Goal: Task Accomplishment & Management: Complete application form

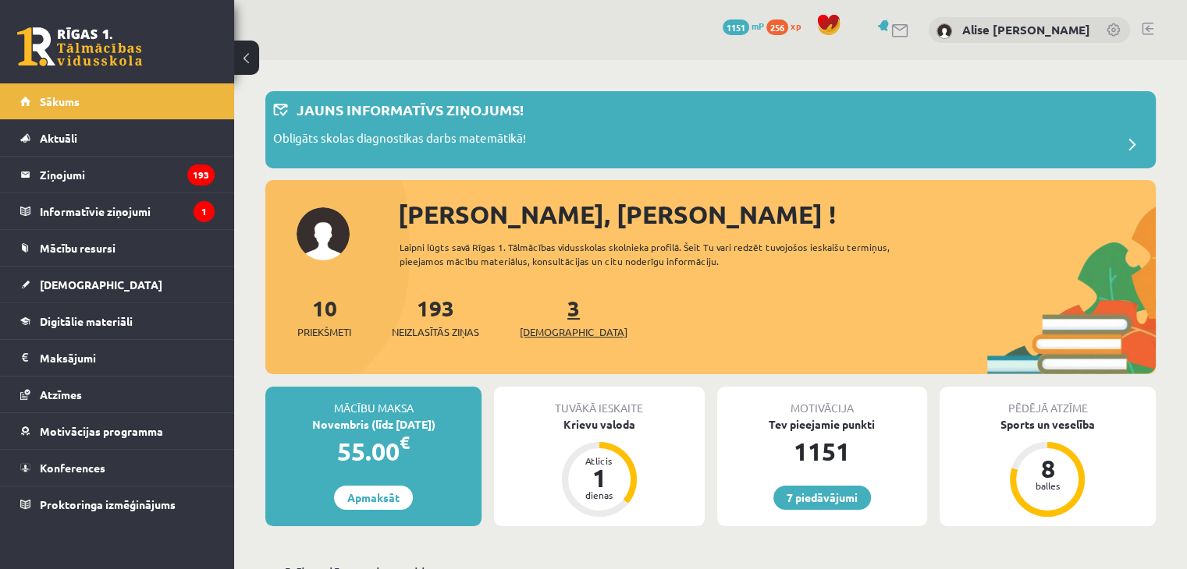
click at [546, 325] on span "[DEMOGRAPHIC_DATA]" at bounding box center [574, 333] width 108 height 16
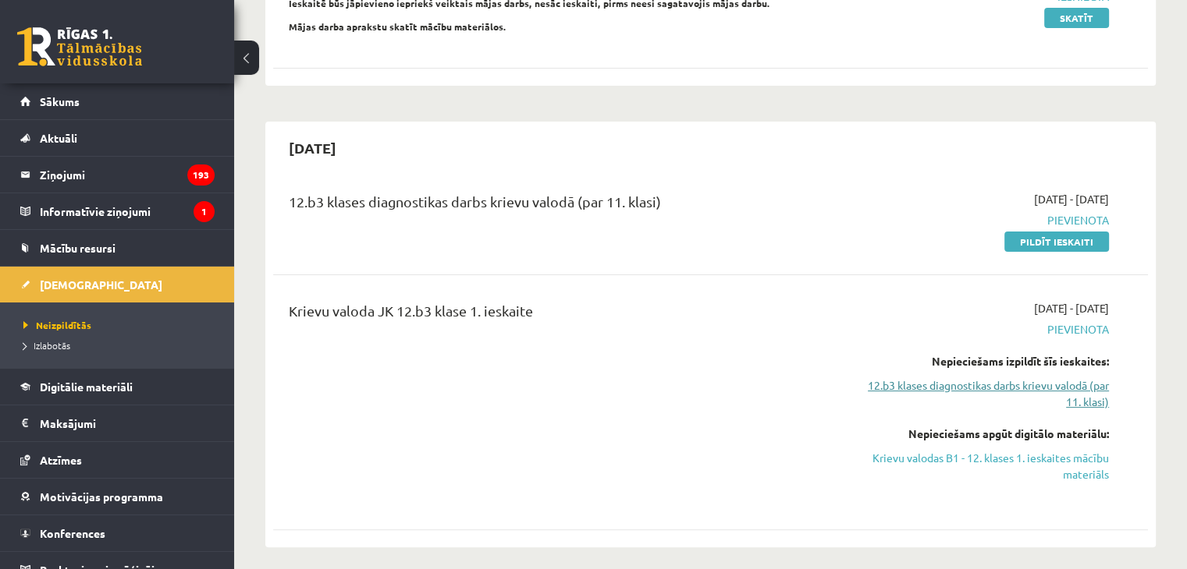
scroll to position [262, 0]
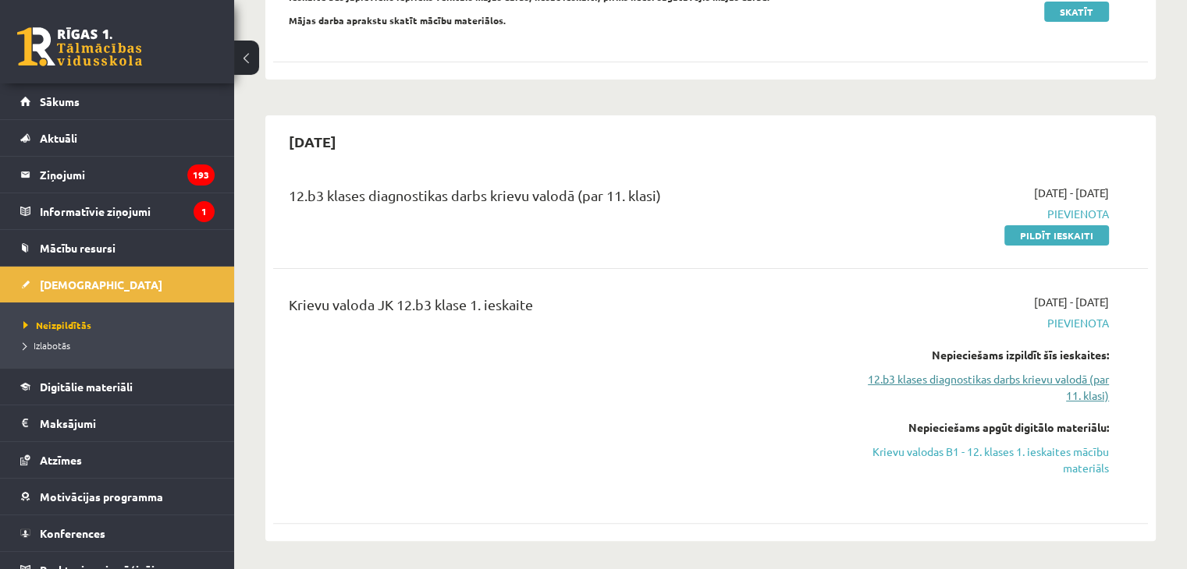
click at [1048, 375] on link "12.b3 klases diagnostikas darbs krievu valodā (par 11. klasi)" at bounding box center [979, 387] width 257 height 33
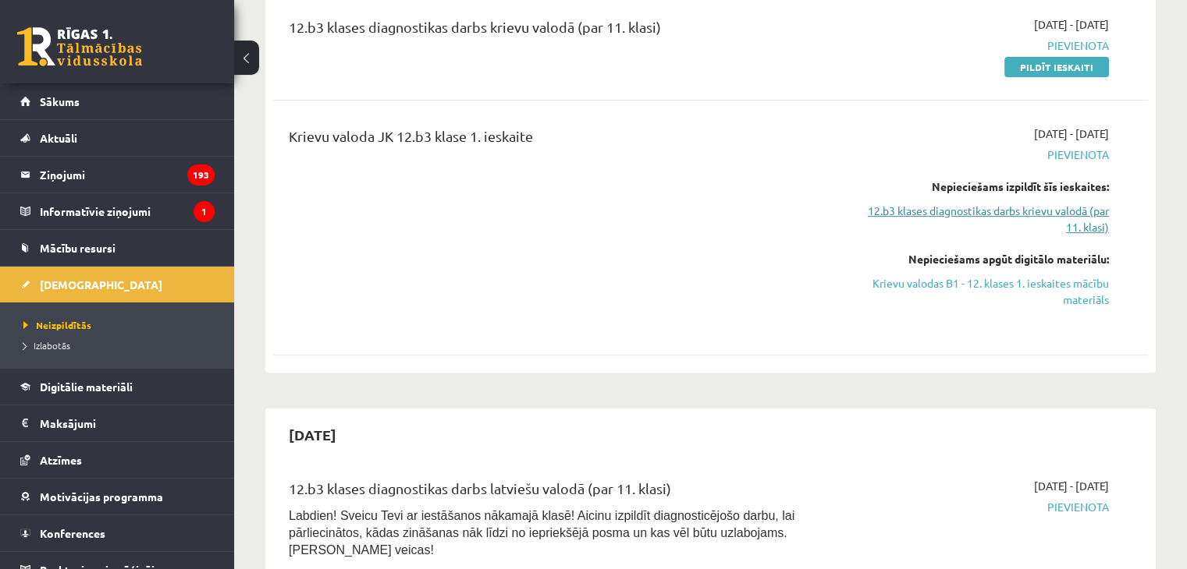
click at [980, 217] on link "12.b3 klases diagnostikas darbs krievu valodā (par 11. klasi)" at bounding box center [979, 219] width 257 height 33
click at [982, 207] on link "12.b3 klases diagnostikas darbs krievu valodā (par 11. klasi)" at bounding box center [979, 219] width 257 height 33
click at [1010, 286] on link "Krievu valodas B1 - 12. klases 1. ieskaites mācību materiāls" at bounding box center [979, 291] width 257 height 33
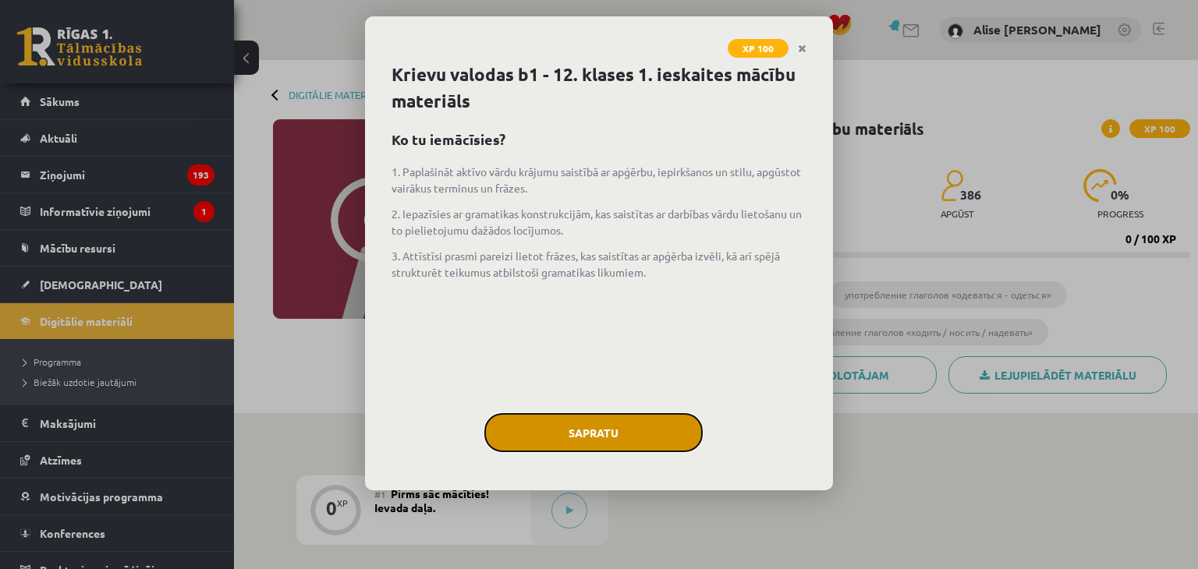
click at [540, 416] on button "Sapratu" at bounding box center [593, 432] width 218 height 39
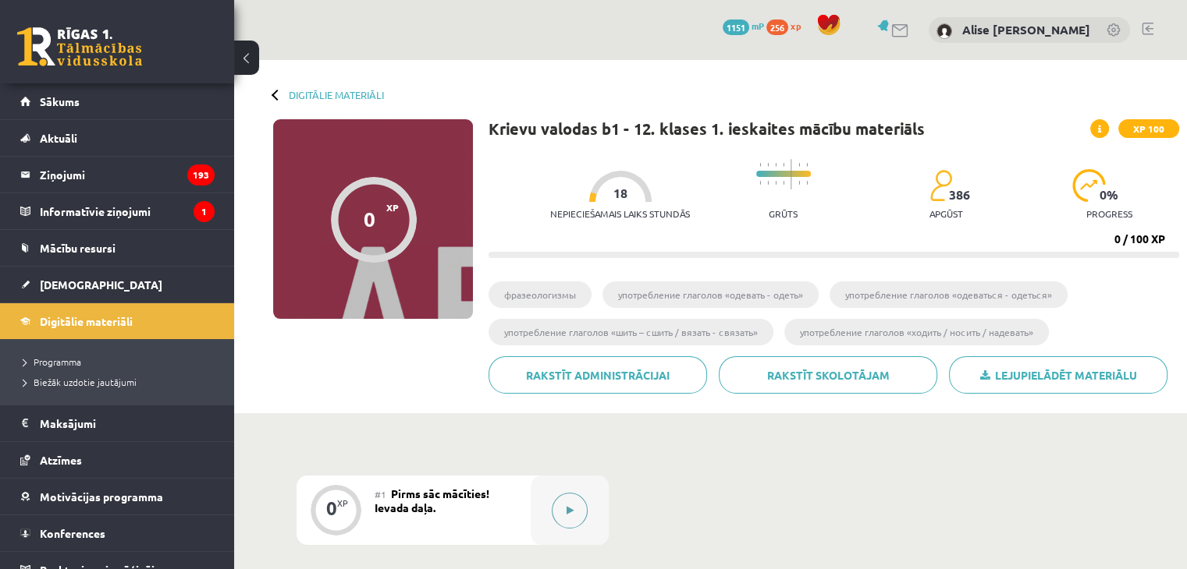
click at [561, 518] on button at bounding box center [570, 511] width 36 height 36
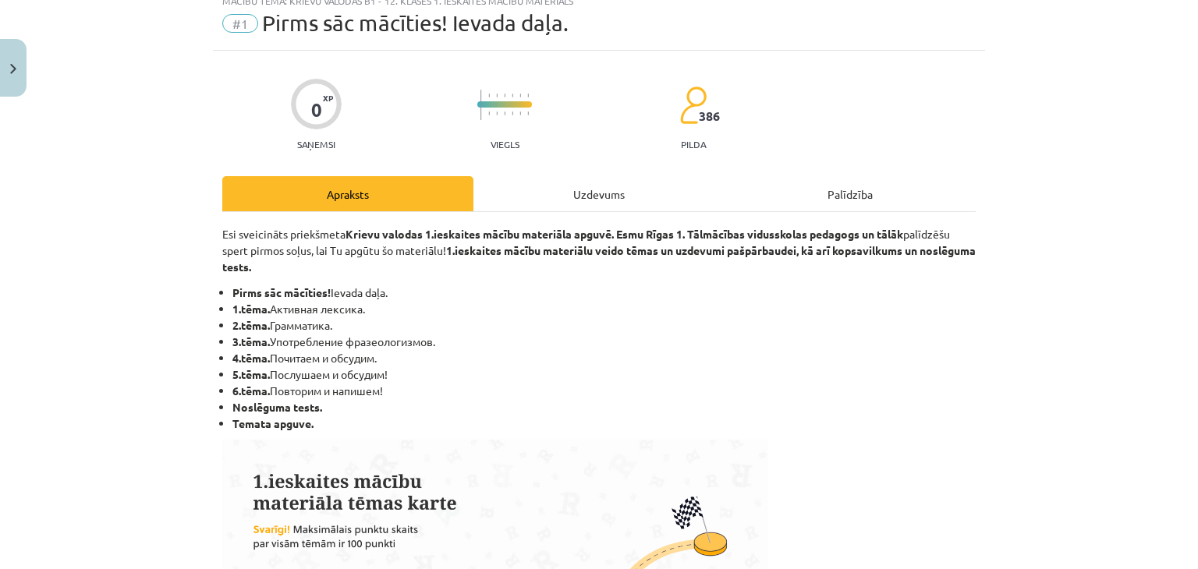
scroll to position [56, 0]
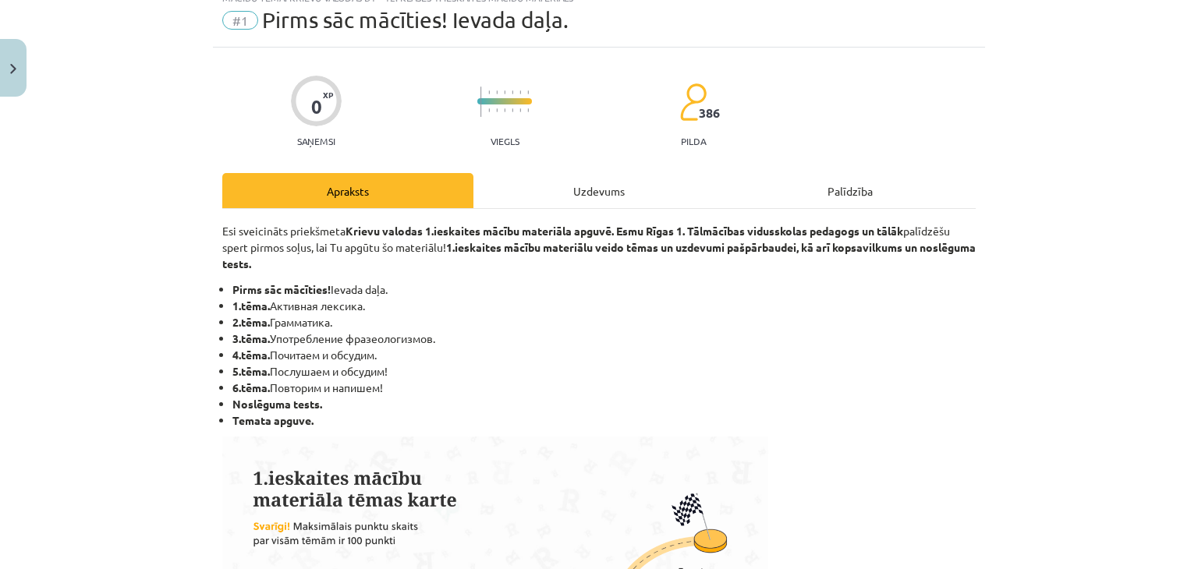
click at [560, 197] on div "Uzdevums" at bounding box center [599, 190] width 251 height 35
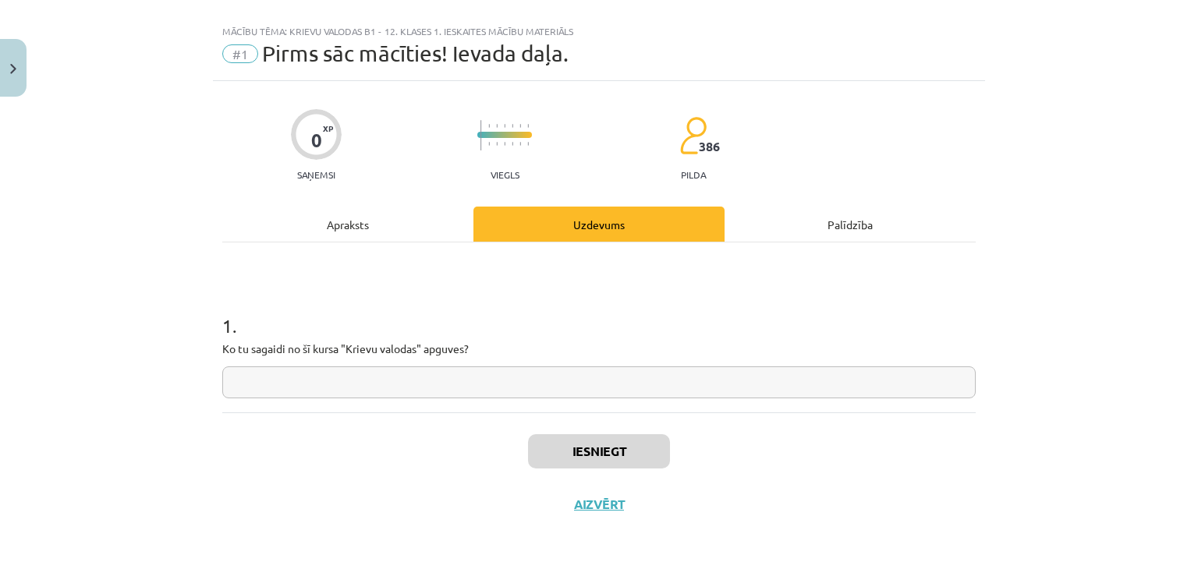
click at [470, 376] on input "text" at bounding box center [599, 383] width 754 height 32
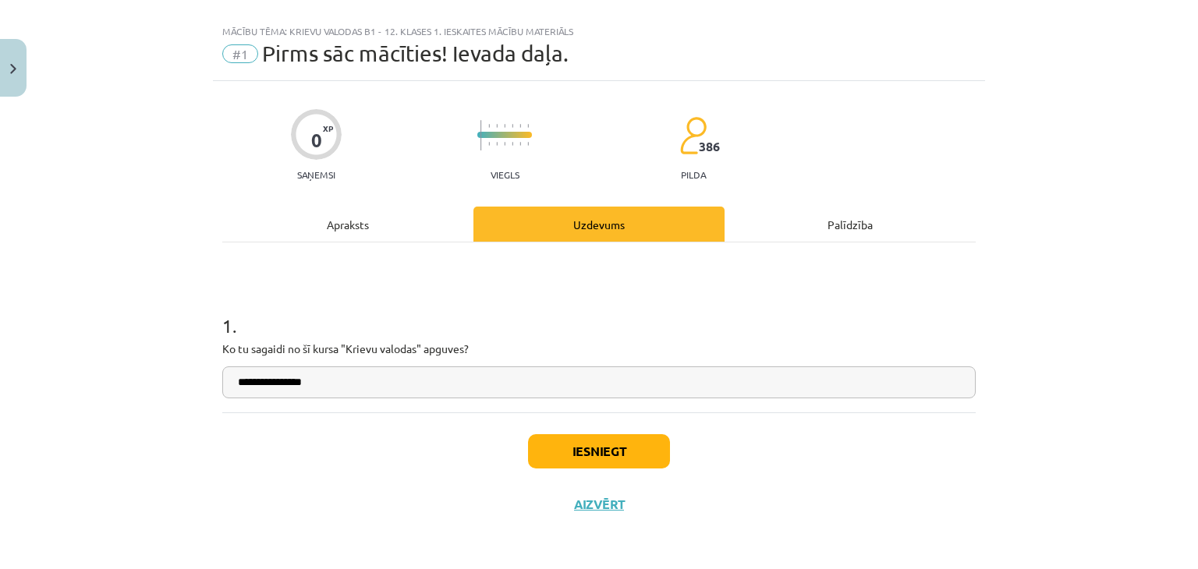
type input "**********"
click at [565, 463] on button "Iesniegt" at bounding box center [599, 452] width 142 height 34
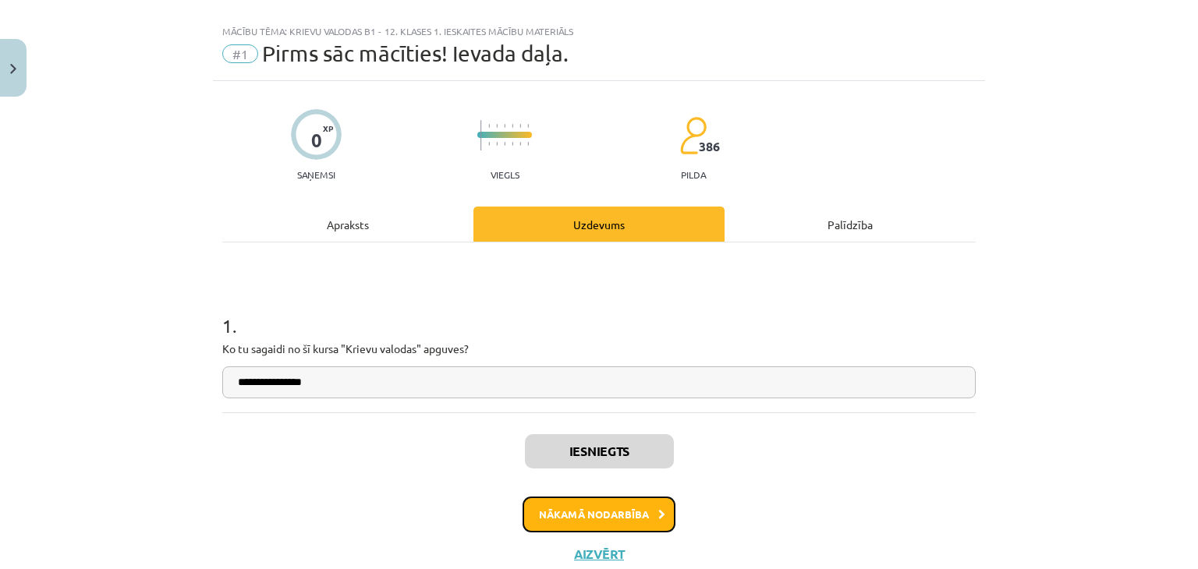
click at [585, 497] on button "Nākamā nodarbība" at bounding box center [599, 515] width 153 height 36
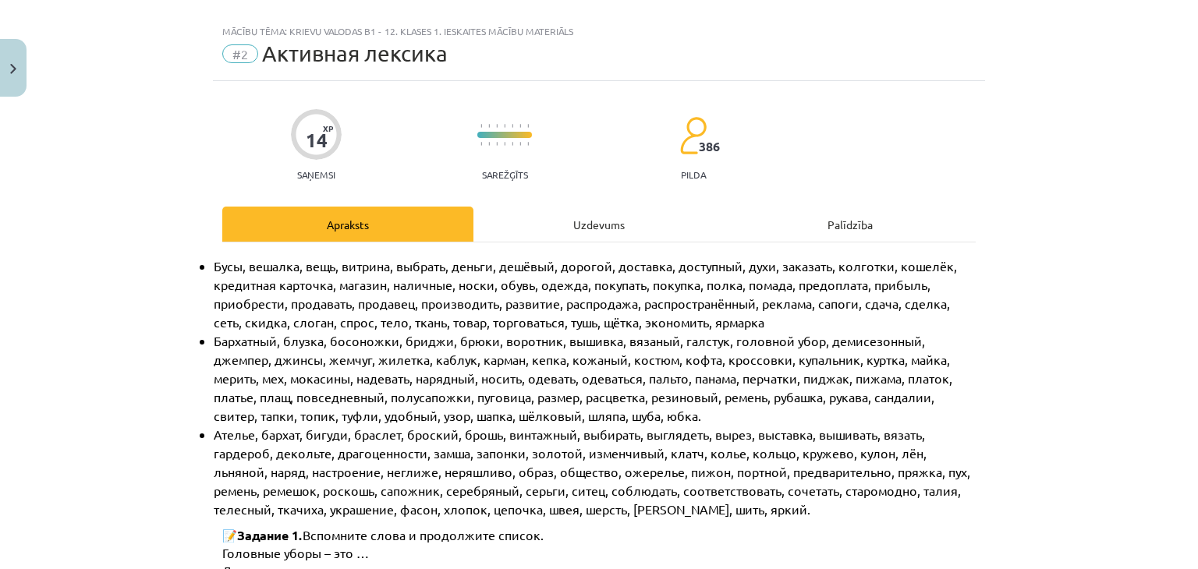
scroll to position [39, 0]
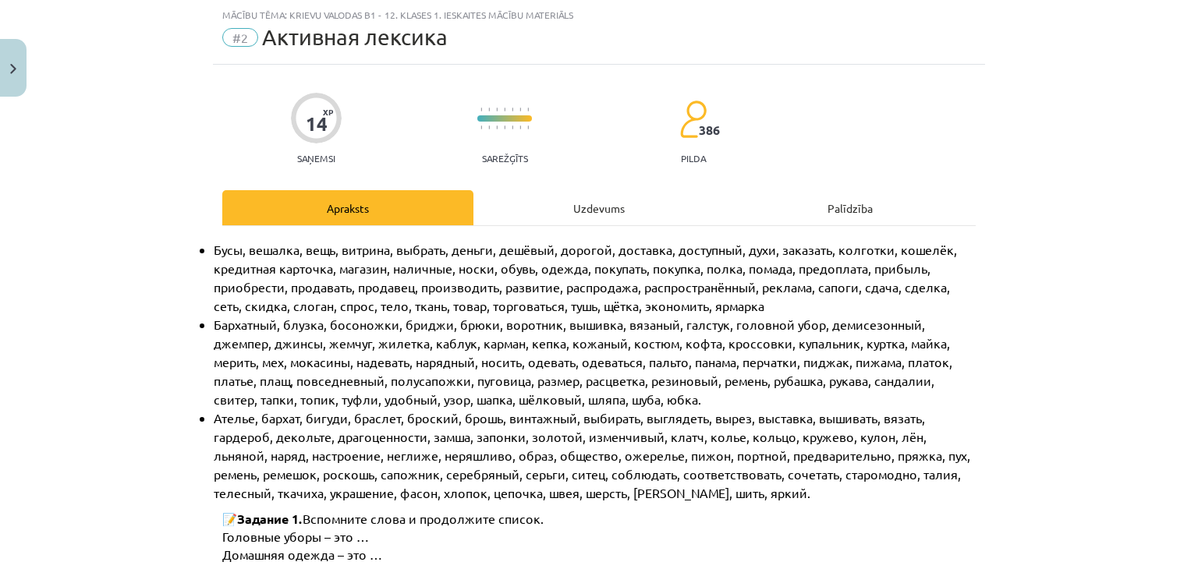
click at [601, 204] on div "Uzdevums" at bounding box center [599, 207] width 251 height 35
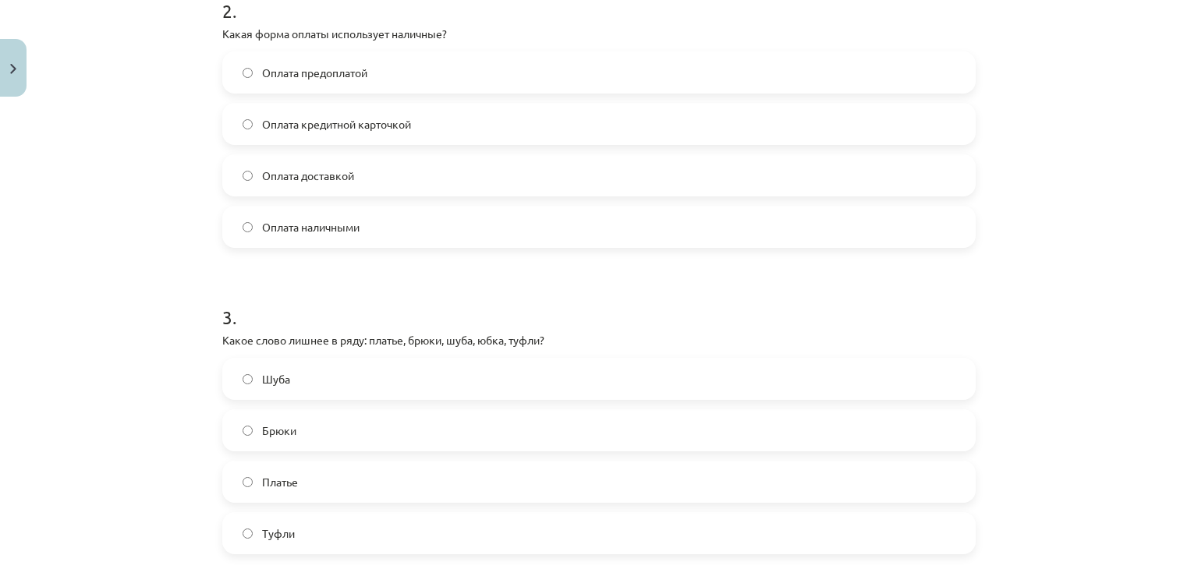
scroll to position [1117, 0]
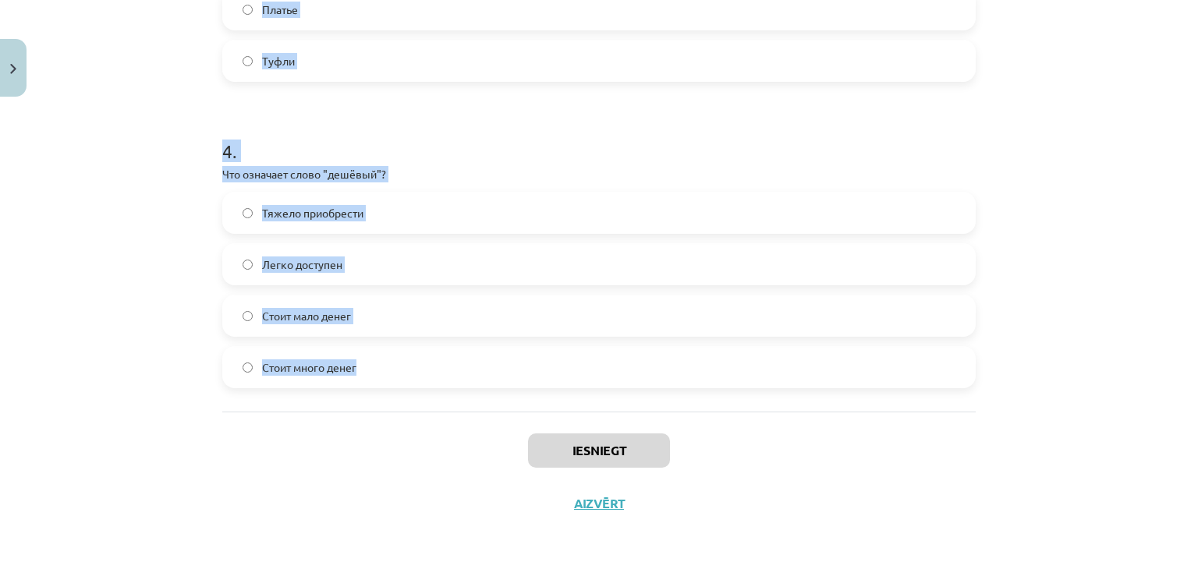
drag, startPoint x: 204, startPoint y: 237, endPoint x: 516, endPoint y: 400, distance: 351.4
click at [516, 400] on div "Mācību tēma: Krievu valodas b1 - 12. klases 1. ieskaites mācību materiāls #2 Ак…" at bounding box center [599, 284] width 1198 height 569
copy form "Какой из этих товаров относится к "одежде"? Куртка Бусы Кружка Ботинки 2 . Кака…"
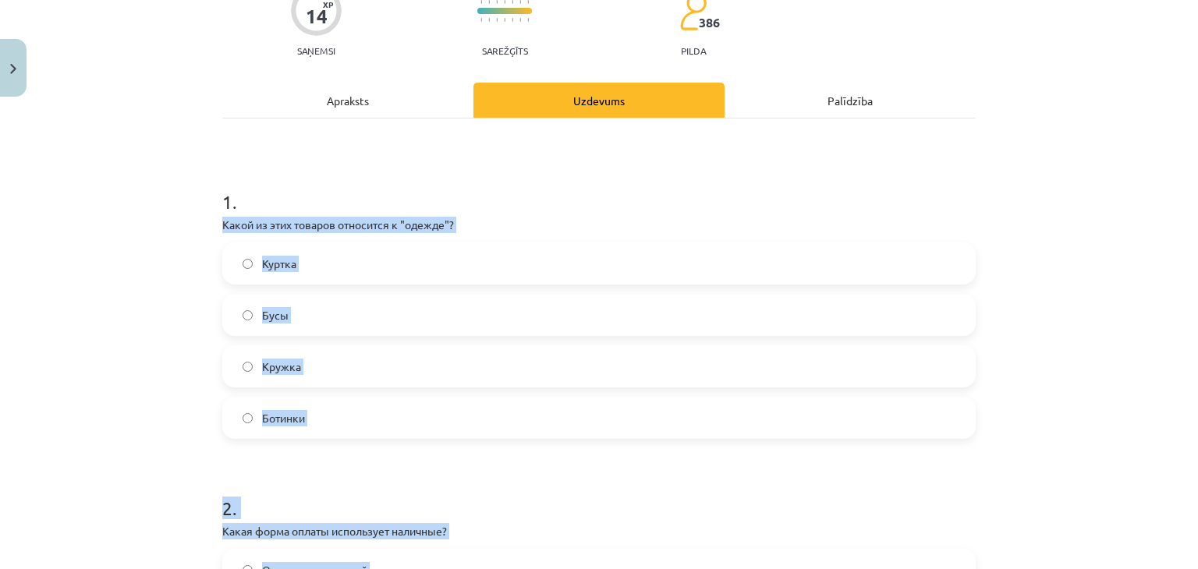
scroll to position [172, 0]
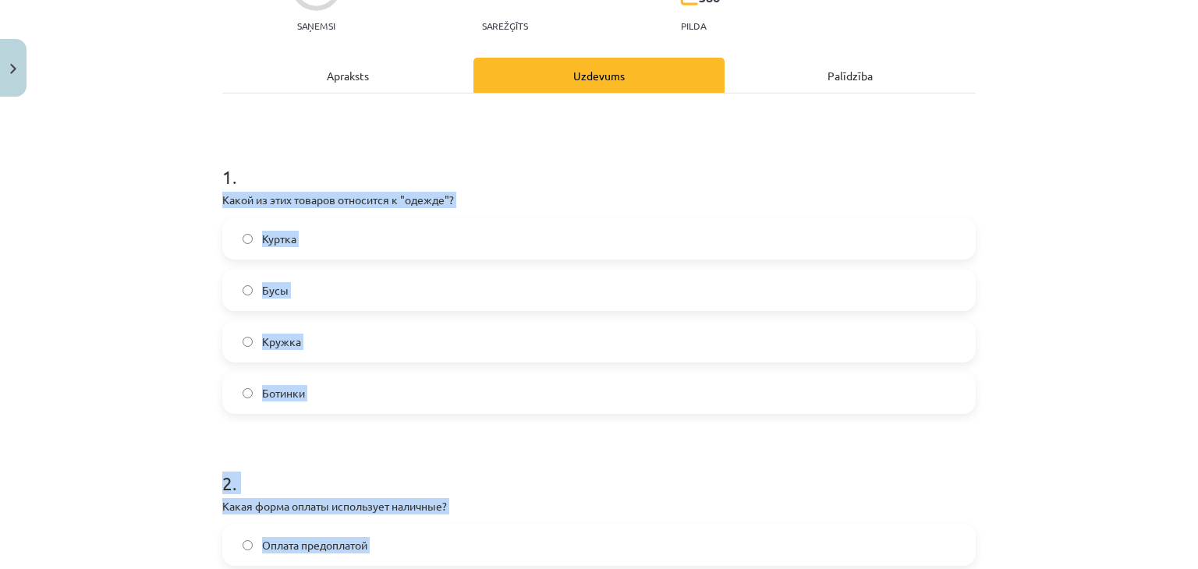
click at [73, 293] on div "Mācību tēma: Krievu valodas b1 - 12. klases 1. ieskaites mācību materiāls #2 Ак…" at bounding box center [599, 284] width 1198 height 569
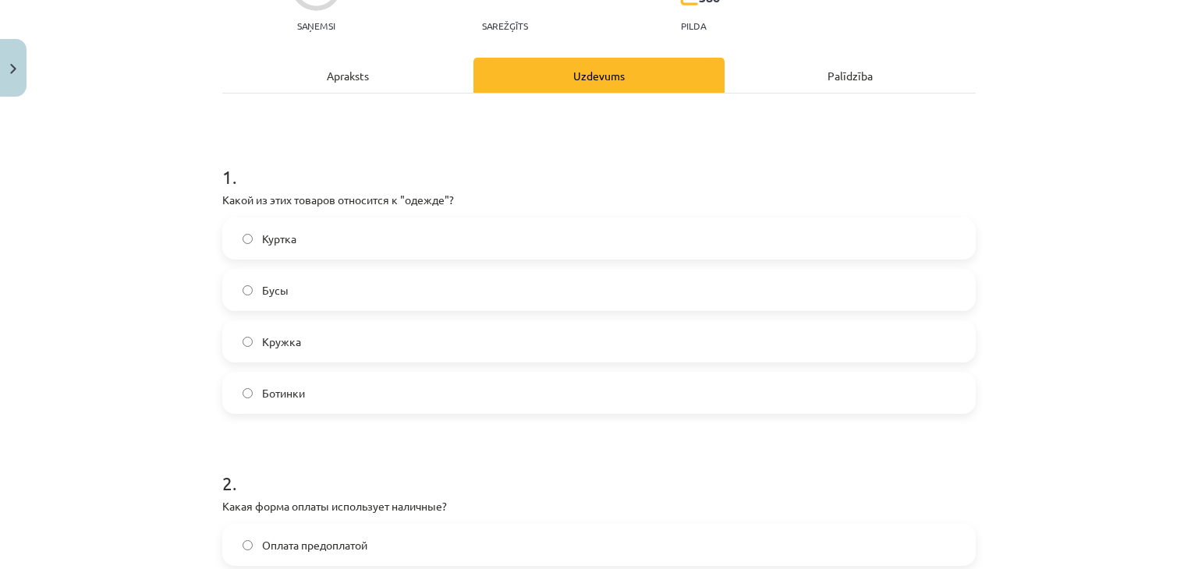
click at [272, 235] on span "Куртка" at bounding box center [279, 239] width 34 height 16
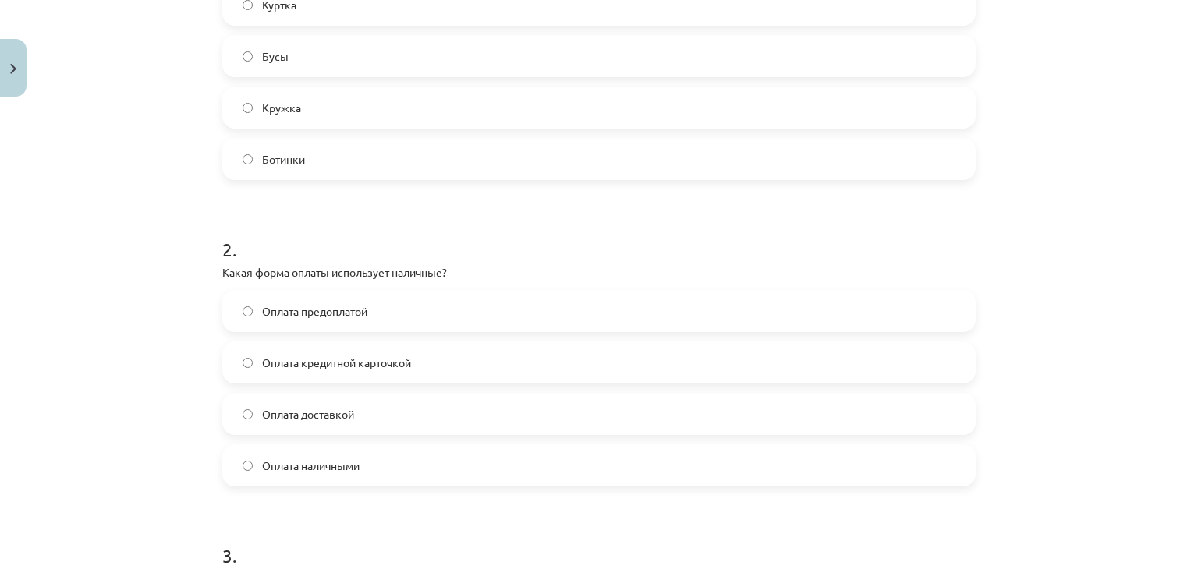
scroll to position [508, 0]
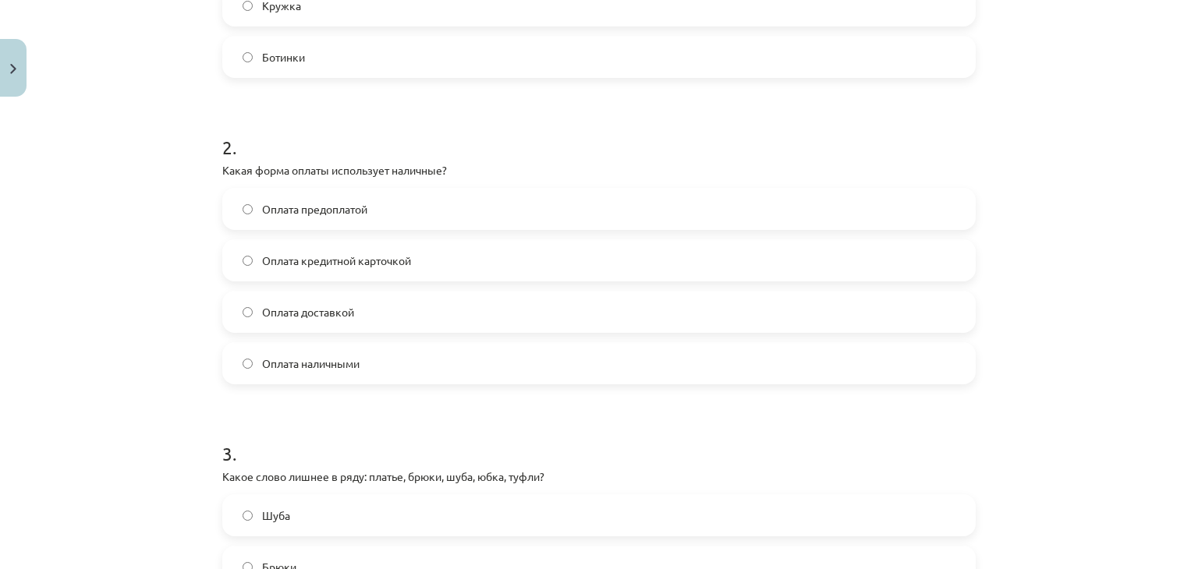
click at [357, 358] on label "Оплата наличными" at bounding box center [599, 363] width 750 height 39
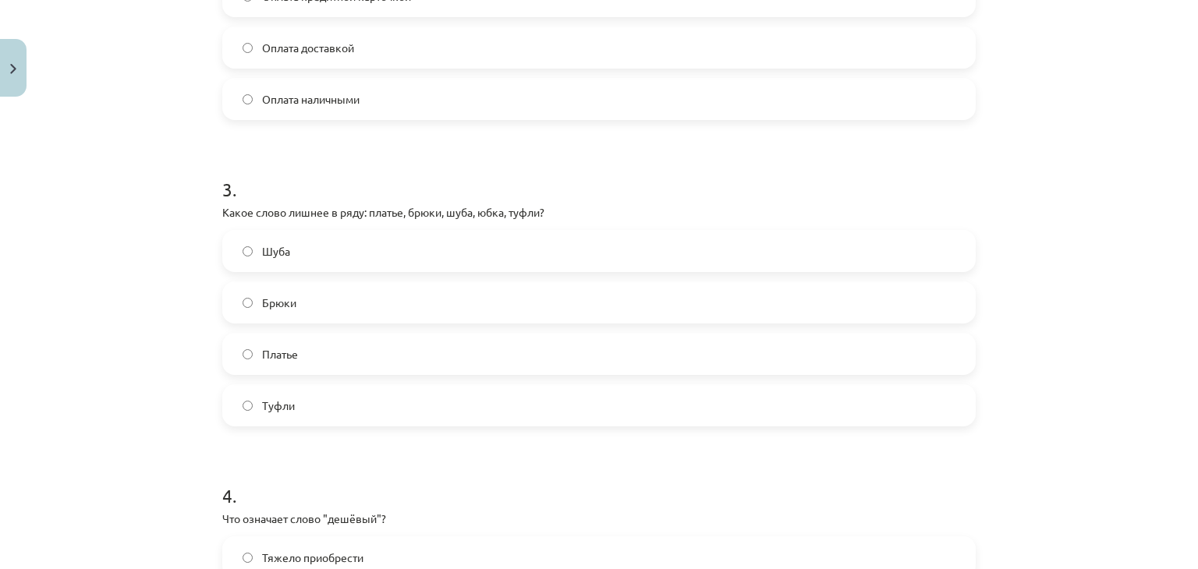
scroll to position [777, 0]
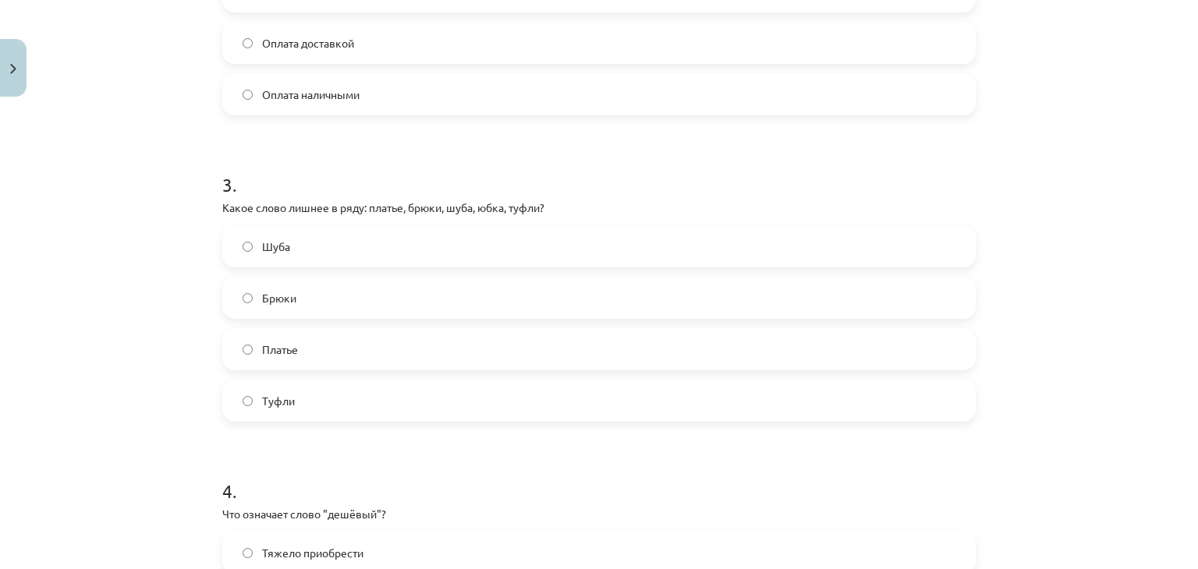
click at [286, 396] on span "Туфли" at bounding box center [278, 401] width 33 height 16
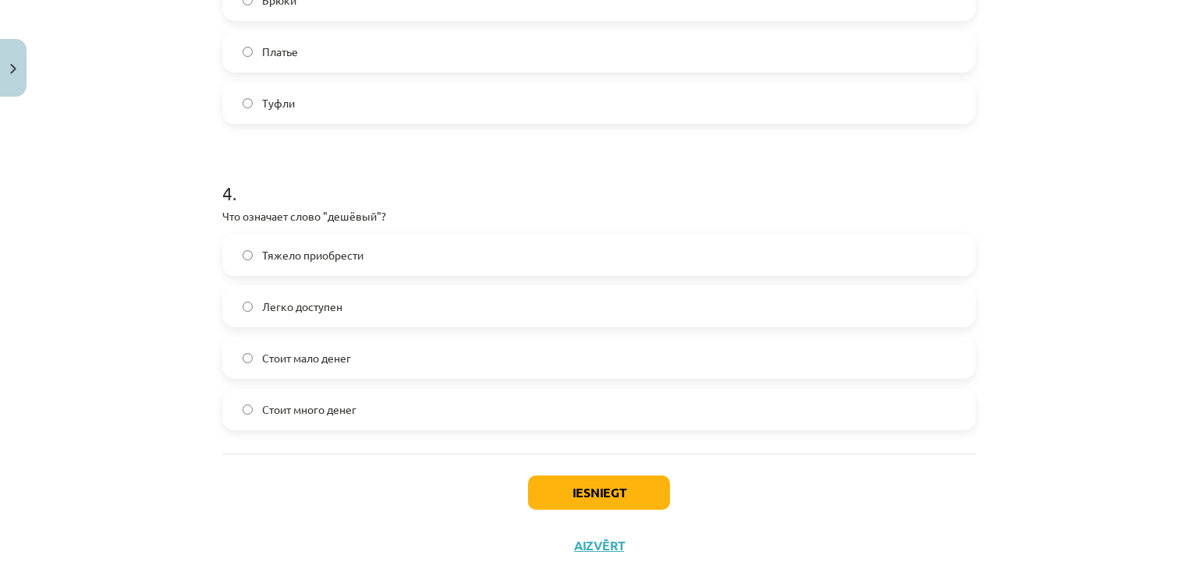
scroll to position [1077, 0]
click at [296, 313] on span "Легко доступен" at bounding box center [302, 305] width 80 height 16
click at [309, 359] on span "Стоит мало денег" at bounding box center [306, 357] width 89 height 16
click at [581, 490] on button "Iesniegt" at bounding box center [599, 491] width 142 height 34
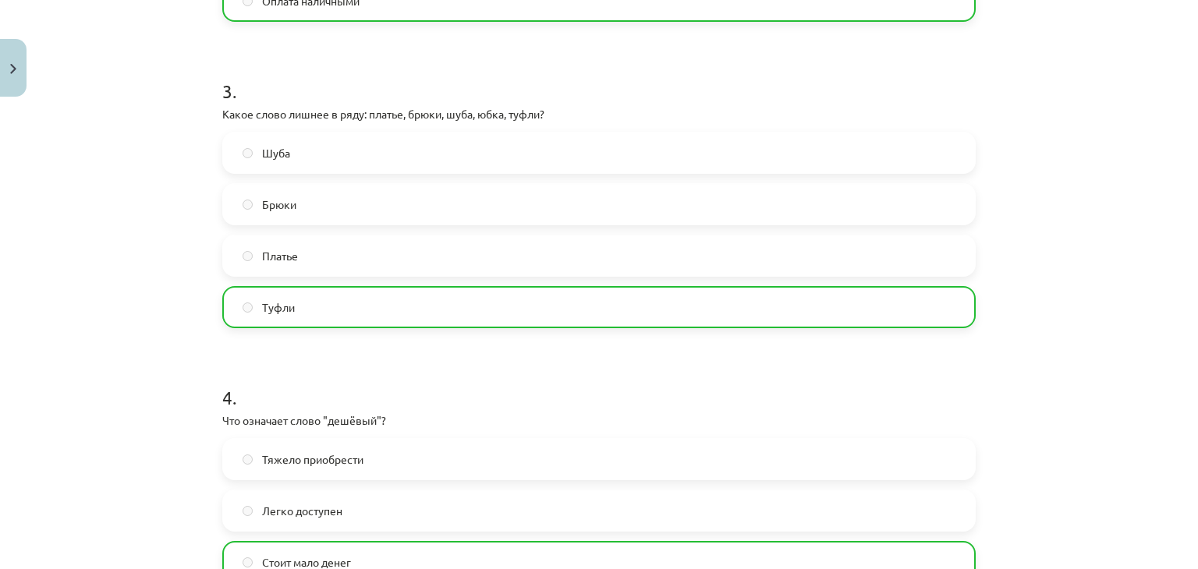
scroll to position [1166, 0]
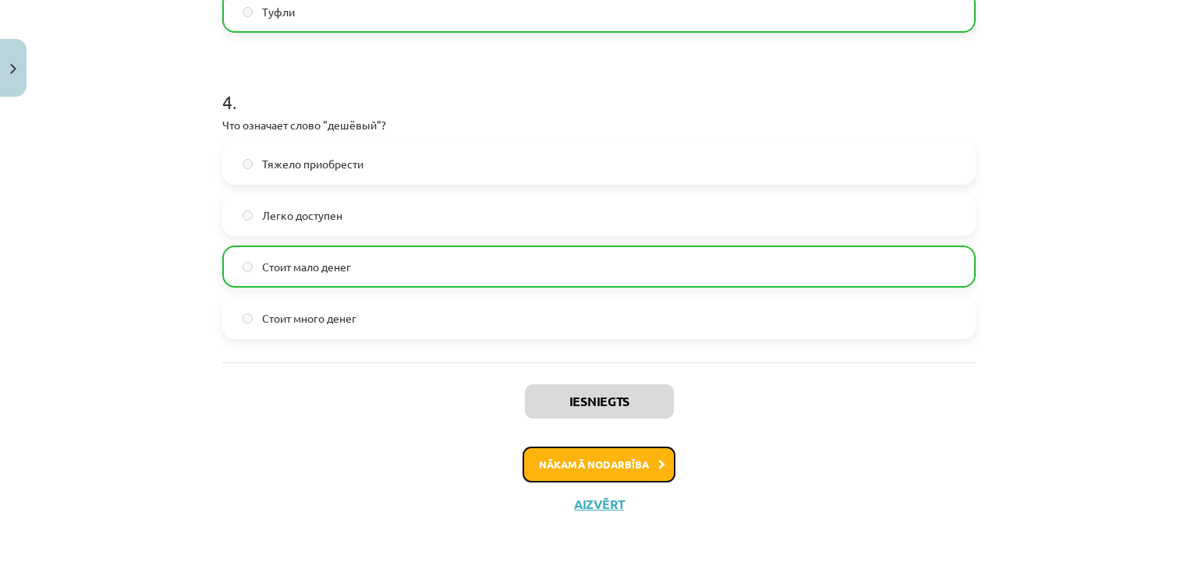
click at [630, 469] on button "Nākamā nodarbība" at bounding box center [599, 465] width 153 height 36
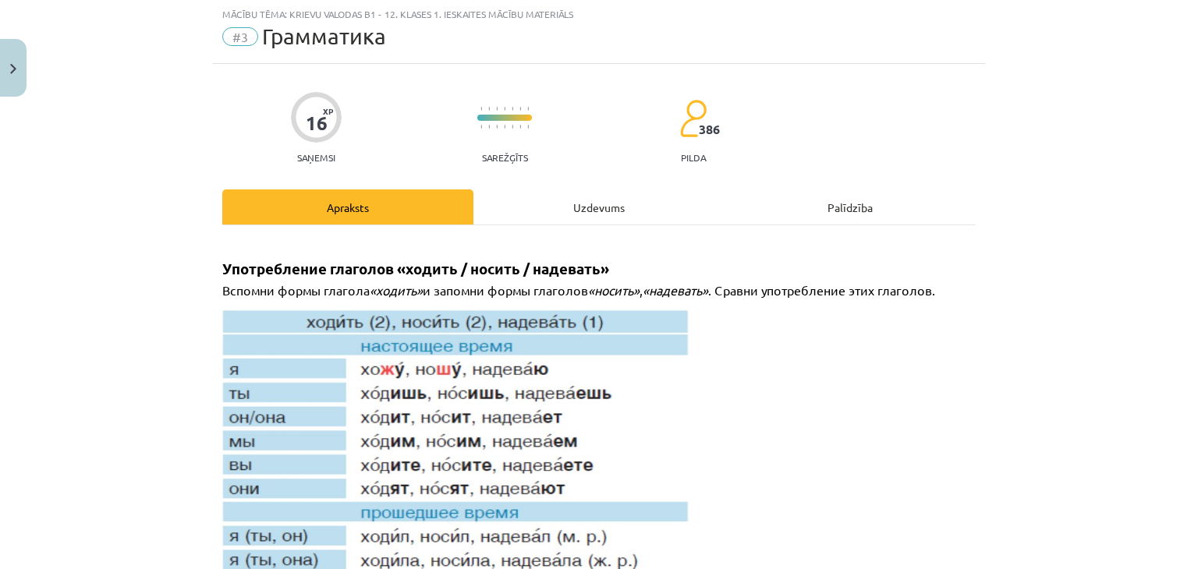
scroll to position [39, 0]
click at [594, 212] on div "Uzdevums" at bounding box center [599, 207] width 251 height 35
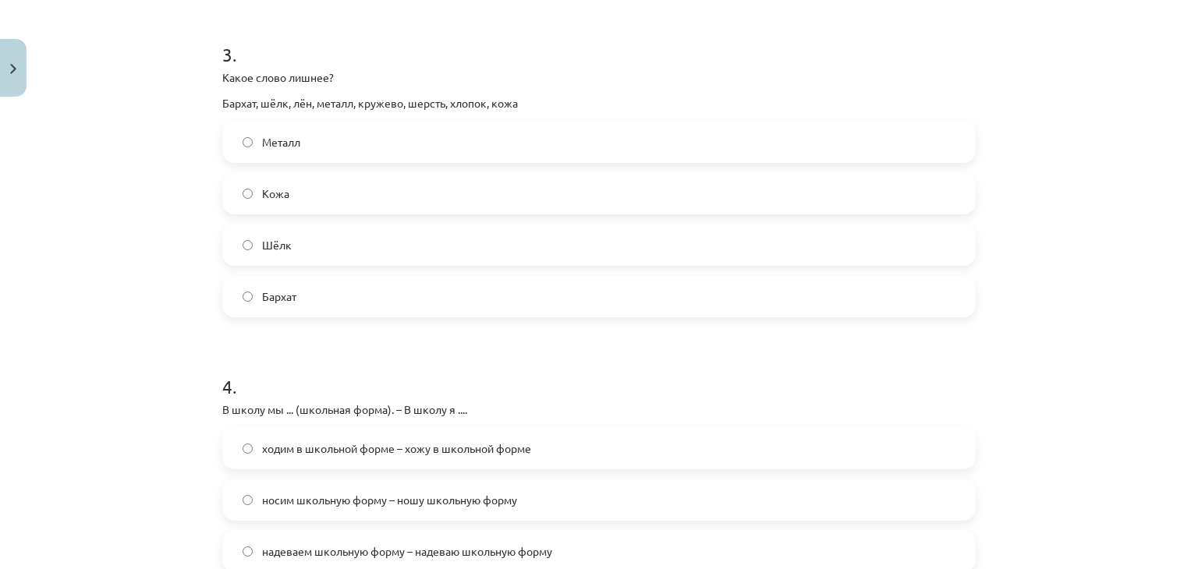
scroll to position [1142, 0]
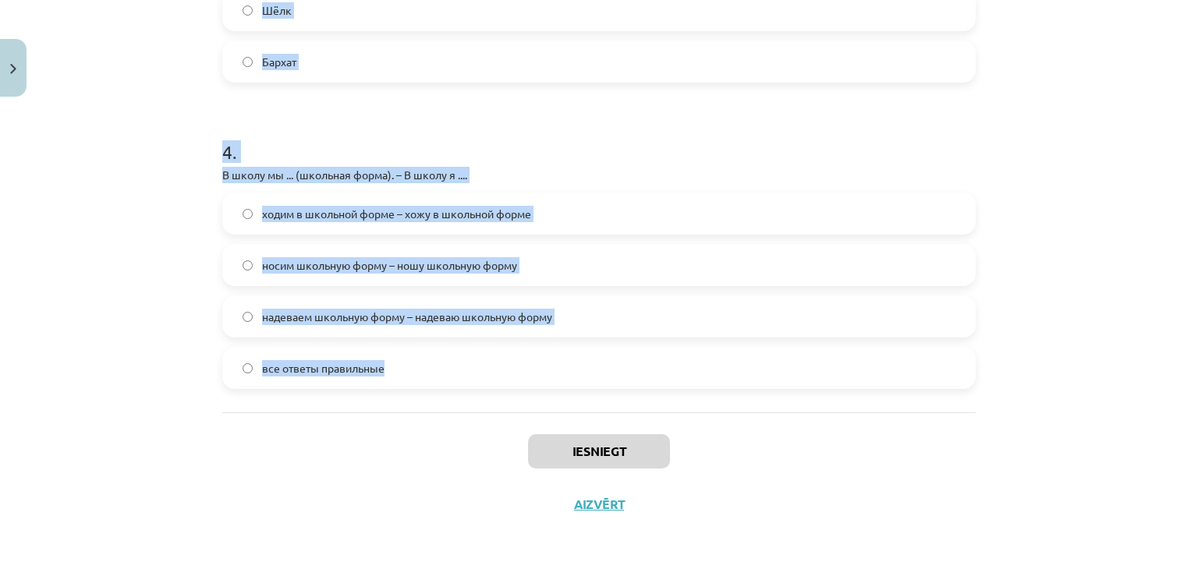
drag, startPoint x: 198, startPoint y: 325, endPoint x: 513, endPoint y: 375, distance: 318.3
click at [513, 375] on div "Mācību tēma: Krievu valodas b1 - 12. klases 1. ieskaites mācību materiāls #3 Гр…" at bounding box center [599, 284] width 1198 height 569
copy form "На дискотеку Янис ... (синие джинсы и белая футболка). – На дискотеку мы .... х…"
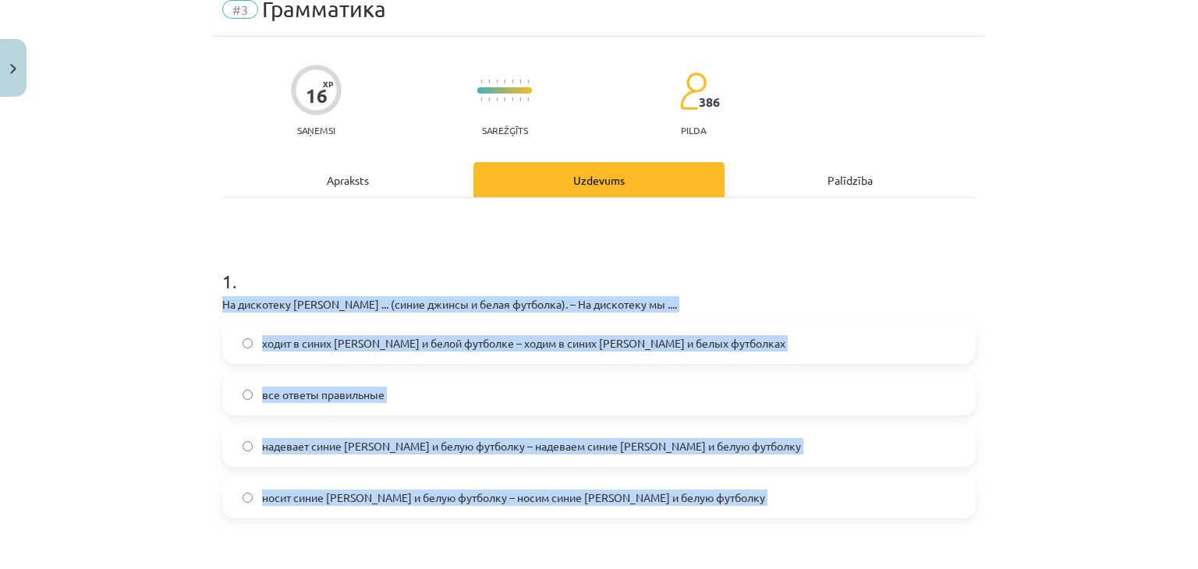
scroll to position [284, 0]
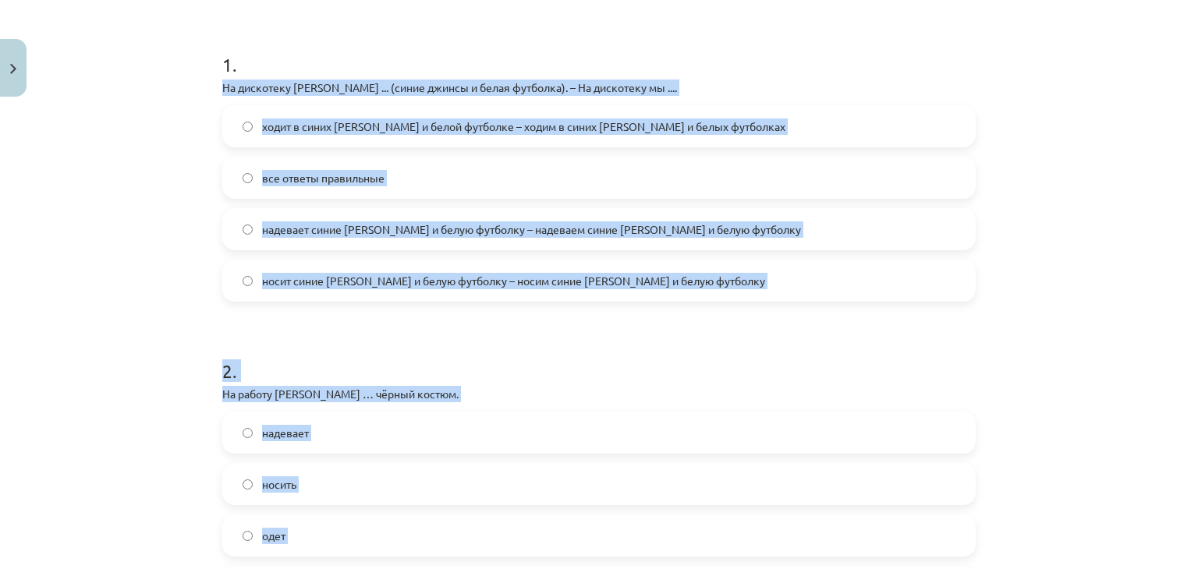
click at [247, 218] on label "надевает синие джинсы и белую футболку – надеваем синие джинсы и белую футболку" at bounding box center [599, 229] width 750 height 39
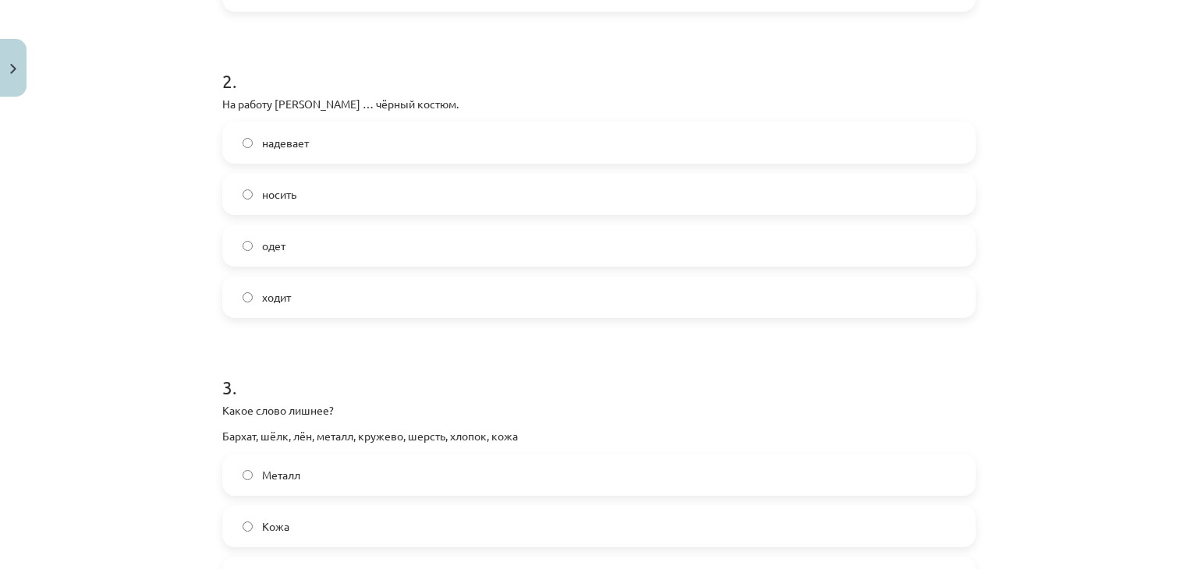
scroll to position [580, 0]
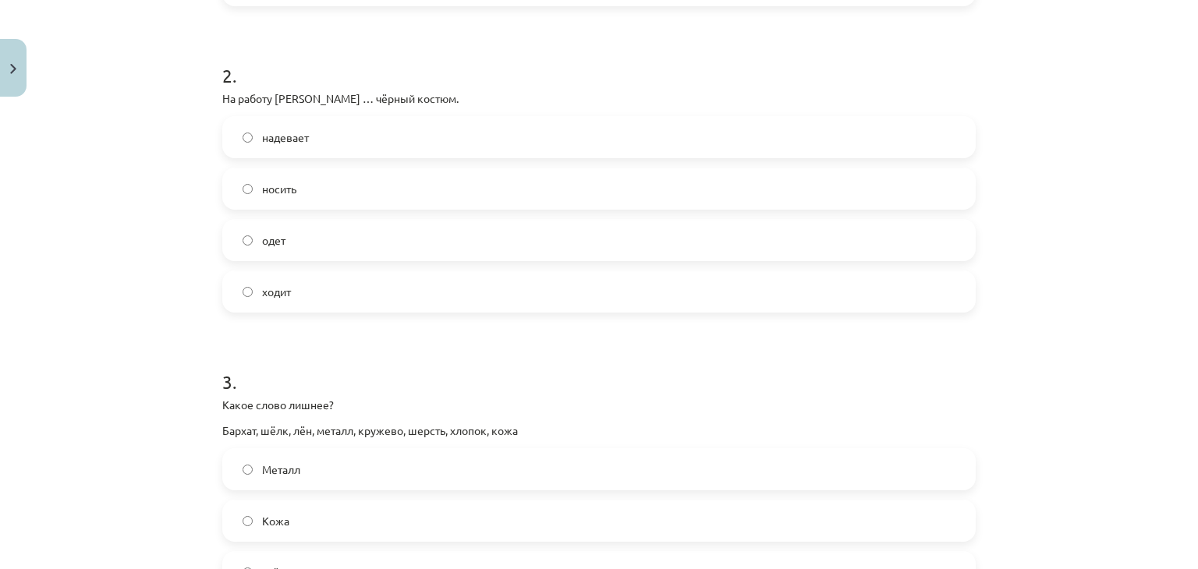
click at [253, 138] on label "надевает" at bounding box center [599, 137] width 750 height 39
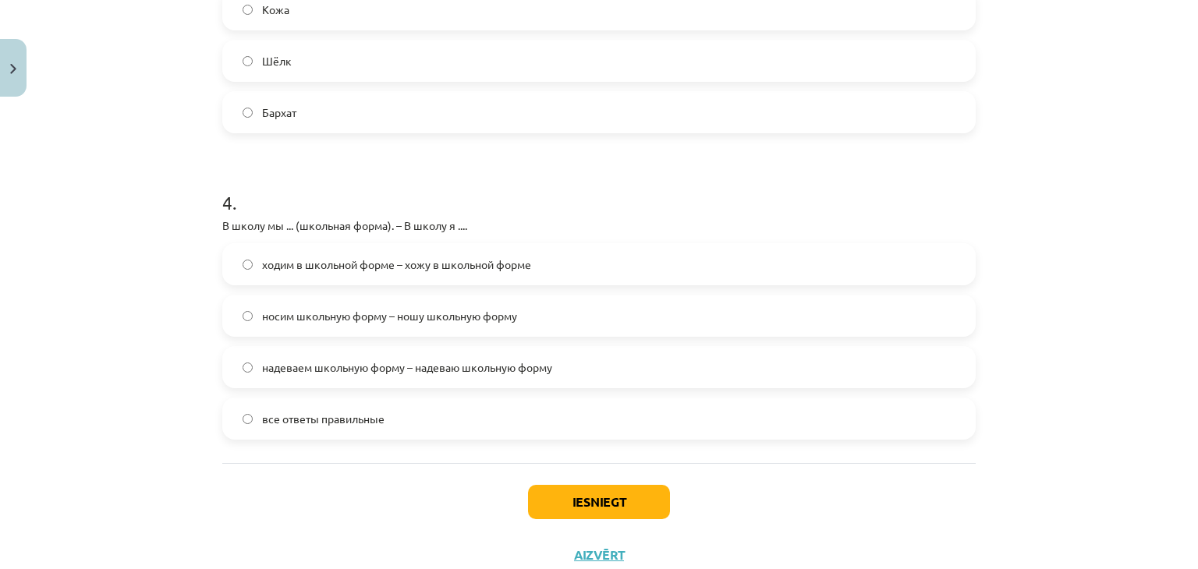
scroll to position [1130, 0]
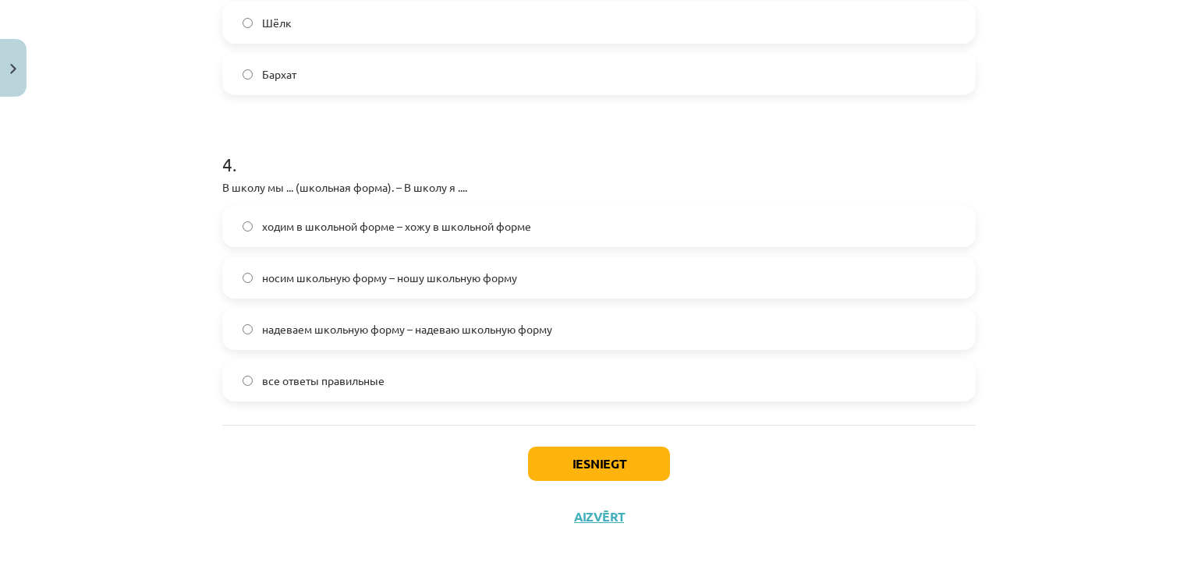
click at [253, 365] on label "все ответы правильные" at bounding box center [599, 380] width 750 height 39
click at [548, 463] on button "Iesniegt" at bounding box center [599, 464] width 142 height 34
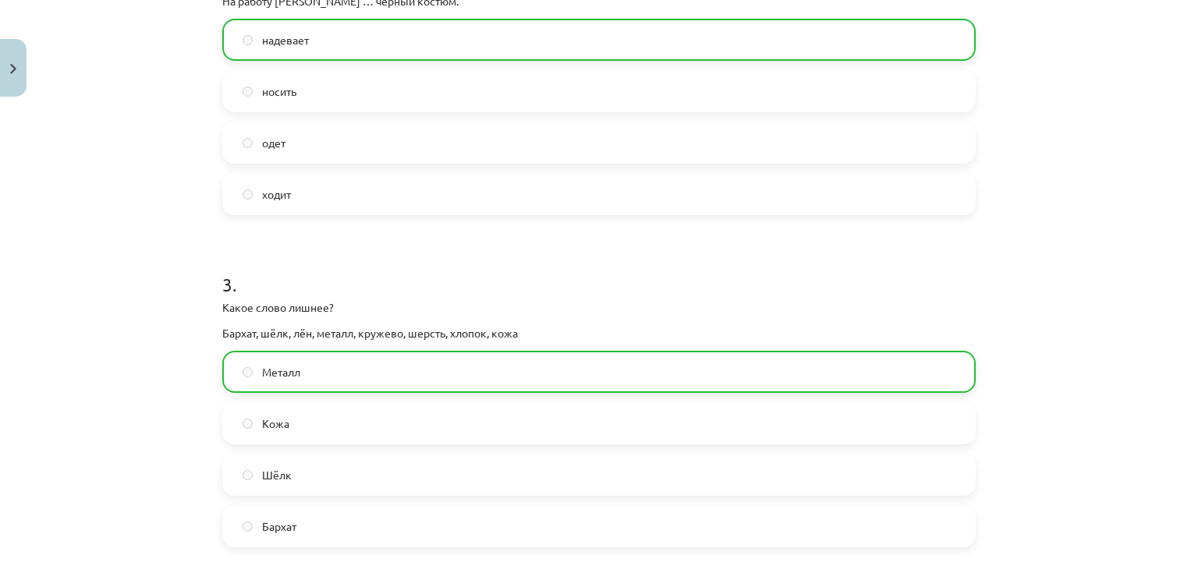
scroll to position [1192, 0]
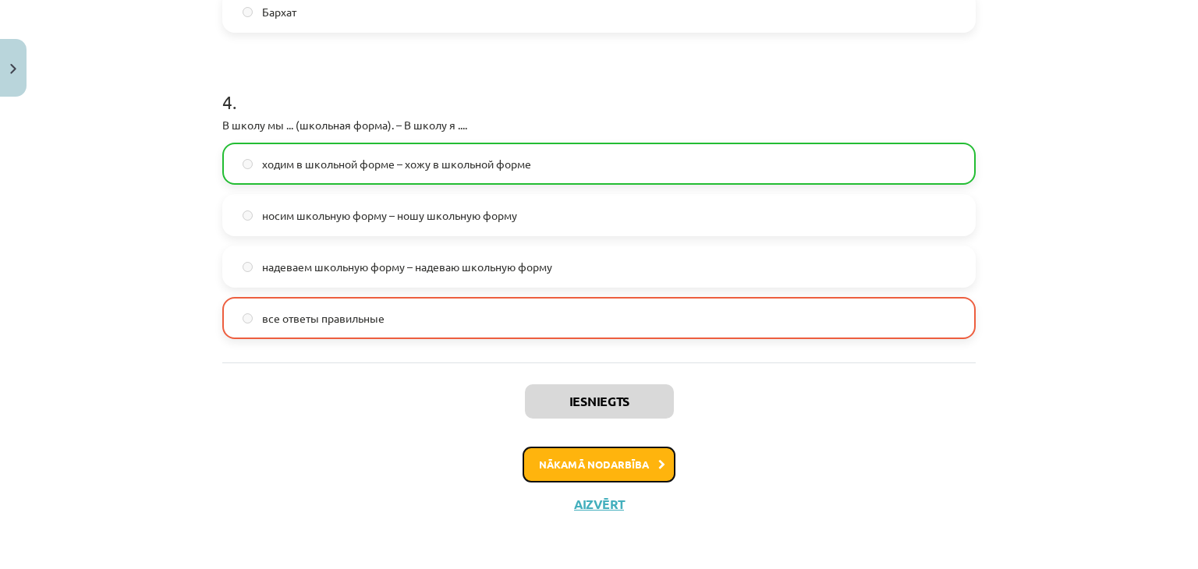
click at [539, 469] on button "Nākamā nodarbība" at bounding box center [599, 465] width 153 height 36
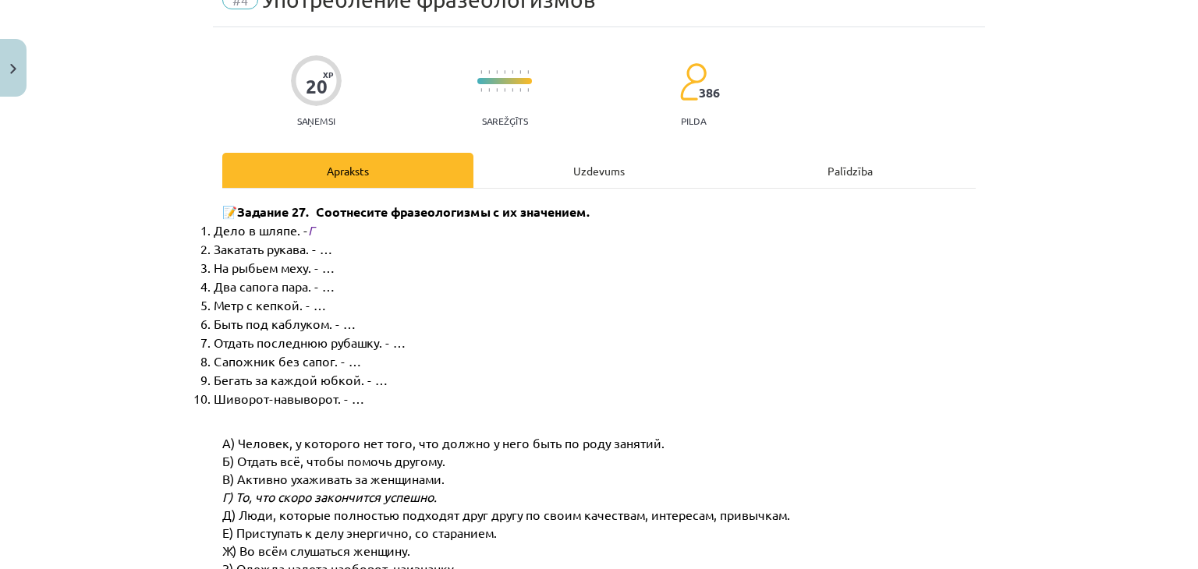
scroll to position [39, 0]
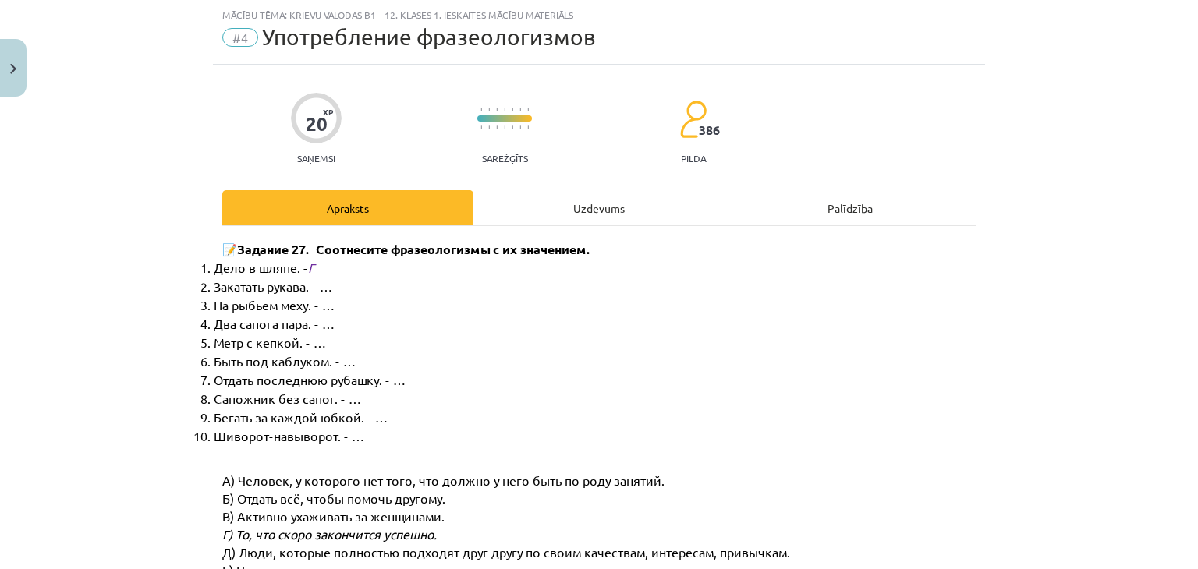
click at [588, 204] on div "Uzdevums" at bounding box center [599, 207] width 251 height 35
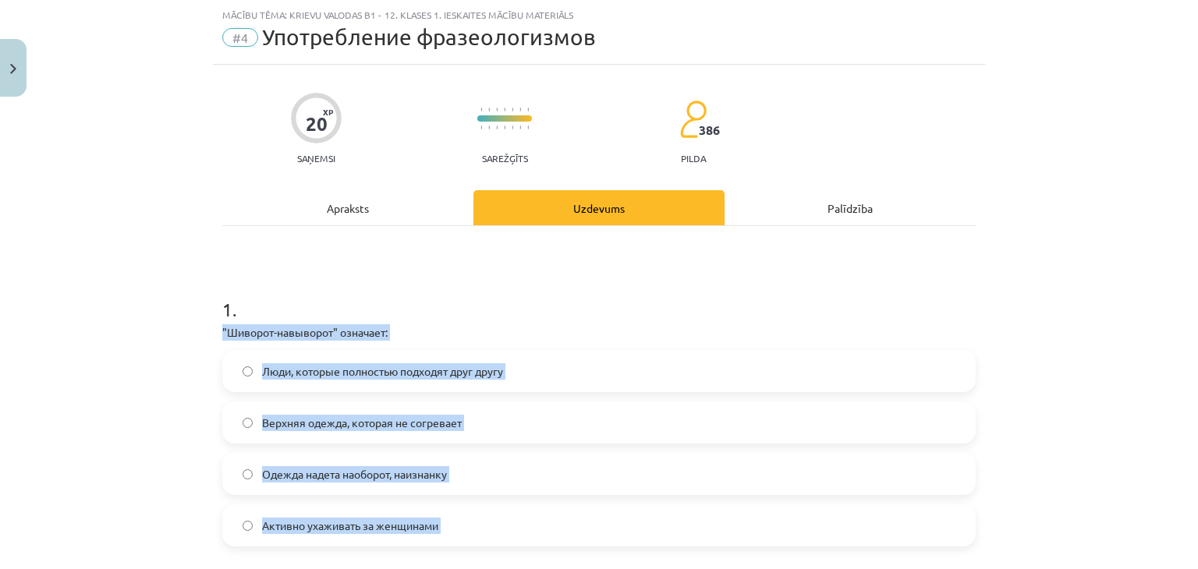
drag, startPoint x: 210, startPoint y: 324, endPoint x: 424, endPoint y: 556, distance: 316.3
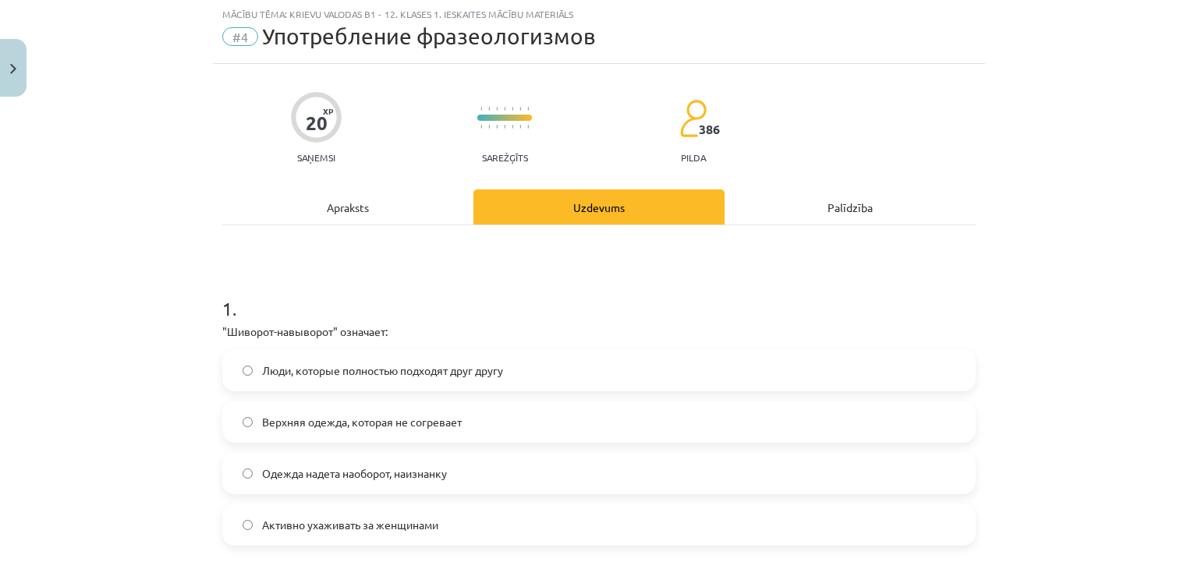
click at [168, 318] on div "Mācību tēma: Krievu valodas b1 - 12. klases 1. ieskaites mācību materiāls #4 Уп…" at bounding box center [599, 284] width 1198 height 569
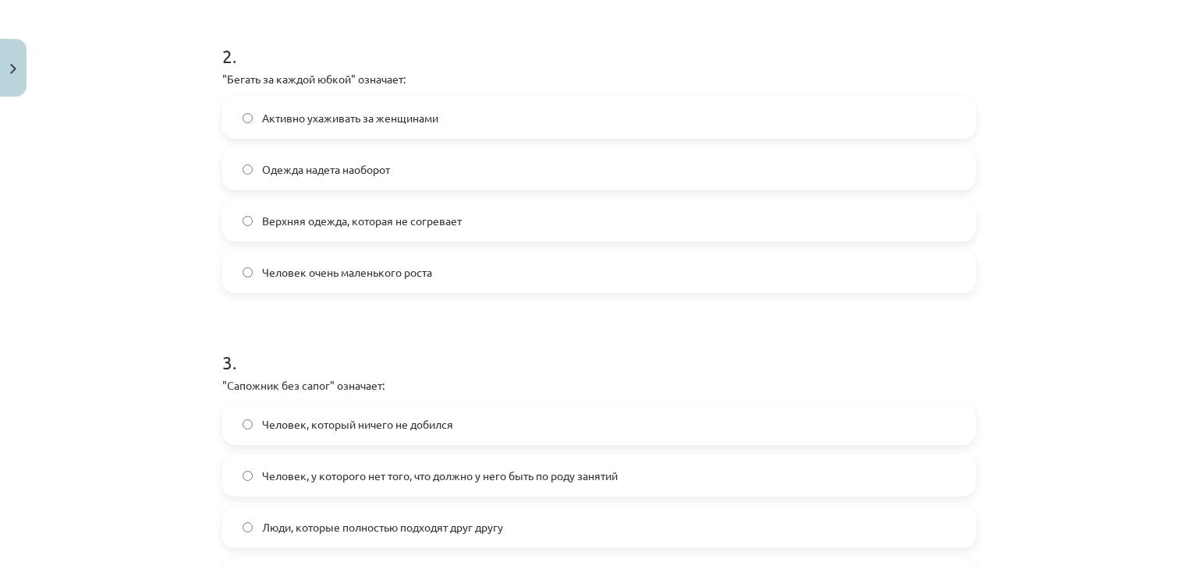
scroll to position [1117, 0]
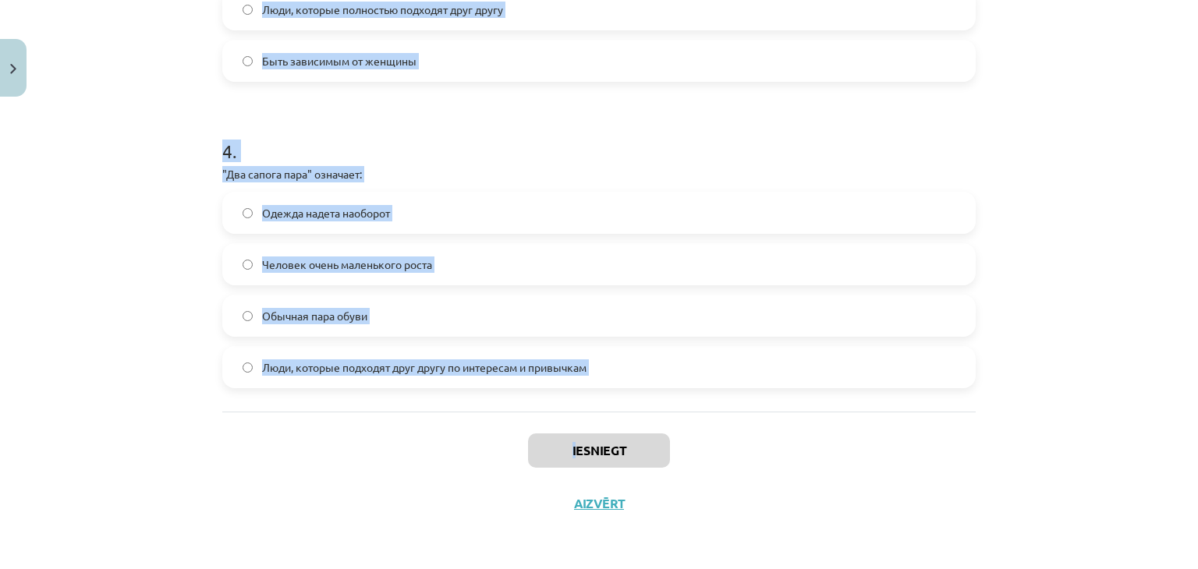
click at [572, 435] on div "Mācību tēma: Krievu valodas b1 - 12. klases 1. ieskaites mācību materiāls #4 Уп…" at bounding box center [599, 284] width 1198 height 569
copy div ""Шиворот-навыворот" означает: Люди, которые полностью подходят друг другу Верхн…"
click at [243, 359] on label "Люди, которые подходят друг другу по интересам и привычкам" at bounding box center [599, 367] width 750 height 39
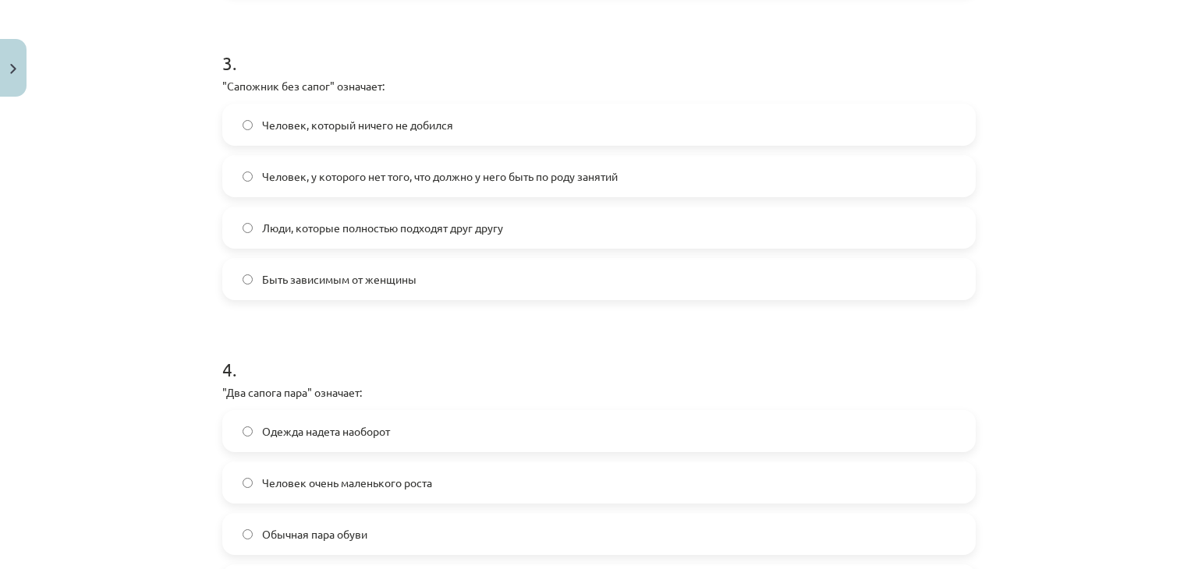
scroll to position [805, 0]
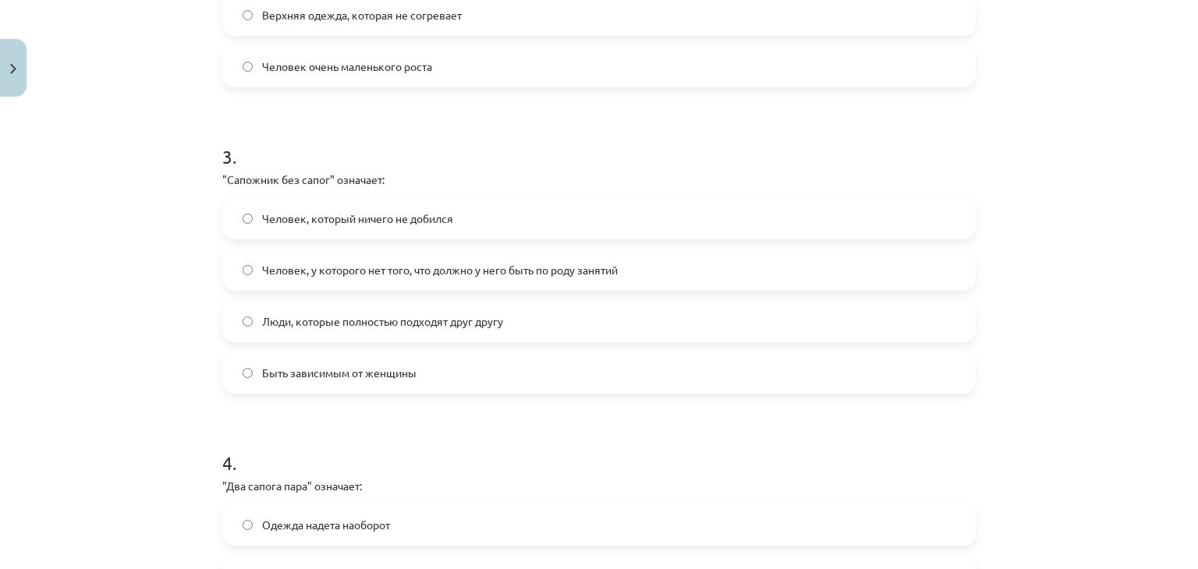
click at [302, 264] on span "Человек, у которого нет того, что должно у него быть по роду занятий" at bounding box center [440, 270] width 356 height 16
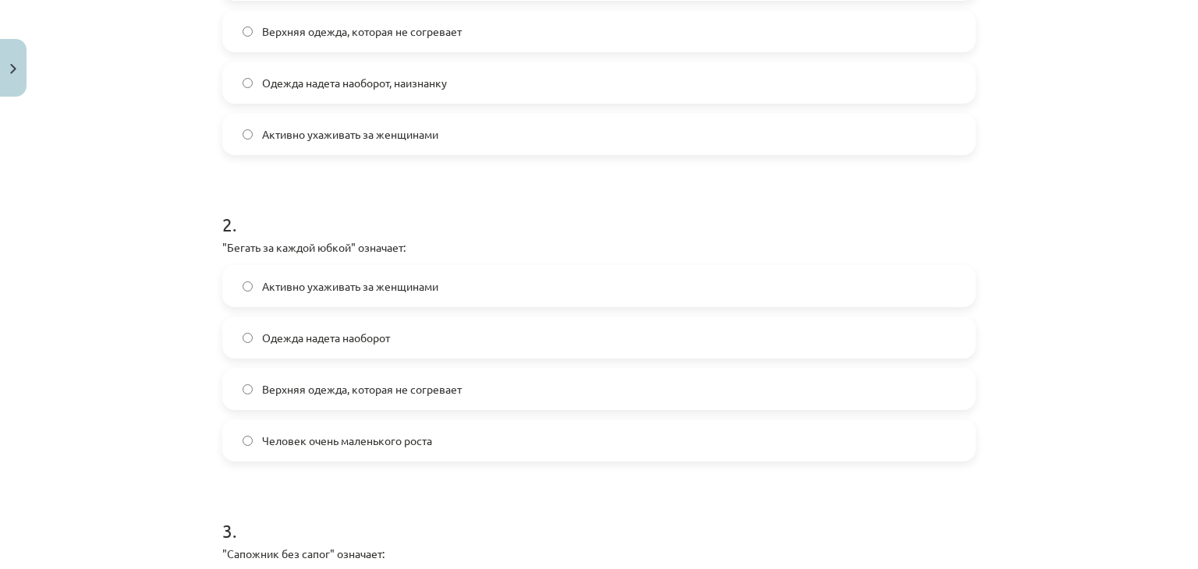
scroll to position [431, 0]
click at [302, 278] on span "Активно ухаживать за женщинами" at bounding box center [350, 286] width 176 height 16
click at [352, 80] on span "Одежда надета наоборот, наизнанку" at bounding box center [354, 83] width 185 height 16
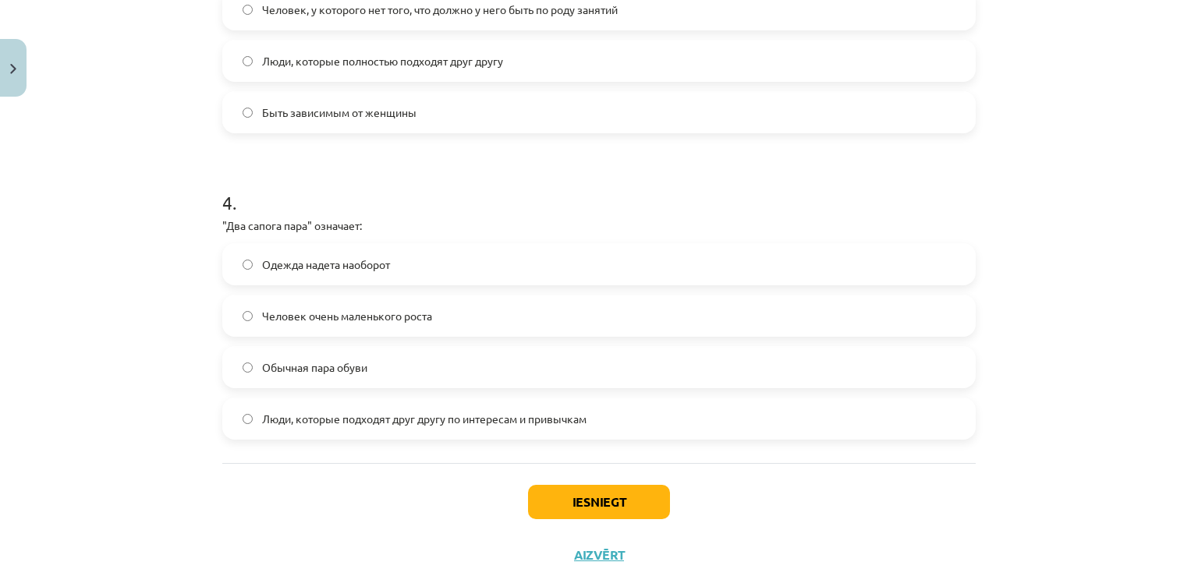
scroll to position [1117, 0]
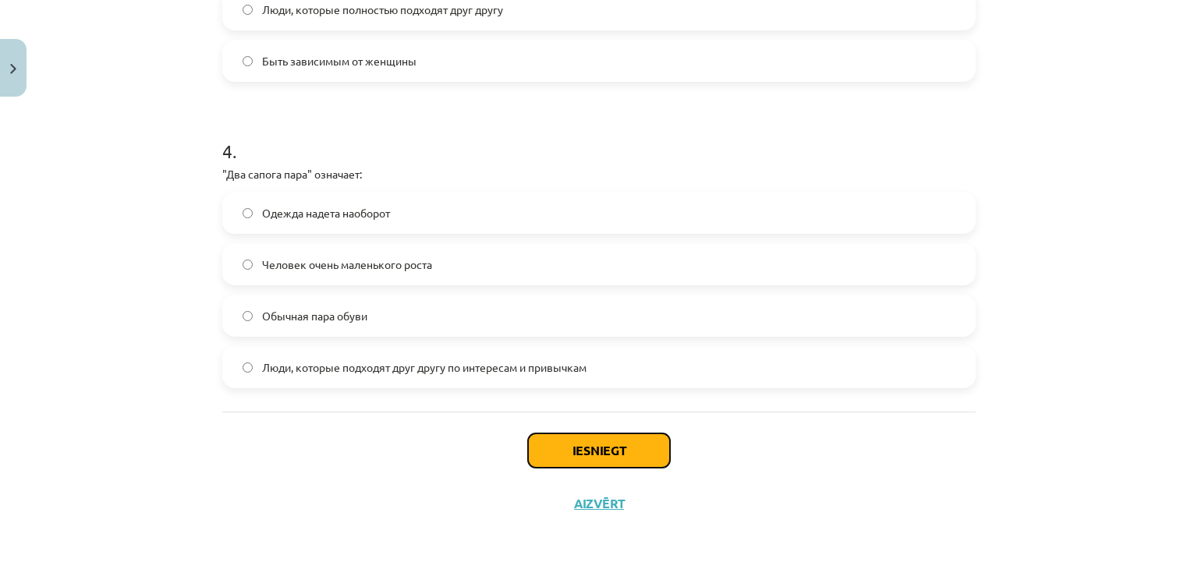
click at [532, 441] on button "Iesniegt" at bounding box center [599, 451] width 142 height 34
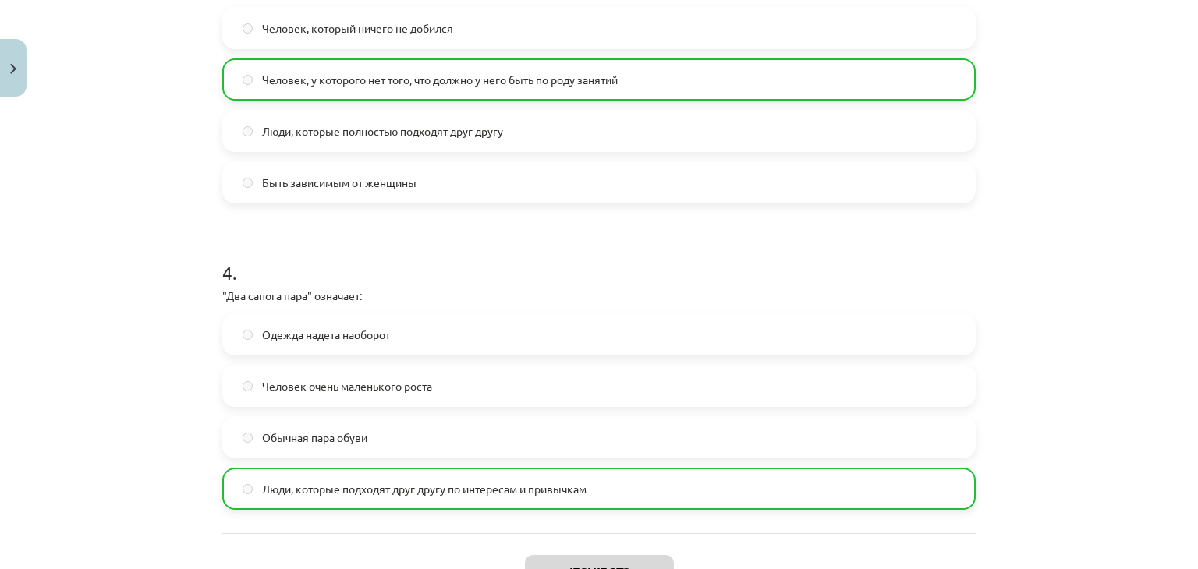
scroll to position [1166, 0]
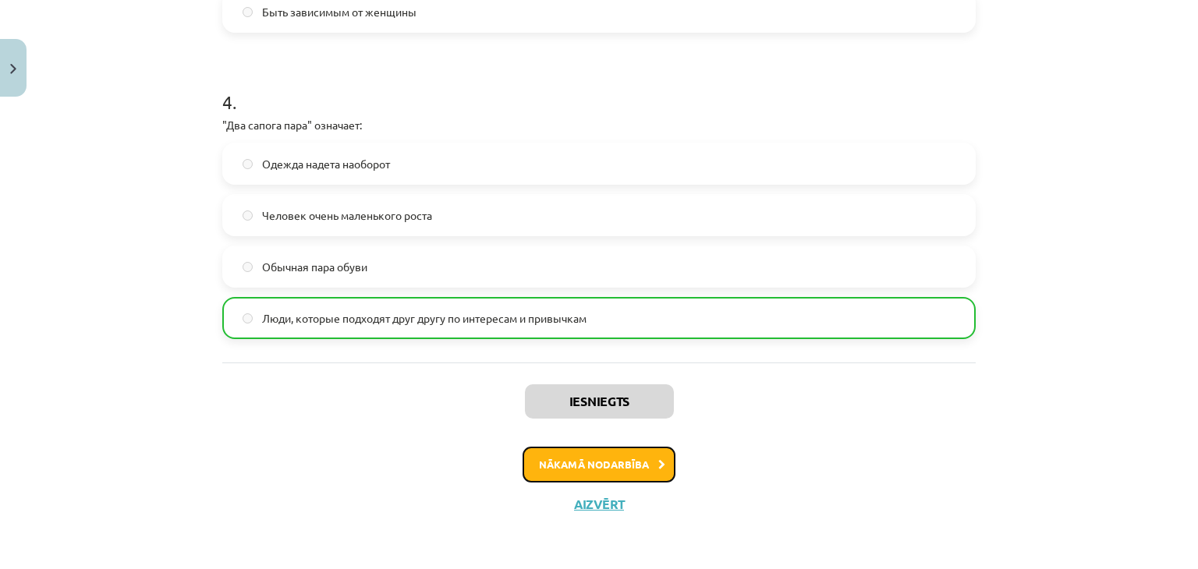
click at [539, 448] on button "Nākamā nodarbība" at bounding box center [599, 465] width 153 height 36
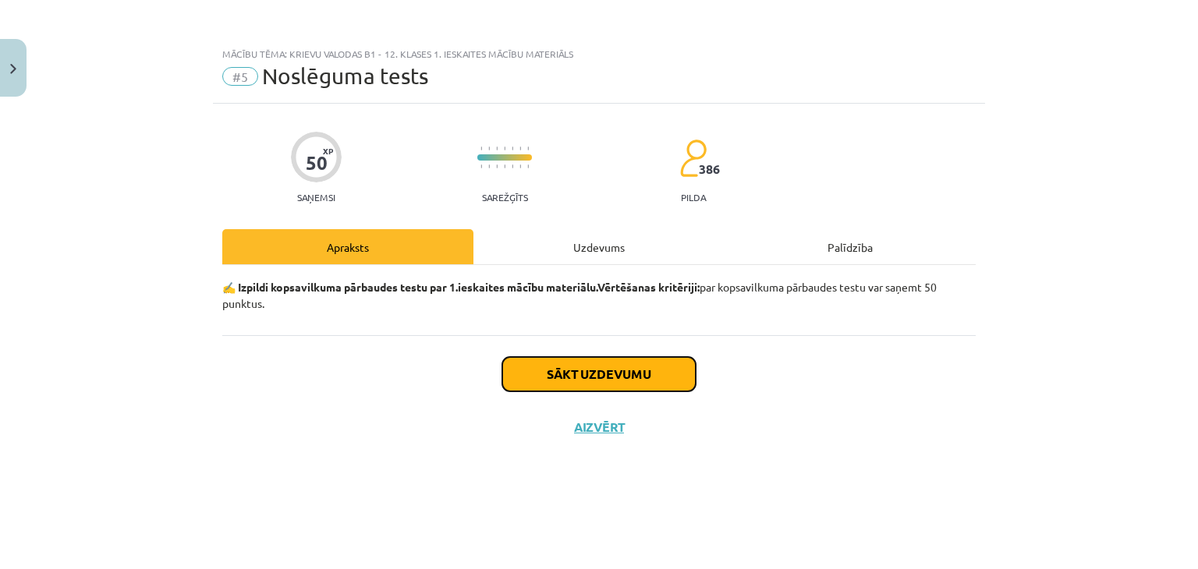
click at [562, 383] on button "Sākt uzdevumu" at bounding box center [598, 374] width 193 height 34
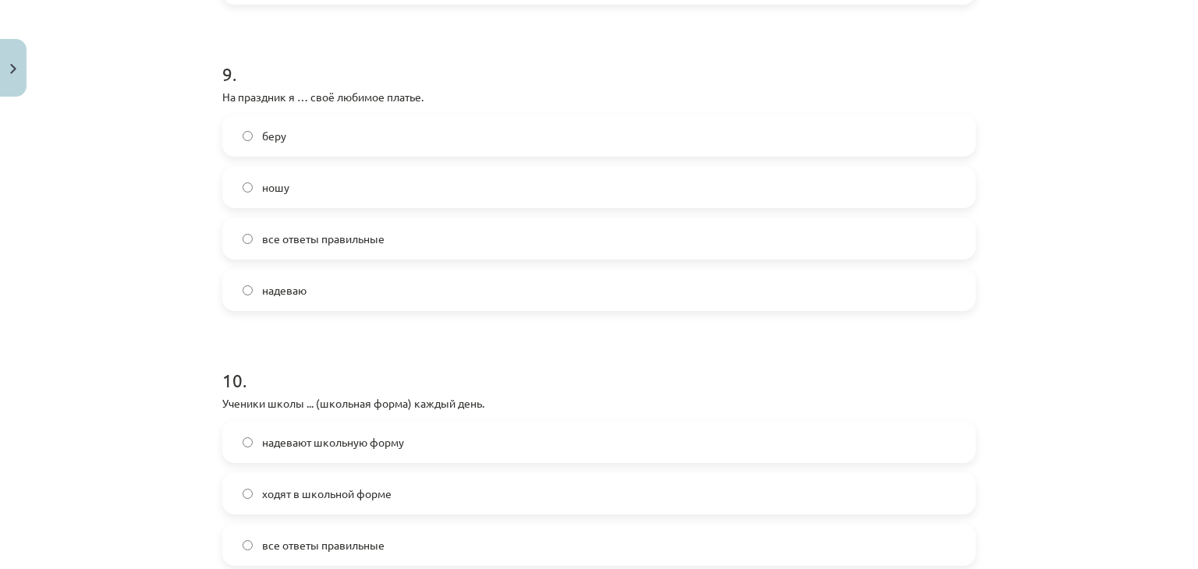
scroll to position [2956, 0]
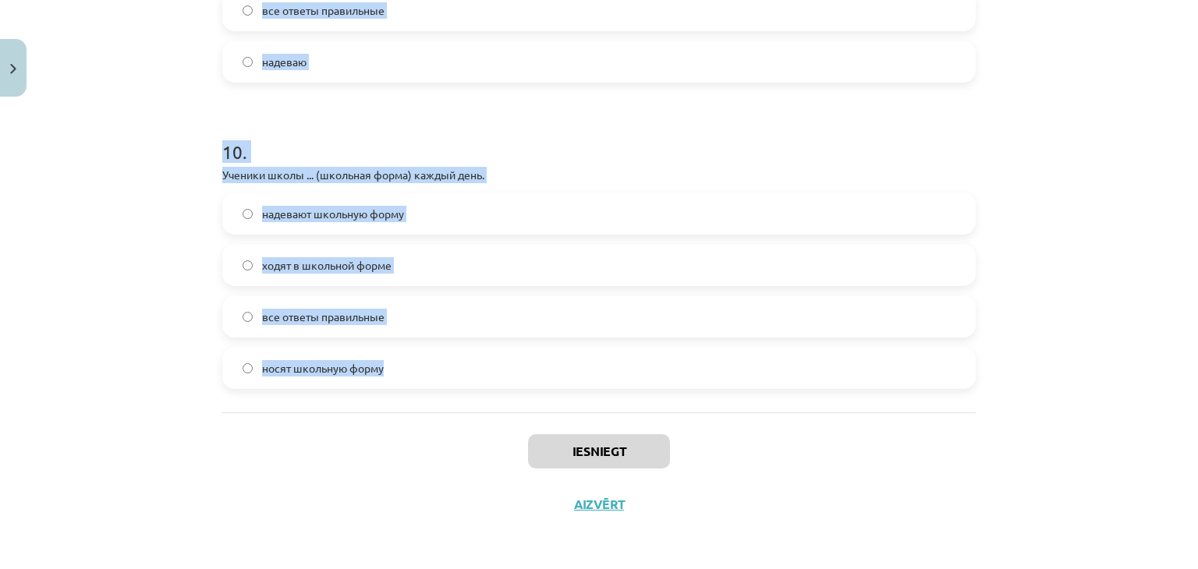
drag, startPoint x: 211, startPoint y: 364, endPoint x: 489, endPoint y: 355, distance: 278.7
copy form "Что относится к аксессуарам? Ботинки, шапка Сумка, перчатки Пальто, брюки Рубаш…"
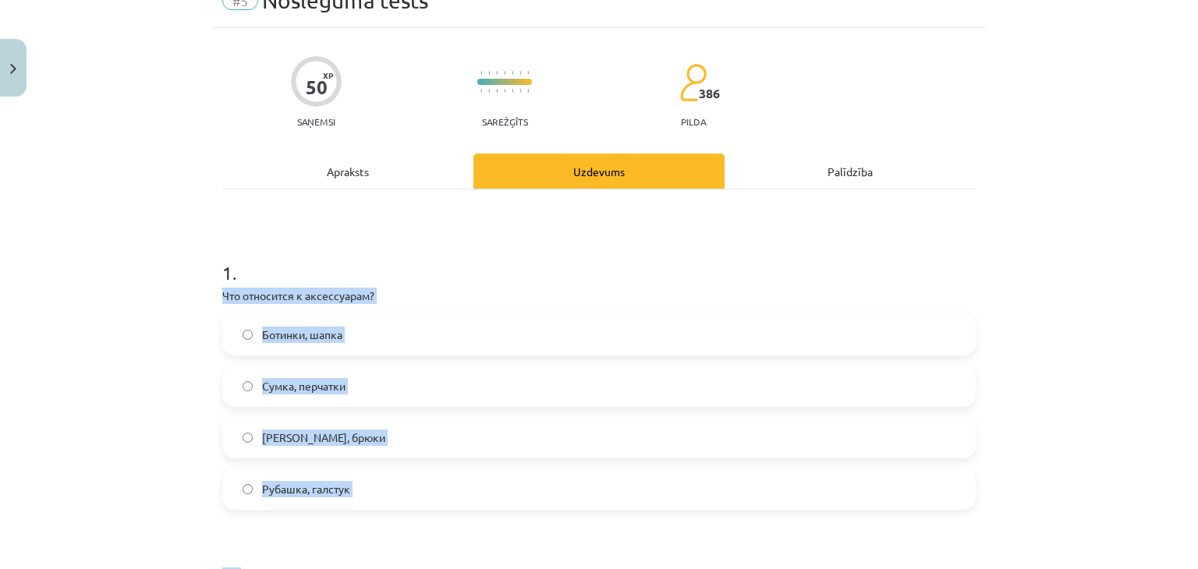
scroll to position [75, 0]
click at [246, 380] on label "Сумка, перчатки" at bounding box center [599, 386] width 750 height 39
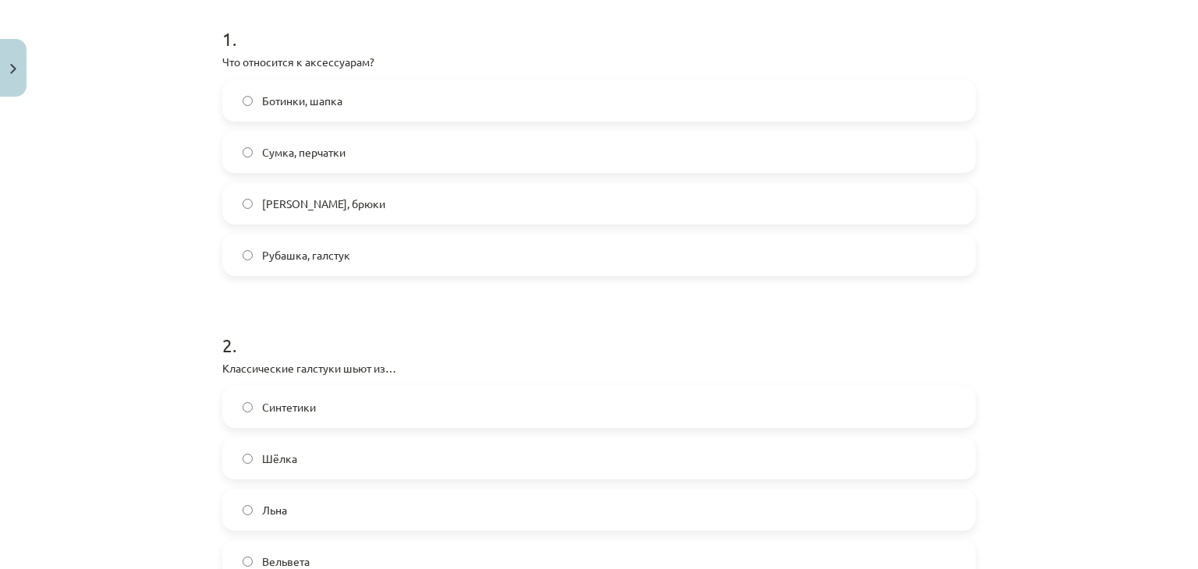
scroll to position [503, 0]
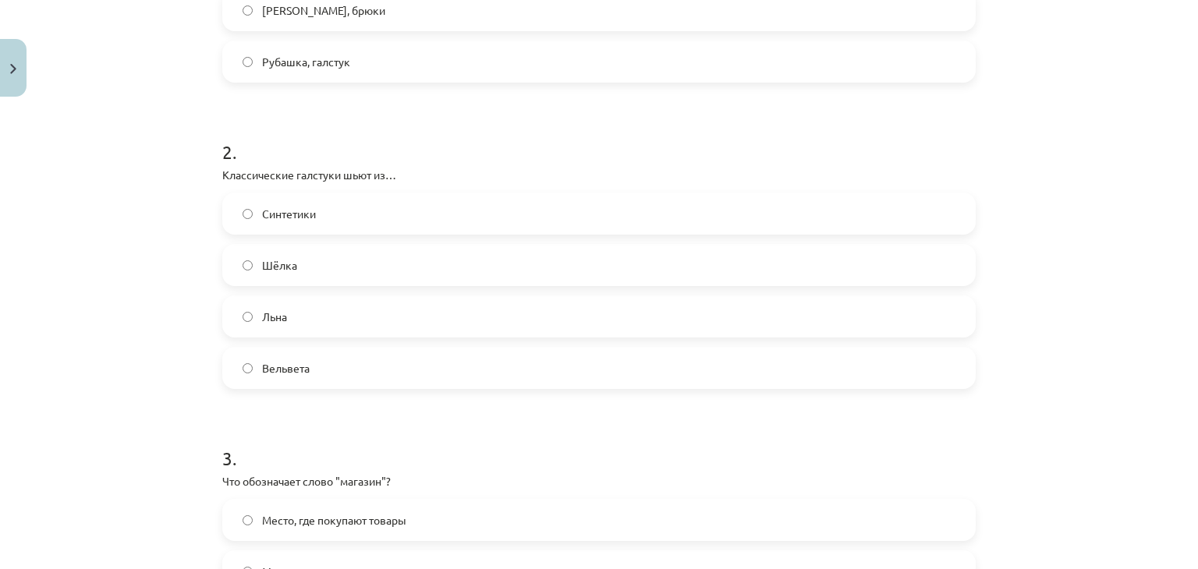
click at [262, 264] on span "Шёлка" at bounding box center [279, 265] width 35 height 16
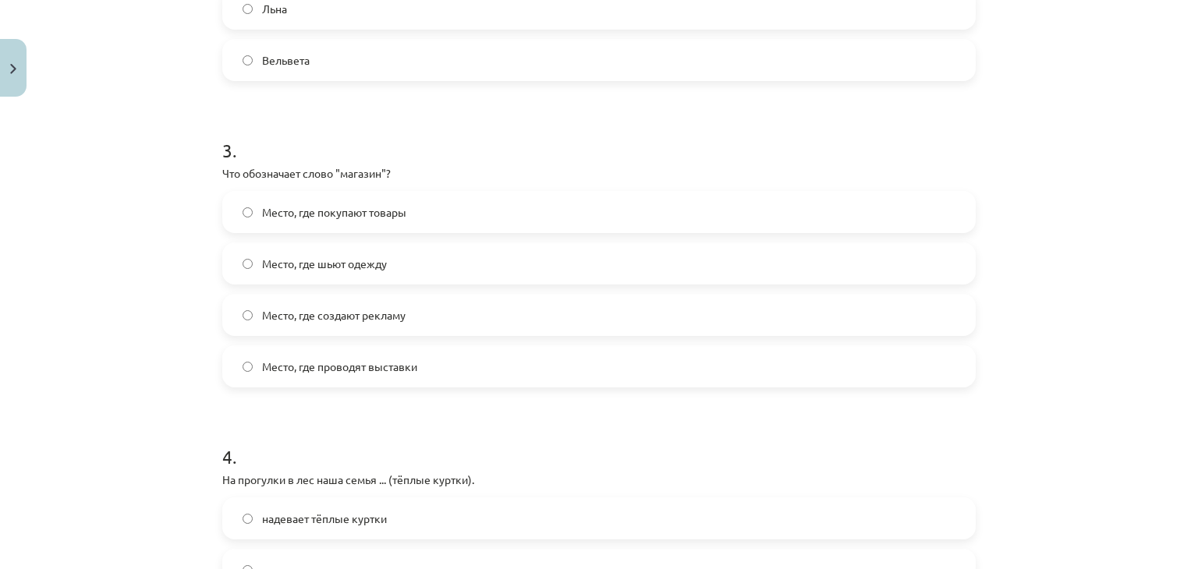
scroll to position [821, 0]
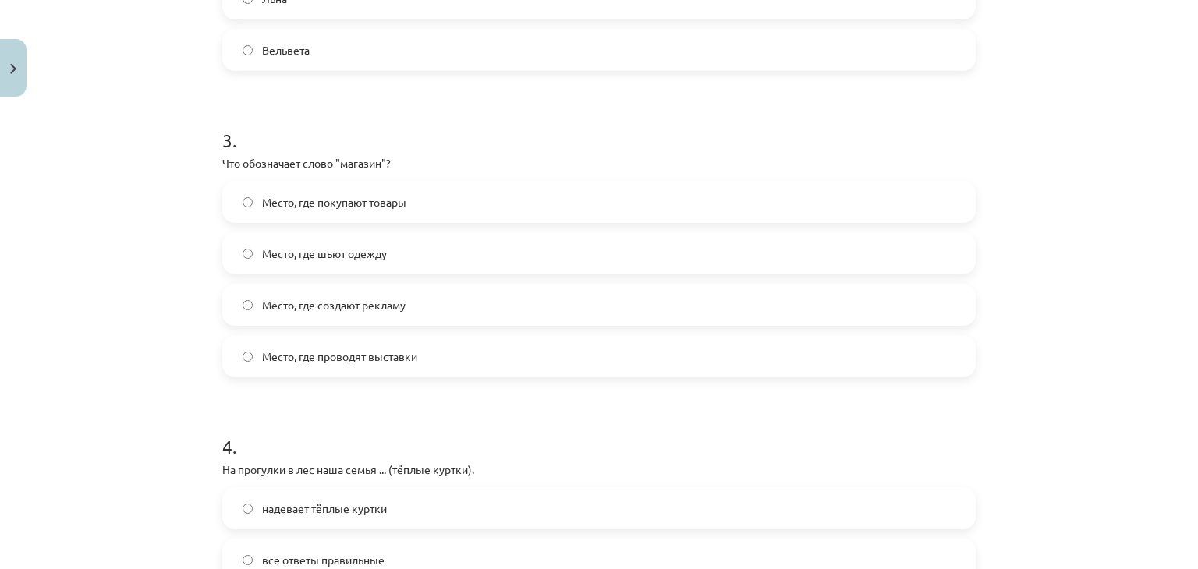
click at [251, 254] on label "Место, где шьют одежду" at bounding box center [599, 253] width 750 height 39
click at [253, 253] on label "Место, где шьют одежду" at bounding box center [599, 253] width 750 height 39
click at [268, 204] on span "Место, где покупают товары" at bounding box center [334, 202] width 144 height 16
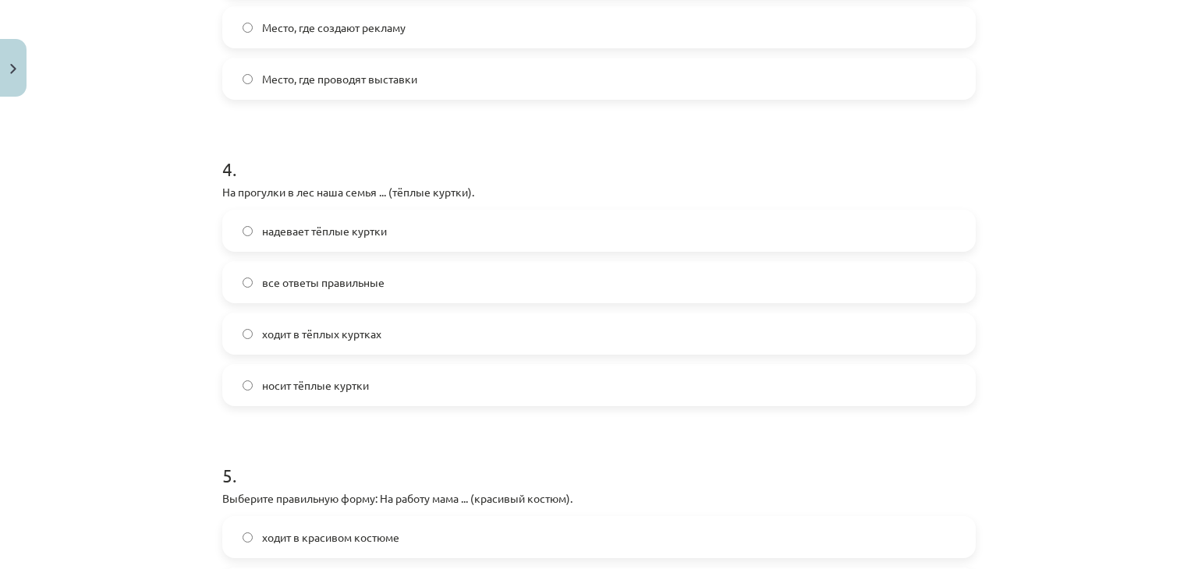
scroll to position [1102, 0]
click at [260, 250] on div "надевает тёплые куртки все ответы правильные ходит в тёплых куртках носит тёплы…" at bounding box center [599, 306] width 754 height 197
click at [253, 294] on label "все ответы правильные" at bounding box center [599, 280] width 750 height 39
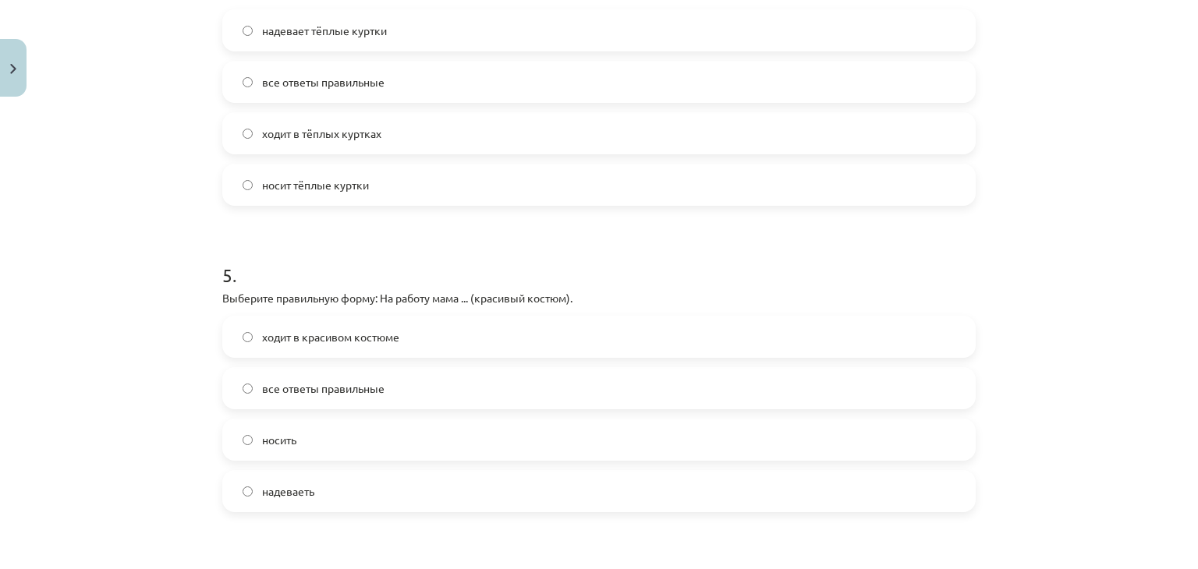
scroll to position [1361, 0]
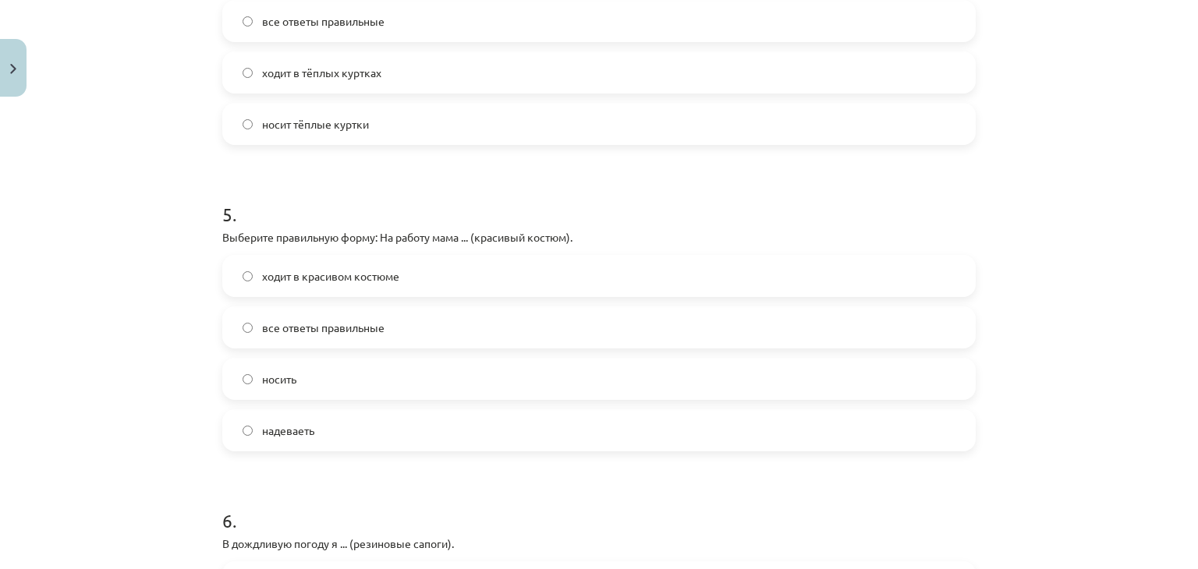
click at [251, 289] on label "ходит в красивом костюме" at bounding box center [599, 276] width 750 height 39
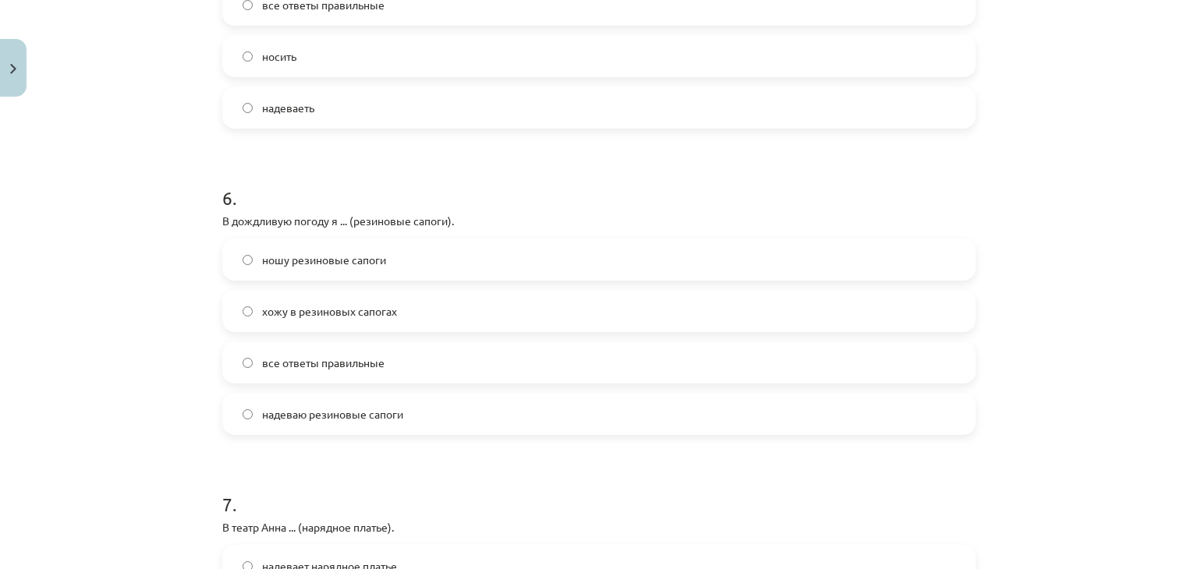
scroll to position [1715, 0]
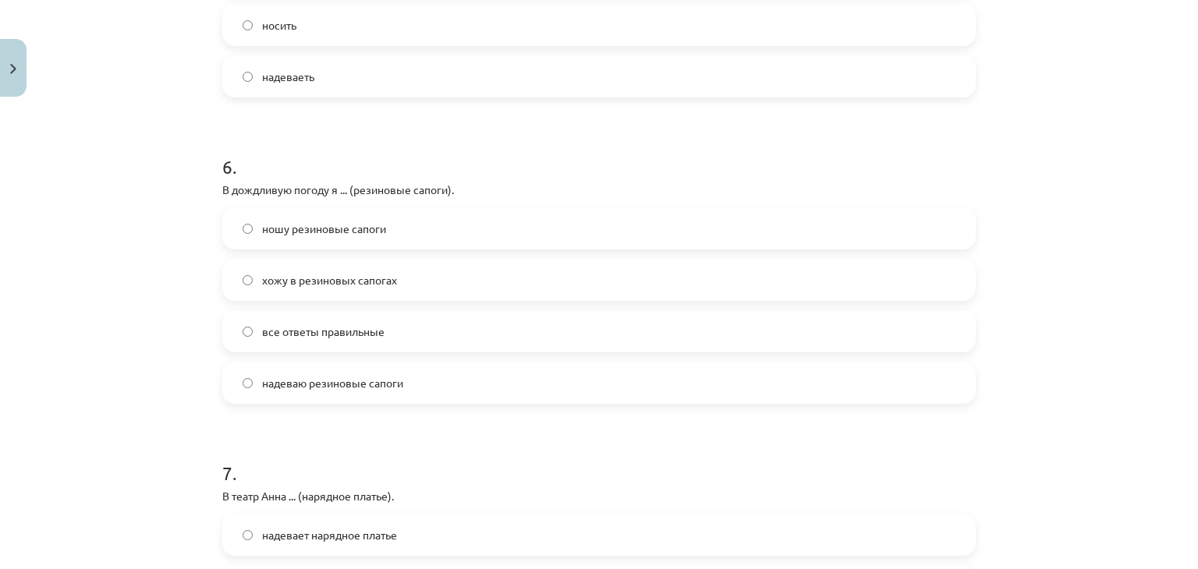
click at [236, 324] on label "все ответы правильные" at bounding box center [599, 331] width 750 height 39
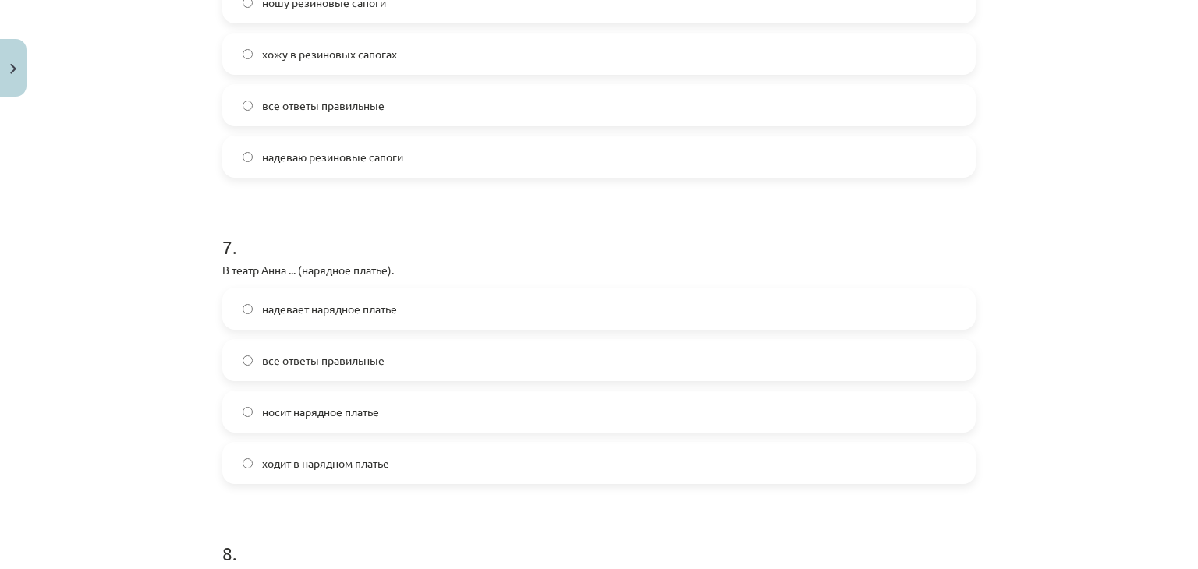
click at [240, 349] on label "все ответы правильные" at bounding box center [599, 360] width 750 height 39
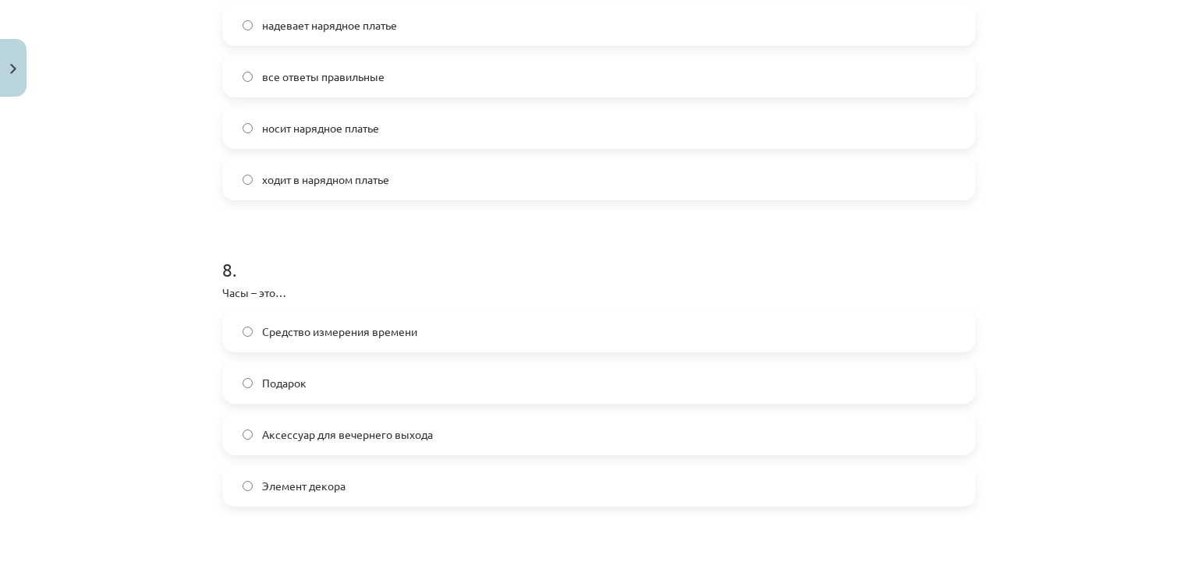
click at [240, 349] on label "Средство измерения времени" at bounding box center [599, 331] width 750 height 39
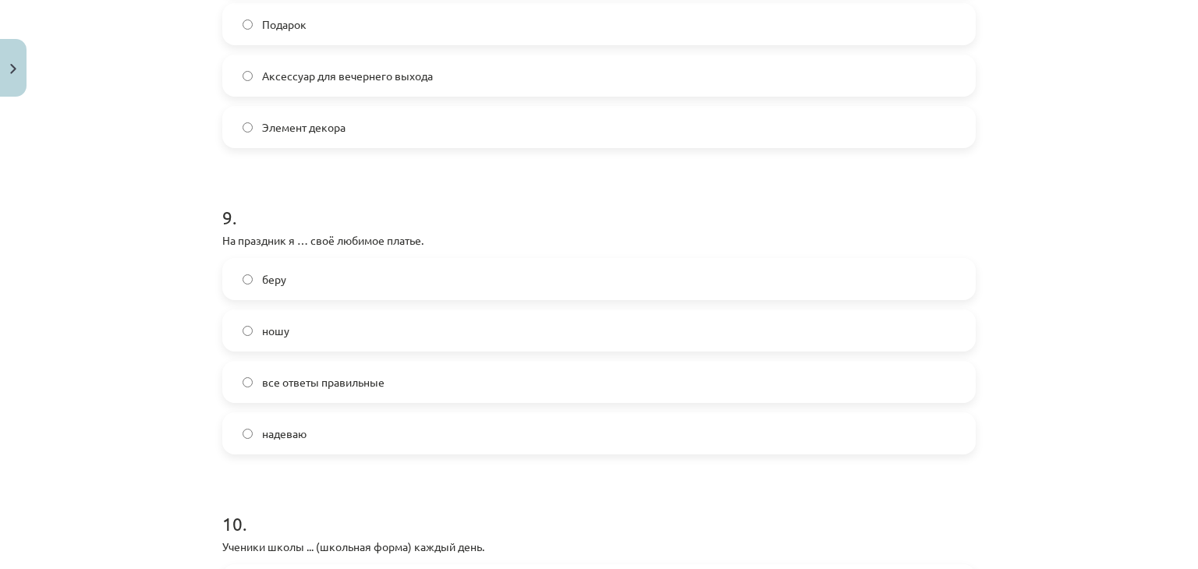
scroll to position [2584, 0]
click at [238, 424] on label "надеваю" at bounding box center [599, 433] width 750 height 39
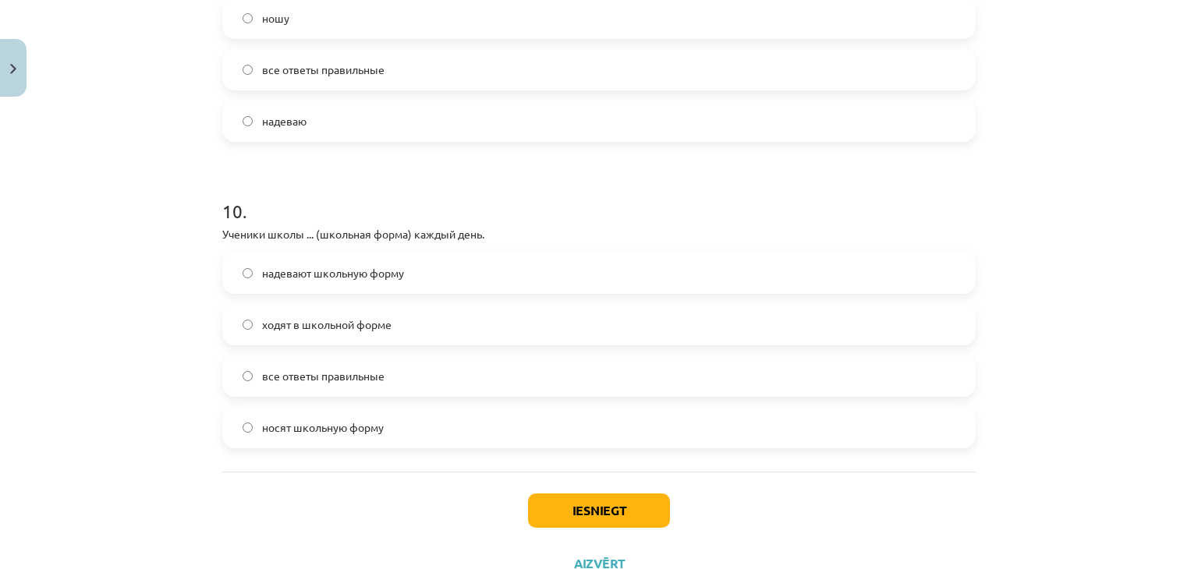
scroll to position [2956, 0]
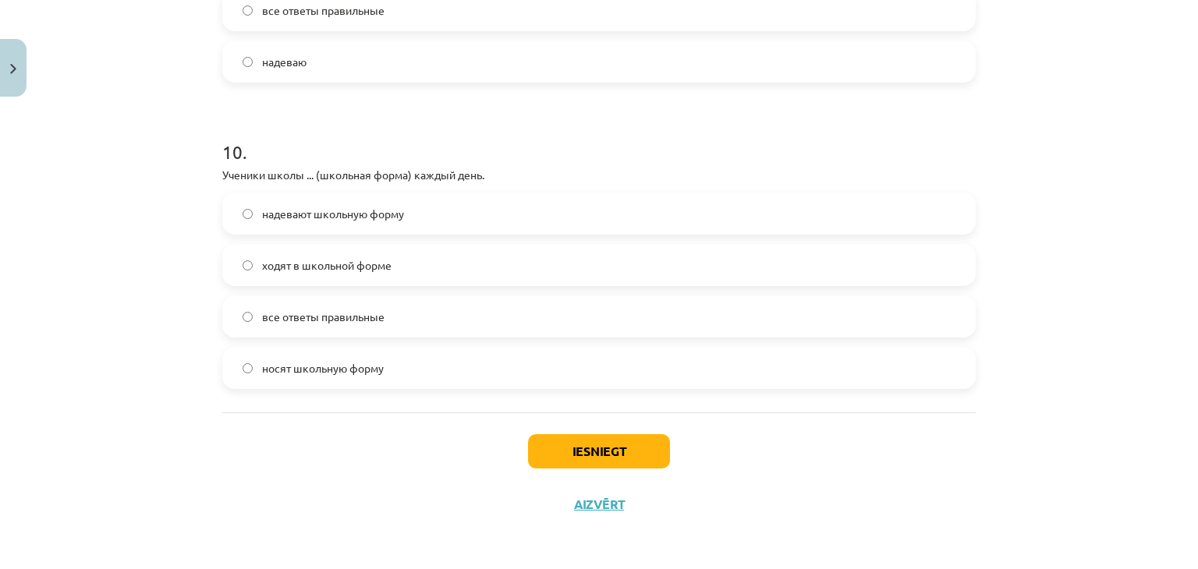
click at [328, 311] on span "все ответы правильные" at bounding box center [323, 317] width 122 height 16
click at [570, 463] on button "Iesniegt" at bounding box center [599, 452] width 142 height 34
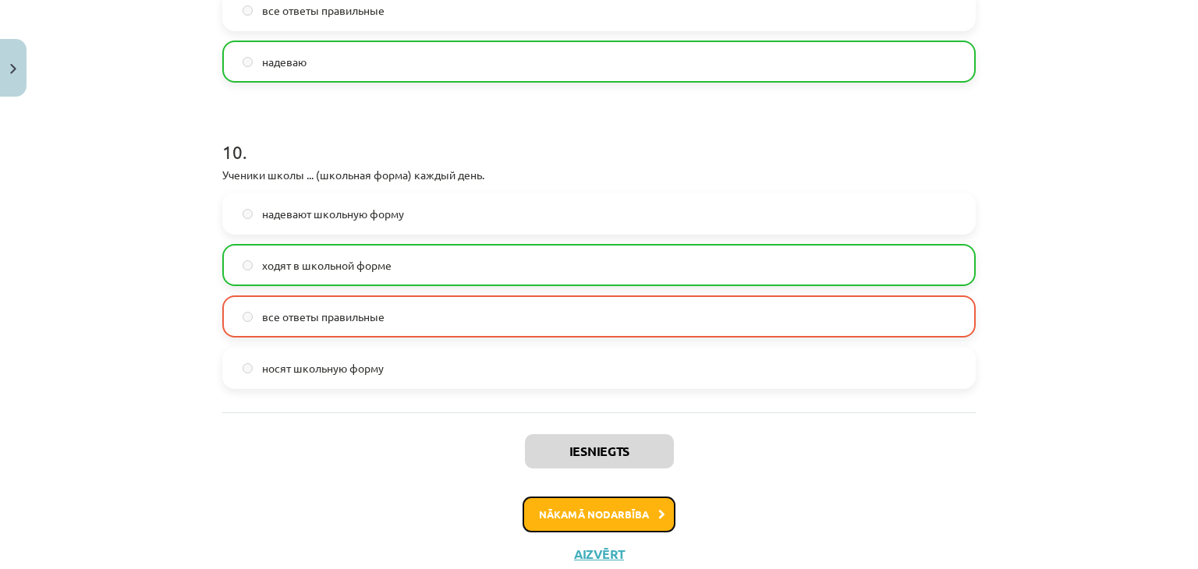
click at [548, 513] on button "Nākamā nodarbība" at bounding box center [599, 515] width 153 height 36
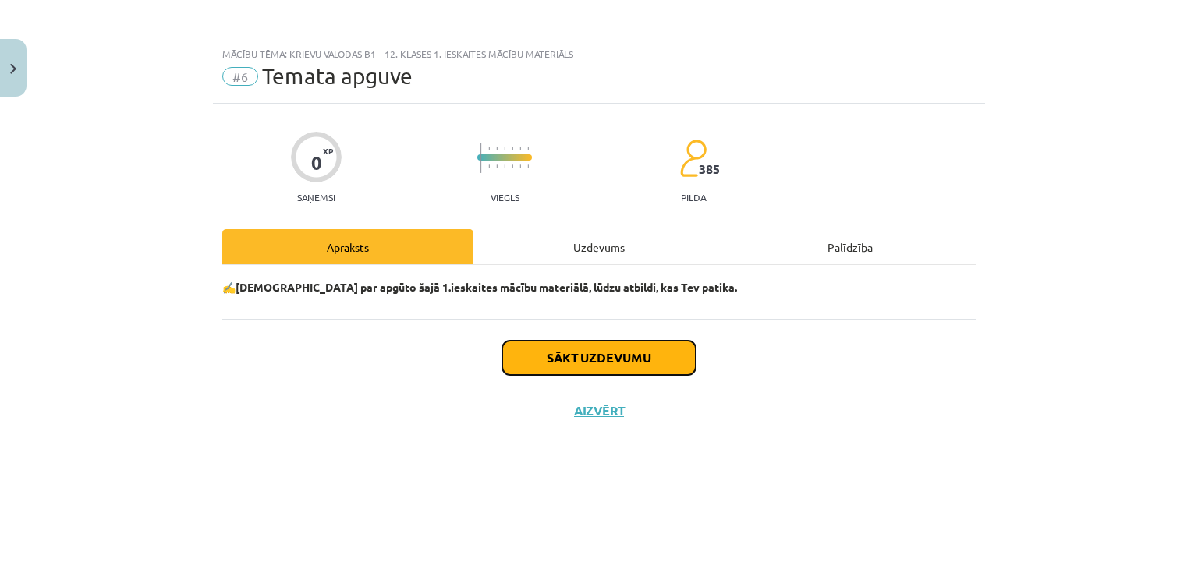
click at [587, 360] on button "Sākt uzdevumu" at bounding box center [598, 358] width 193 height 34
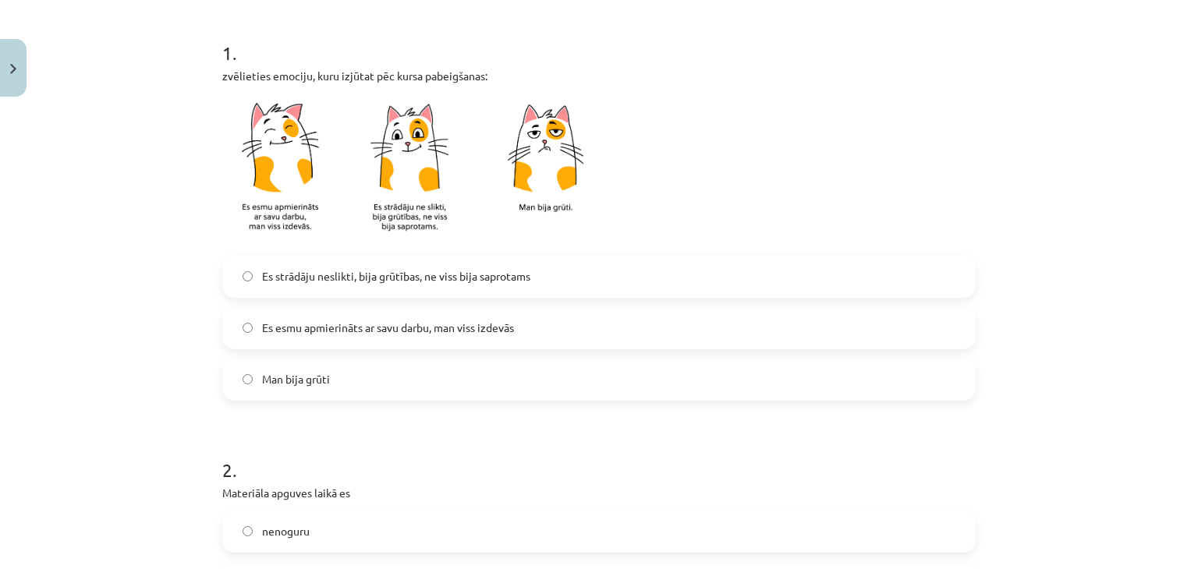
click at [334, 380] on label "Man bija grūti" at bounding box center [599, 379] width 750 height 39
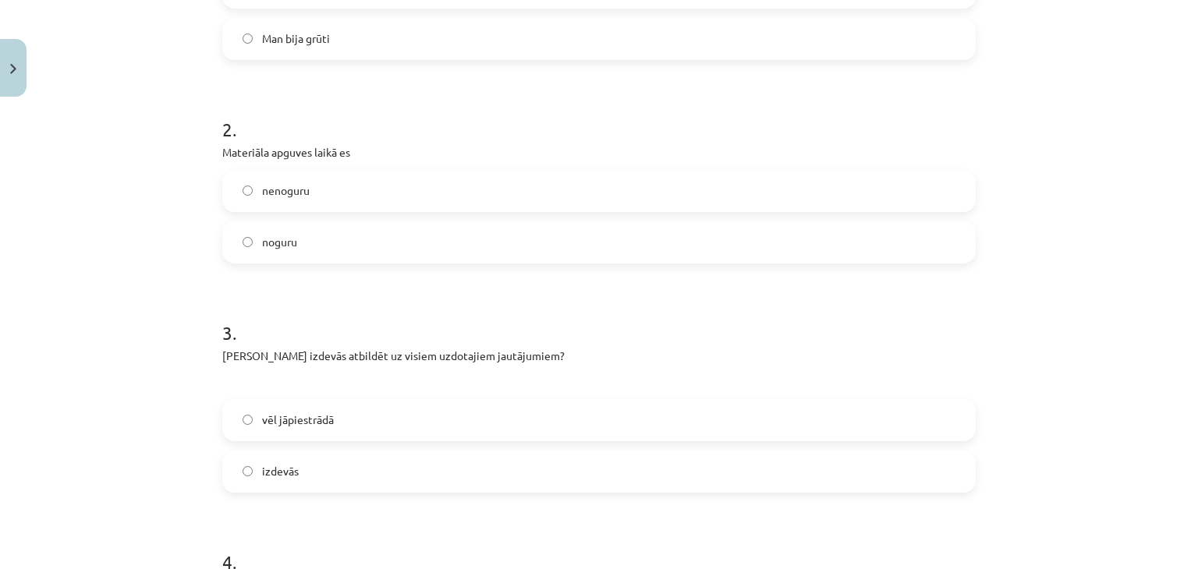
scroll to position [638, 0]
click at [309, 189] on label "nenoguru" at bounding box center [599, 189] width 750 height 39
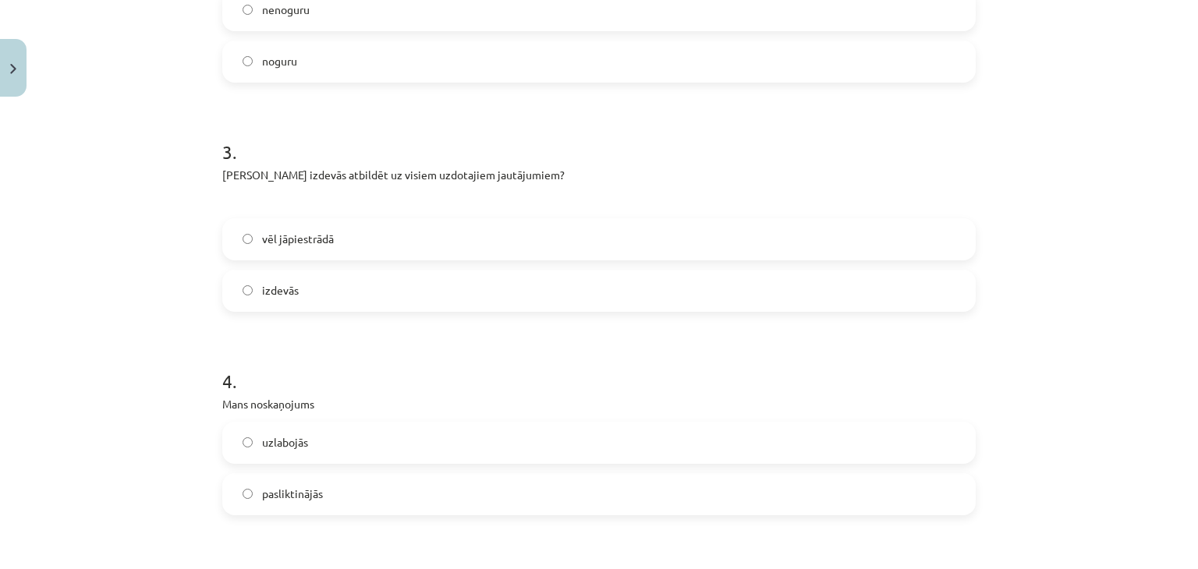
scroll to position [818, 0]
click at [299, 235] on span "vēl jāpiestrādā" at bounding box center [298, 239] width 72 height 16
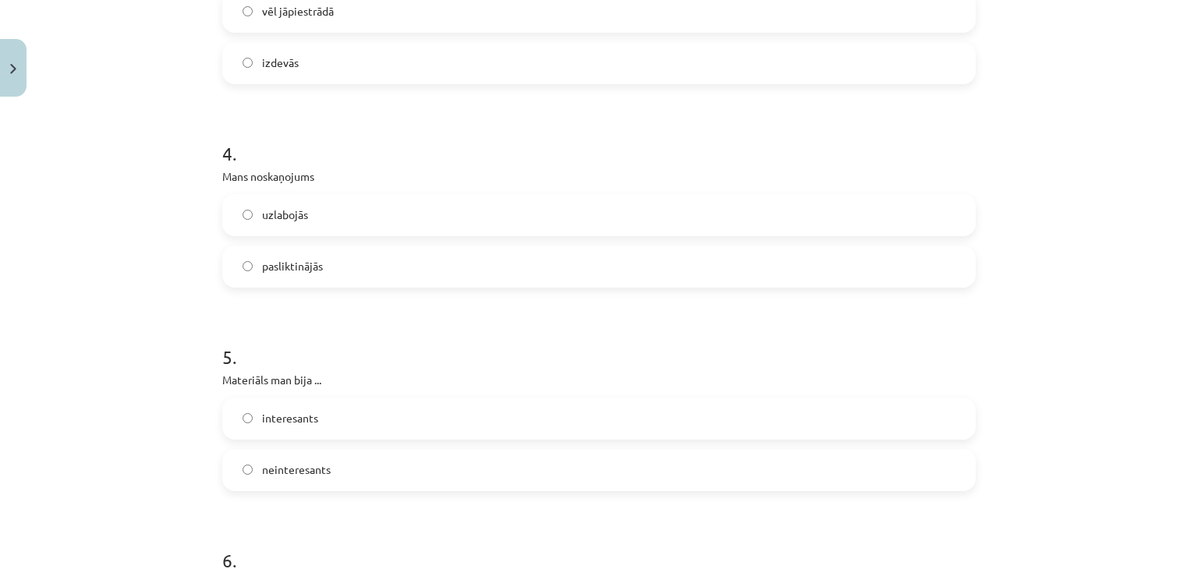
scroll to position [1045, 0]
click at [289, 211] on span "uzlabojās" at bounding box center [285, 215] width 46 height 16
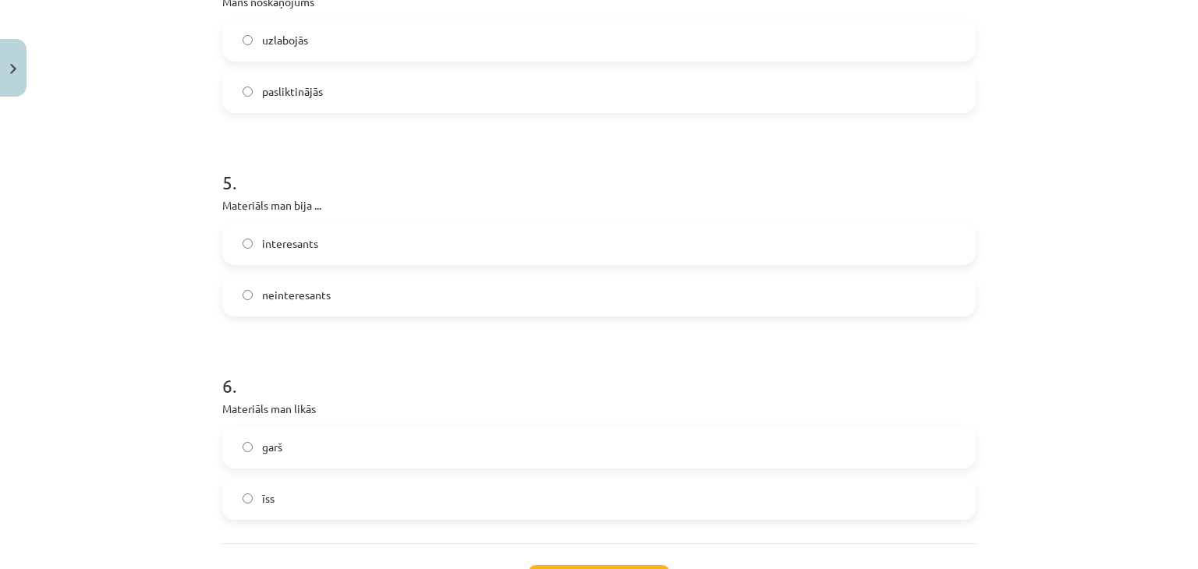
scroll to position [1222, 0]
click at [264, 244] on span "interesants" at bounding box center [290, 241] width 56 height 16
click at [250, 442] on label "garš" at bounding box center [599, 445] width 750 height 39
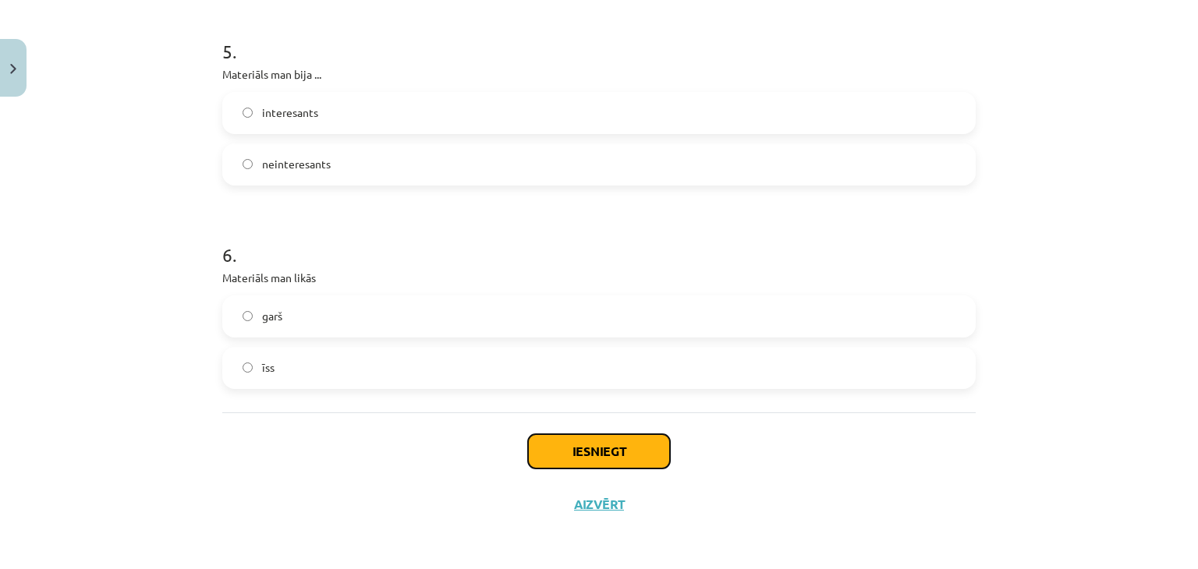
click at [534, 447] on button "Iesniegt" at bounding box center [599, 452] width 142 height 34
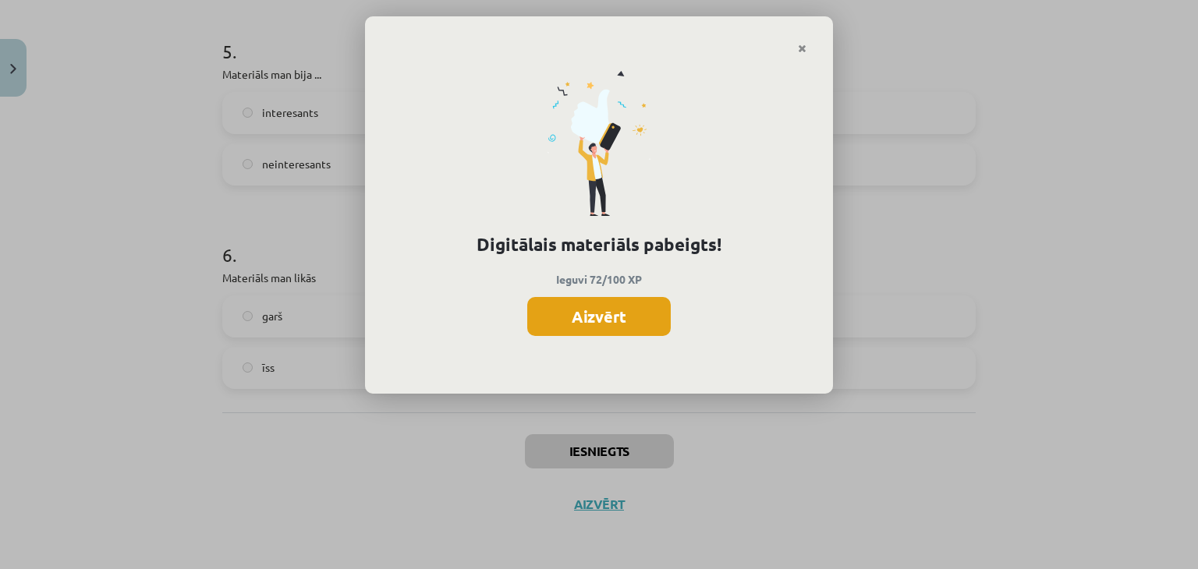
click at [616, 316] on button "Aizvērt" at bounding box center [599, 316] width 144 height 39
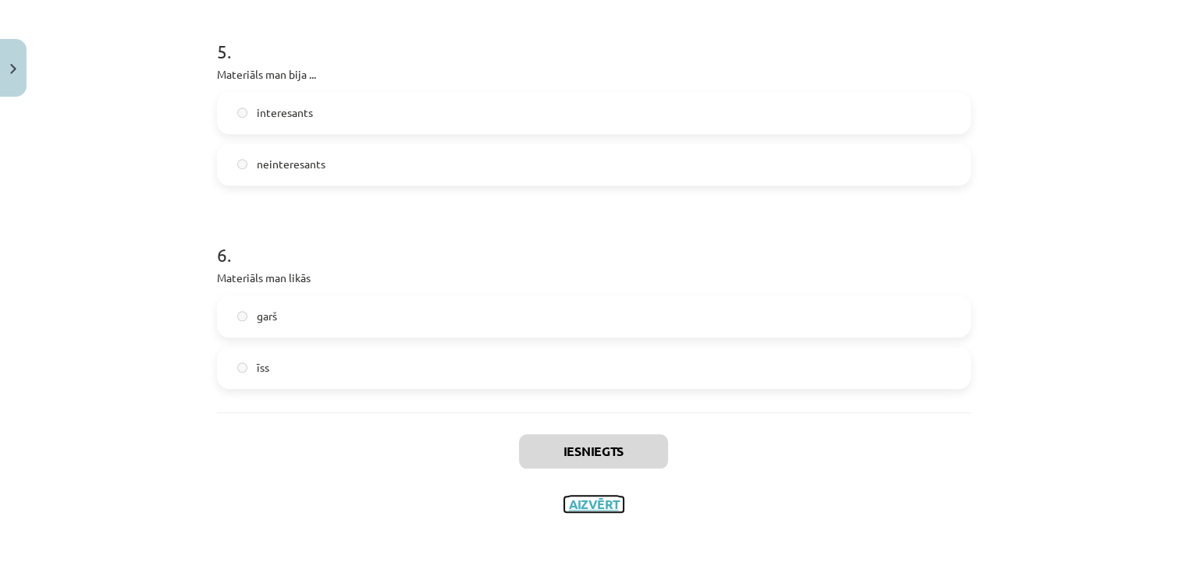
click at [574, 502] on button "Aizvērt" at bounding box center [593, 505] width 59 height 16
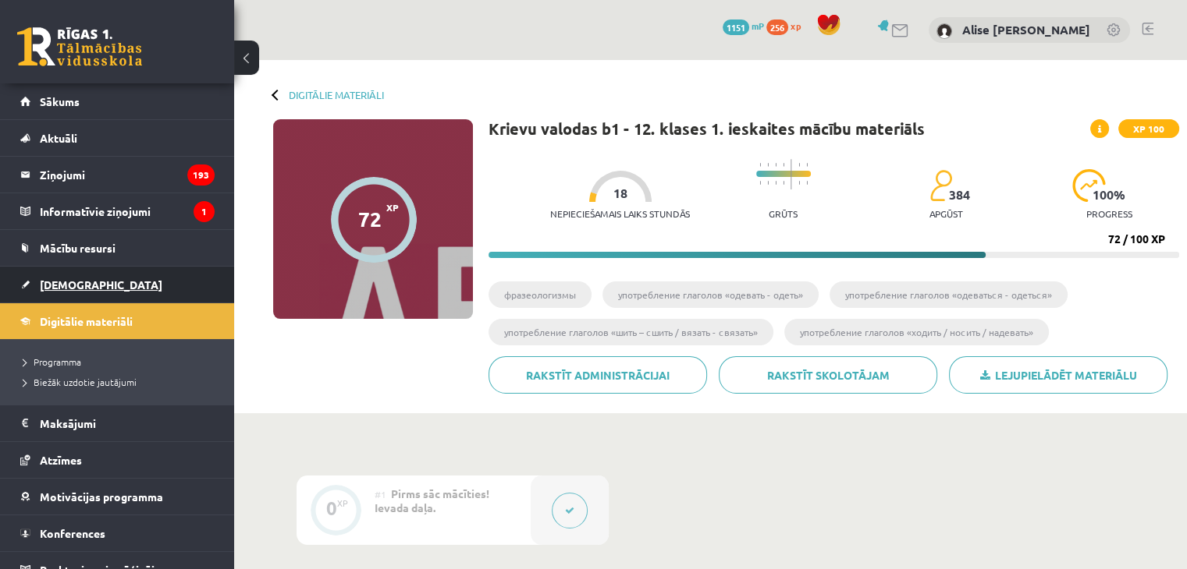
click at [94, 285] on link "[DEMOGRAPHIC_DATA]" at bounding box center [117, 285] width 194 height 36
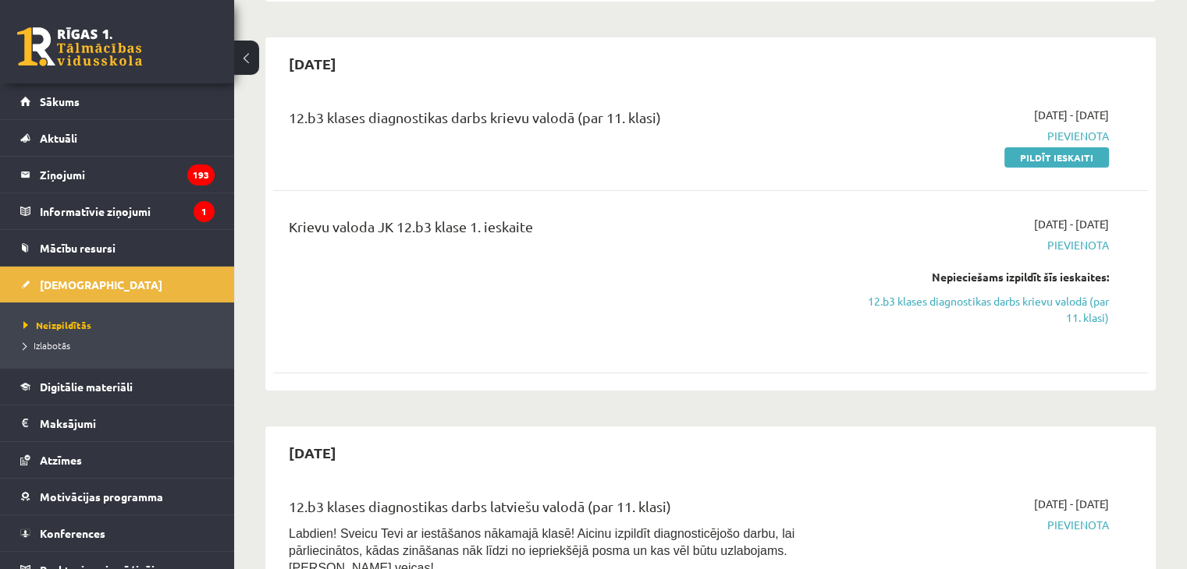
scroll to position [339, 0]
click at [936, 303] on link "12.b3 klases diagnostikas darbs krievu valodā (par 11. klasi)" at bounding box center [979, 311] width 257 height 33
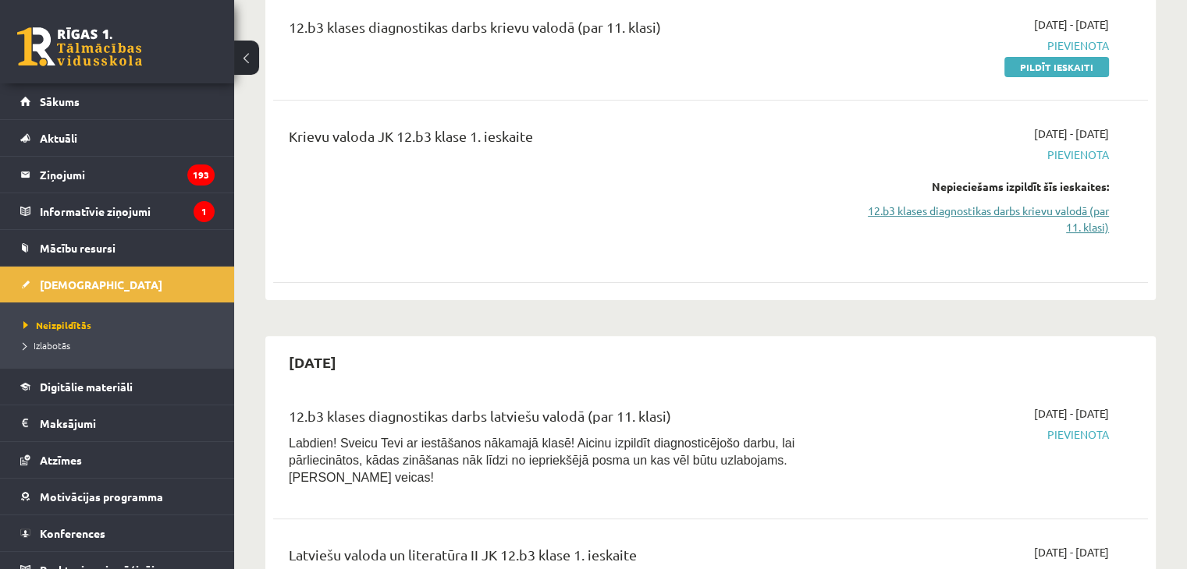
click at [903, 211] on link "12.b3 klases diagnostikas darbs krievu valodā (par 11. klasi)" at bounding box center [979, 219] width 257 height 33
click at [998, 208] on link "12.b3 klases diagnostikas darbs krievu valodā (par 11. klasi)" at bounding box center [979, 219] width 257 height 33
click at [955, 210] on link "12.b3 klases diagnostikas darbs krievu valodā (par 11. klasi)" at bounding box center [979, 219] width 257 height 33
click at [1089, 206] on link "12.b3 klases diagnostikas darbs krievu valodā (par 11. klasi)" at bounding box center [979, 219] width 257 height 33
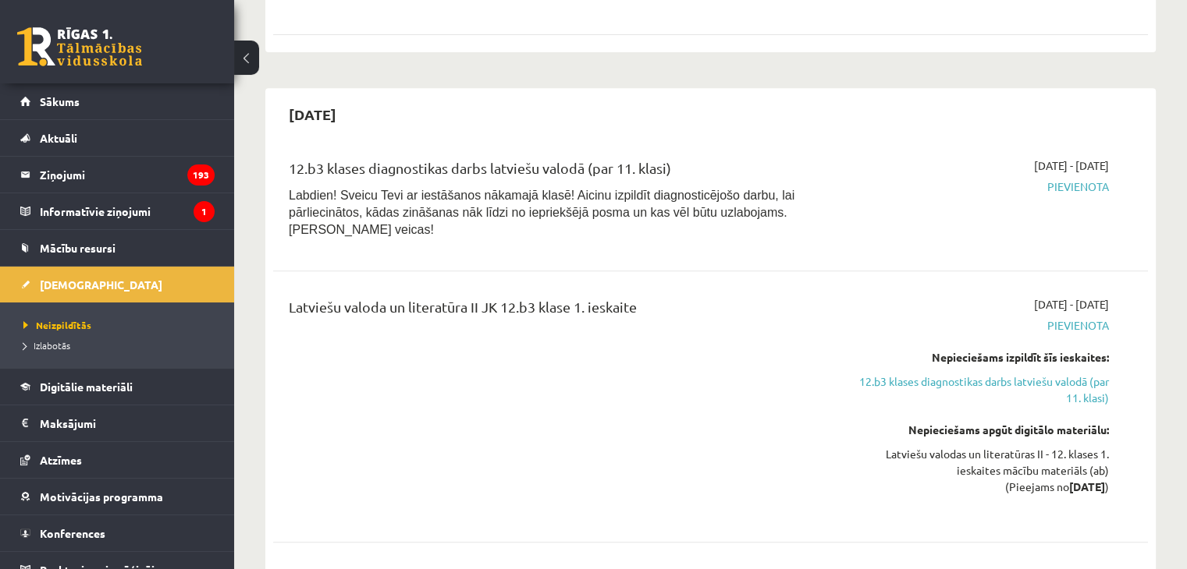
scroll to position [732, 0]
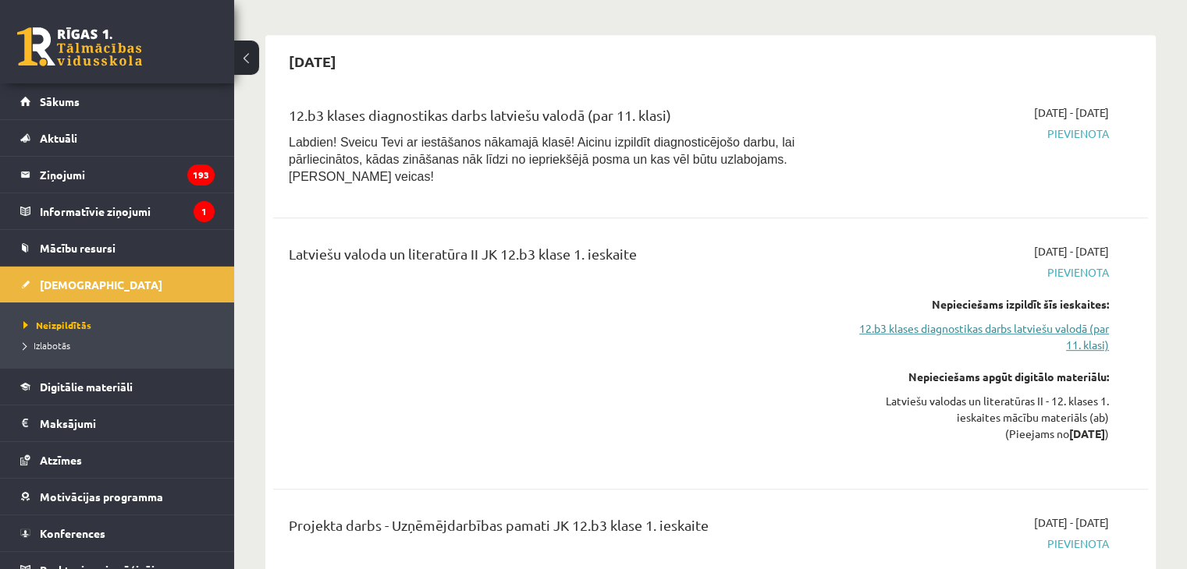
click at [973, 321] on link "12.b3 klases diagnostikas darbs latviešu valodā (par 11. klasi)" at bounding box center [979, 337] width 257 height 33
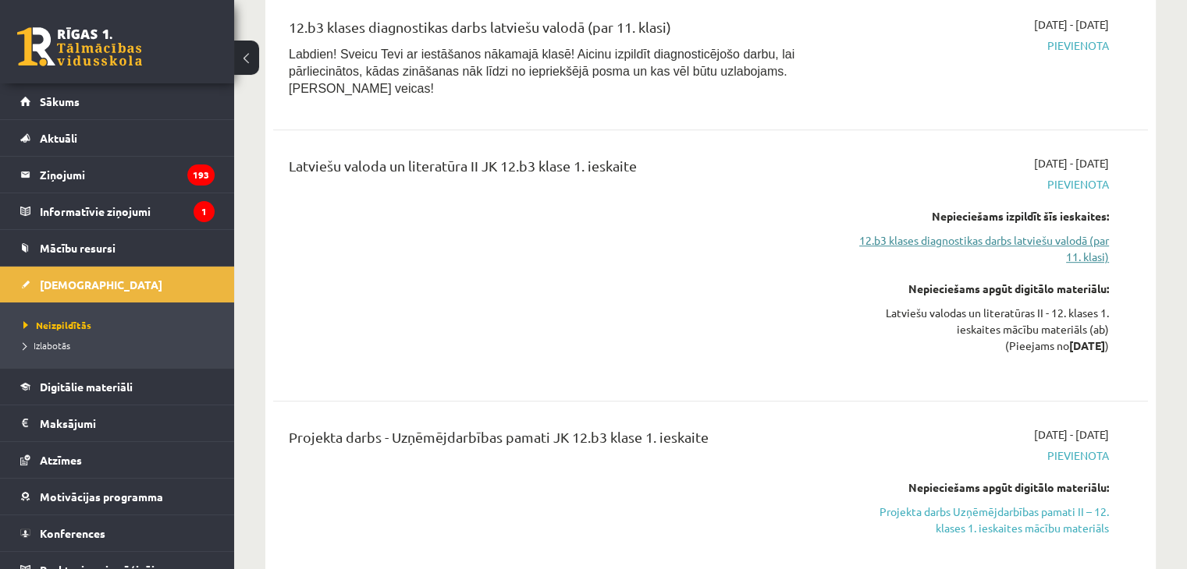
click at [1003, 232] on link "12.b3 klases diagnostikas darbs latviešu valodā (par 11. klasi)" at bounding box center [979, 248] width 257 height 33
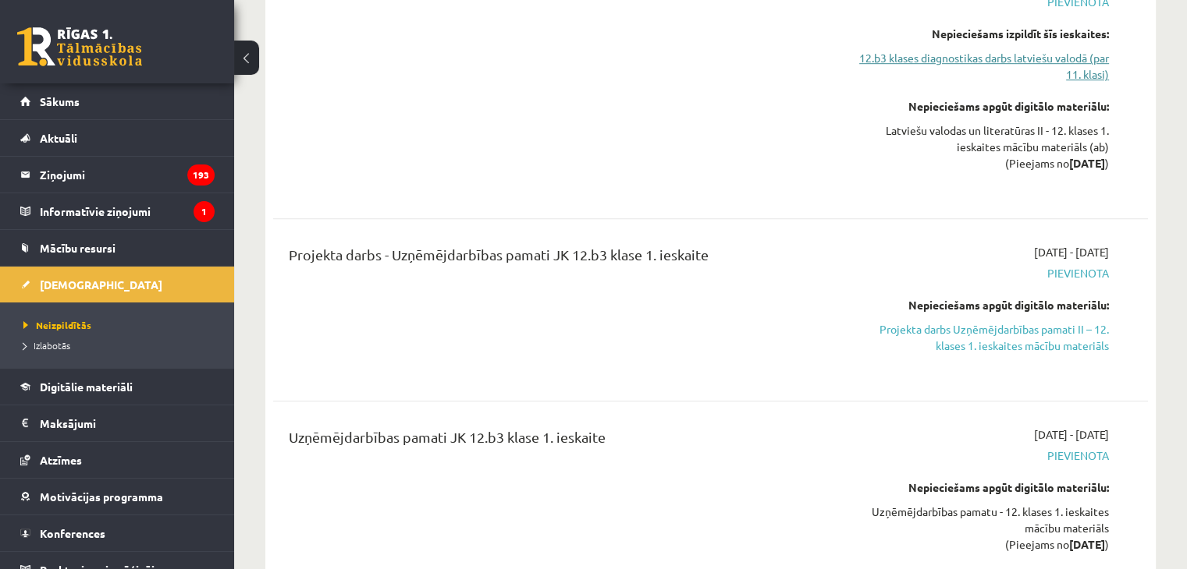
scroll to position [1004, 0]
click at [974, 327] on link "Projekta darbs Uzņēmējdarbības pamati II – 12. klases 1. ieskaites mācību mater…" at bounding box center [979, 336] width 257 height 33
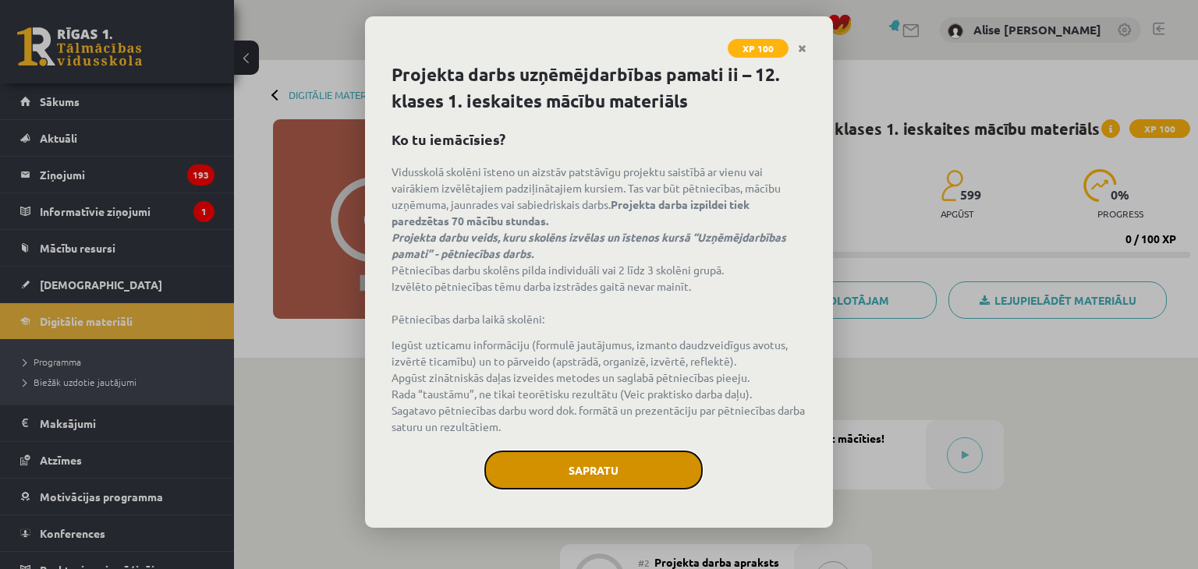
click at [571, 474] on button "Sapratu" at bounding box center [593, 470] width 218 height 39
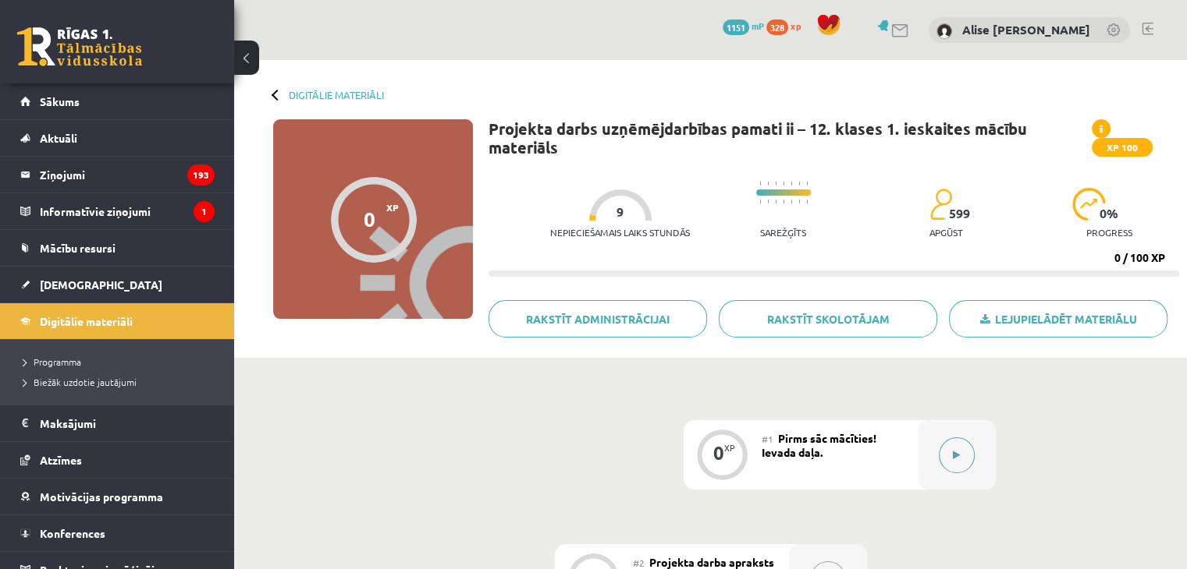
click at [944, 450] on button at bounding box center [956, 456] width 36 height 36
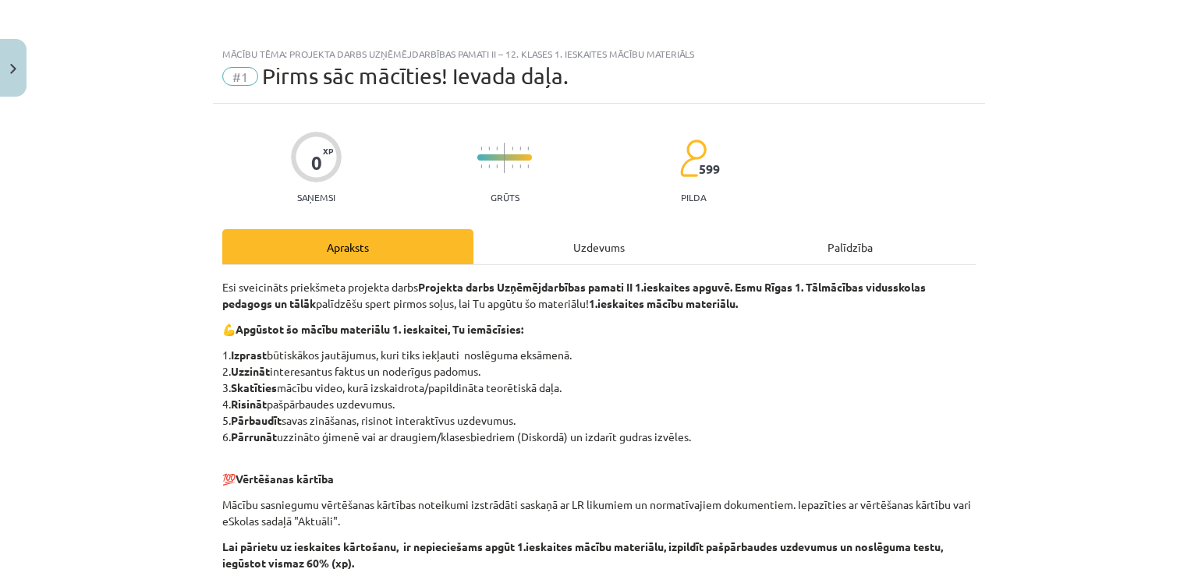
click at [560, 231] on div "Uzdevums" at bounding box center [599, 246] width 251 height 35
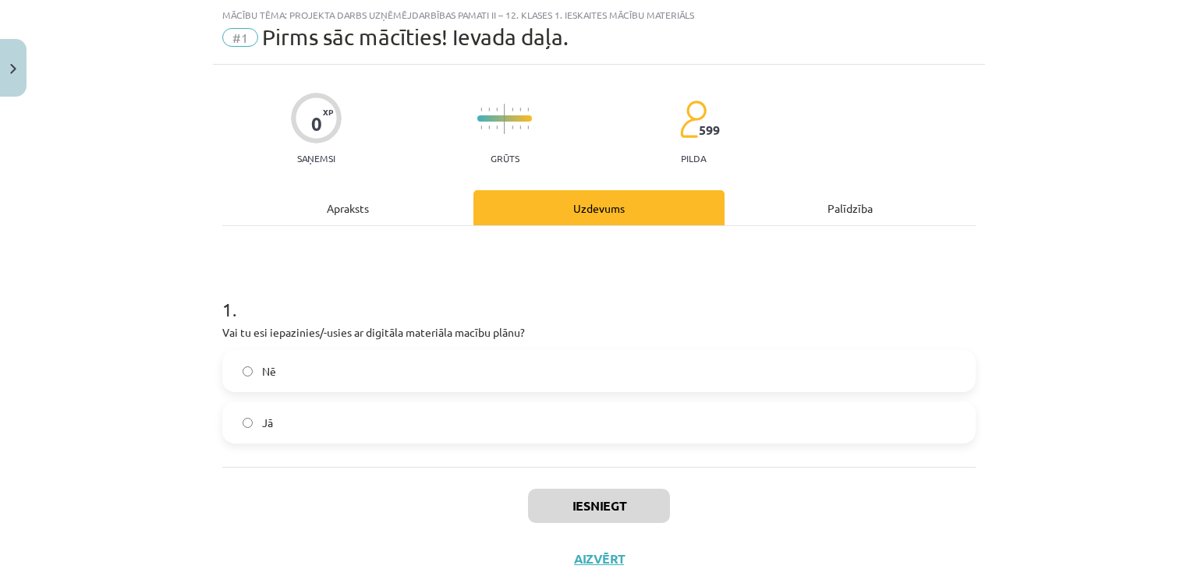
click at [502, 406] on label "Jā" at bounding box center [599, 422] width 750 height 39
click at [586, 509] on button "Iesniegt" at bounding box center [599, 506] width 142 height 34
click at [608, 555] on button "Nākamā nodarbība" at bounding box center [599, 570] width 153 height 36
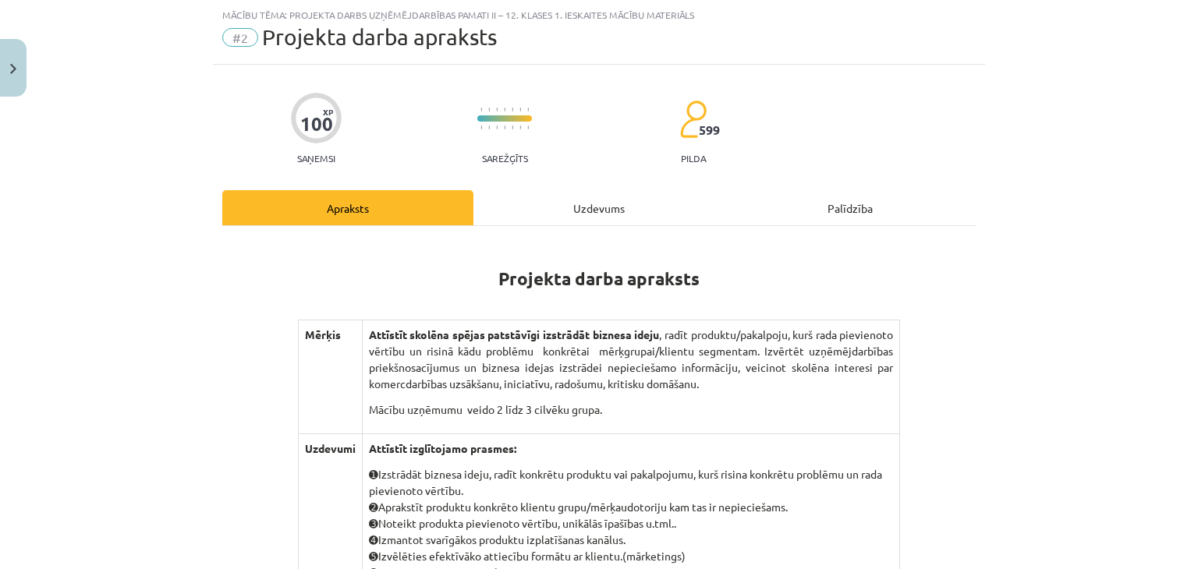
click at [584, 204] on div "Uzdevums" at bounding box center [599, 207] width 251 height 35
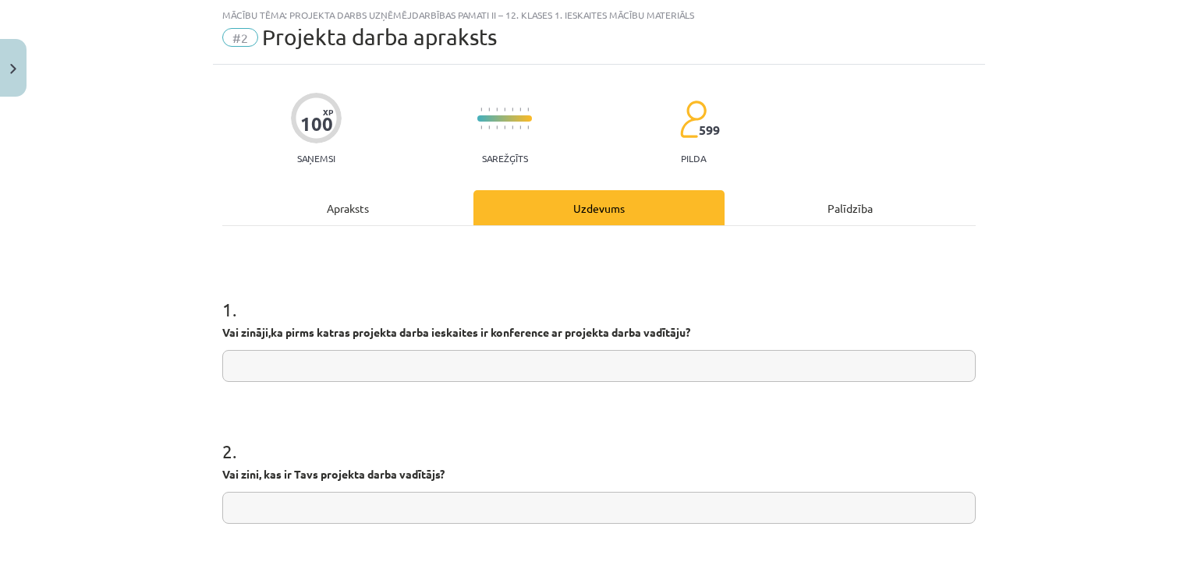
click at [448, 357] on input "text" at bounding box center [599, 366] width 754 height 32
click at [391, 212] on div "Apraksts" at bounding box center [347, 207] width 251 height 35
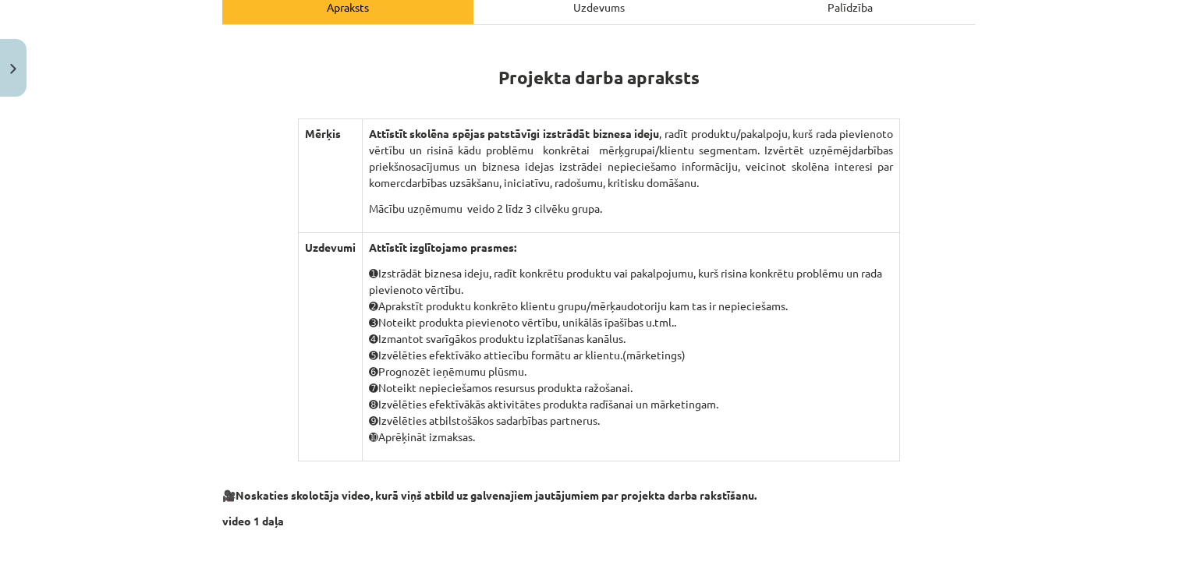
scroll to position [239, 0]
click at [495, 9] on div "Uzdevums" at bounding box center [599, 8] width 251 height 35
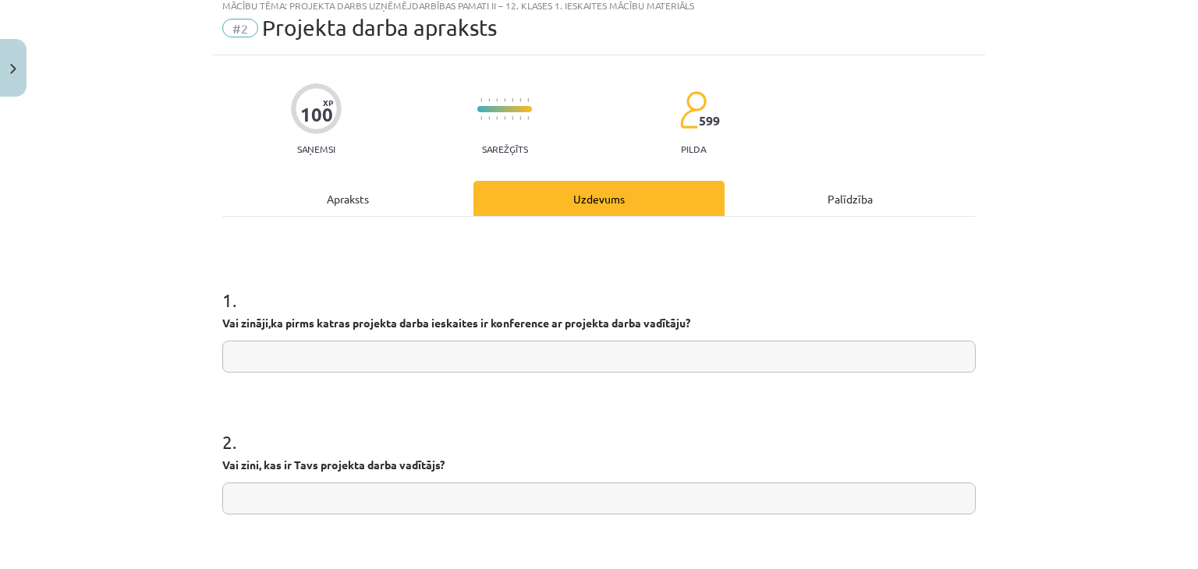
scroll to position [39, 0]
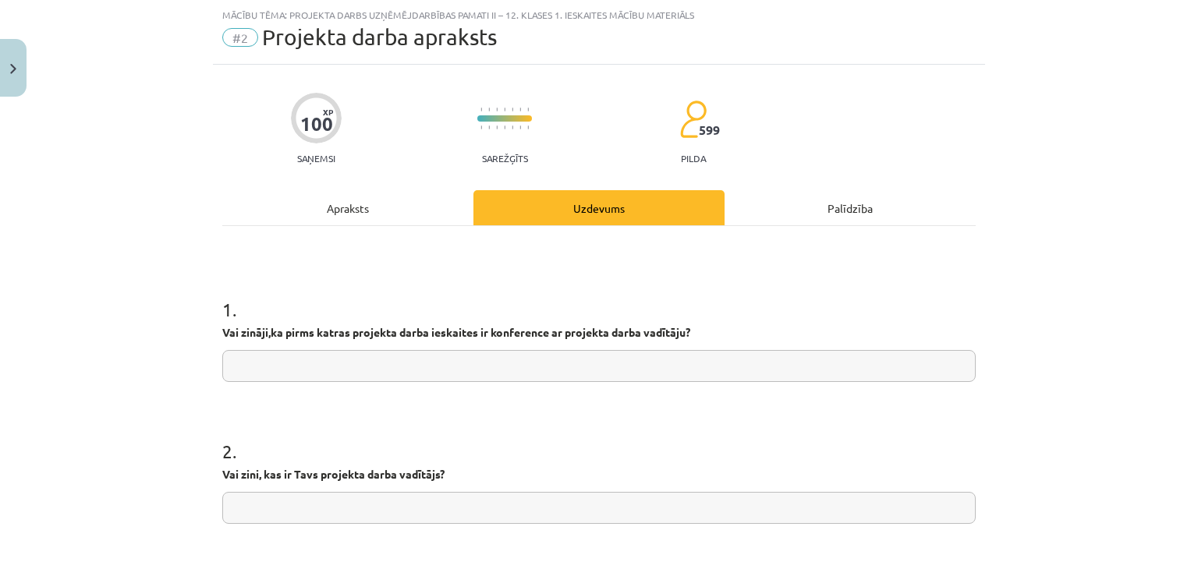
drag, startPoint x: 431, startPoint y: 252, endPoint x: 428, endPoint y: 226, distance: 25.8
click at [428, 226] on div "1 . Vai zināji,ka pirms katras projekta darba ieskaites ir konference ar projek…" at bounding box center [599, 524] width 754 height 596
click at [462, 357] on input "text" at bounding box center [599, 366] width 754 height 32
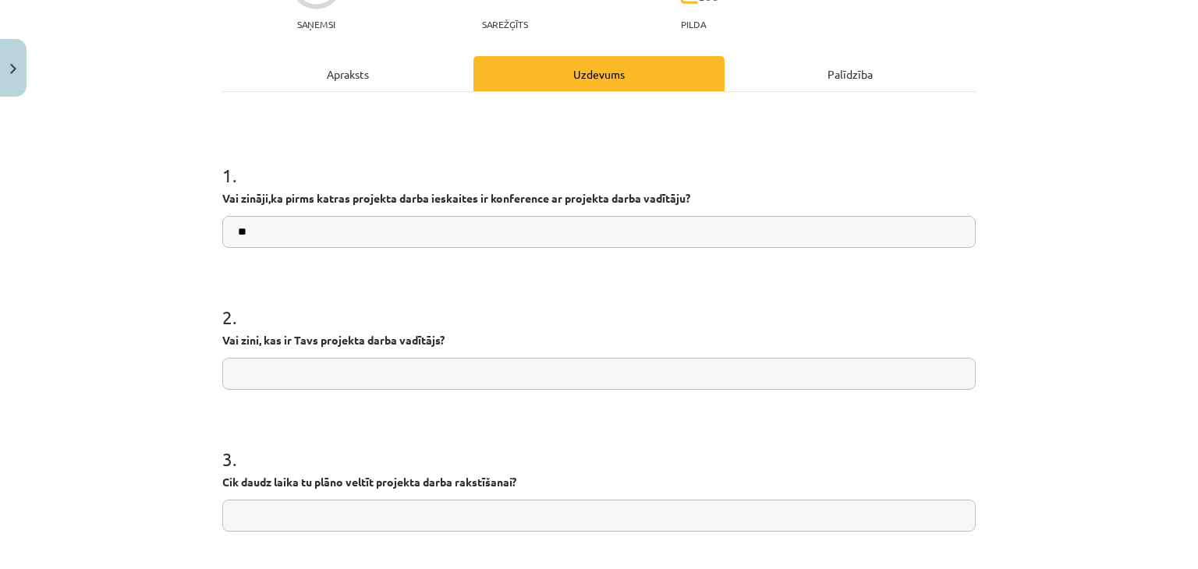
scroll to position [175, 0]
type input "**"
click at [452, 360] on input "text" at bounding box center [599, 373] width 754 height 32
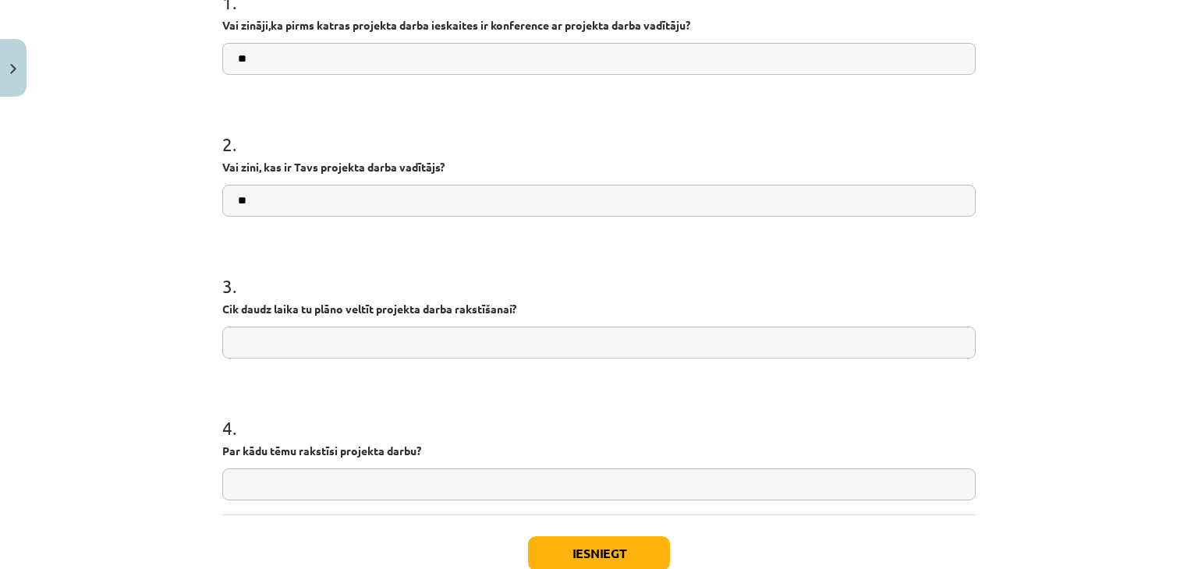
scroll to position [347, 0]
type input "**"
click at [427, 344] on input "text" at bounding box center [599, 342] width 754 height 32
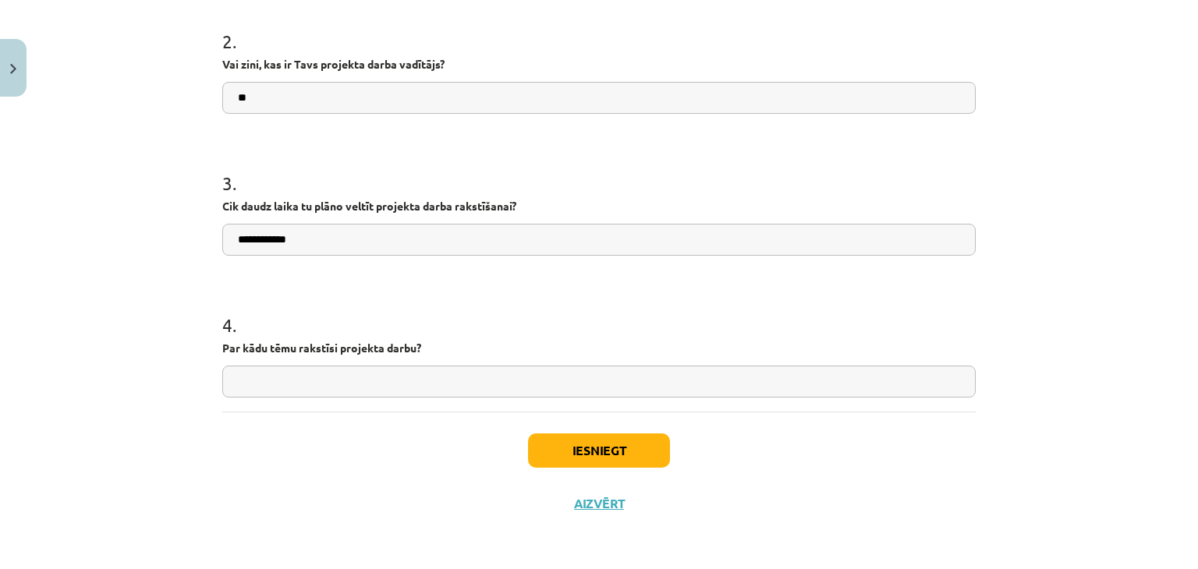
type input "**********"
click at [409, 380] on input "text" at bounding box center [599, 382] width 754 height 32
type input "**********"
click at [529, 447] on button "Iesniegt" at bounding box center [599, 451] width 142 height 34
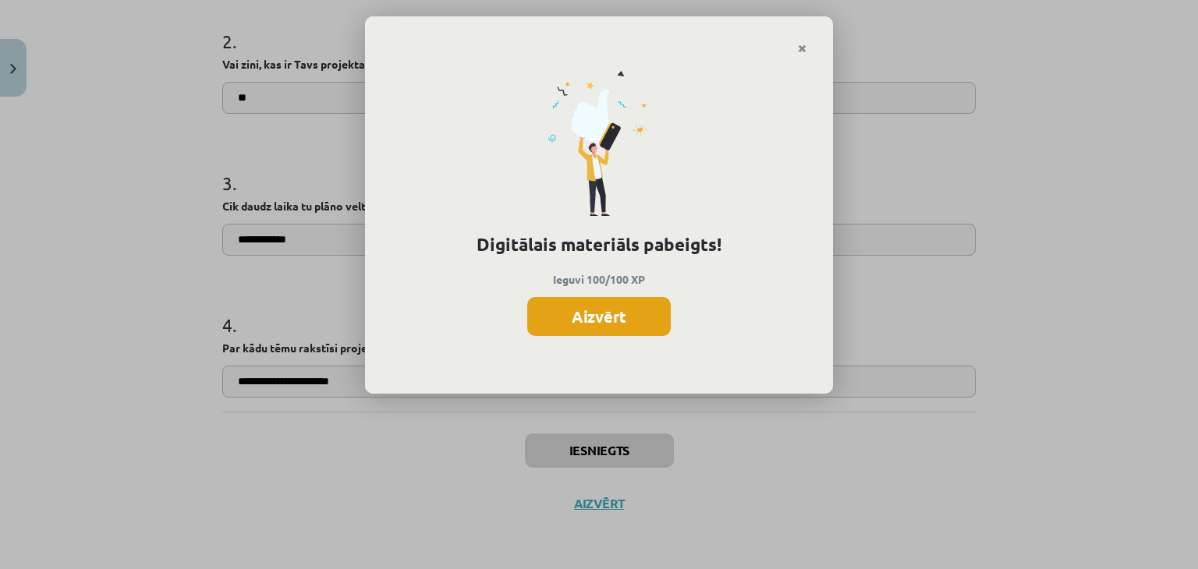
click at [625, 310] on button "Aizvērt" at bounding box center [599, 316] width 144 height 39
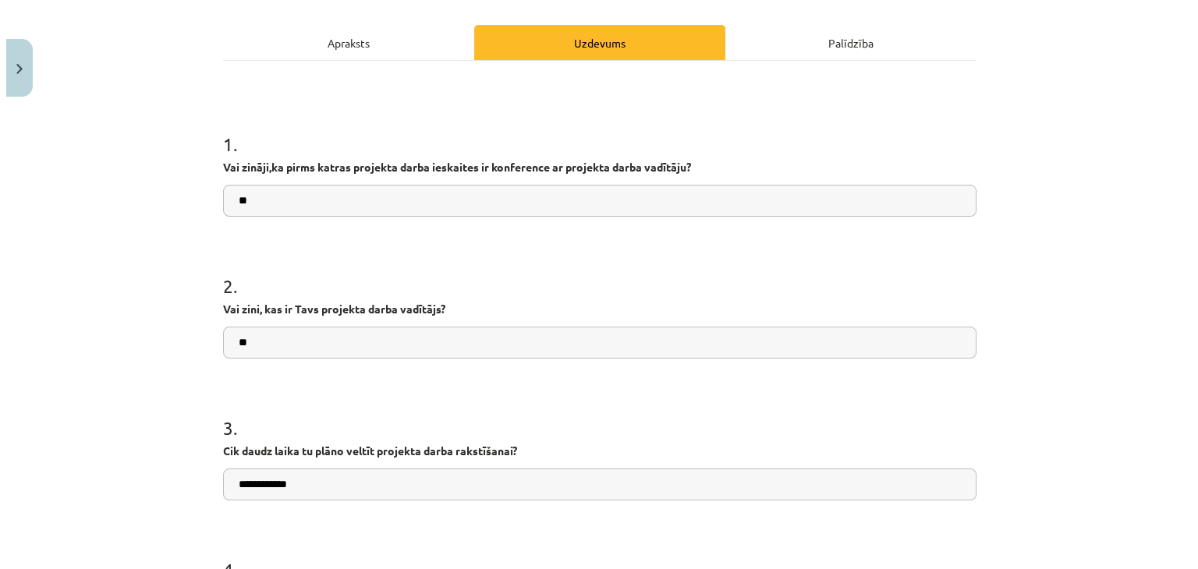
scroll to position [0, 0]
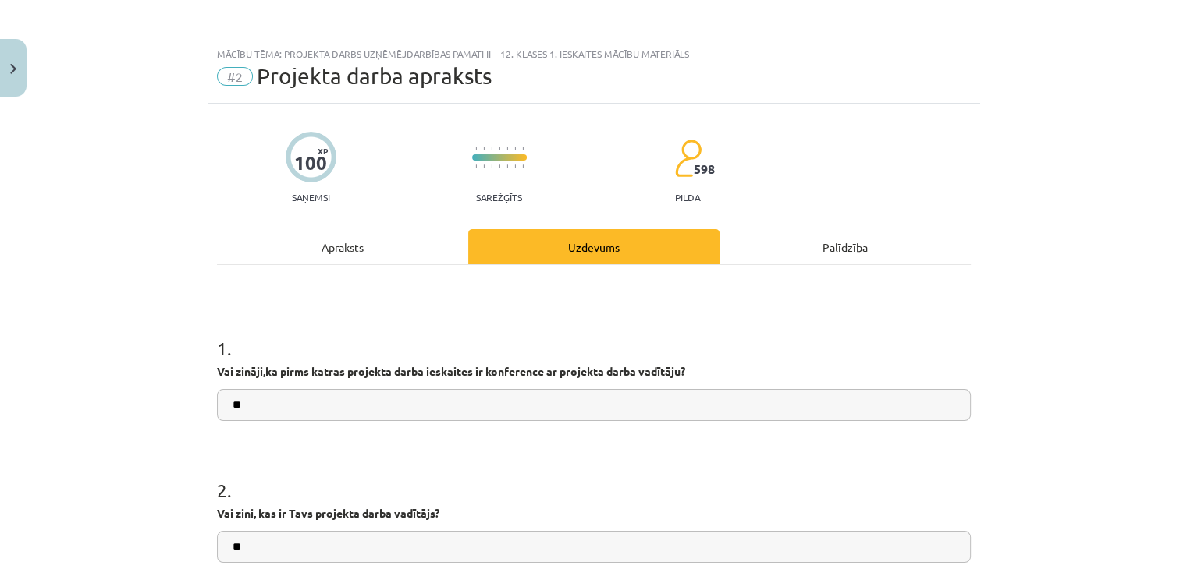
click at [353, 245] on div "Apraksts" at bounding box center [342, 246] width 251 height 35
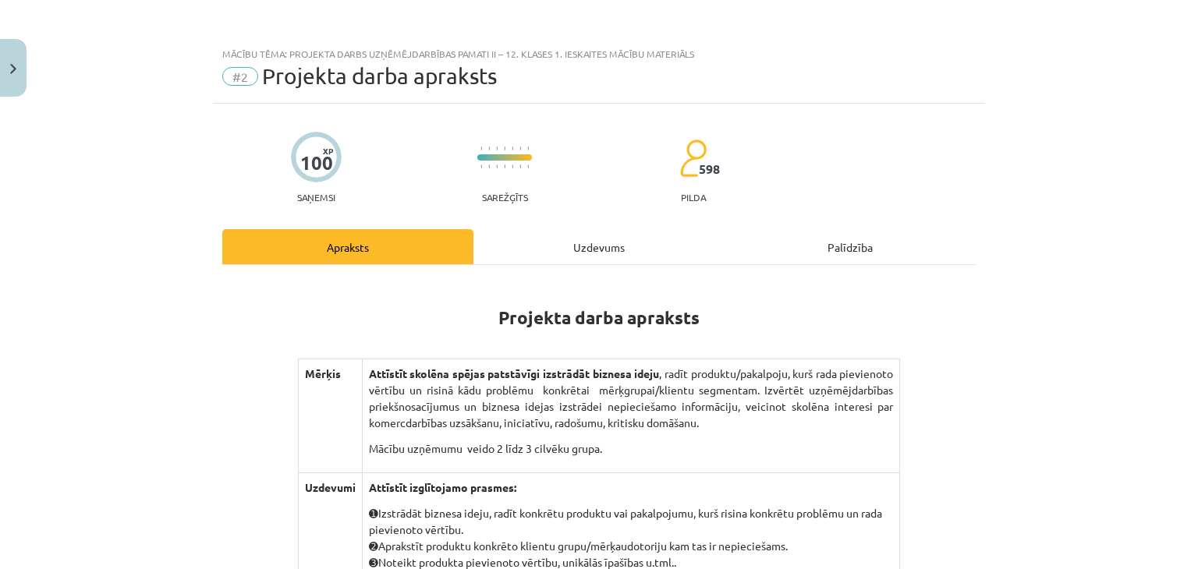
click at [566, 250] on div "Uzdevums" at bounding box center [599, 246] width 251 height 35
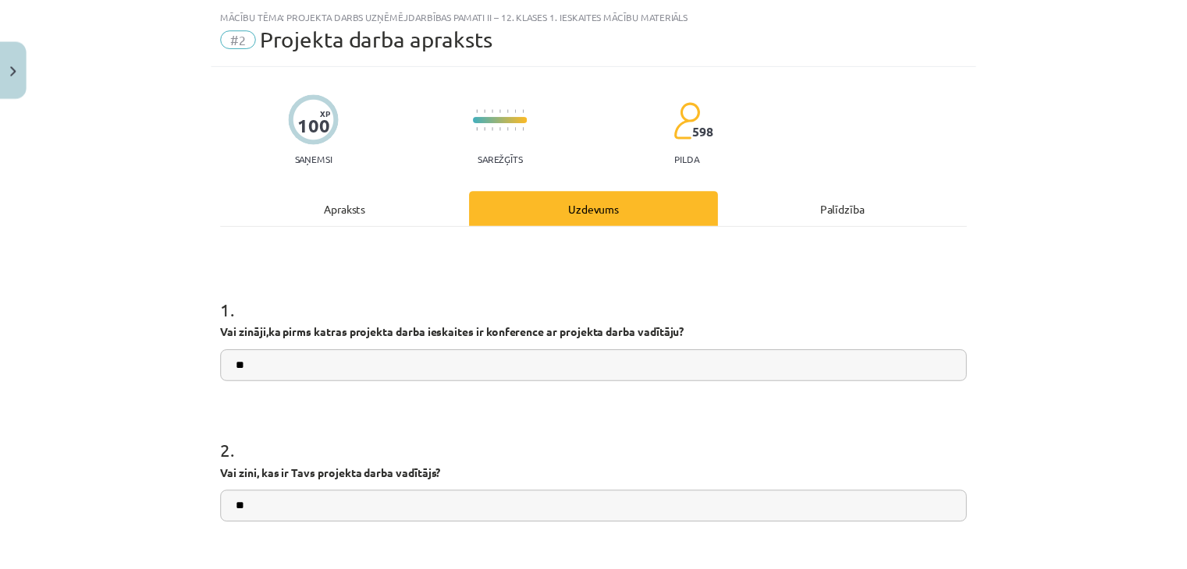
scroll to position [449, 0]
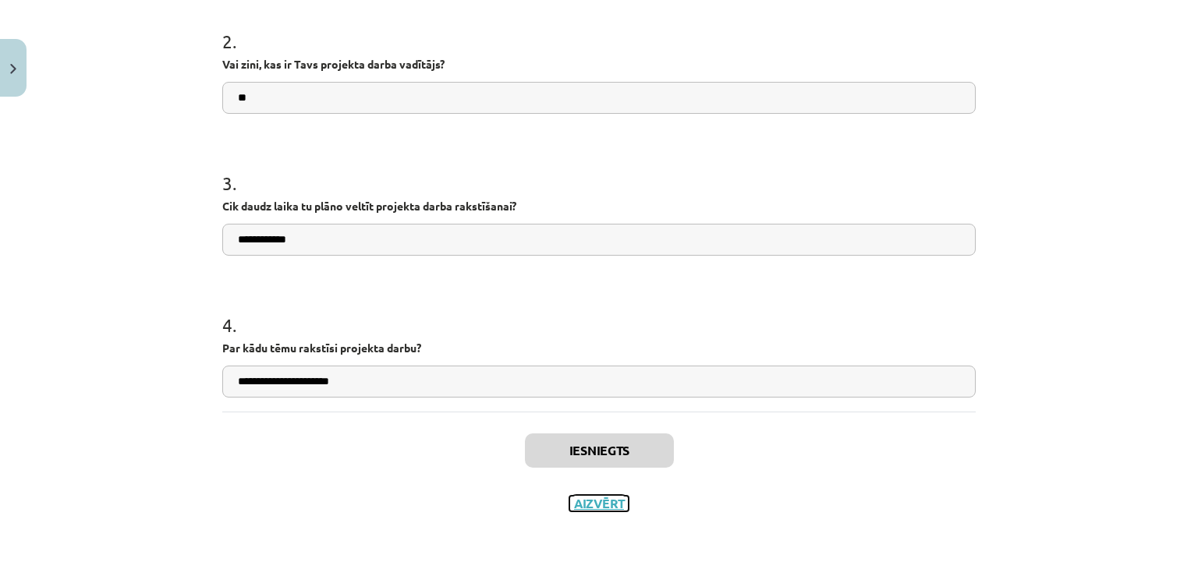
click at [574, 505] on button "Aizvērt" at bounding box center [598, 504] width 59 height 16
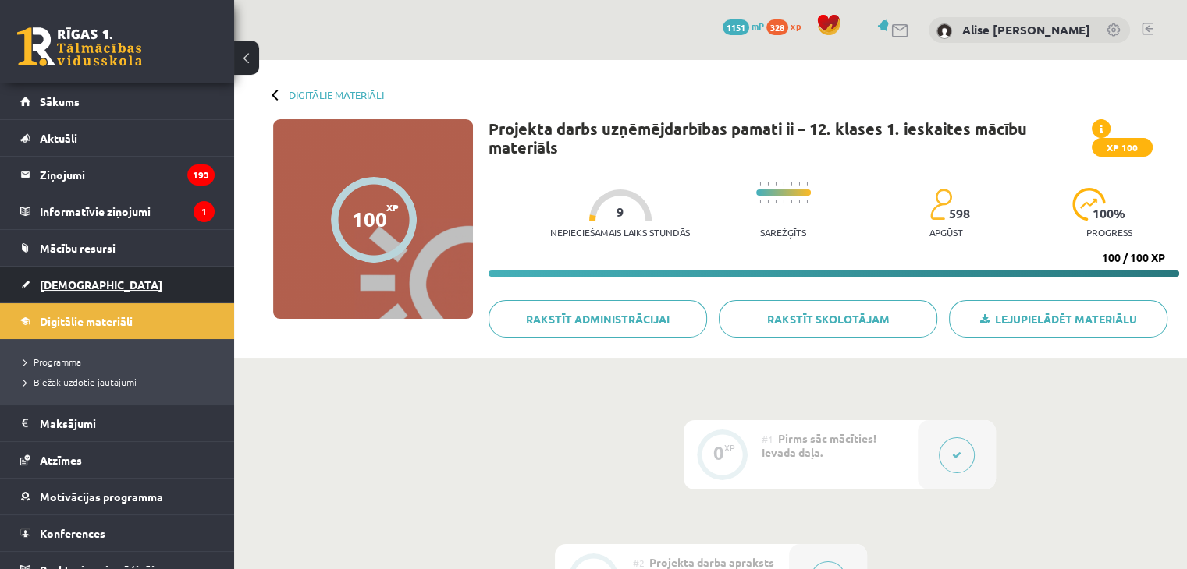
click at [166, 294] on link "[DEMOGRAPHIC_DATA]" at bounding box center [117, 285] width 194 height 36
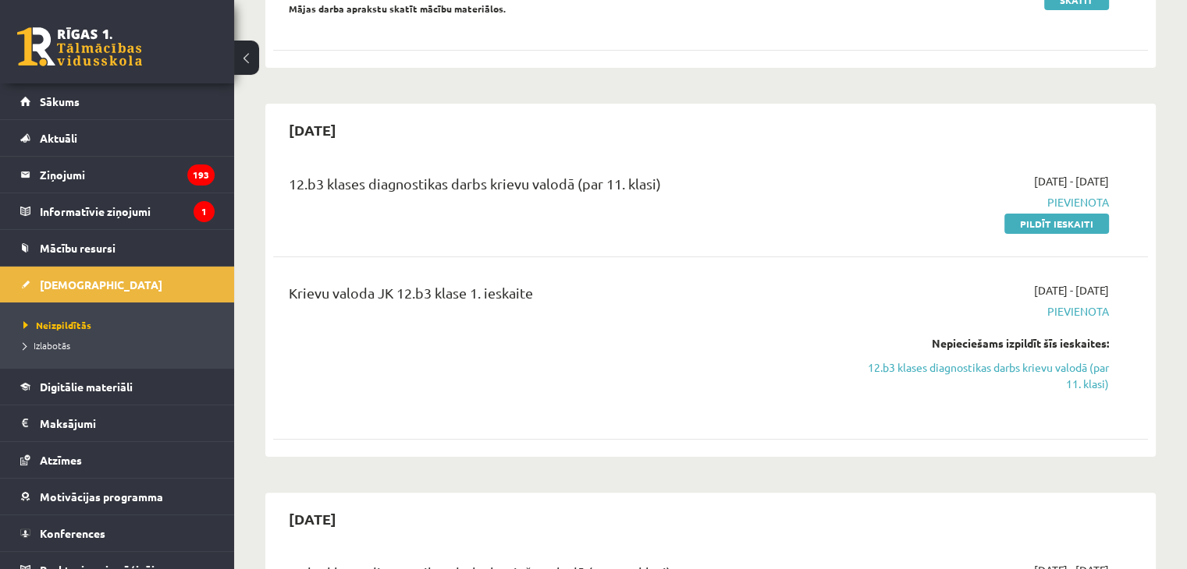
scroll to position [273, 0]
click at [956, 369] on link "12.b3 klases diagnostikas darbs krievu valodā (par 11. klasi)" at bounding box center [979, 376] width 257 height 33
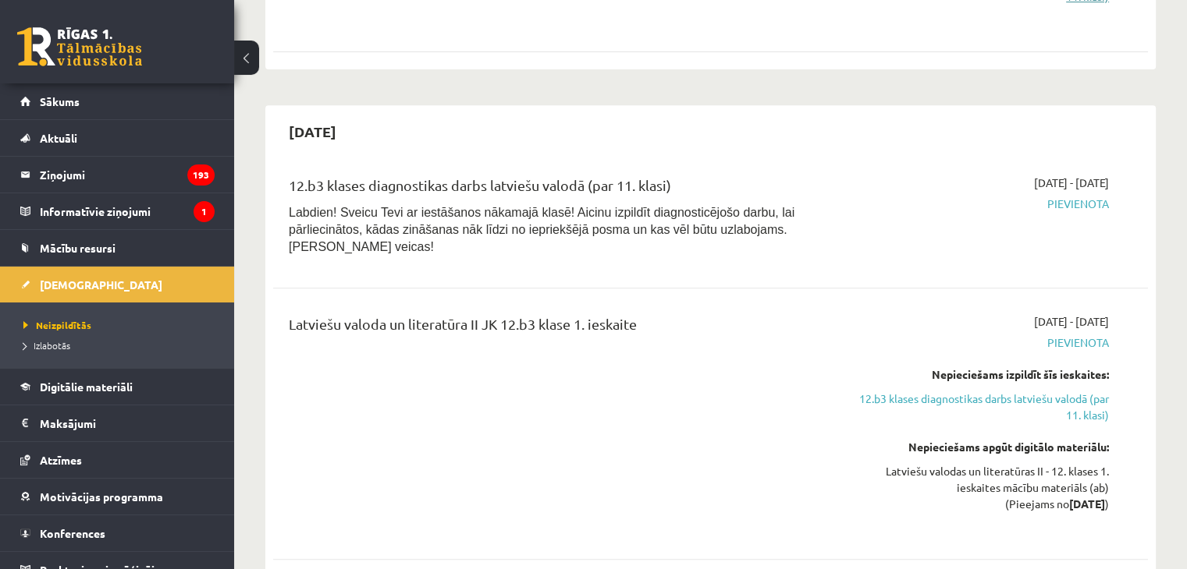
scroll to position [733, 0]
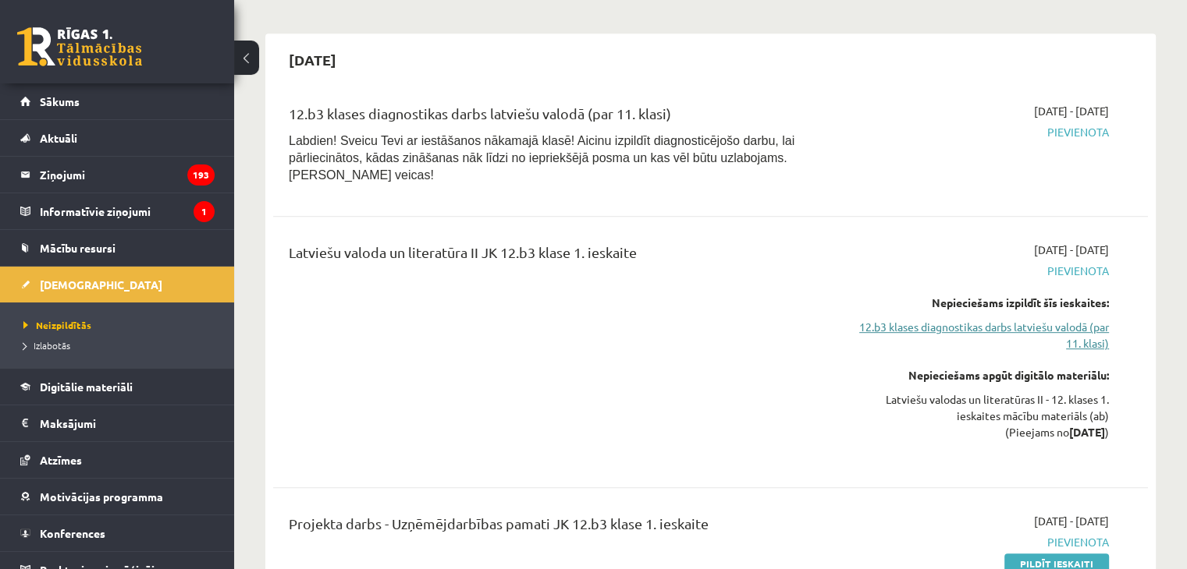
click at [970, 319] on link "12.b3 klases diagnostikas darbs latviešu valodā (par 11. klasi)" at bounding box center [979, 335] width 257 height 33
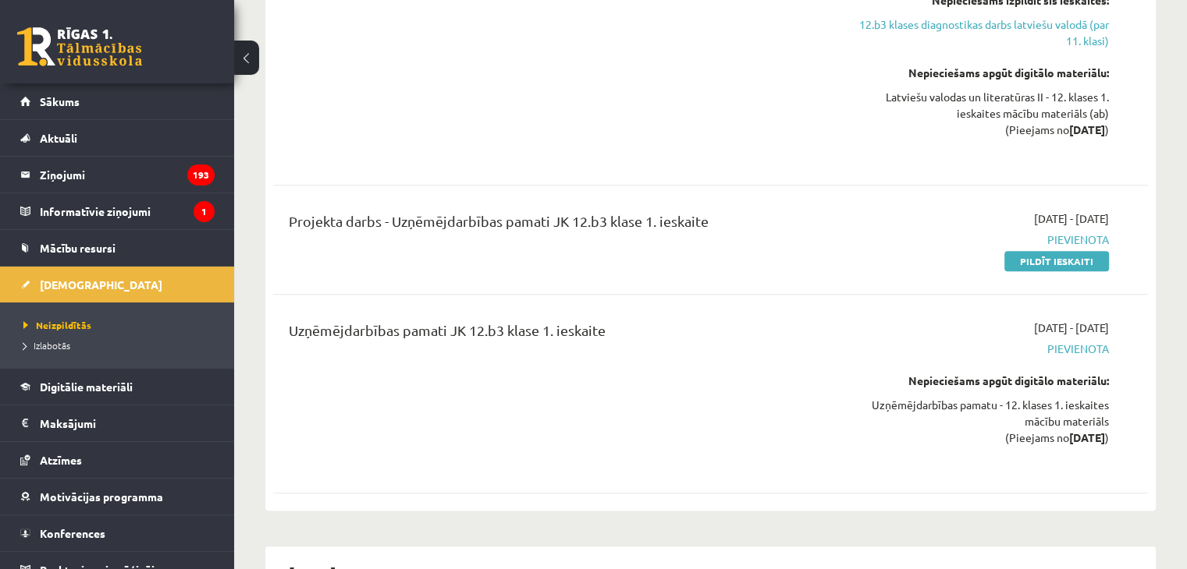
scroll to position [1029, 0]
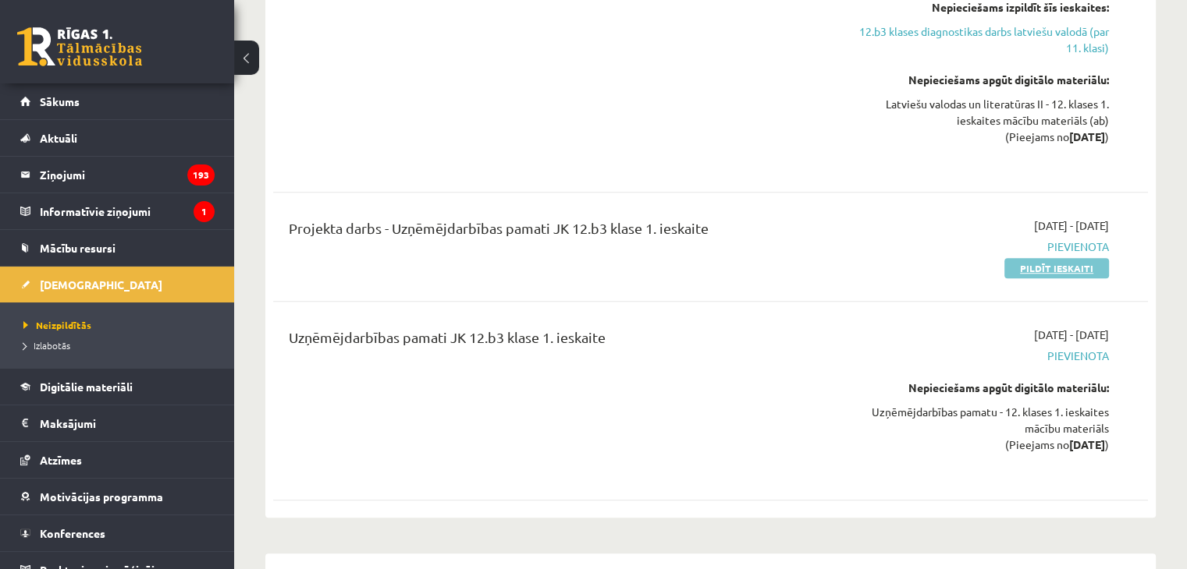
click at [1024, 258] on link "Pildīt ieskaiti" at bounding box center [1056, 268] width 105 height 20
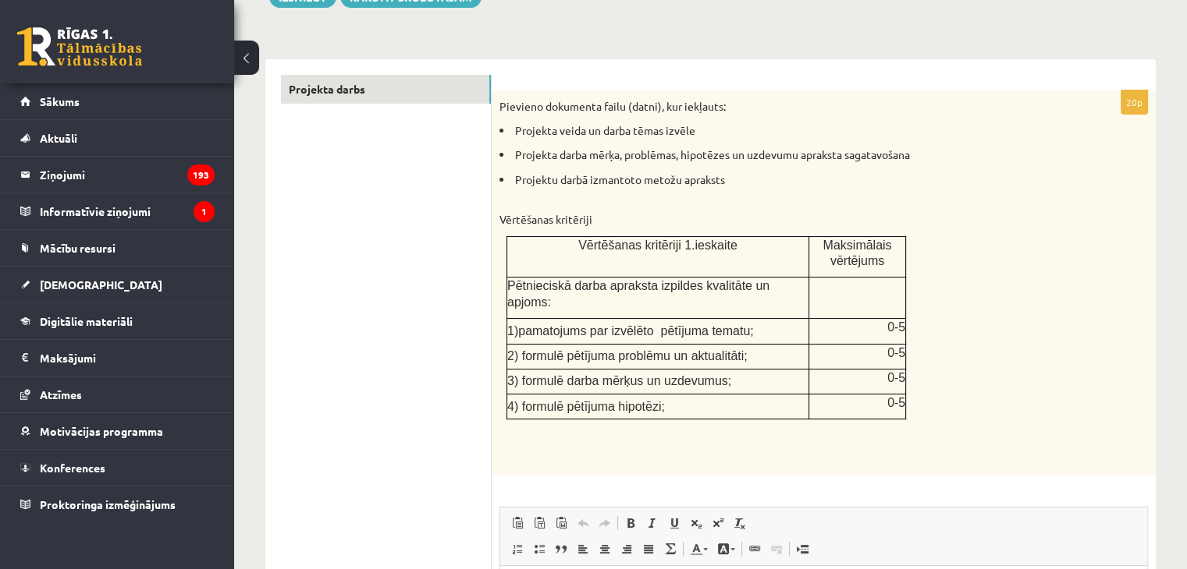
scroll to position [206, 0]
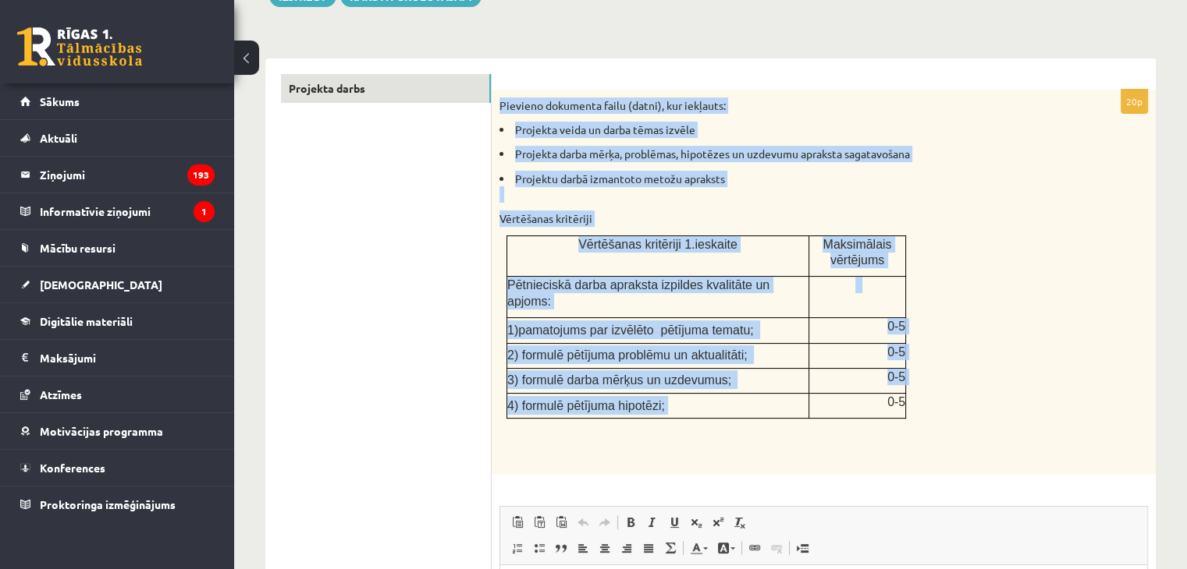
drag, startPoint x: 498, startPoint y: 105, endPoint x: 744, endPoint y: 397, distance: 382.0
click at [744, 397] on div "Pievieno dokumenta failu (datni), kur iekļauts: Projekta veida un darba tēmas i…" at bounding box center [823, 282] width 664 height 385
copy div "Pievieno dokumenta failu (datni), kur iekļauts: Projekta veida un darba tēmas i…"
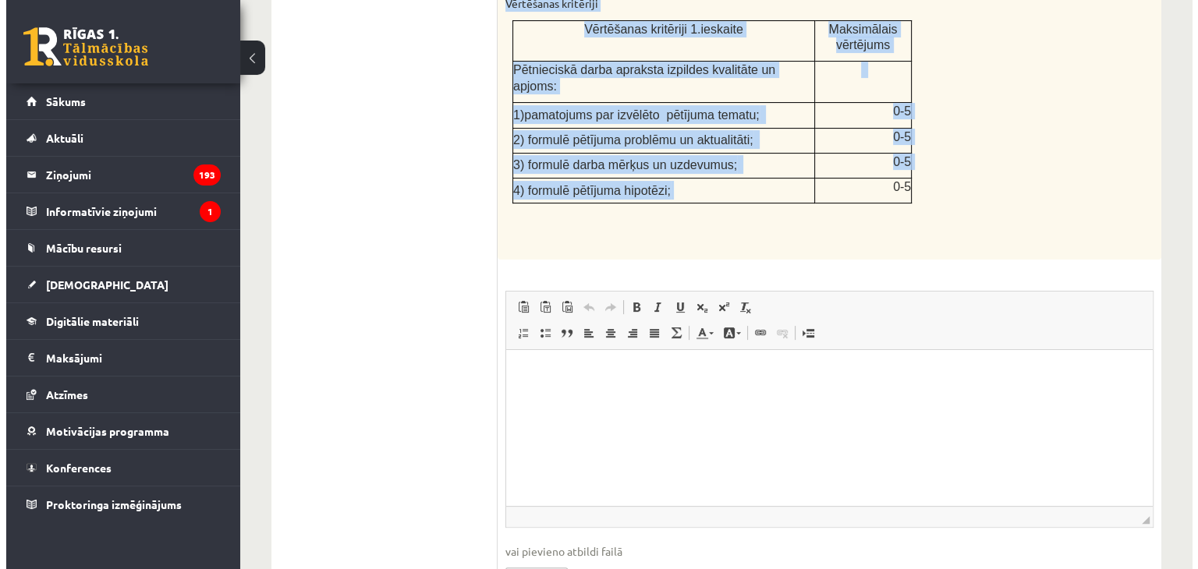
scroll to position [420, 0]
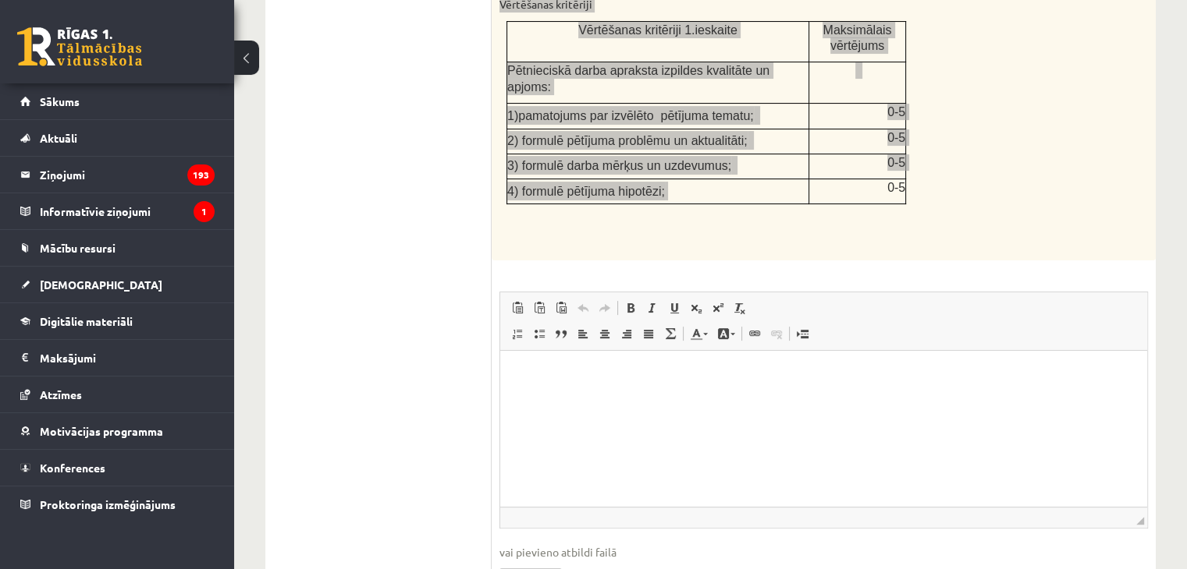
click at [669, 393] on html at bounding box center [823, 375] width 647 height 48
click at [755, 328] on span at bounding box center [754, 334] width 12 height 12
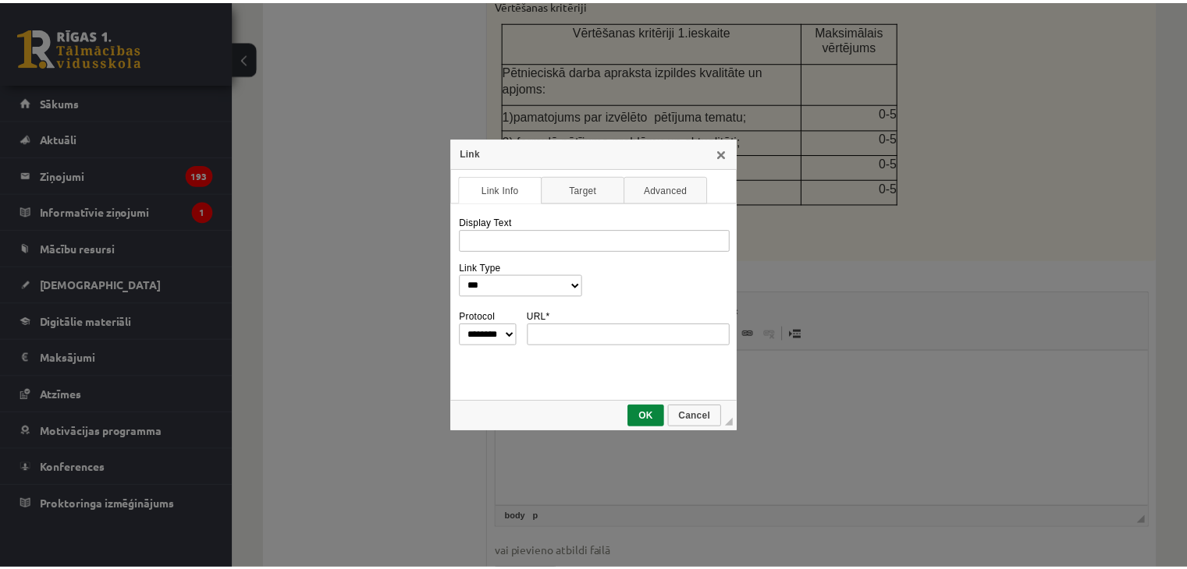
scroll to position [0, 0]
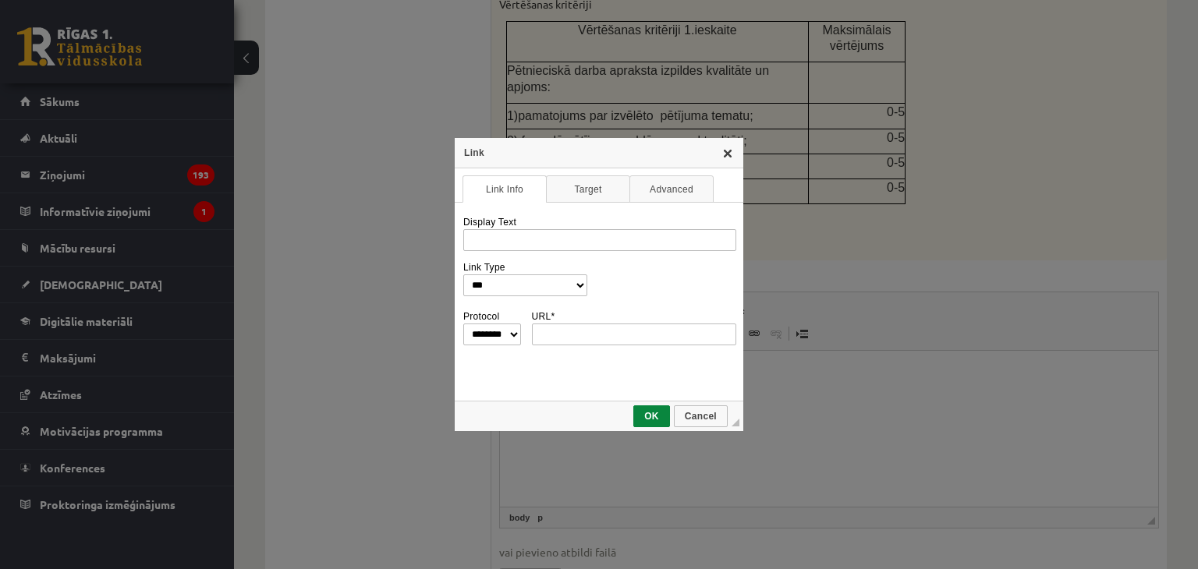
click at [731, 151] on link "X" at bounding box center [728, 153] width 12 height 12
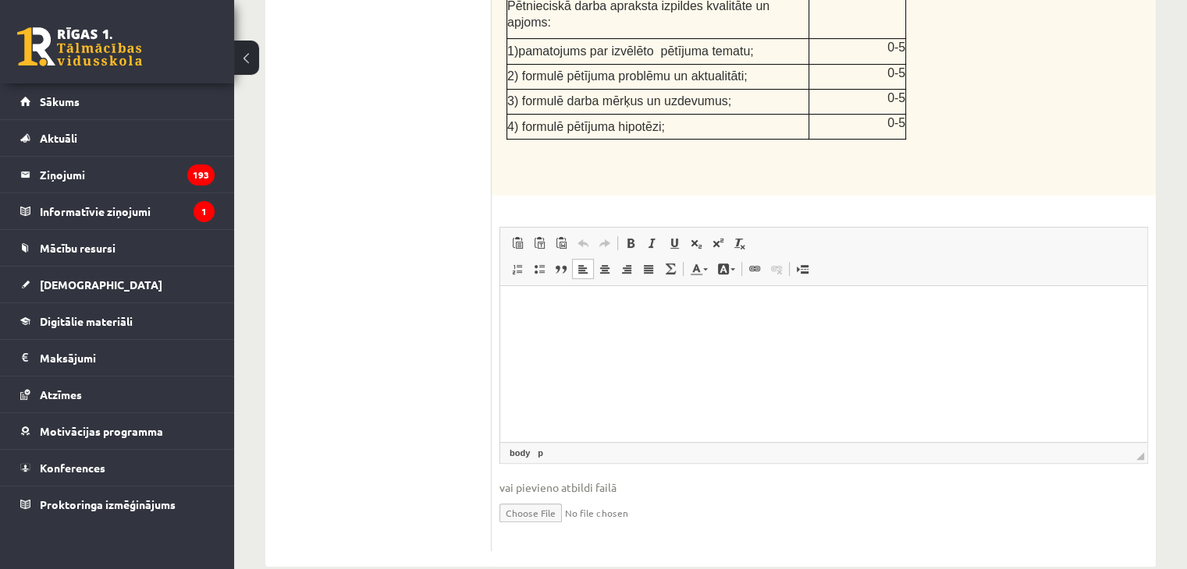
scroll to position [473, 0]
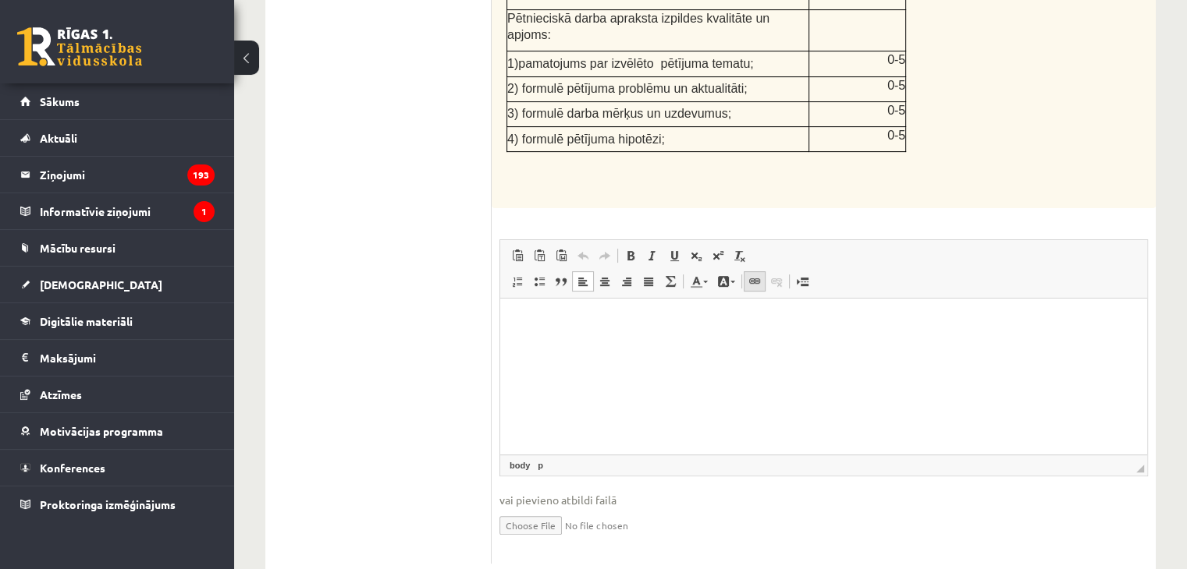
click at [745, 271] on link "Link Keyboard shortcut Ctrl+K" at bounding box center [754, 281] width 22 height 20
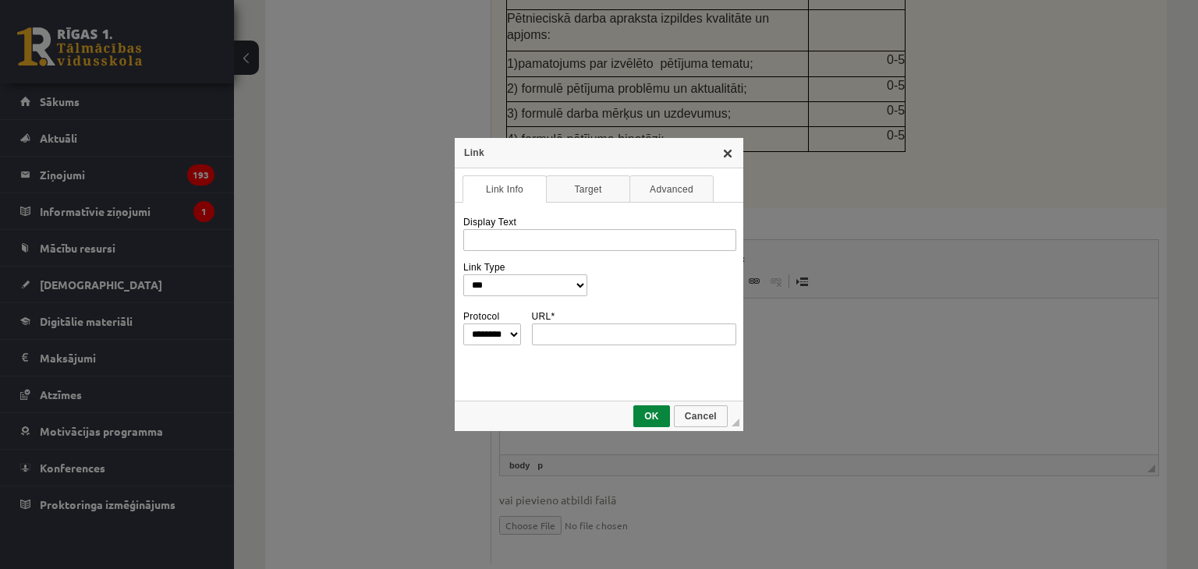
click at [732, 157] on link "X" at bounding box center [728, 153] width 12 height 12
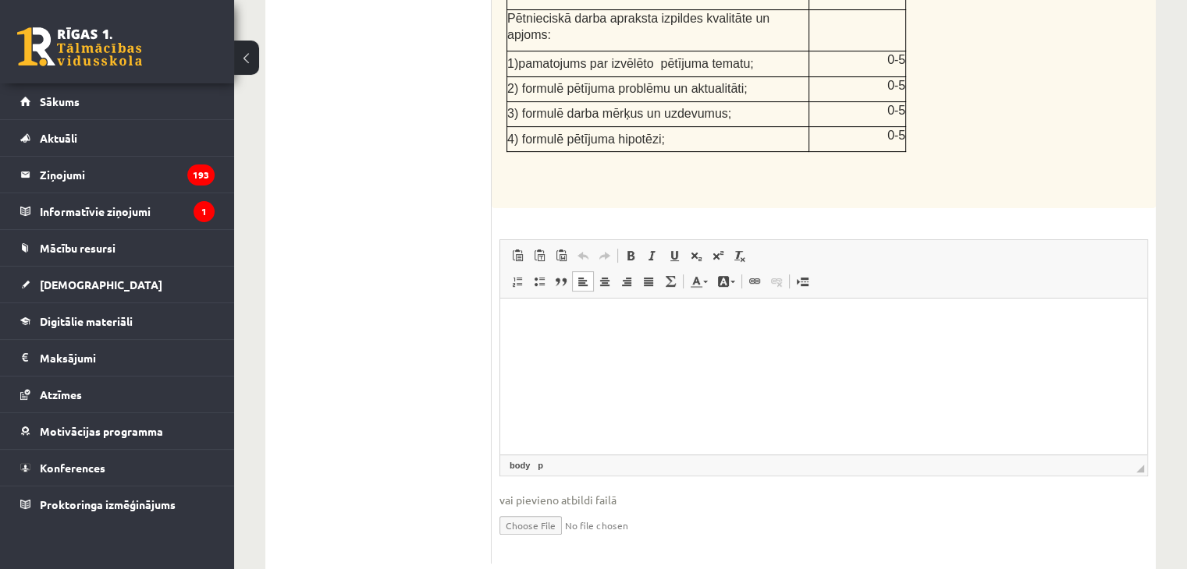
click at [523, 509] on input "file" at bounding box center [823, 525] width 648 height 32
type input "**********"
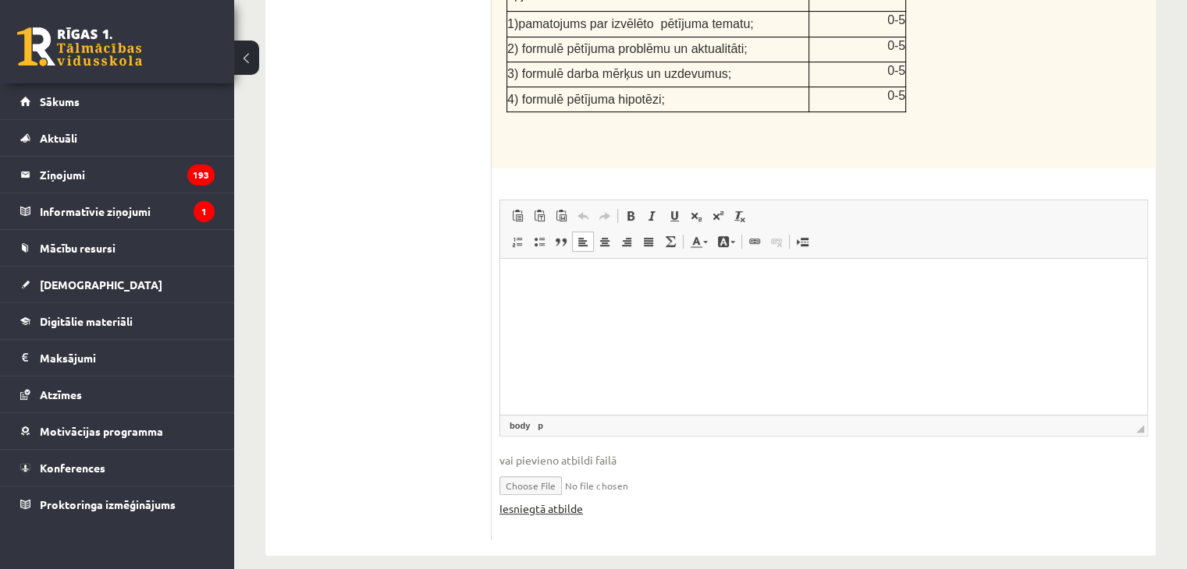
click at [521, 501] on link "Iesniegtā atbilde" at bounding box center [540, 509] width 83 height 16
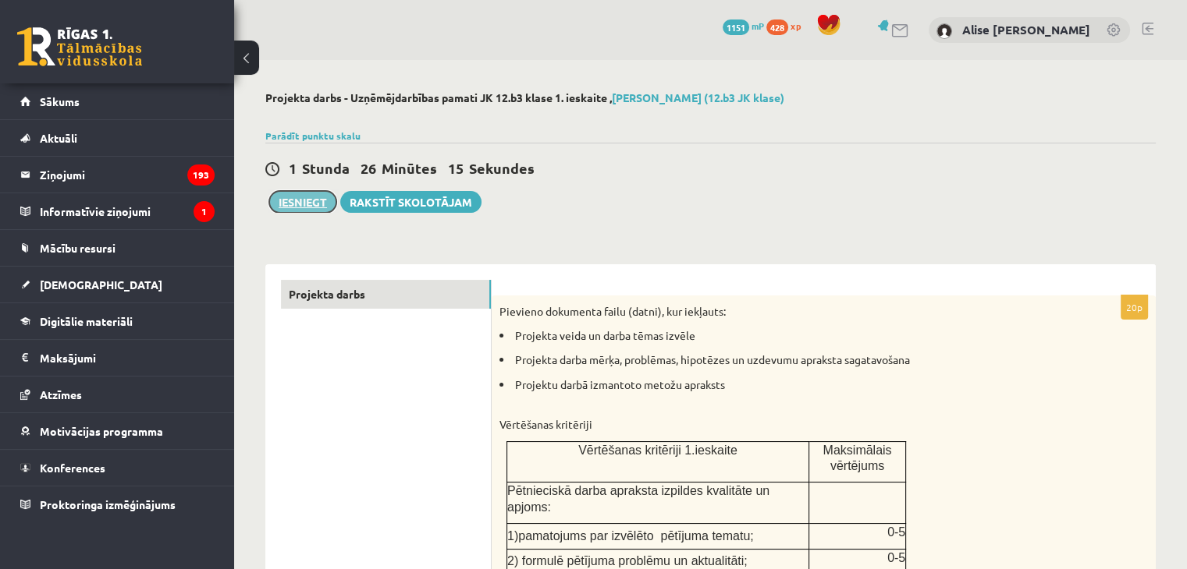
click at [307, 197] on button "Iesniegt" at bounding box center [302, 202] width 67 height 22
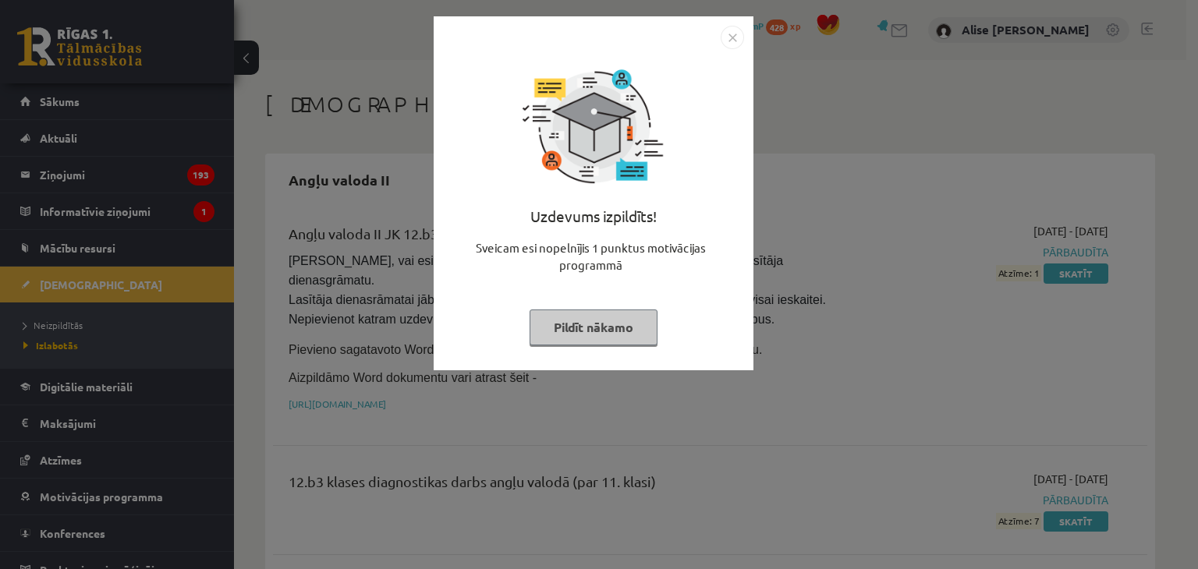
click at [612, 312] on button "Pildīt nākamo" at bounding box center [594, 328] width 128 height 36
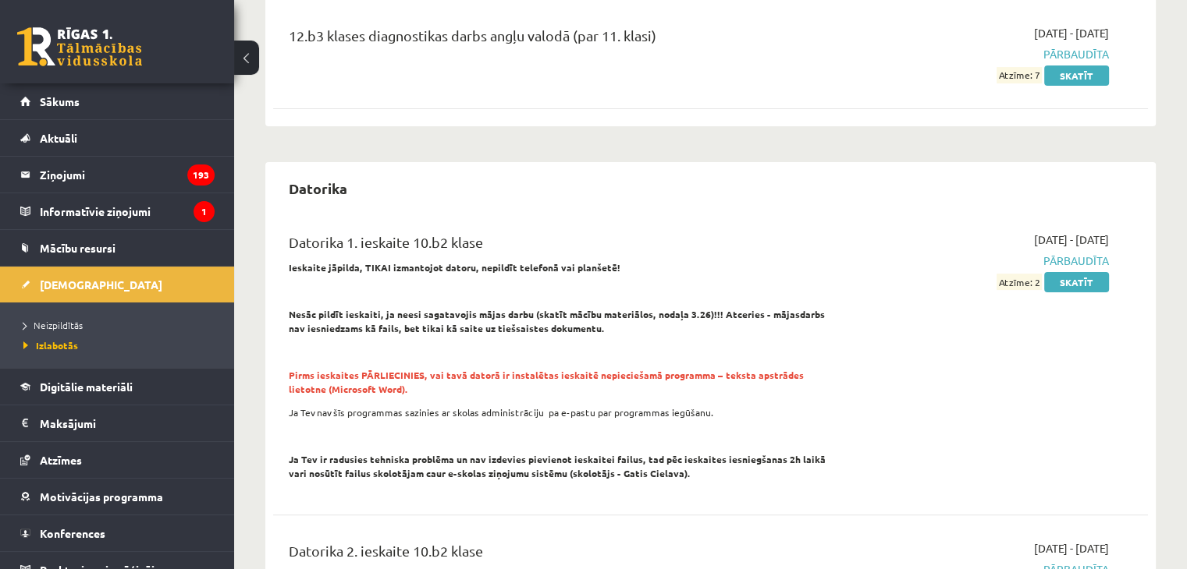
scroll to position [485, 0]
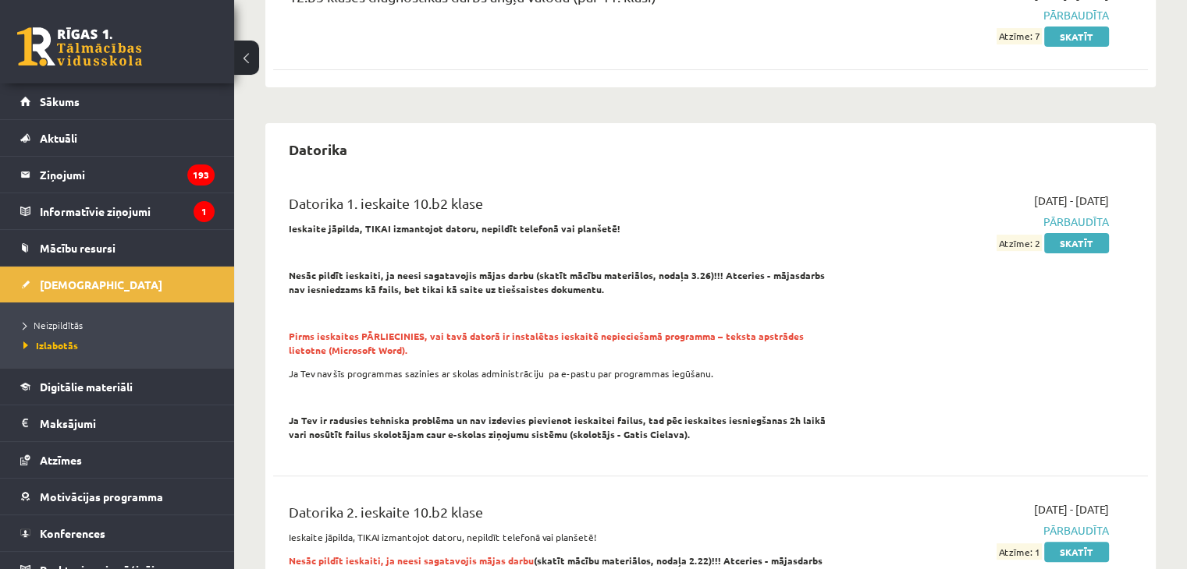
click at [83, 316] on li "Neizpildītās" at bounding box center [120, 325] width 195 height 20
click at [69, 322] on span "Neizpildītās" at bounding box center [57, 325] width 68 height 12
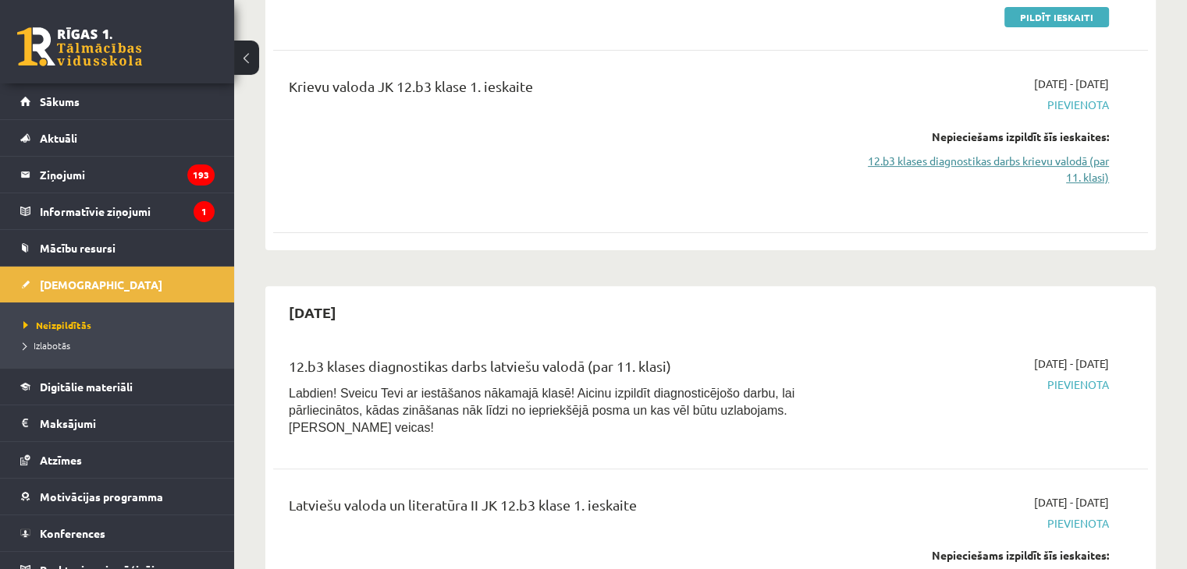
click at [979, 155] on link "12.b3 klases diagnostikas darbs krievu valodā (par 11. klasi)" at bounding box center [979, 169] width 257 height 33
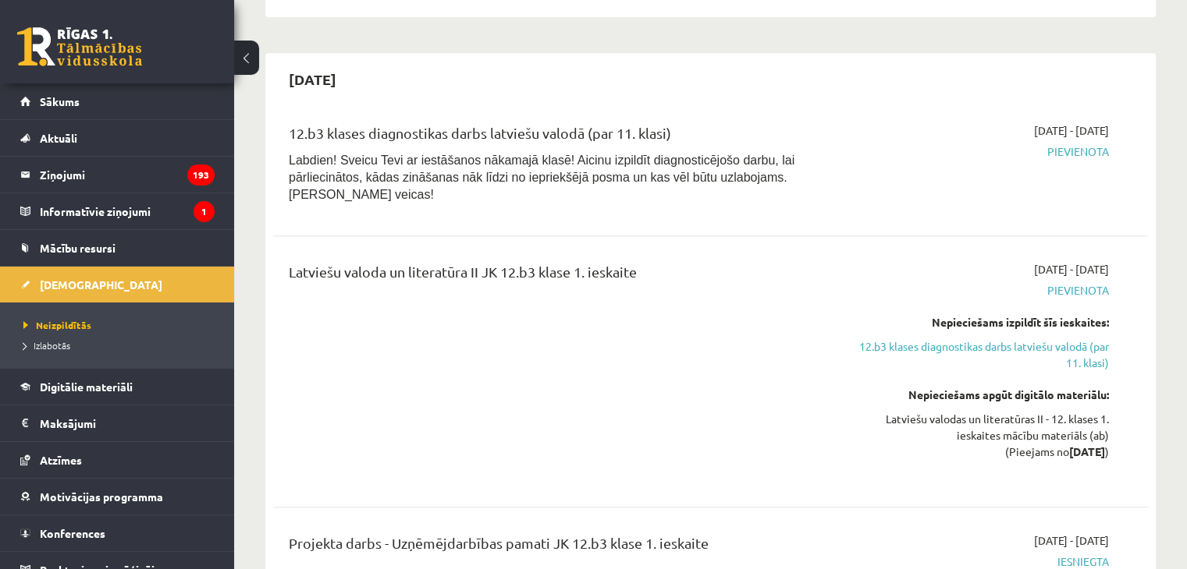
scroll to position [715, 0]
click at [949, 317] on div "Nepieciešams izpildīt šīs ieskaites: 12.b3 klases diagnostikas darbs latviešu v…" at bounding box center [979, 342] width 257 height 57
click at [956, 338] on link "12.b3 klases diagnostikas darbs latviešu valodā (par 11. klasi)" at bounding box center [979, 354] width 257 height 33
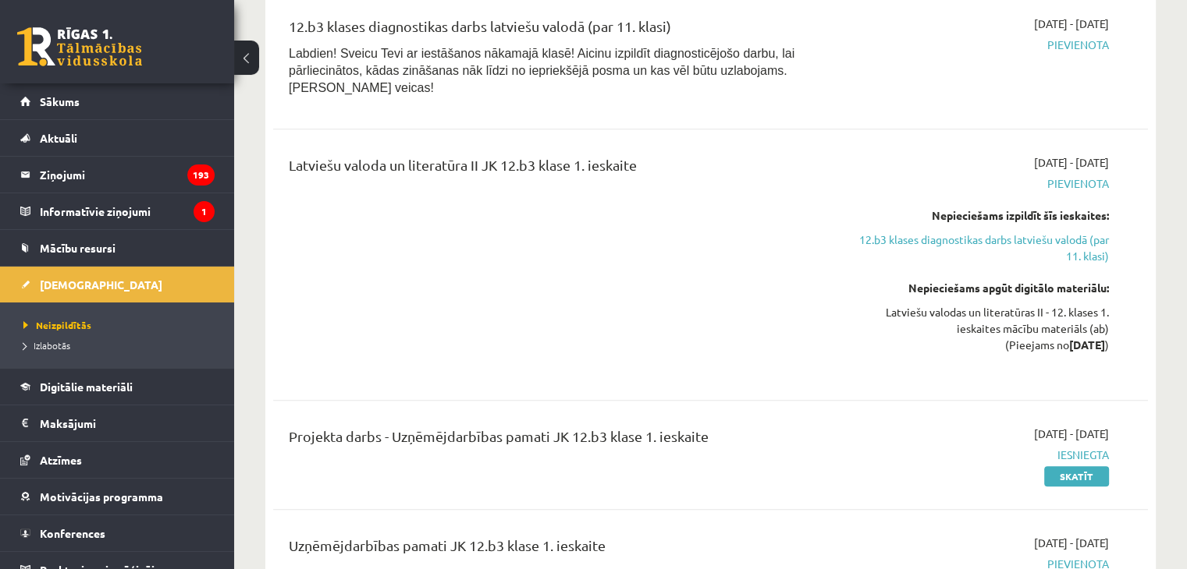
scroll to position [810, 0]
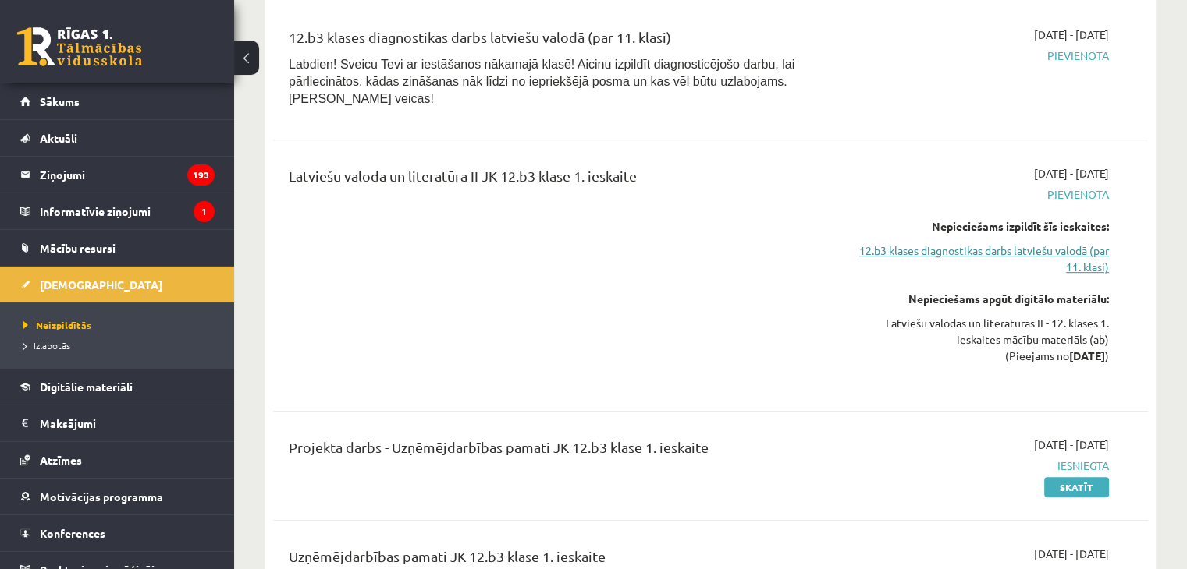
click at [932, 243] on link "12.b3 klases diagnostikas darbs latviešu valodā (par 11. klasi)" at bounding box center [979, 259] width 257 height 33
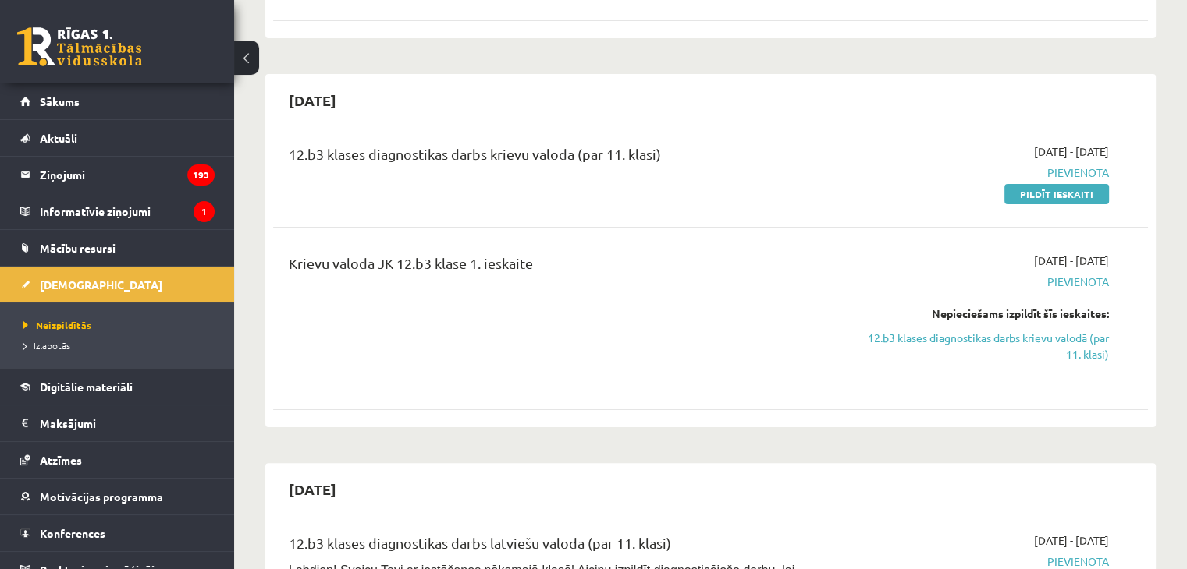
scroll to position [302, 0]
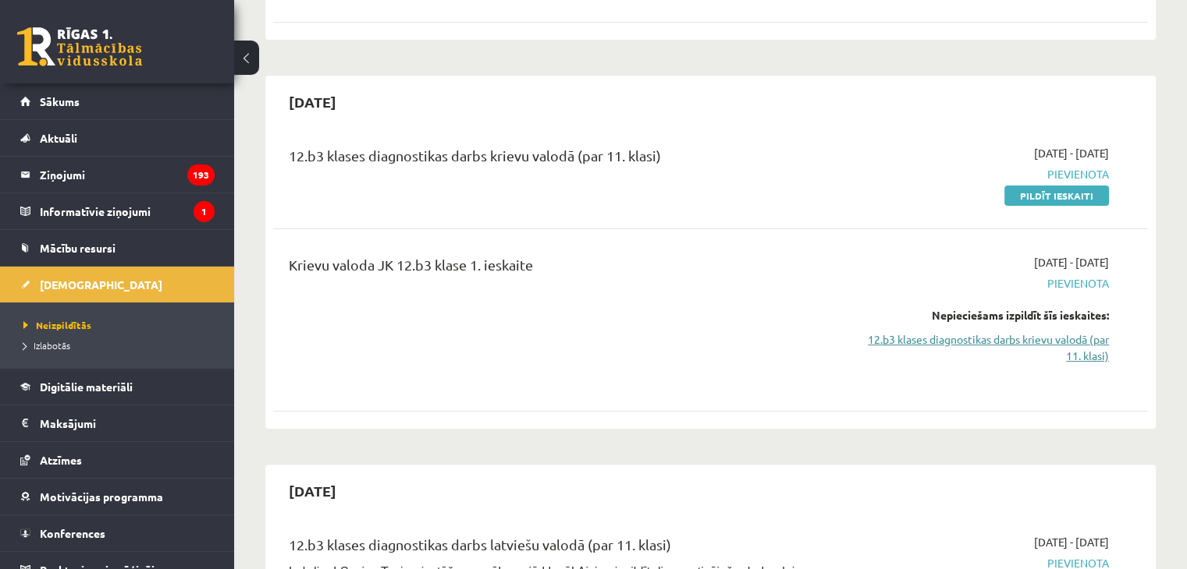
click at [977, 332] on link "12.b3 klases diagnostikas darbs krievu valodā (par 11. klasi)" at bounding box center [979, 348] width 257 height 33
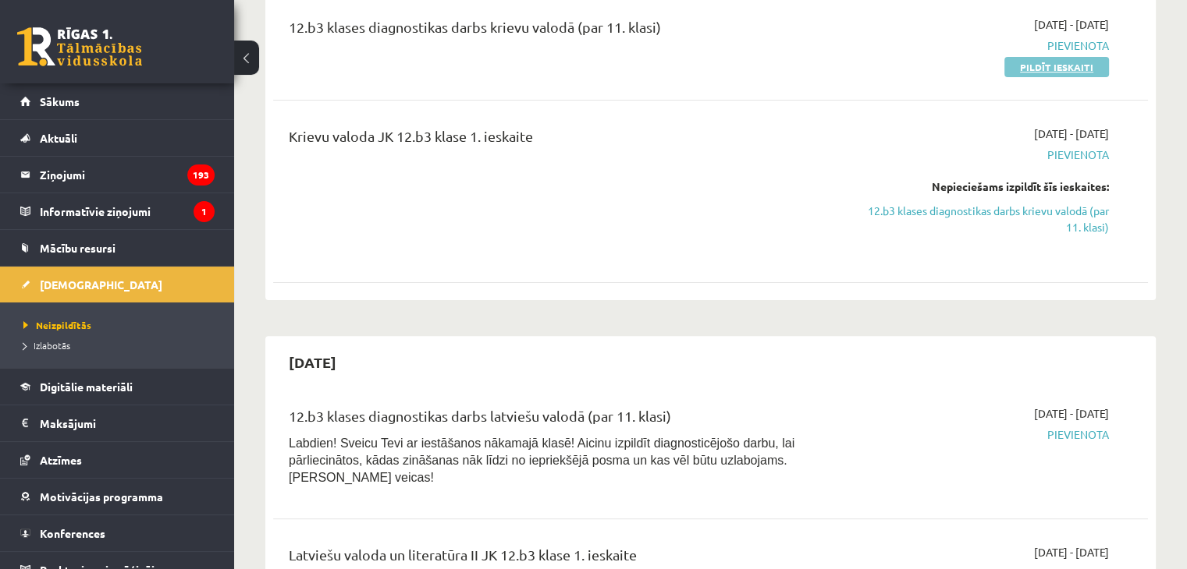
click at [1083, 67] on link "Pildīt ieskaiti" at bounding box center [1056, 67] width 105 height 20
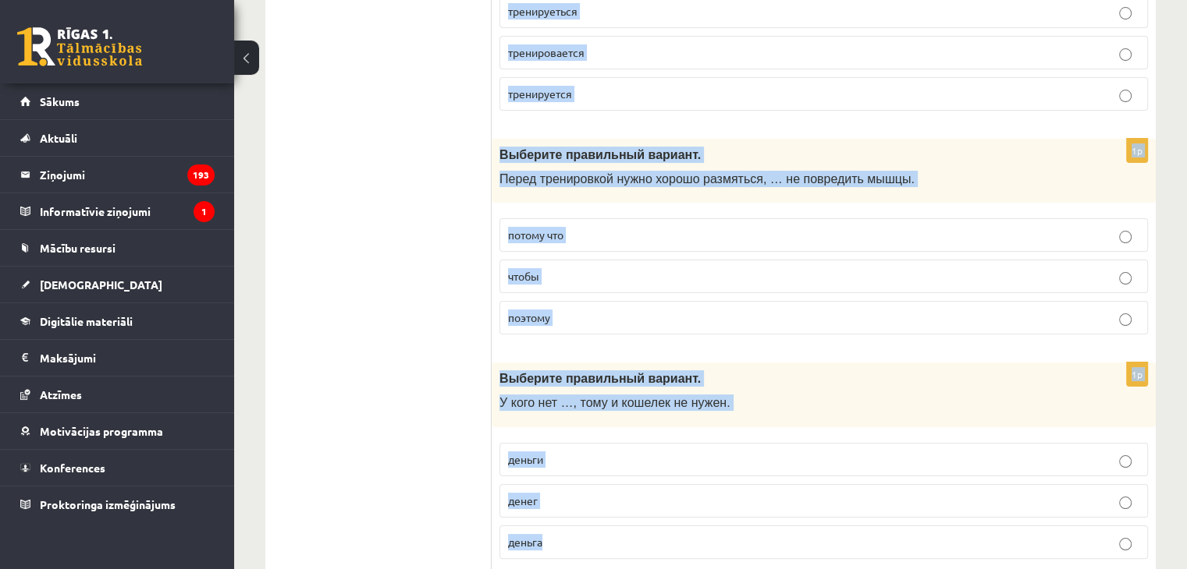
scroll to position [6125, 0]
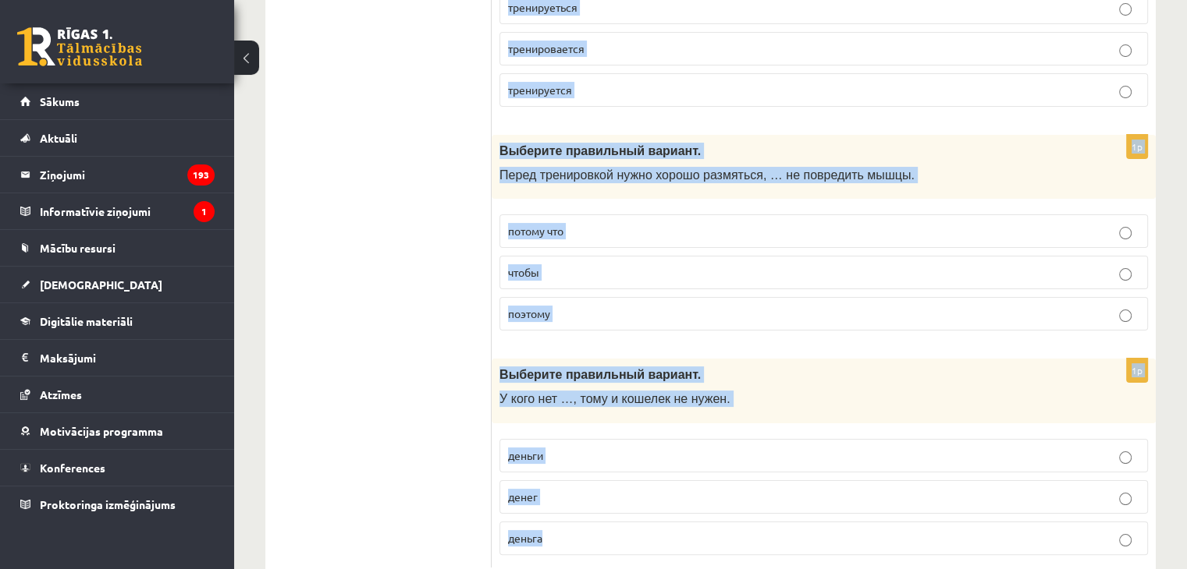
drag, startPoint x: 501, startPoint y: 206, endPoint x: 724, endPoint y: 496, distance: 366.1
copy form "Loremips dolorsitam consect. Adipis elit Sedd … eius t incidi. utlabore etdol m…"
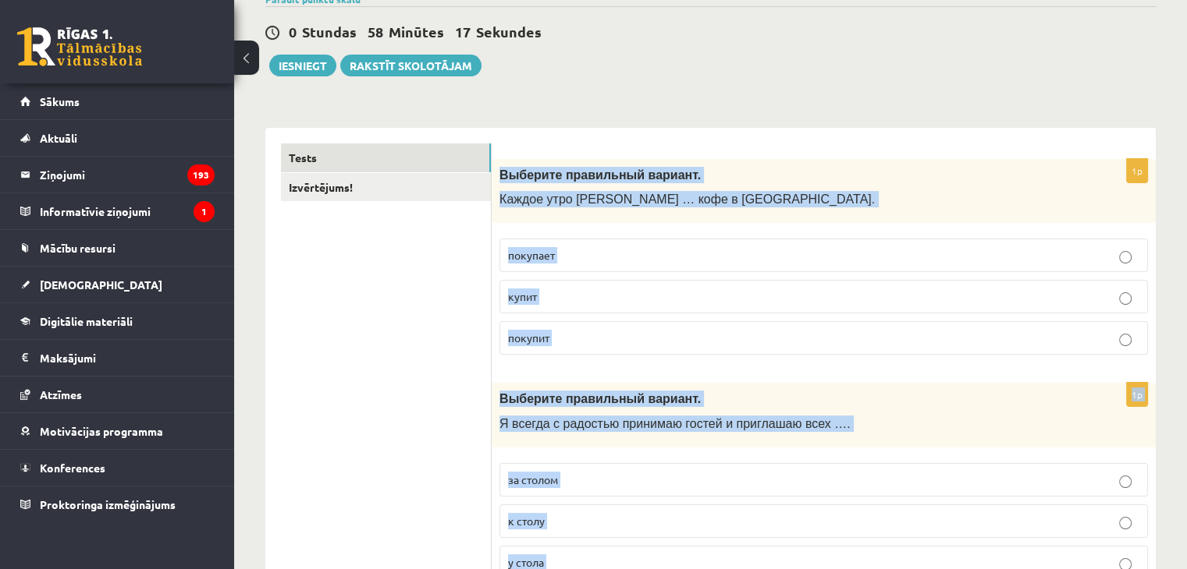
scroll to position [136, 0]
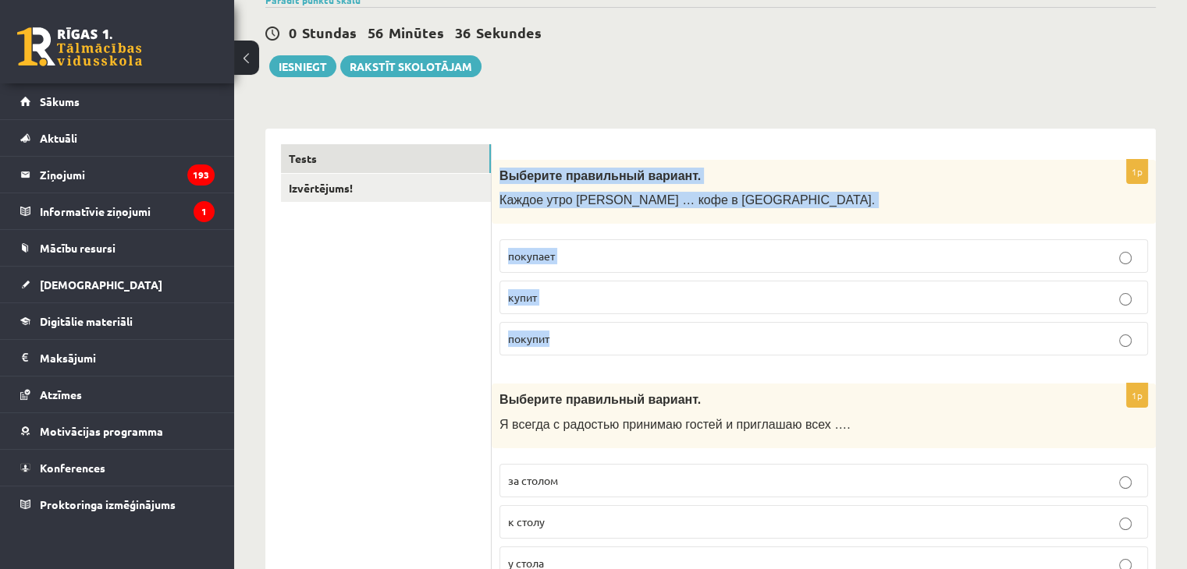
drag, startPoint x: 494, startPoint y: 172, endPoint x: 599, endPoint y: 339, distance: 197.4
click at [599, 339] on div "1p Выберите правильный вариант. Каждое утро [PERSON_NAME] … кофе в [GEOGRAPHIC_…" at bounding box center [823, 264] width 664 height 209
copy div "Выберите правильный вариант. Каждое утро [PERSON_NAME] … кофе в киоске. покупае…"
click at [626, 271] on label "покупает" at bounding box center [823, 256] width 648 height 34
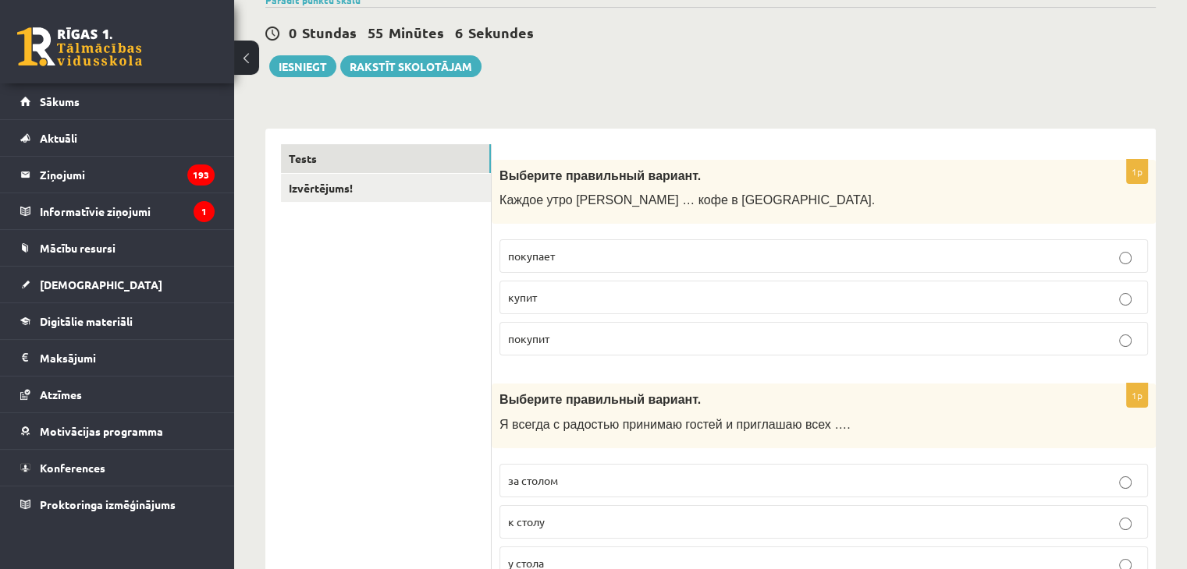
click at [593, 259] on p "покупает" at bounding box center [823, 256] width 631 height 16
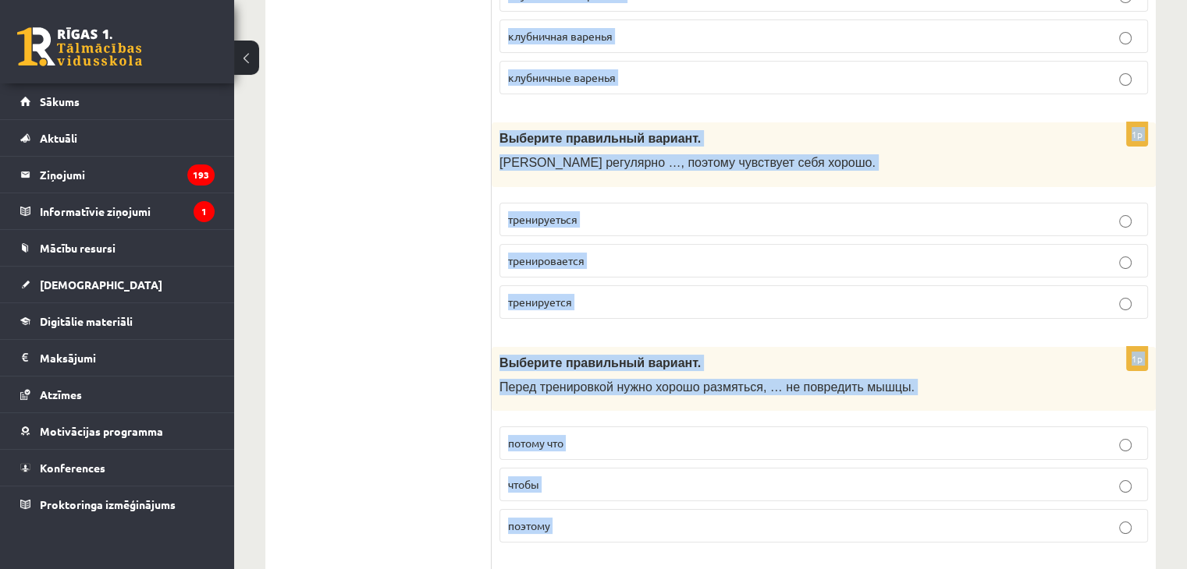
scroll to position [6125, 0]
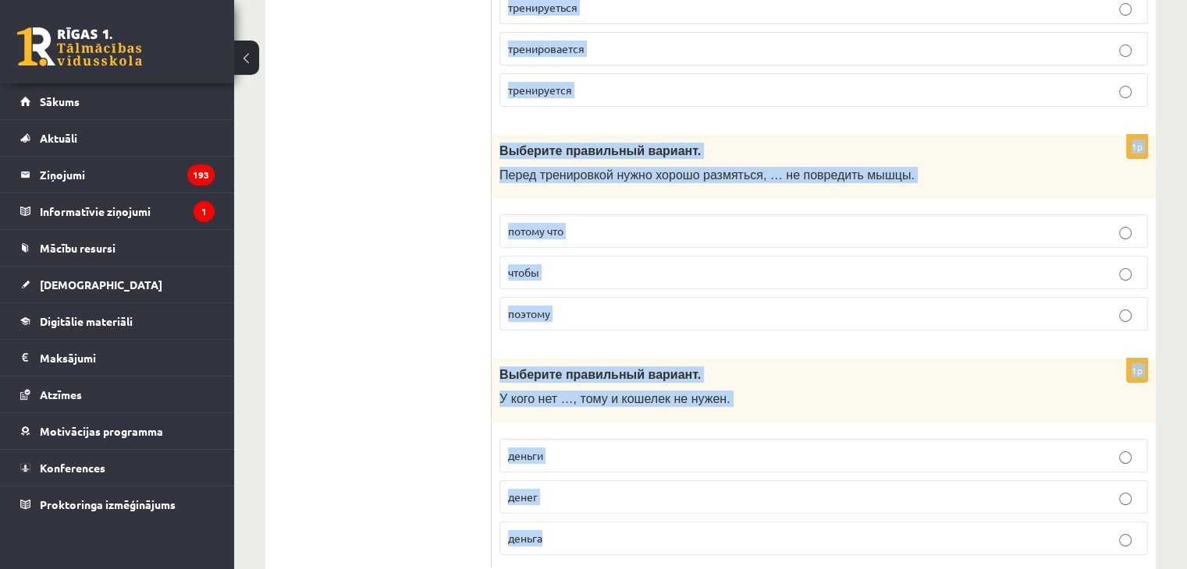
drag, startPoint x: 502, startPoint y: 126, endPoint x: 749, endPoint y: 506, distance: 453.3
copy form "Loremips dolorsitam consect. A elitse d eiusmodt incididu utlabo e doloremag al…"
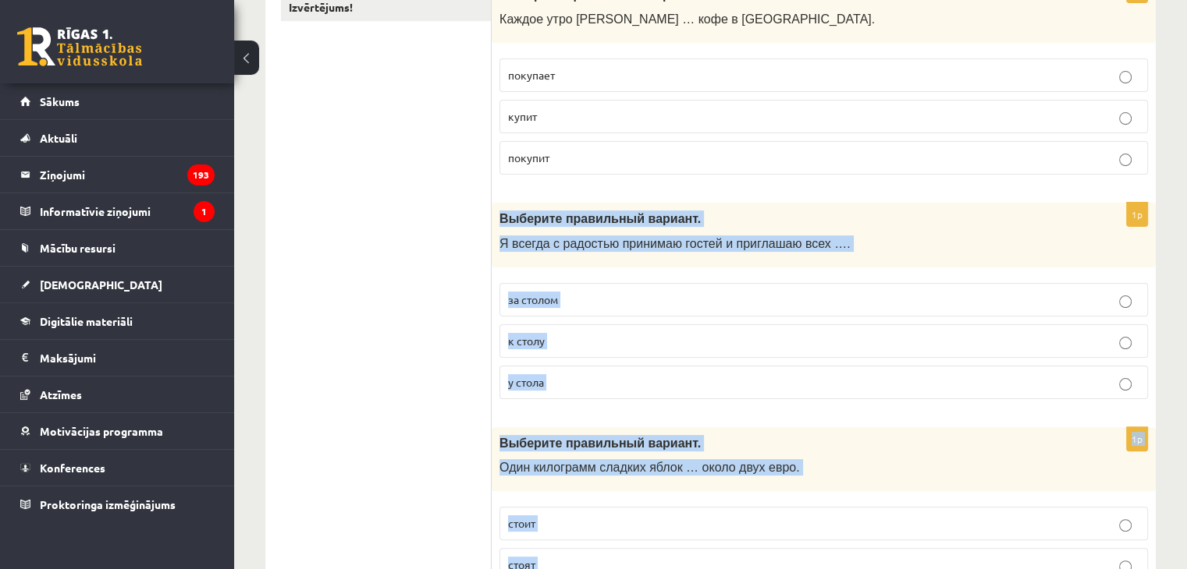
scroll to position [328, 0]
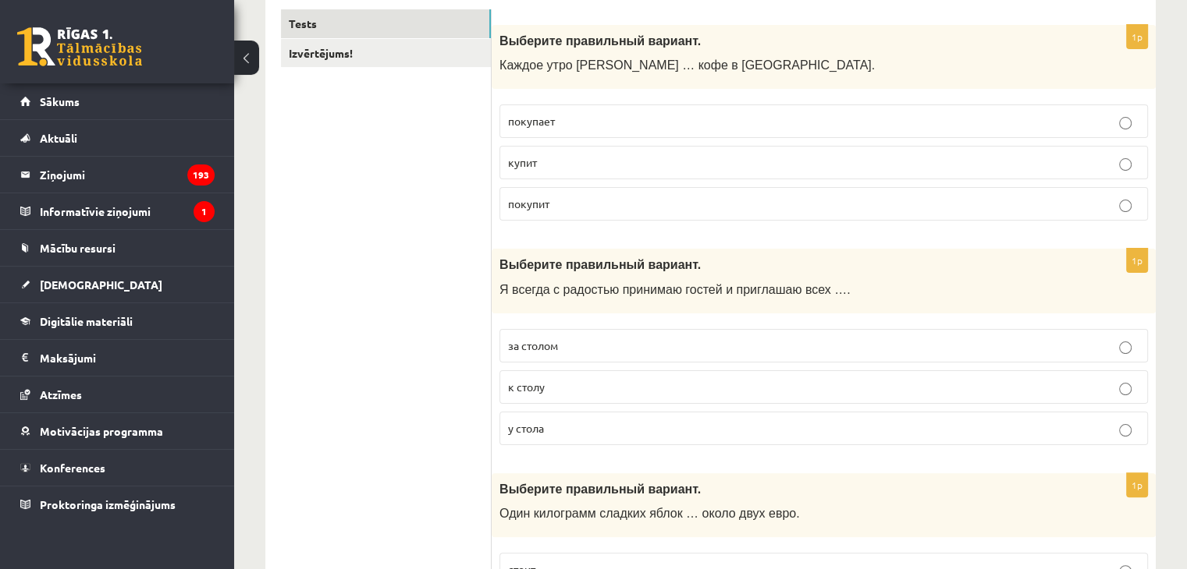
scroll to position [280, 0]
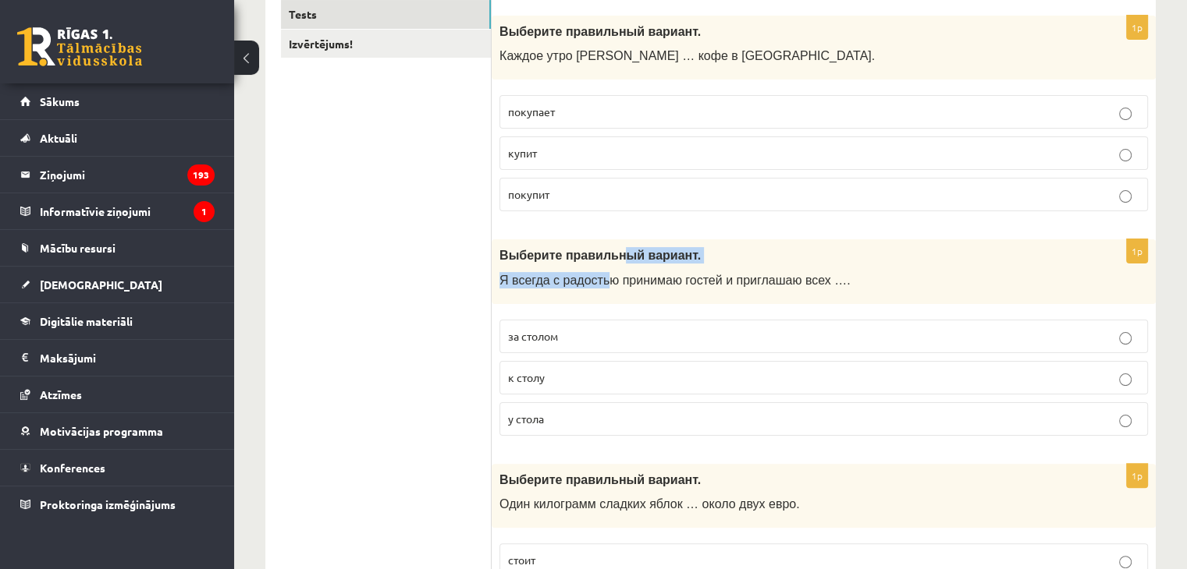
drag, startPoint x: 605, startPoint y: 240, endPoint x: 594, endPoint y: 275, distance: 37.0
click at [594, 275] on div "Выберите правильный вариант. Я всегда с радостью принимаю гостей и приглашаю вс…" at bounding box center [823, 271] width 664 height 65
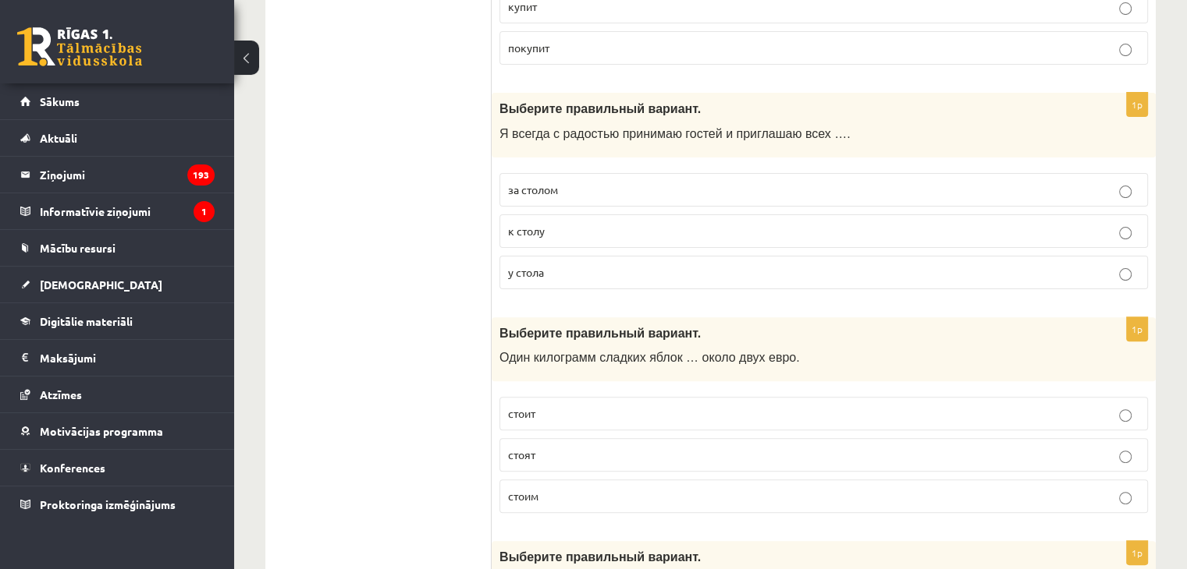
scroll to position [440, 0]
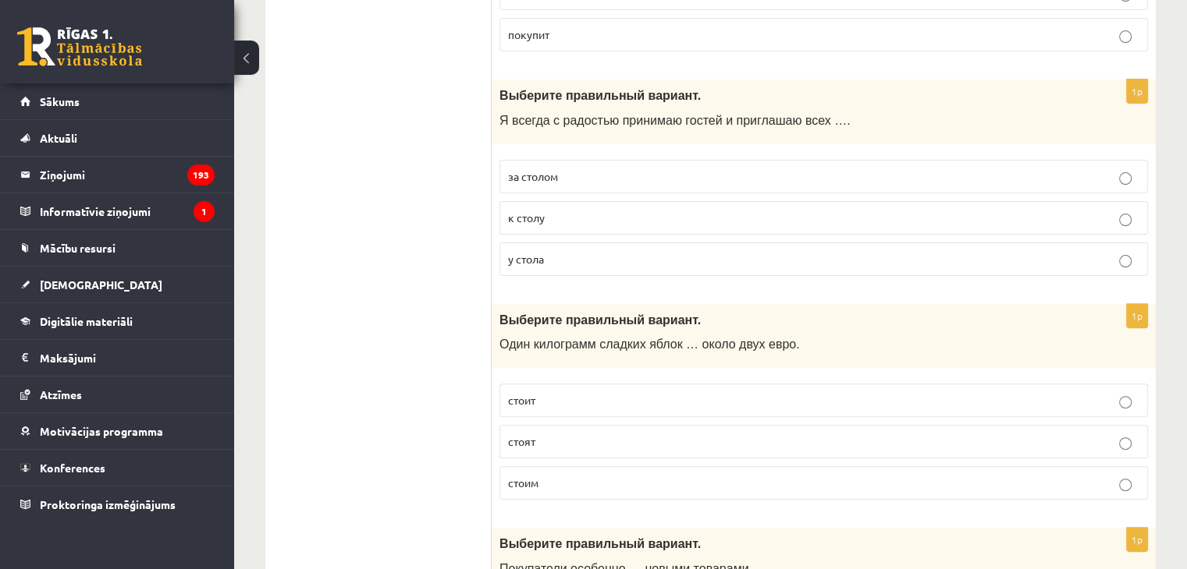
click at [534, 224] on label "к столу" at bounding box center [823, 218] width 648 height 34
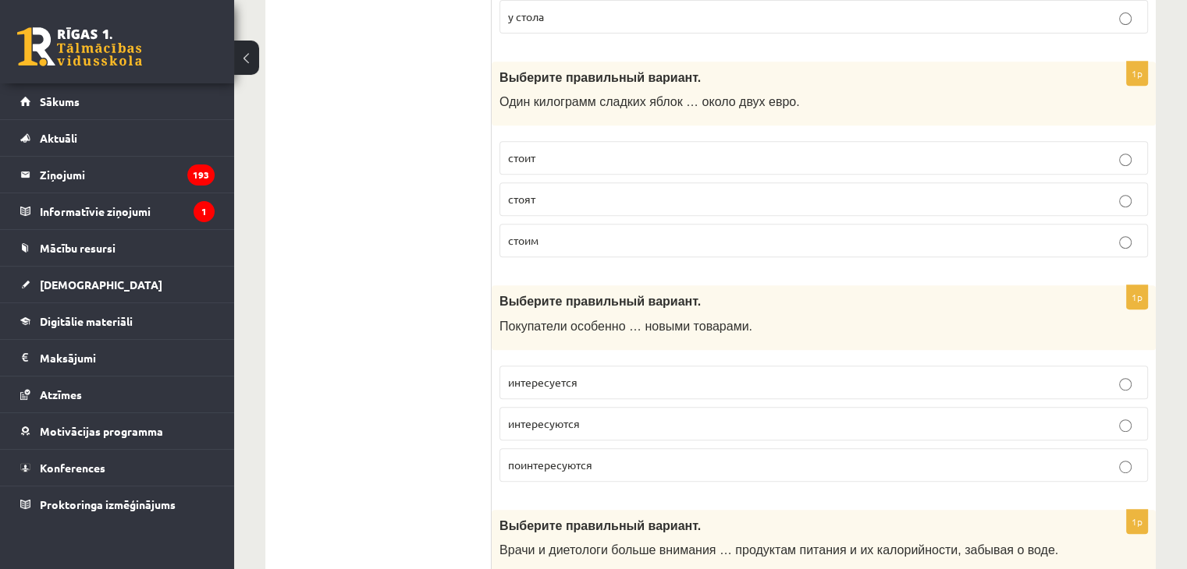
scroll to position [699, 0]
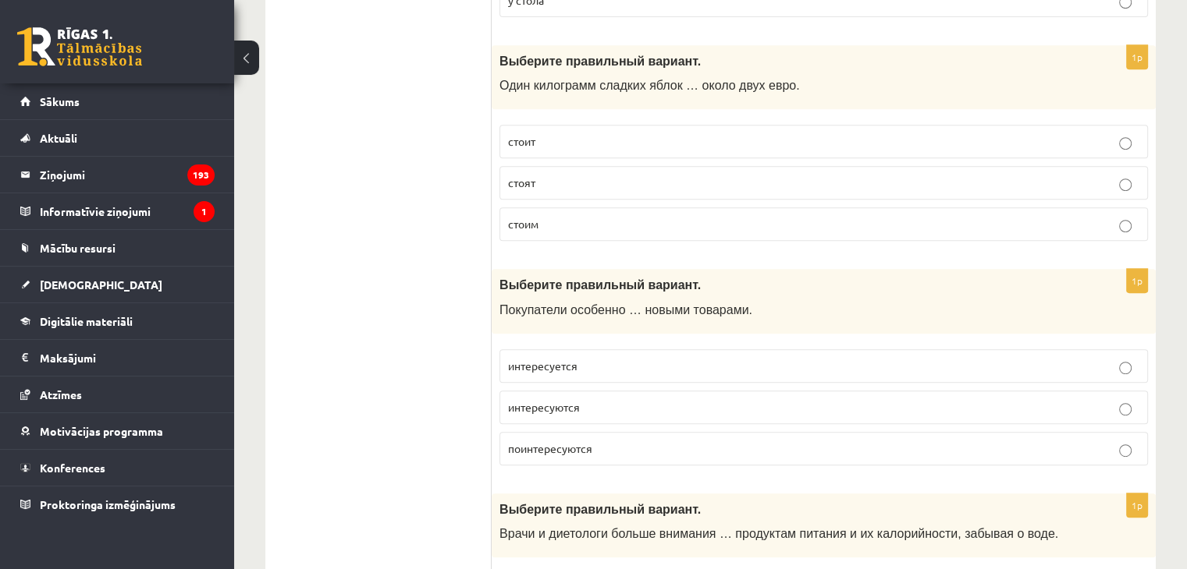
click at [541, 138] on p "стоит" at bounding box center [823, 141] width 631 height 16
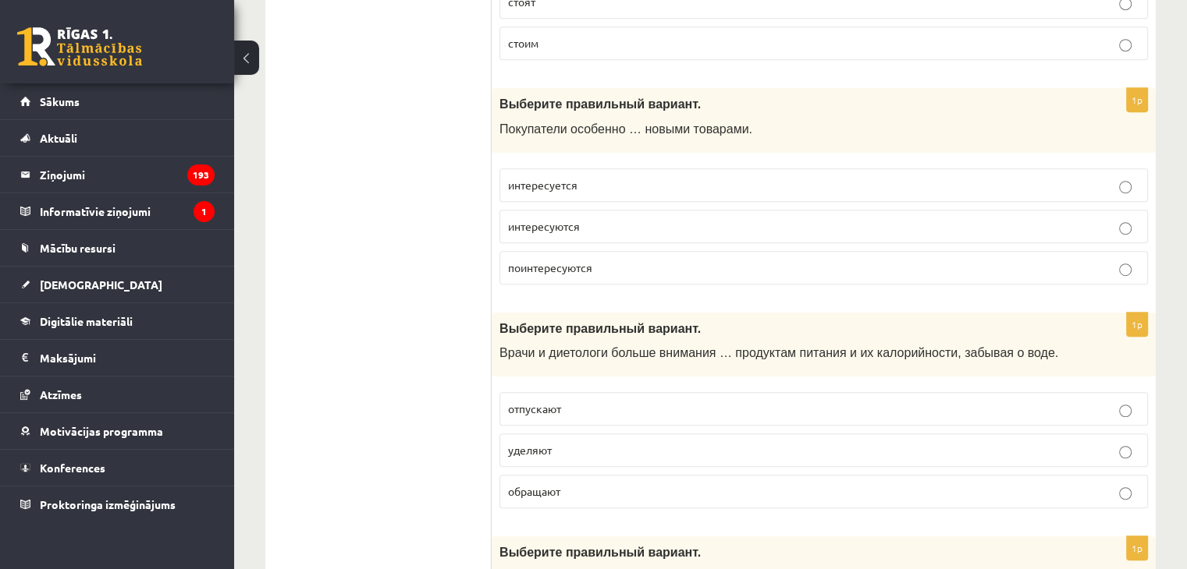
scroll to position [882, 0]
click at [559, 262] on span "поинтересуются" at bounding box center [550, 266] width 84 height 14
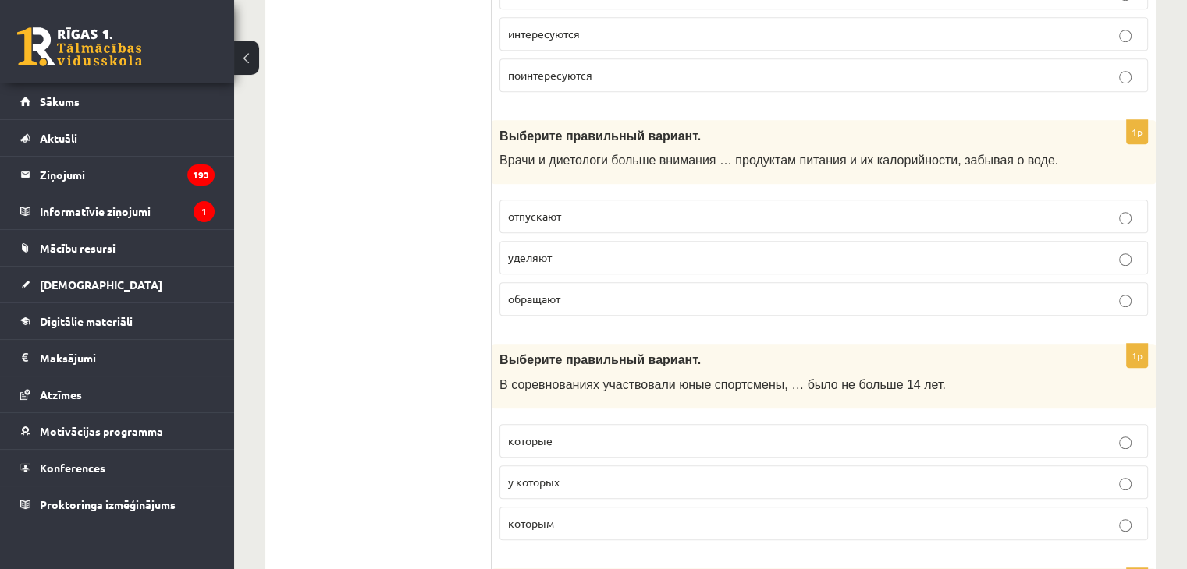
scroll to position [1072, 0]
click at [517, 252] on span "уделяют" at bounding box center [530, 258] width 44 height 14
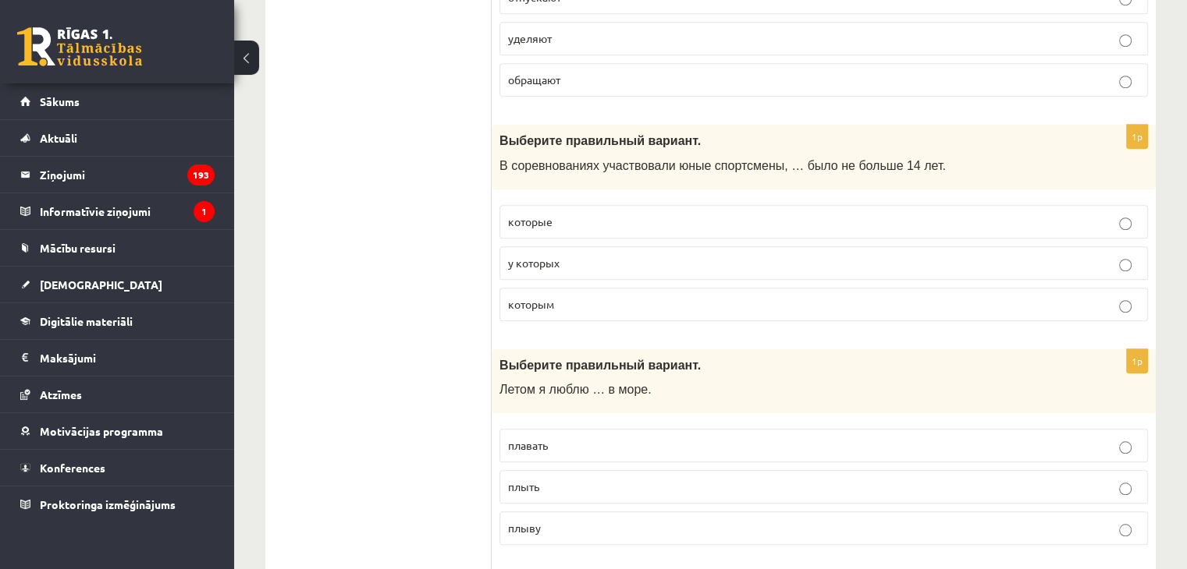
scroll to position [1293, 0]
click at [534, 300] on span "которым" at bounding box center [531, 303] width 46 height 14
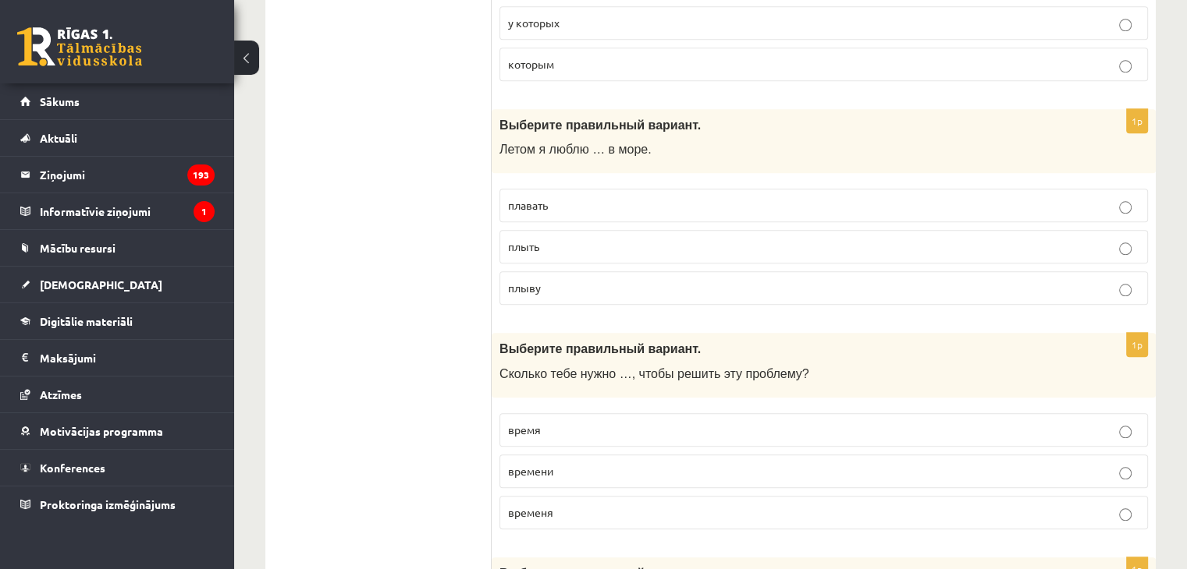
scroll to position [1534, 0]
click at [576, 198] on p "плавать" at bounding box center [823, 204] width 631 height 16
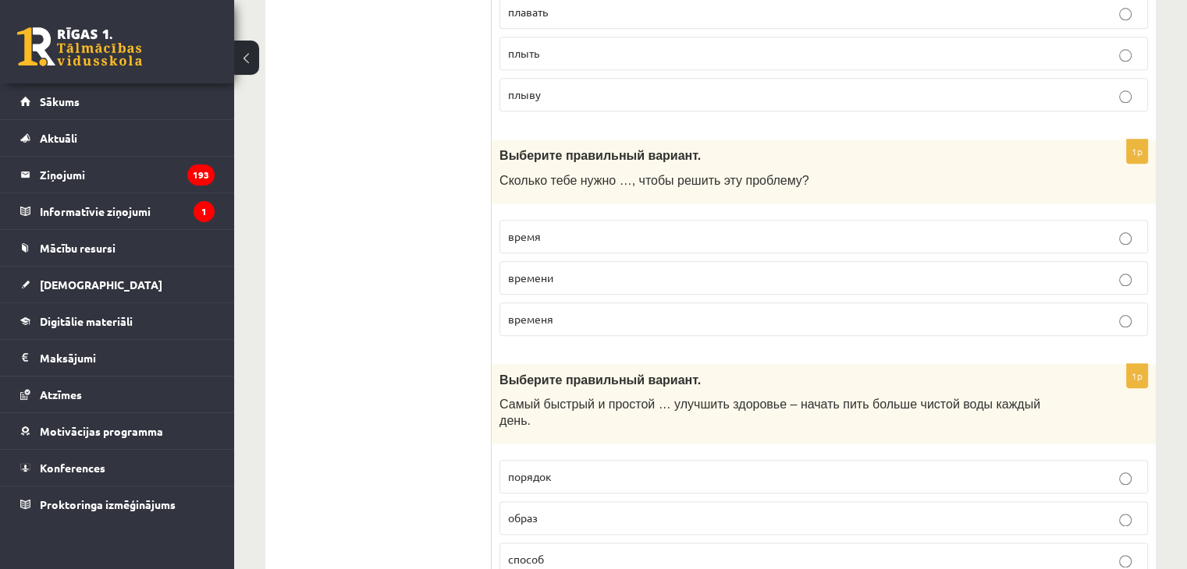
scroll to position [1727, 0]
click at [532, 269] on span "времени" at bounding box center [530, 276] width 45 height 14
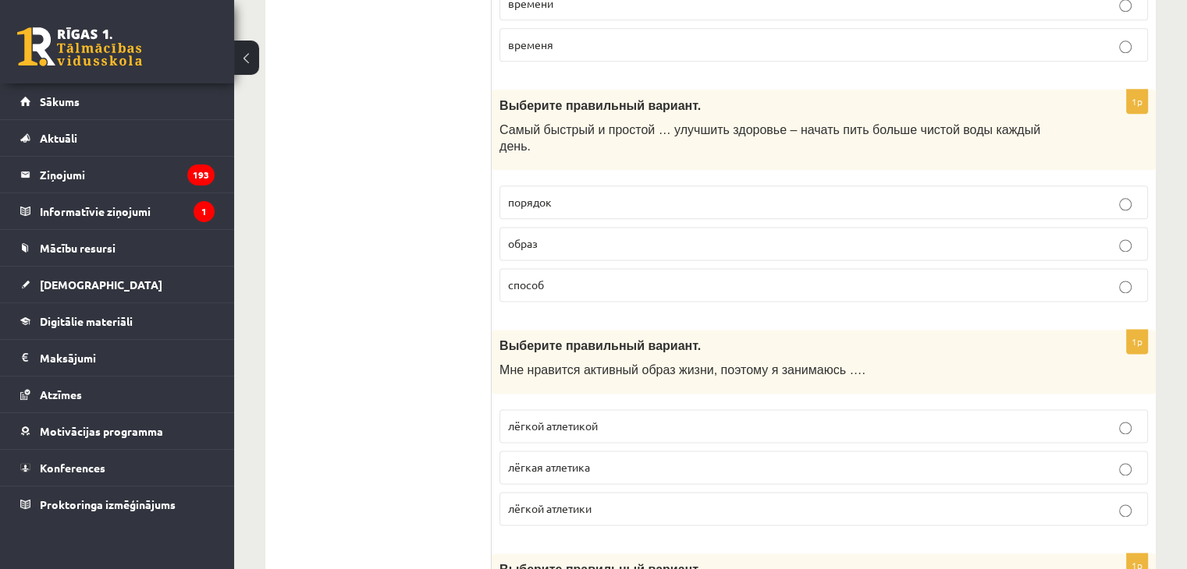
scroll to position [2002, 0]
click at [516, 274] on label "способ" at bounding box center [823, 284] width 648 height 34
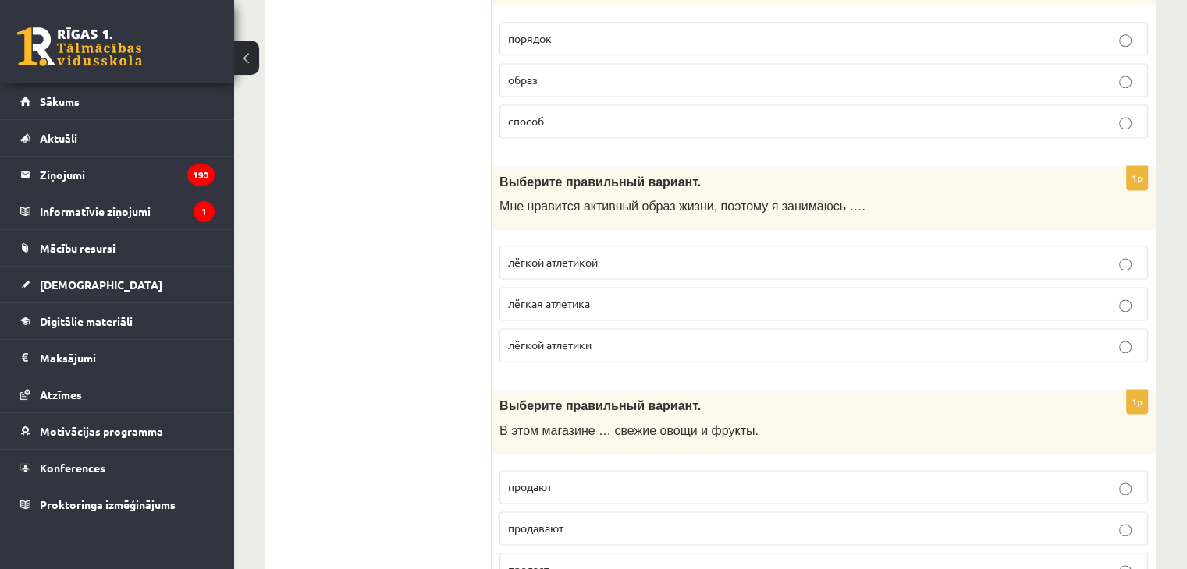
scroll to position [2191, 0]
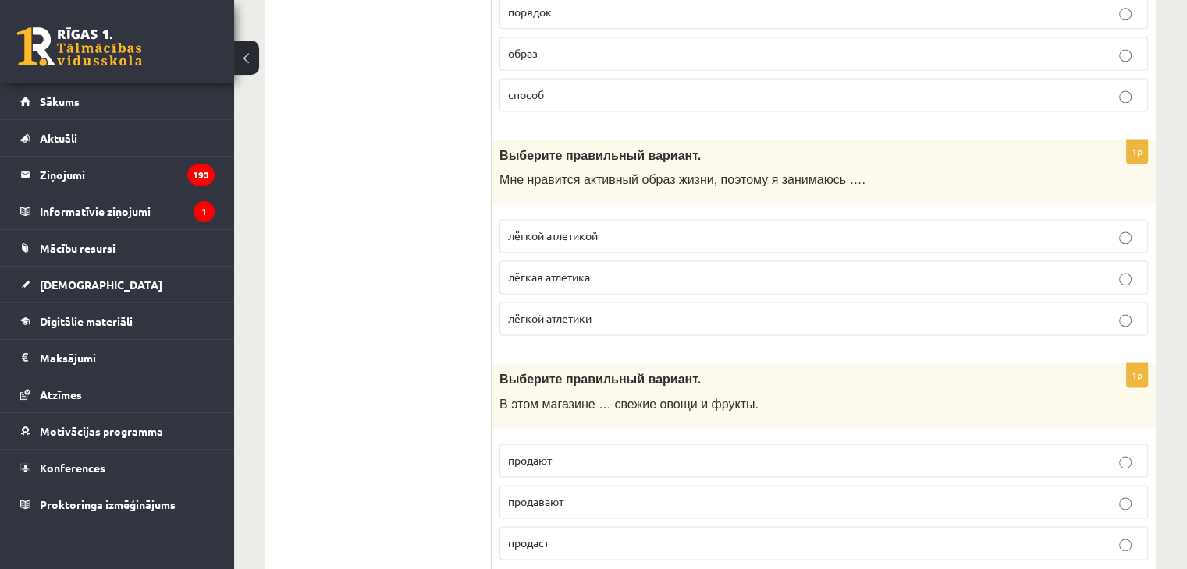
click at [627, 228] on p "лёгкой атлетикой" at bounding box center [823, 236] width 631 height 16
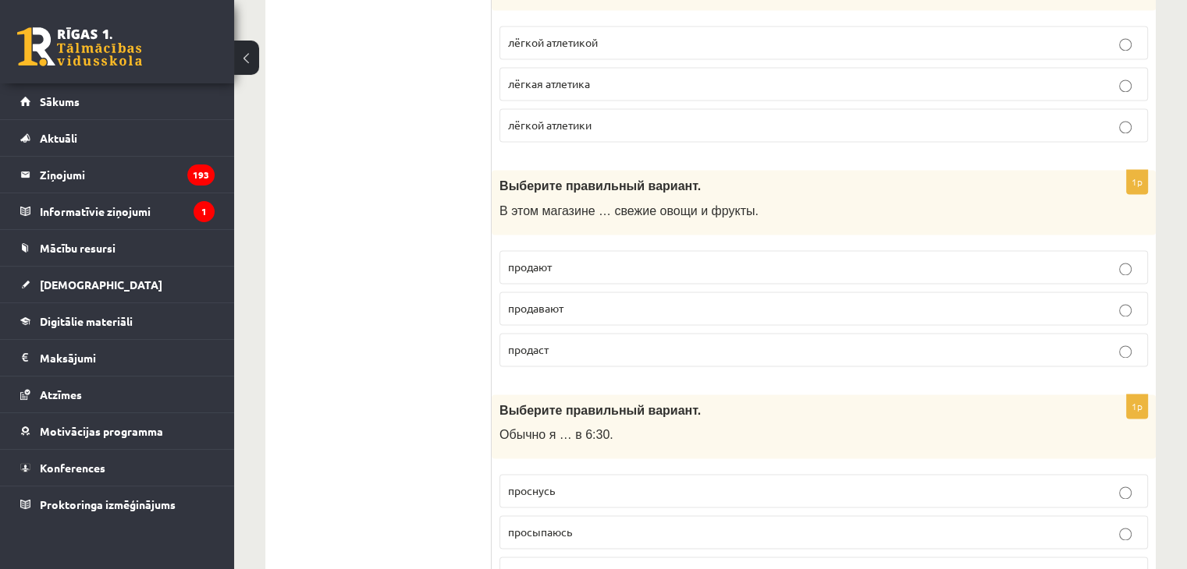
scroll to position [2384, 0]
click at [536, 260] on span "продают" at bounding box center [530, 267] width 44 height 14
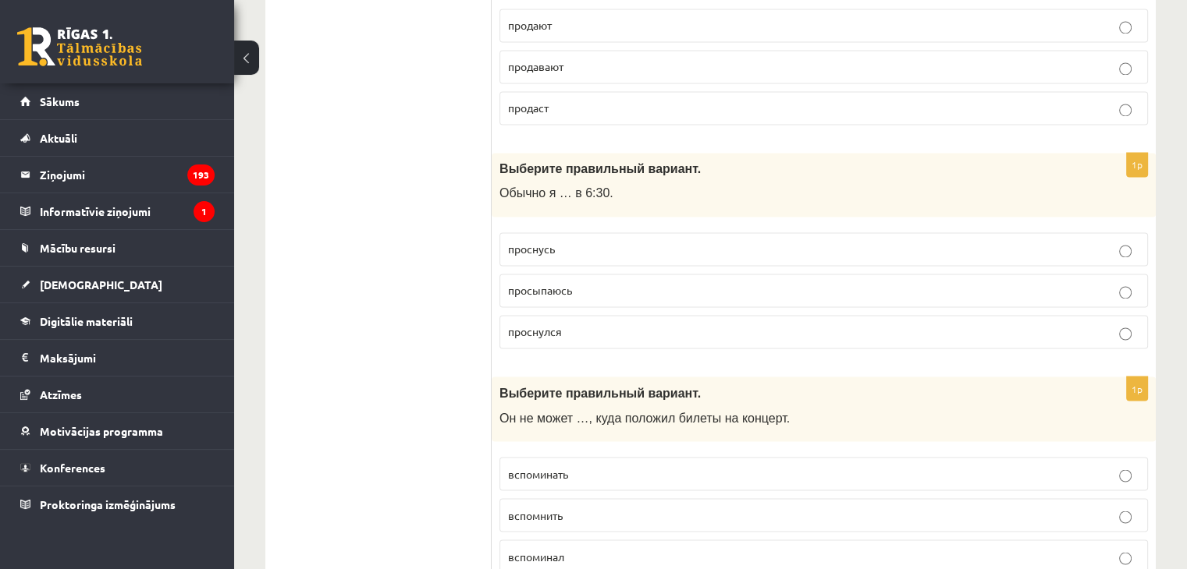
scroll to position [2627, 0]
click at [543, 282] on span "просыпаюсь" at bounding box center [540, 289] width 64 height 14
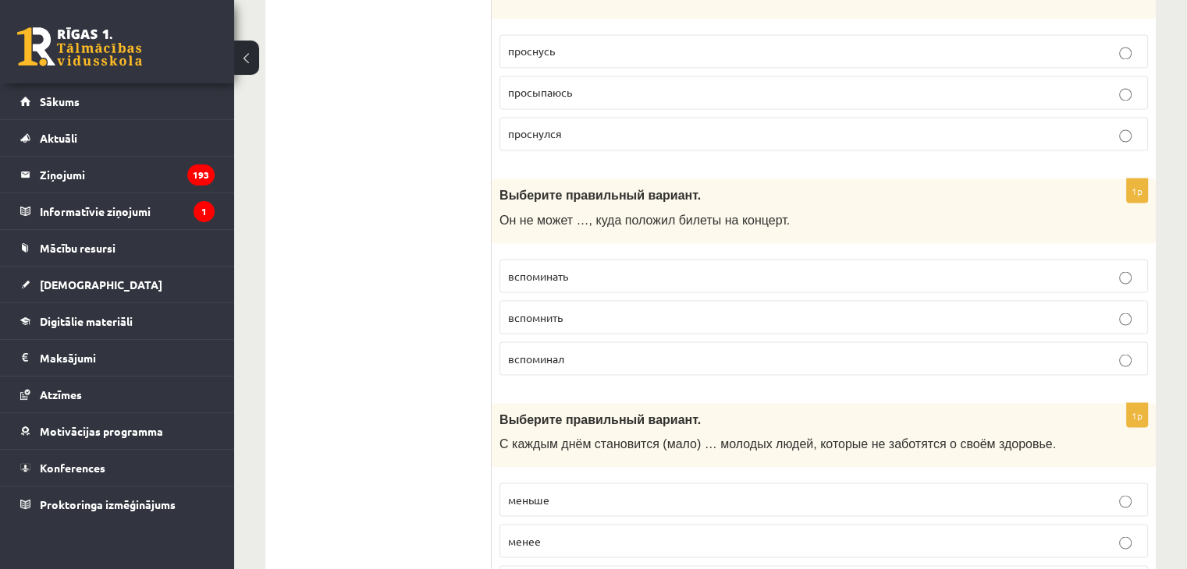
scroll to position [2836, 0]
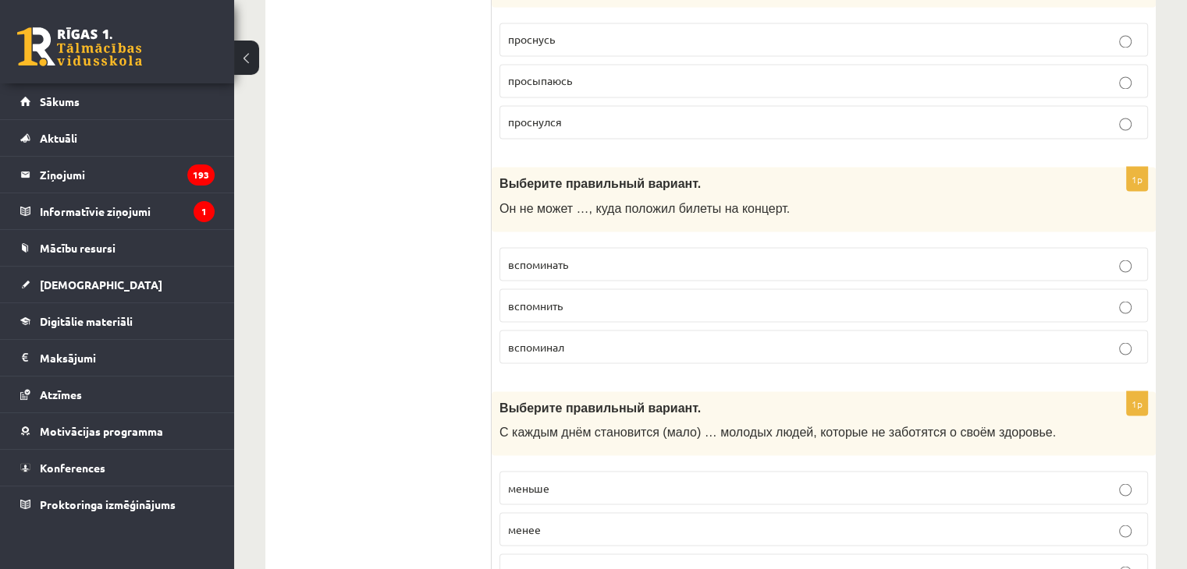
click at [551, 298] on span "вспомнить" at bounding box center [535, 305] width 55 height 14
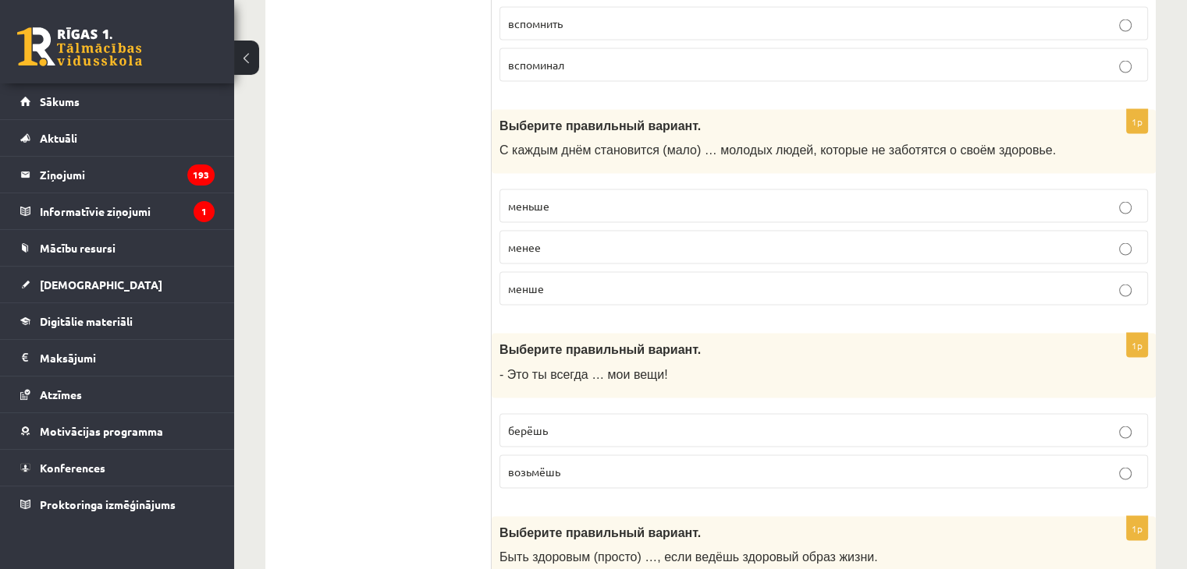
scroll to position [3117, 0]
click at [541, 199] on span "меньше" at bounding box center [528, 206] width 41 height 14
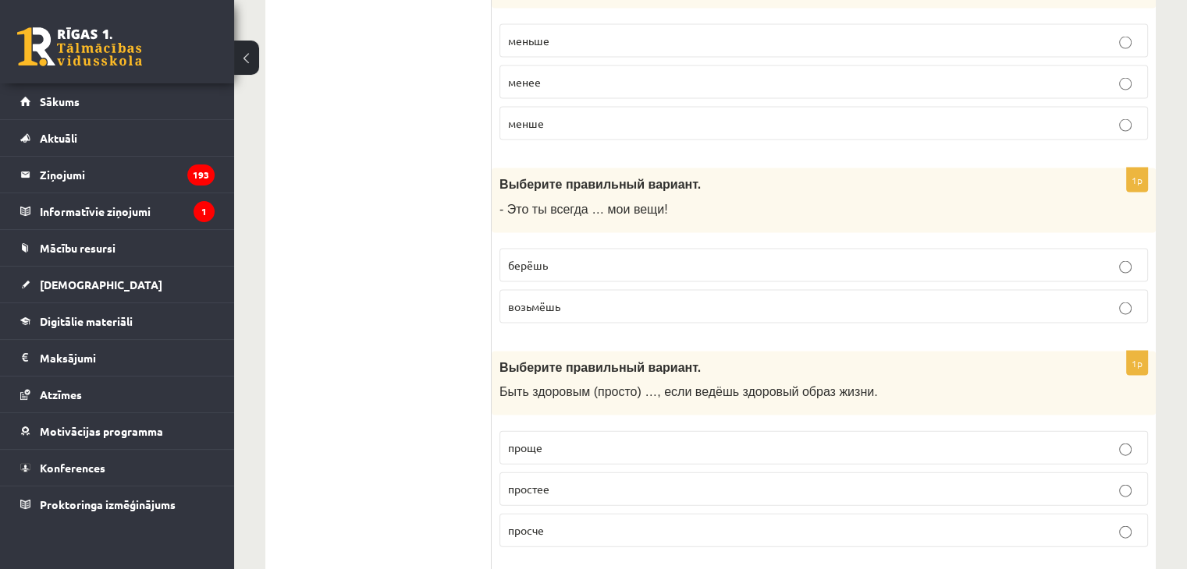
scroll to position [3283, 0]
click at [542, 258] on span "берёшь" at bounding box center [528, 265] width 40 height 14
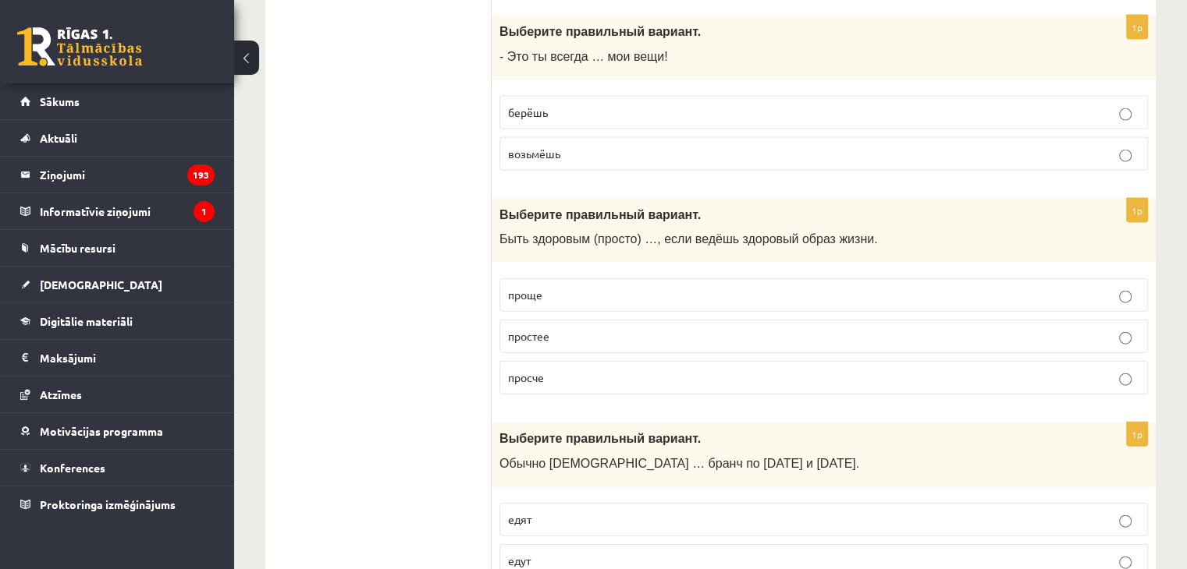
scroll to position [3470, 0]
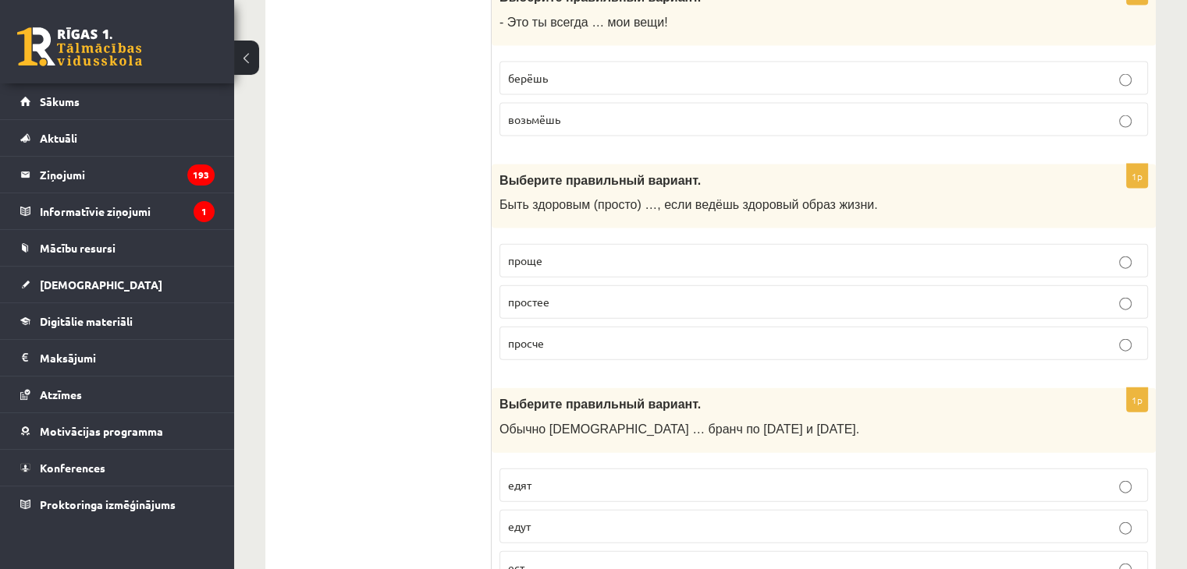
click at [522, 254] on span "проще" at bounding box center [525, 261] width 34 height 14
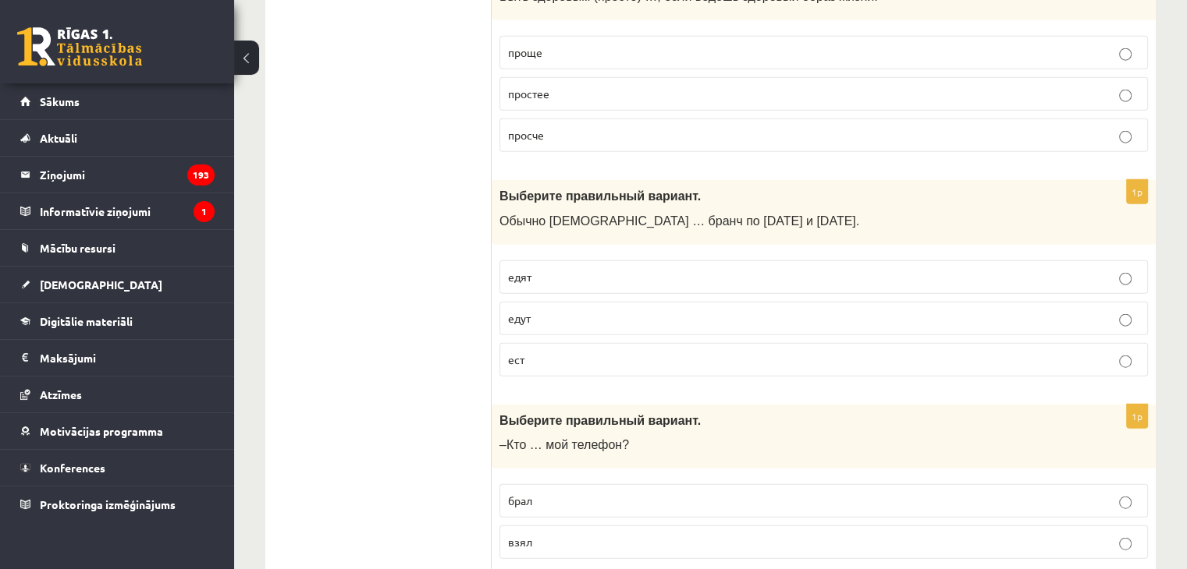
scroll to position [3679, 0]
click at [528, 269] on span "едят" at bounding box center [519, 276] width 23 height 14
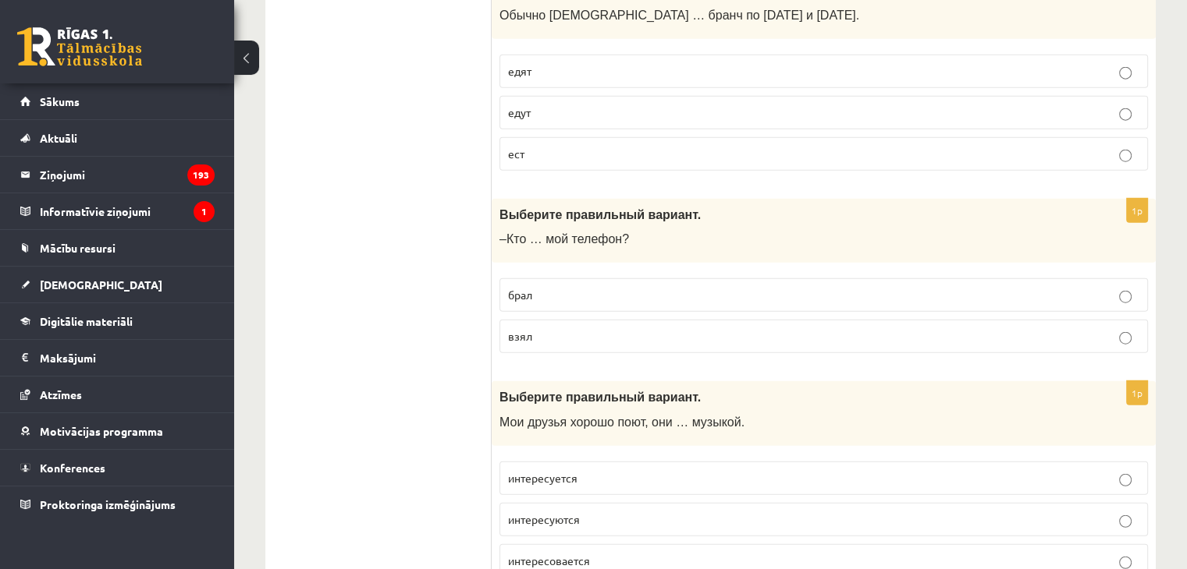
scroll to position [3885, 0]
click at [514, 328] on span "взял" at bounding box center [520, 335] width 24 height 14
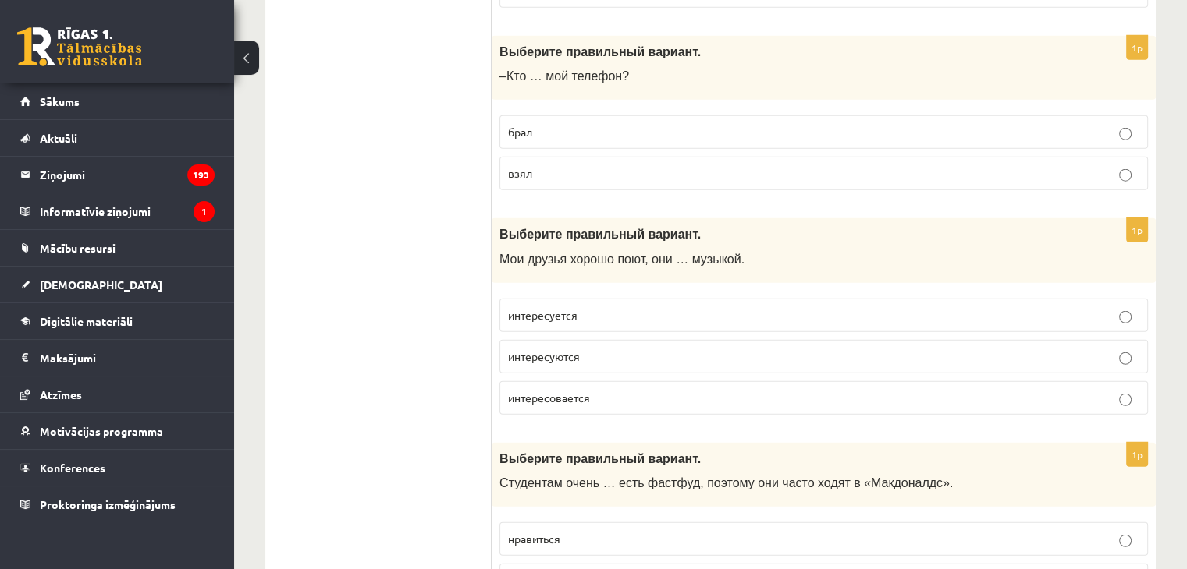
scroll to position [4055, 0]
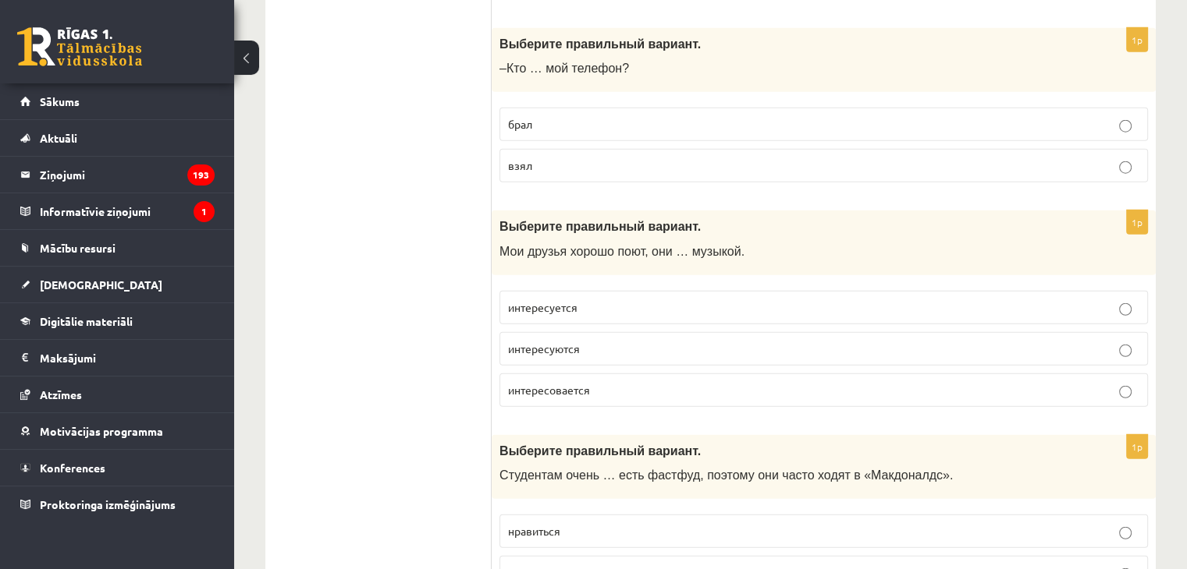
click at [548, 342] on span "интересуются" at bounding box center [544, 349] width 72 height 14
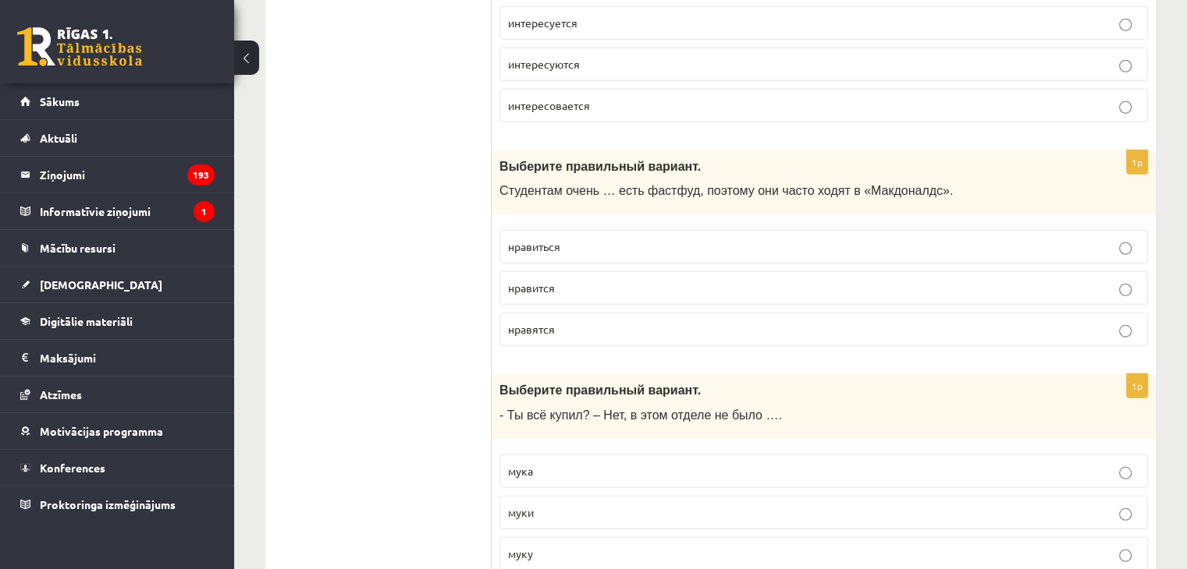
scroll to position [4341, 0]
click at [562, 238] on p "нравиться" at bounding box center [823, 246] width 631 height 16
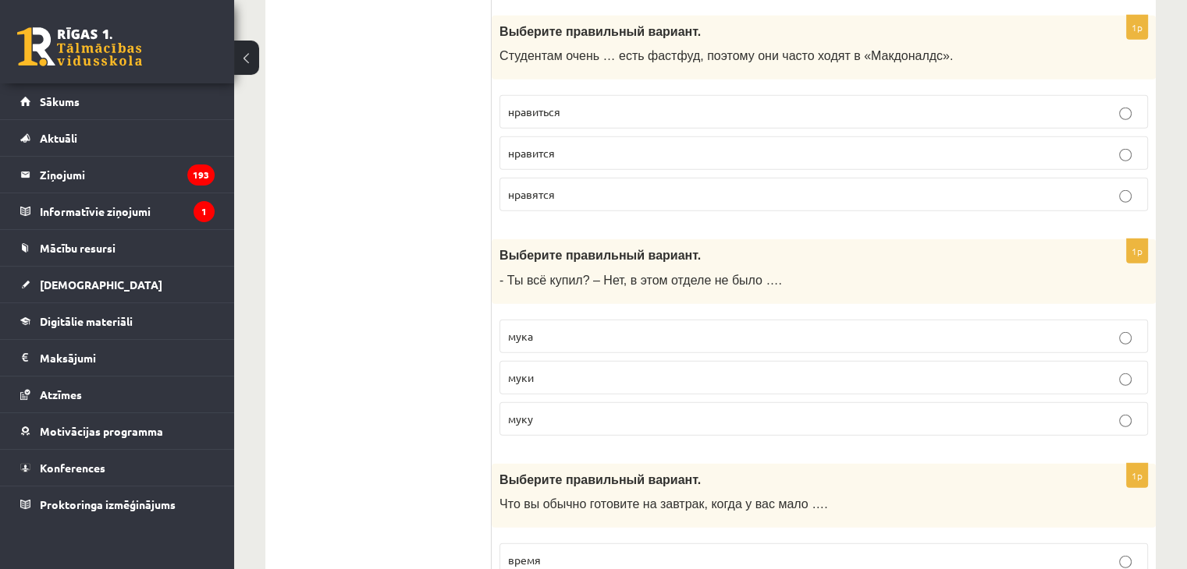
scroll to position [4465, 0]
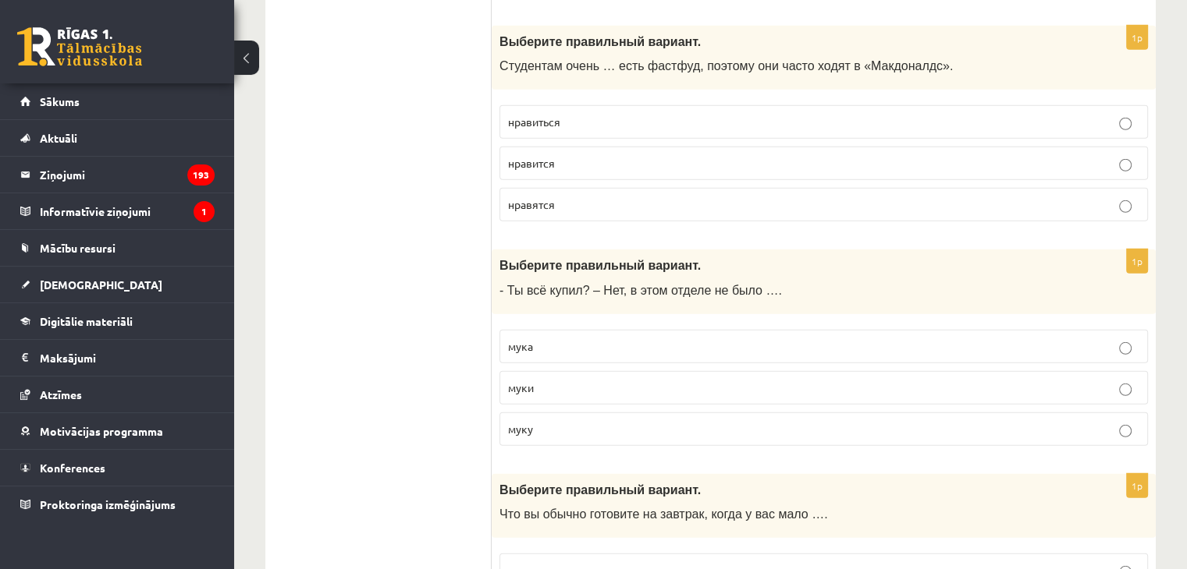
click at [511, 422] on span "муку" at bounding box center [520, 429] width 25 height 14
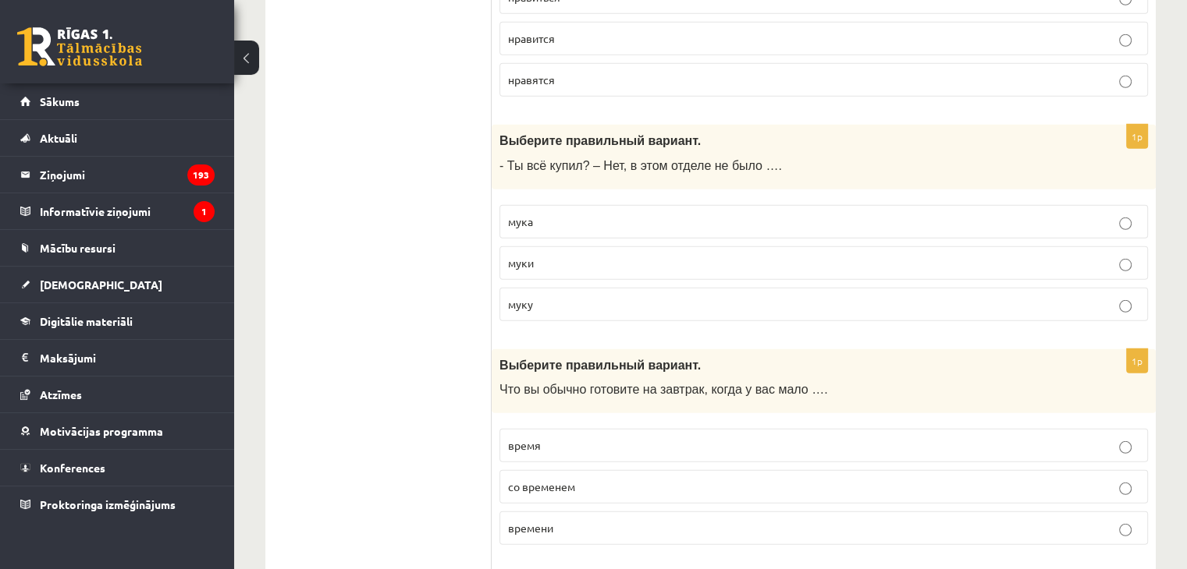
scroll to position [4592, 0]
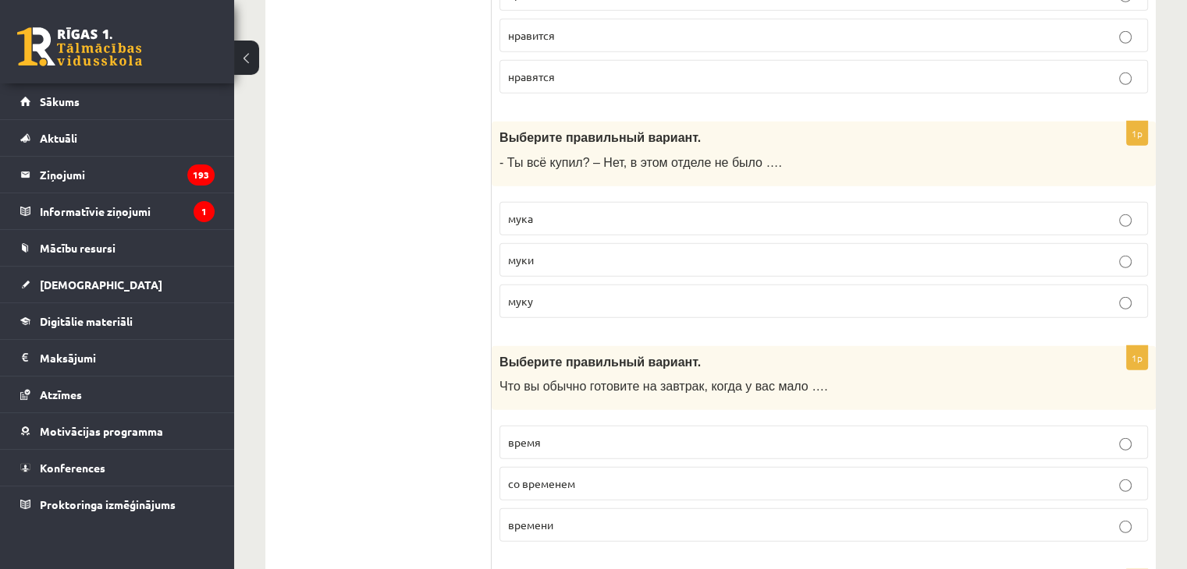
click at [519, 253] on span "муки" at bounding box center [521, 260] width 26 height 14
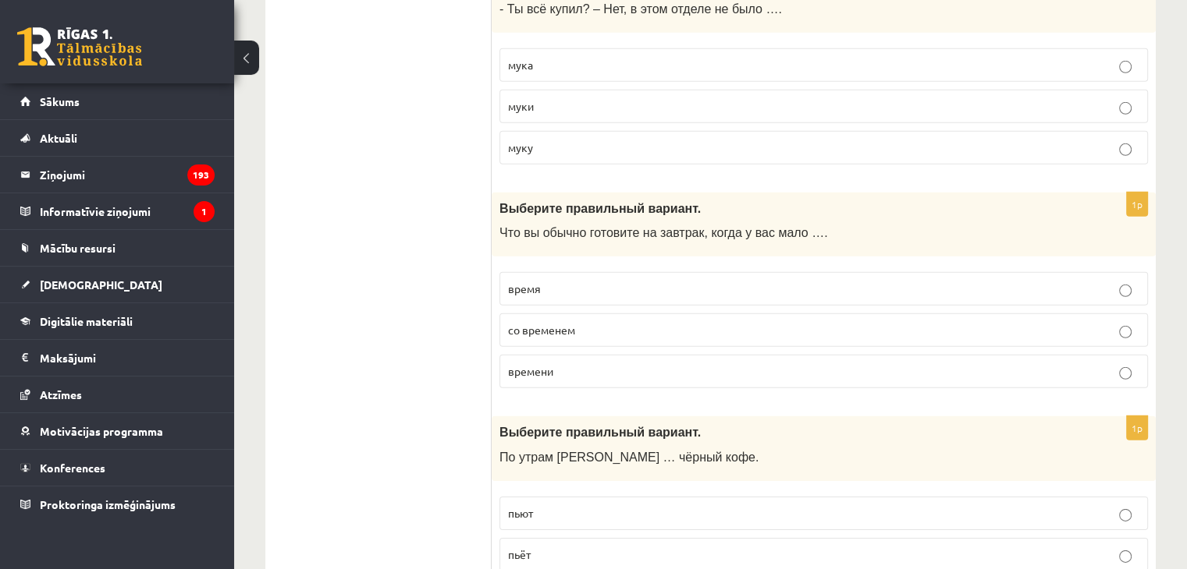
scroll to position [4757, 0]
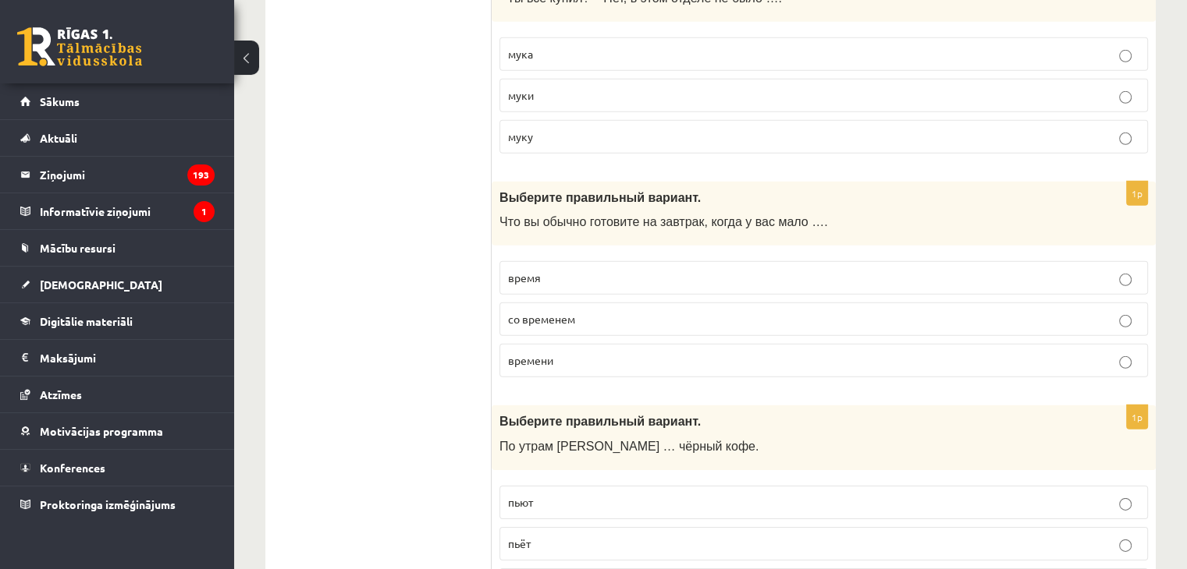
click at [526, 353] on span "времени" at bounding box center [530, 360] width 45 height 14
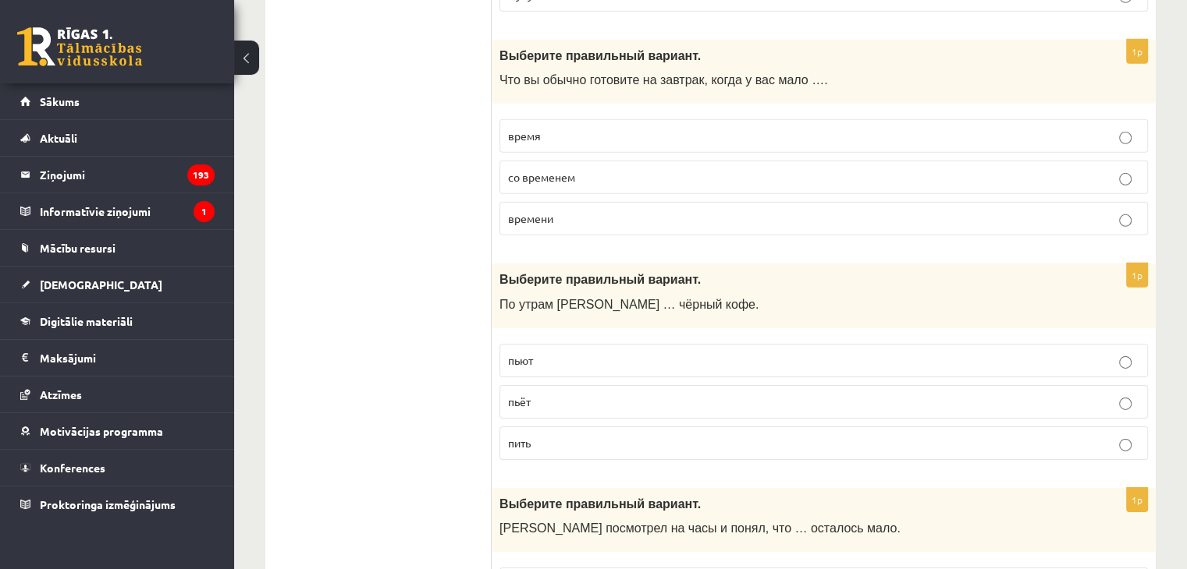
scroll to position [4902, 0]
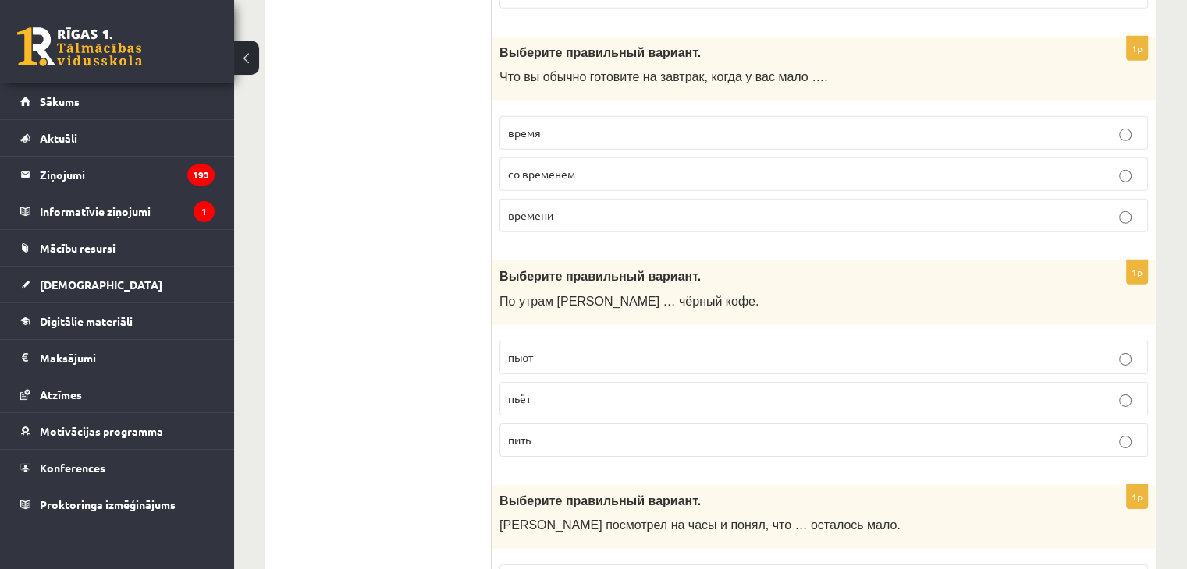
click at [513, 392] on span "пьёт" at bounding box center [519, 399] width 23 height 14
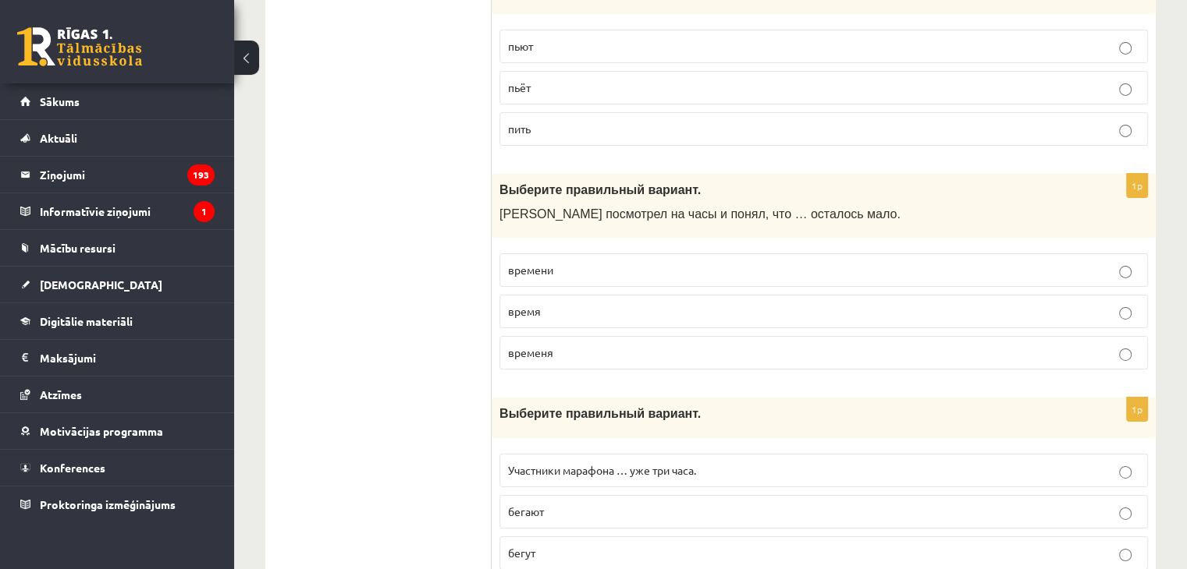
scroll to position [5217, 0]
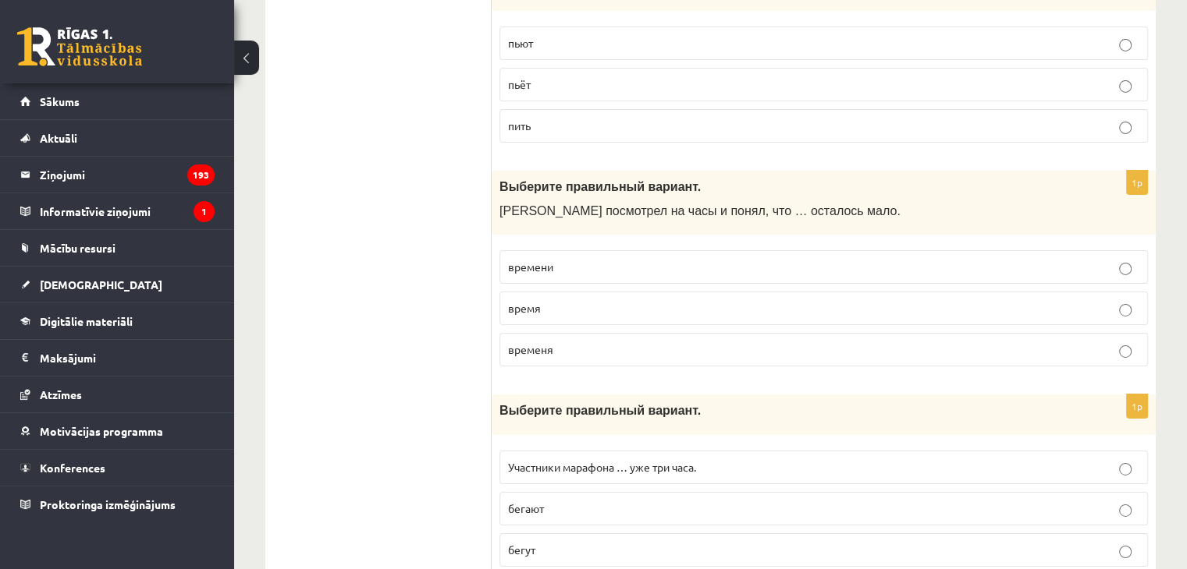
click at [550, 260] on span "времени" at bounding box center [530, 267] width 45 height 14
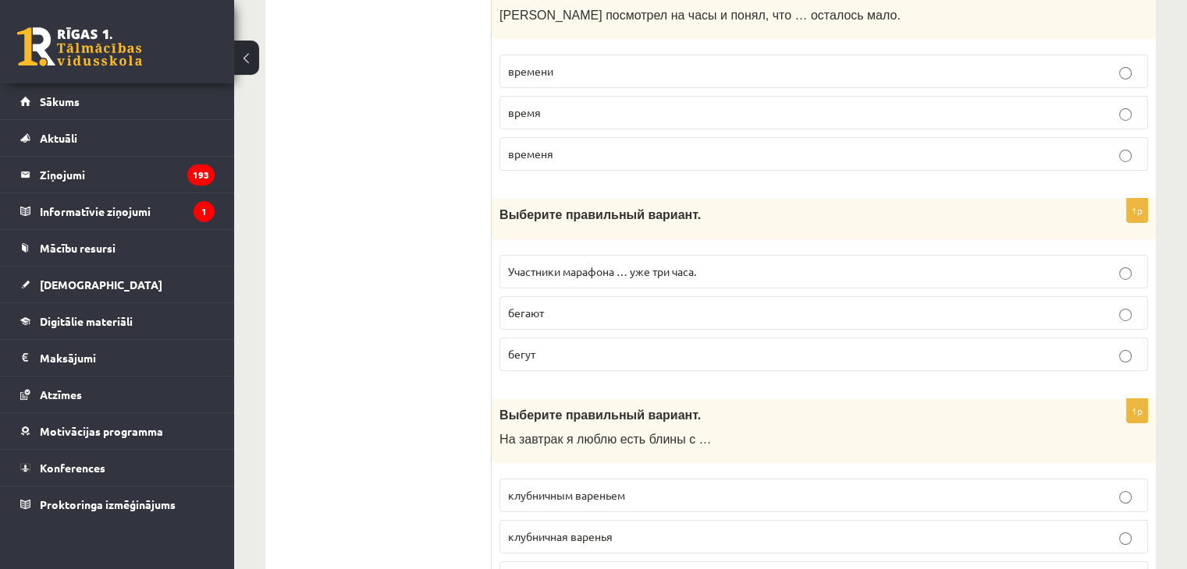
scroll to position [5428, 0]
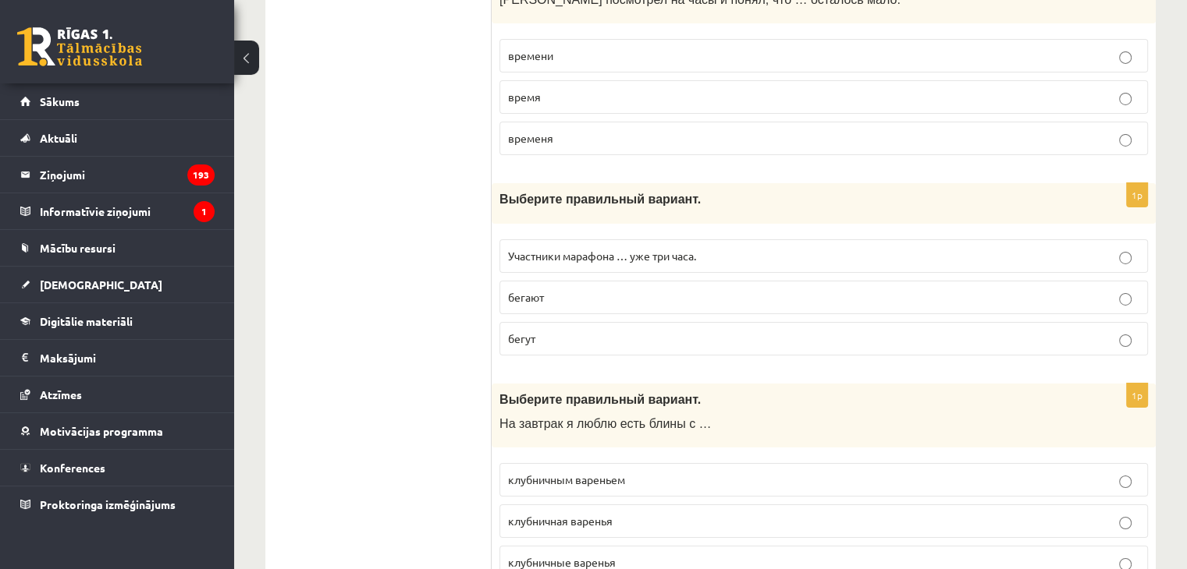
click at [539, 331] on p "бегут" at bounding box center [823, 339] width 631 height 16
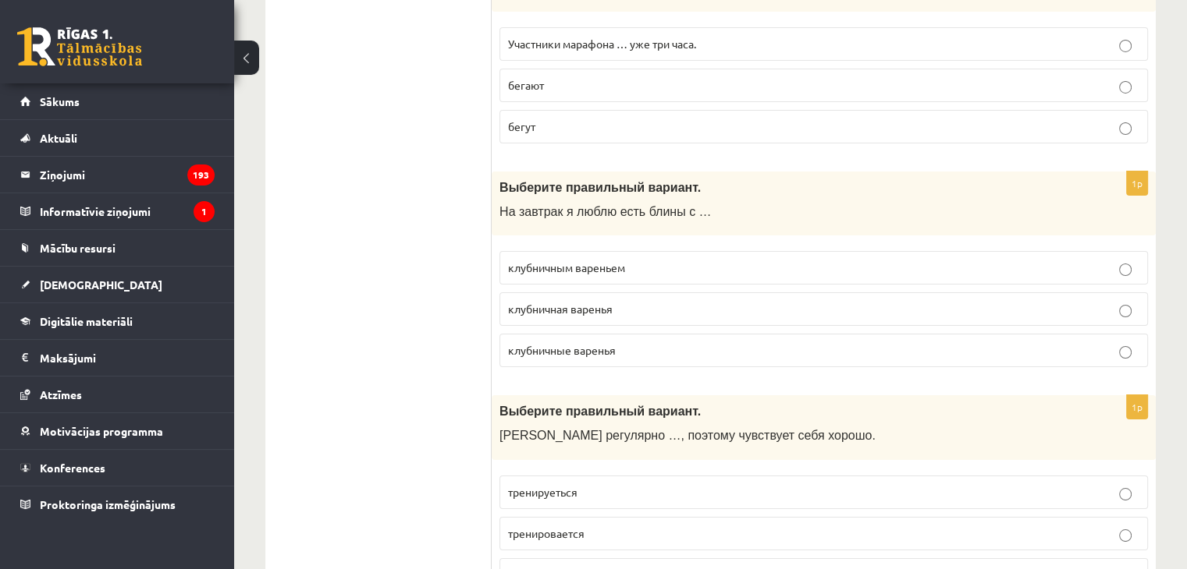
scroll to position [5646, 0]
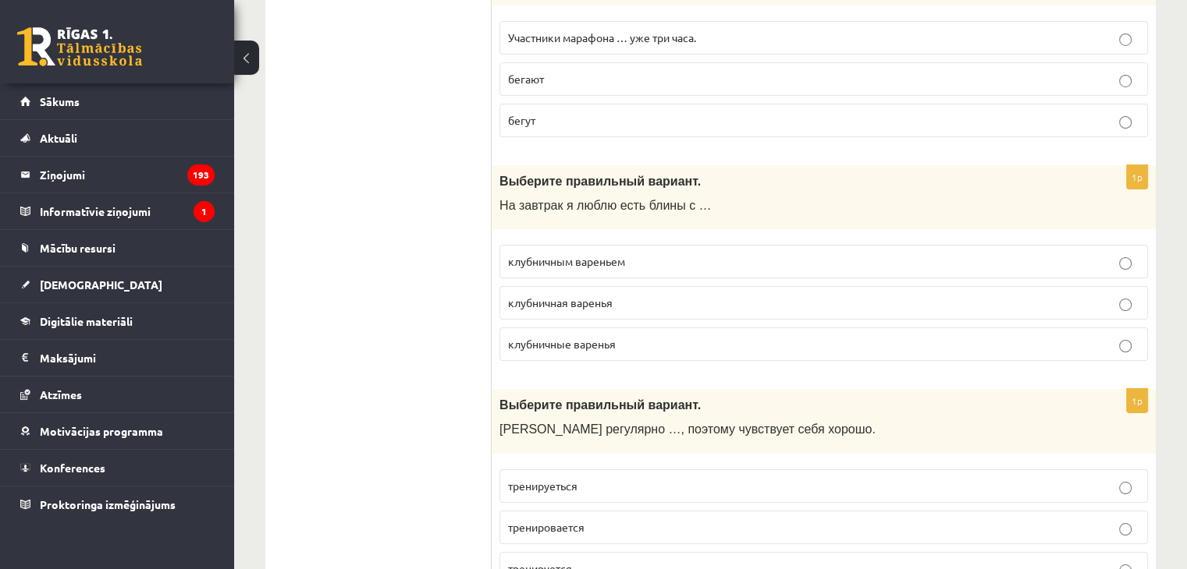
click at [571, 254] on span "клубничным вареньем" at bounding box center [566, 261] width 117 height 14
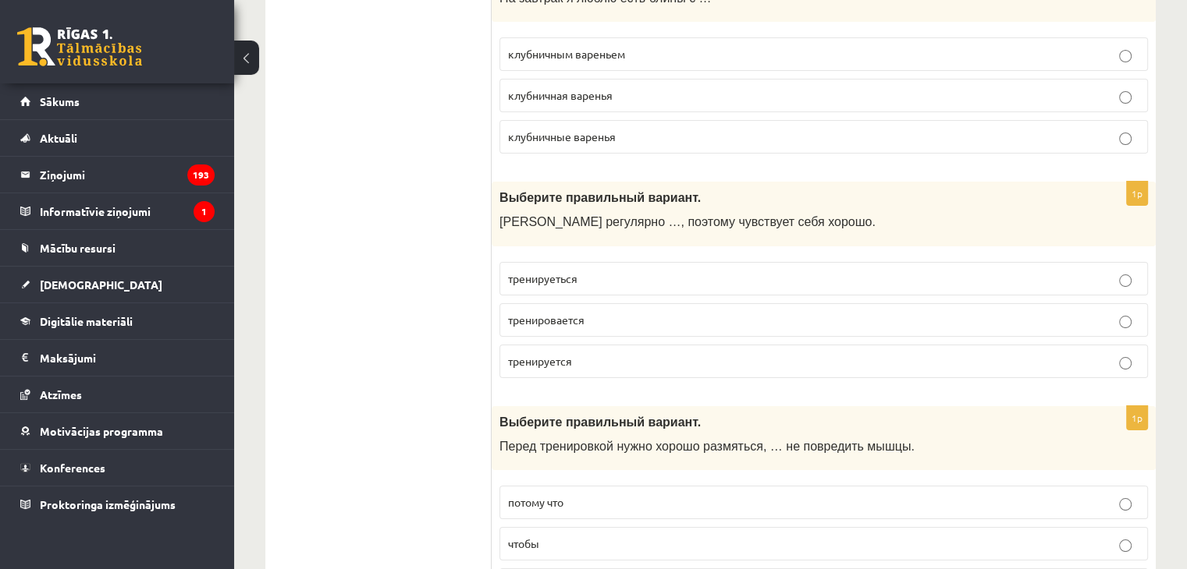
scroll to position [5855, 0]
click at [558, 353] on span "тренируется" at bounding box center [540, 360] width 64 height 14
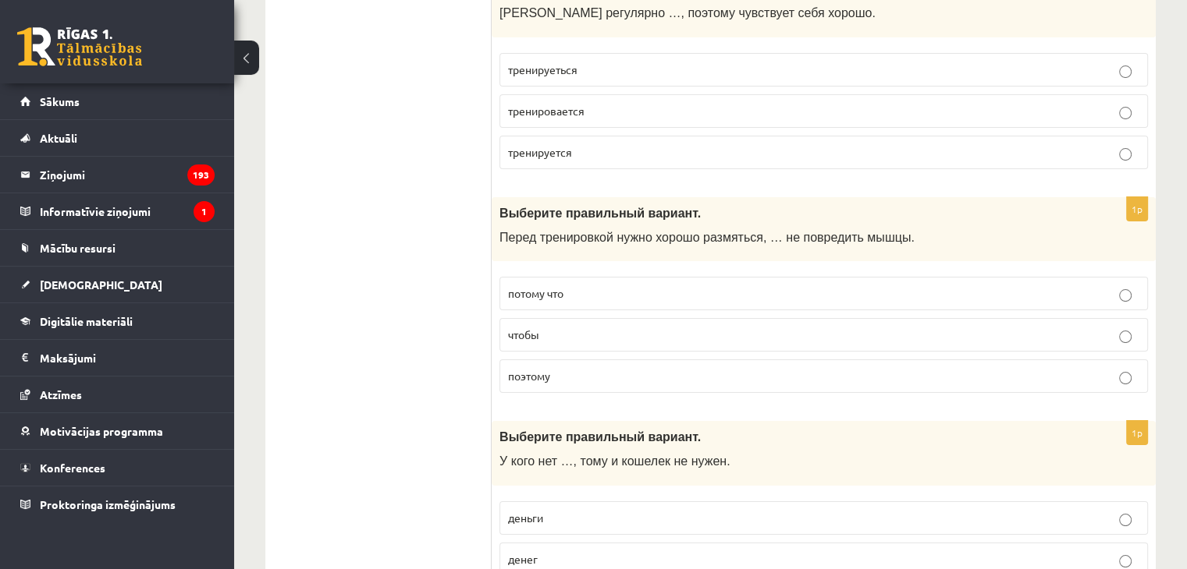
scroll to position [6125, 0]
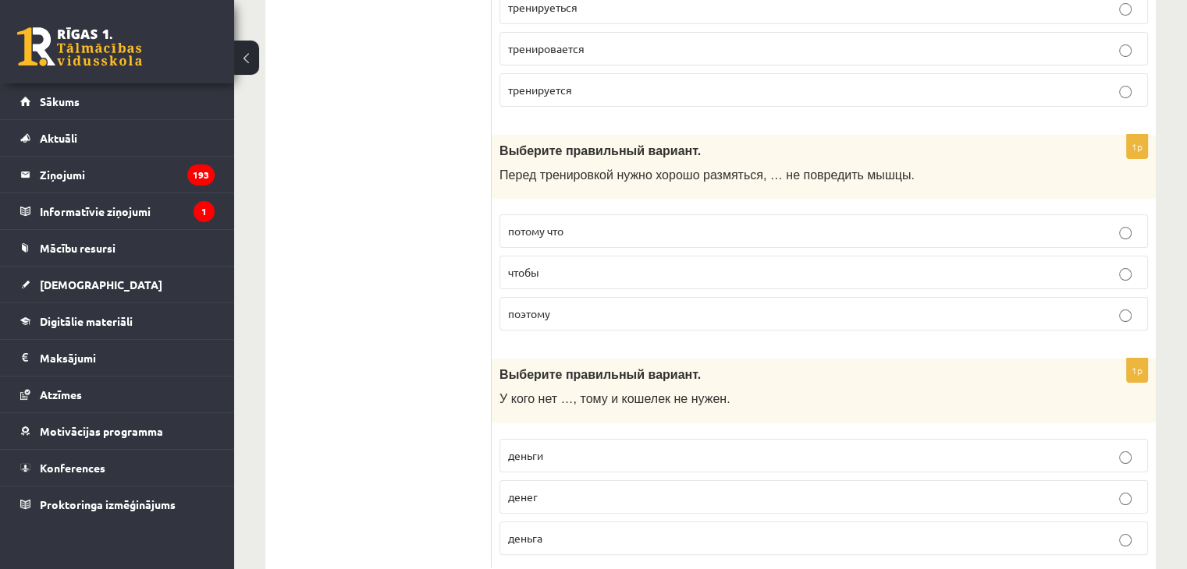
click at [514, 265] on span "чтобы" at bounding box center [523, 272] width 31 height 14
click at [506, 481] on label "денег" at bounding box center [823, 498] width 648 height 34
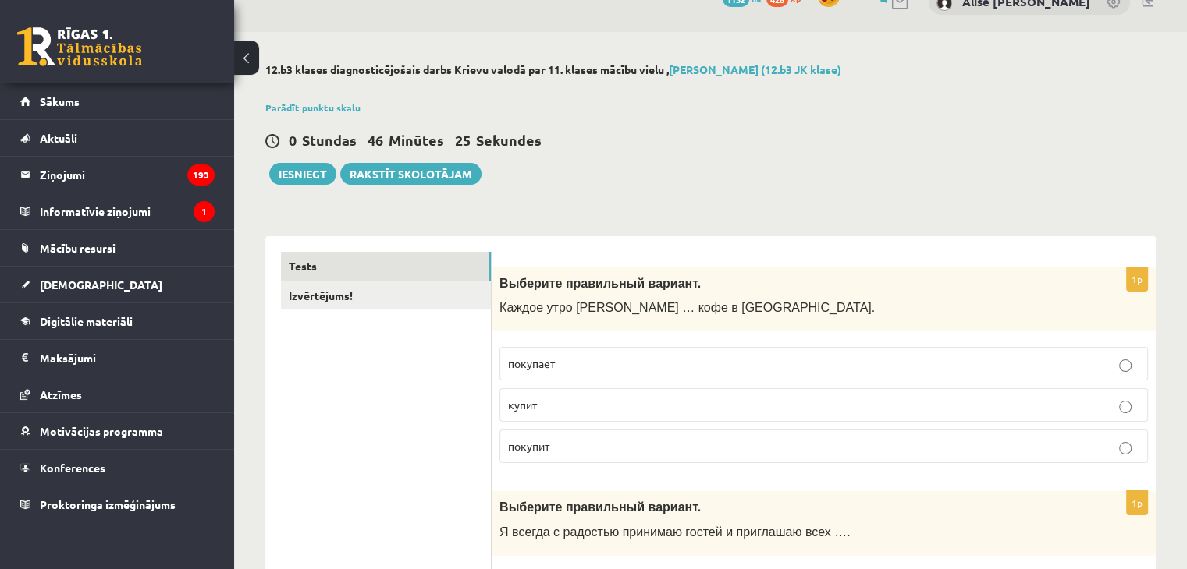
scroll to position [0, 0]
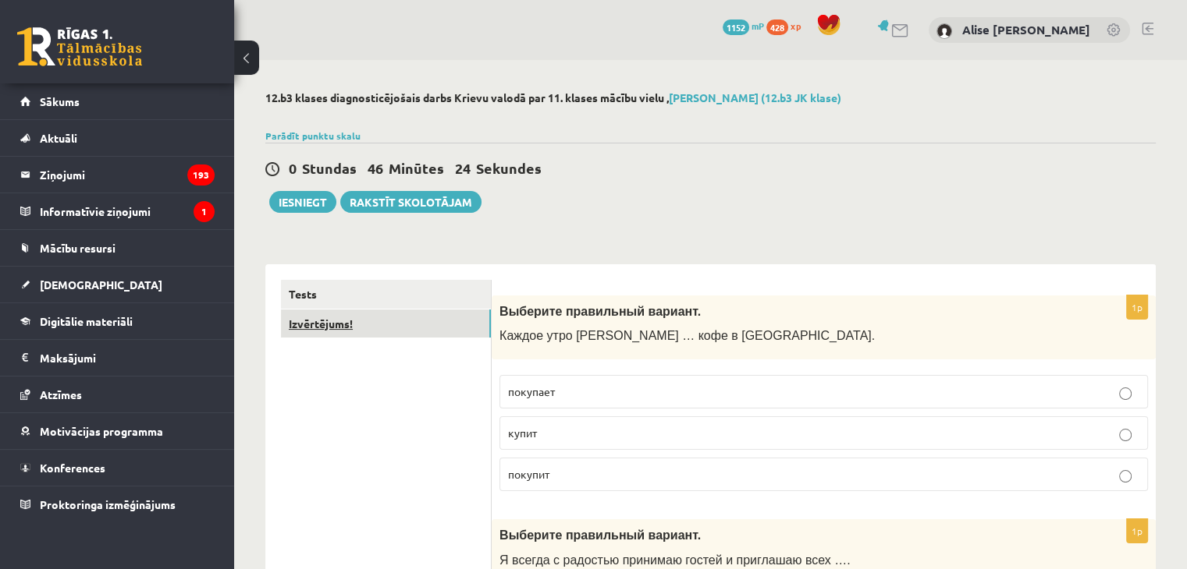
click at [384, 328] on link "Izvērtējums!" at bounding box center [386, 324] width 210 height 29
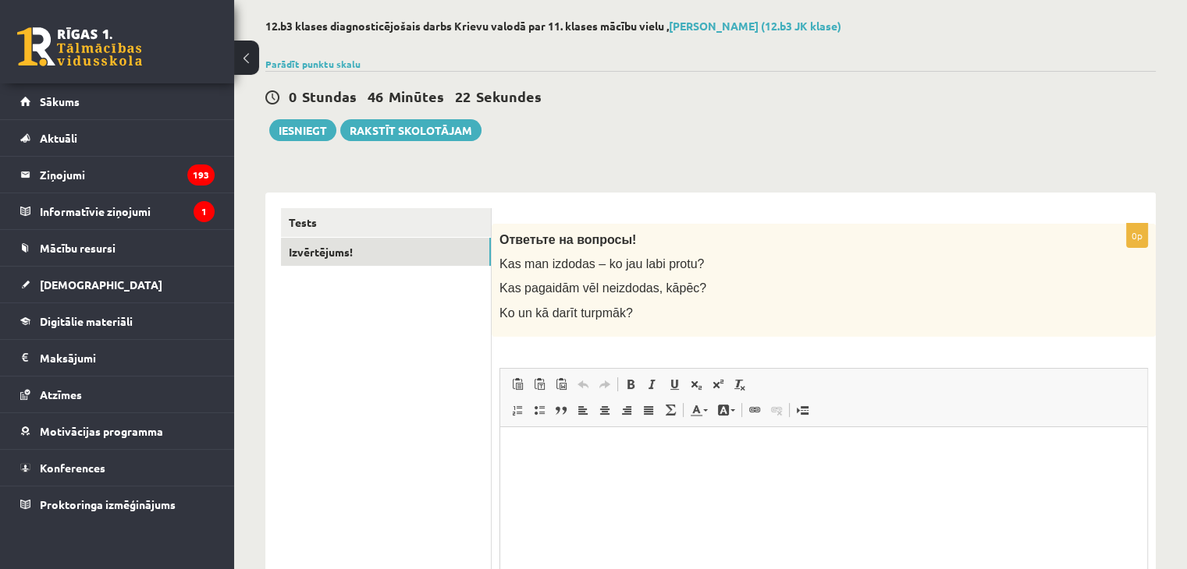
scroll to position [81, 0]
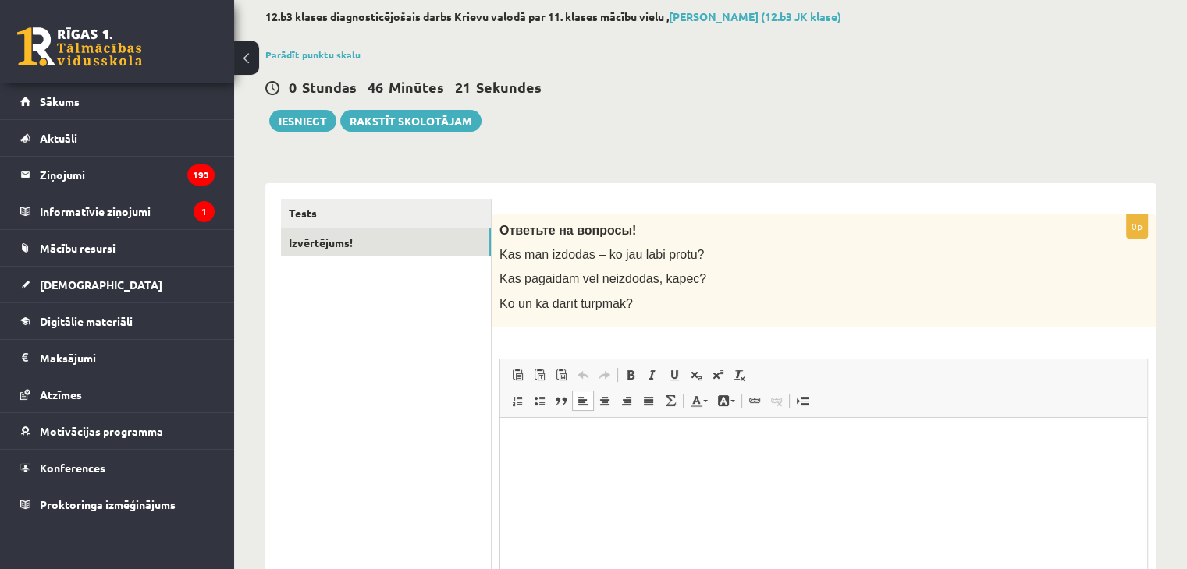
click at [556, 449] on html at bounding box center [823, 441] width 647 height 48
click at [306, 120] on button "Iesniegt" at bounding box center [302, 121] width 67 height 22
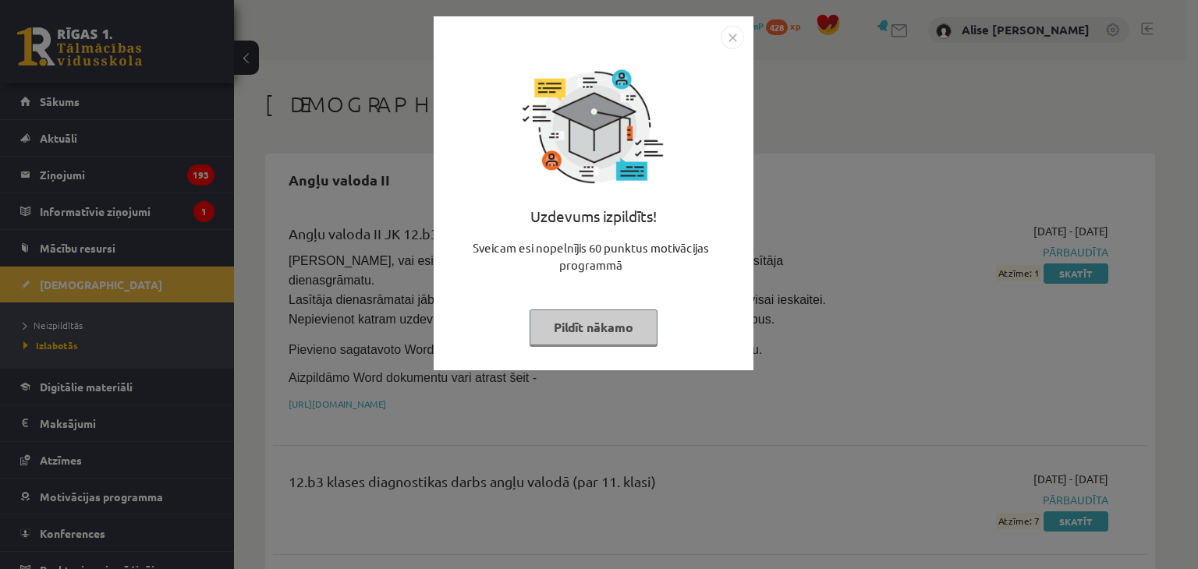
click at [548, 332] on button "Pildīt nākamo" at bounding box center [594, 328] width 128 height 36
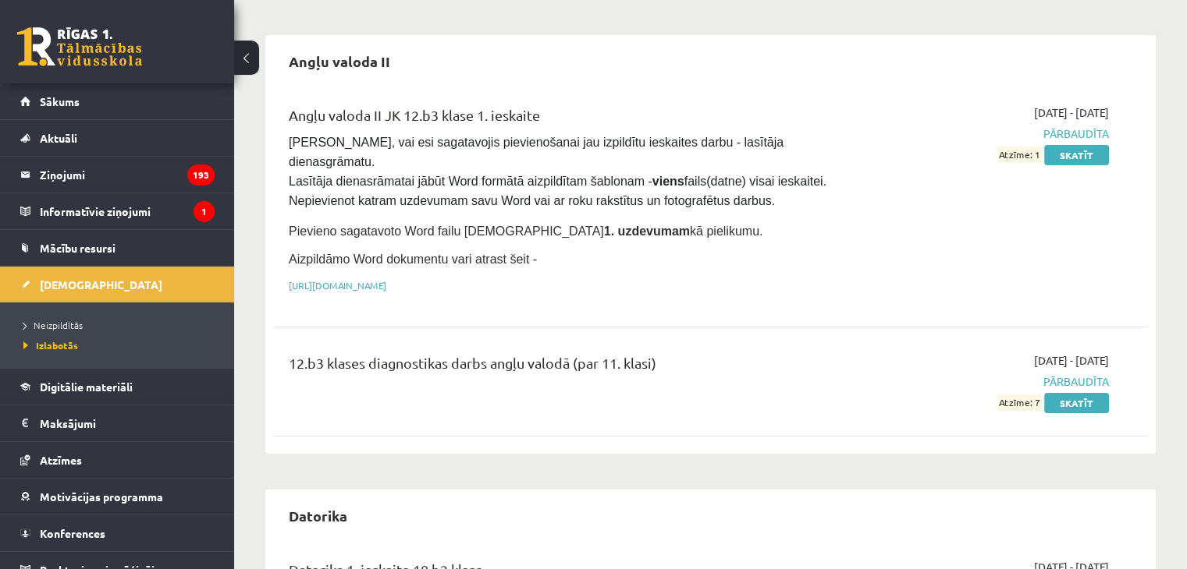
scroll to position [126, 0]
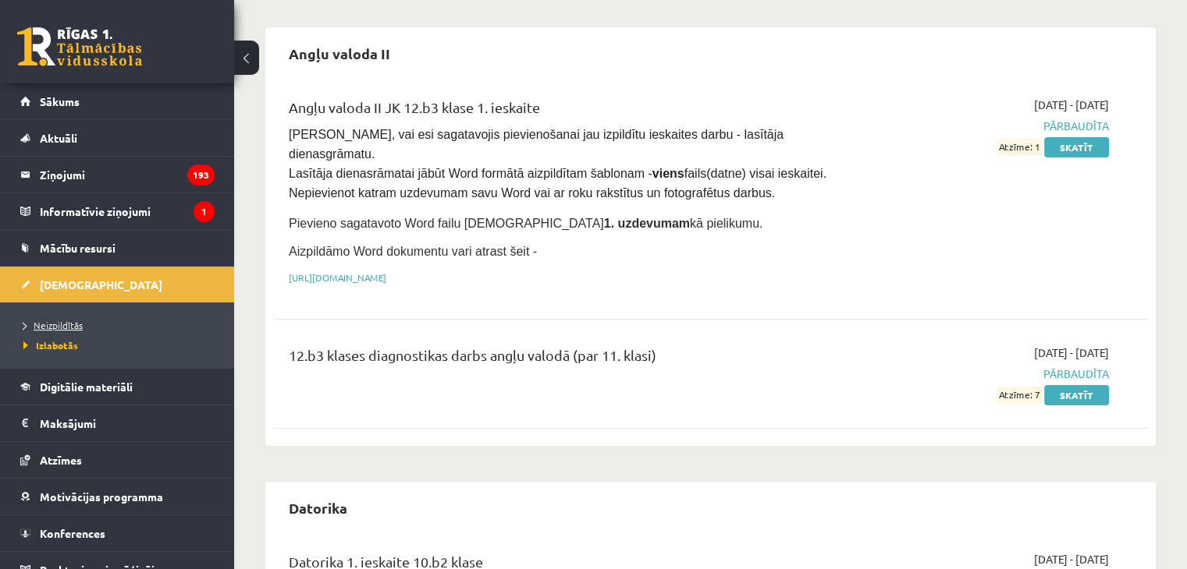
click at [62, 328] on span "Neizpildītās" at bounding box center [52, 325] width 59 height 12
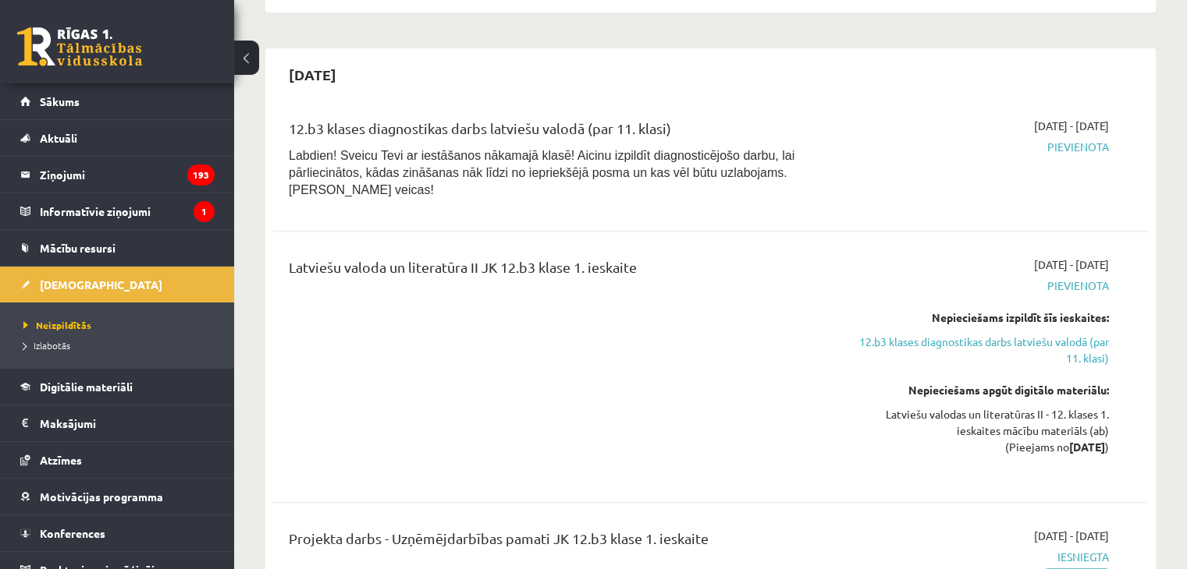
scroll to position [535, 0]
click at [921, 335] on link "12.b3 klases diagnostikas darbs latviešu valodā (par 11. klasi)" at bounding box center [979, 351] width 257 height 33
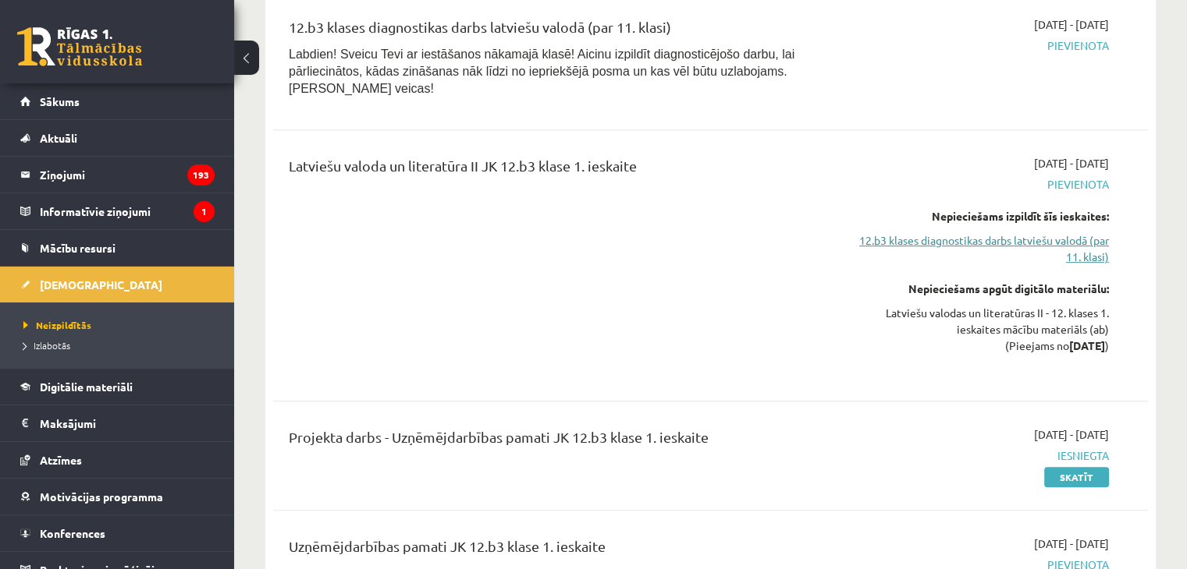
click at [1001, 232] on link "12.b3 klases diagnostikas darbs latviešu valodā (par 11. klasi)" at bounding box center [979, 248] width 257 height 33
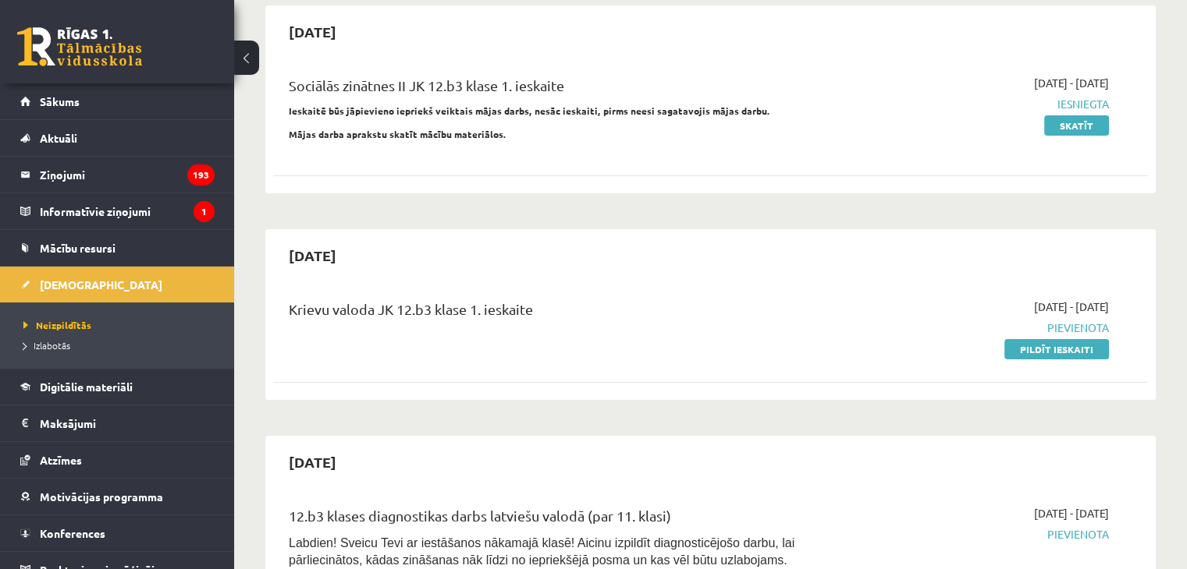
scroll to position [149, 0]
click at [1033, 343] on link "Pildīt ieskaiti" at bounding box center [1056, 349] width 105 height 20
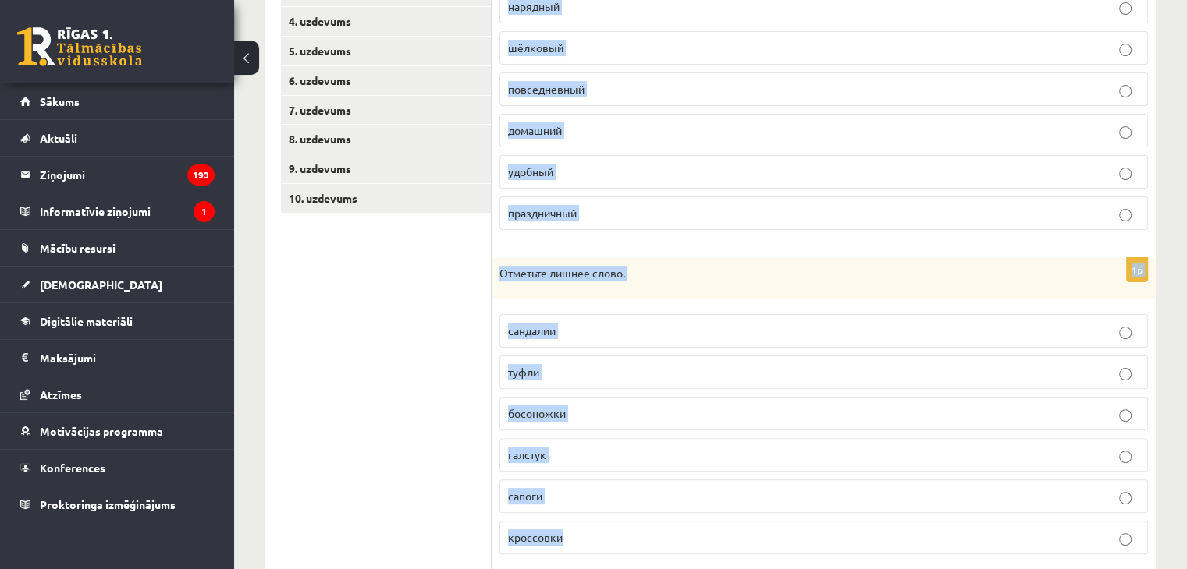
scroll to position [683, 0]
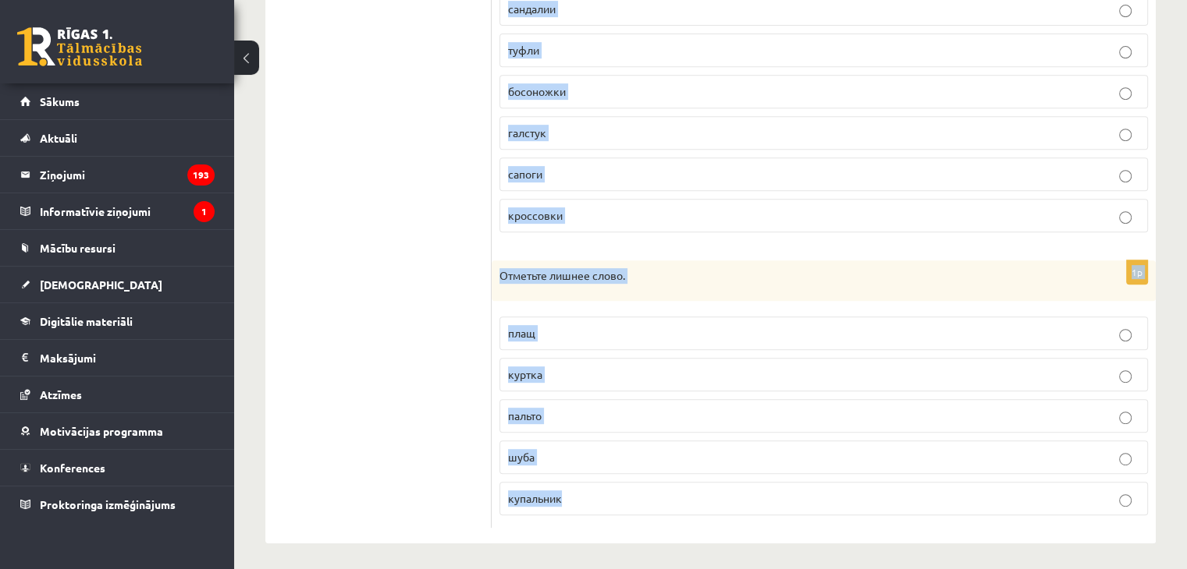
drag, startPoint x: 496, startPoint y: 251, endPoint x: 633, endPoint y: 605, distance: 379.6
copy form "Отметьте лишнее слово нарядный шёлковый повседневный домашний удобный праздничн…"
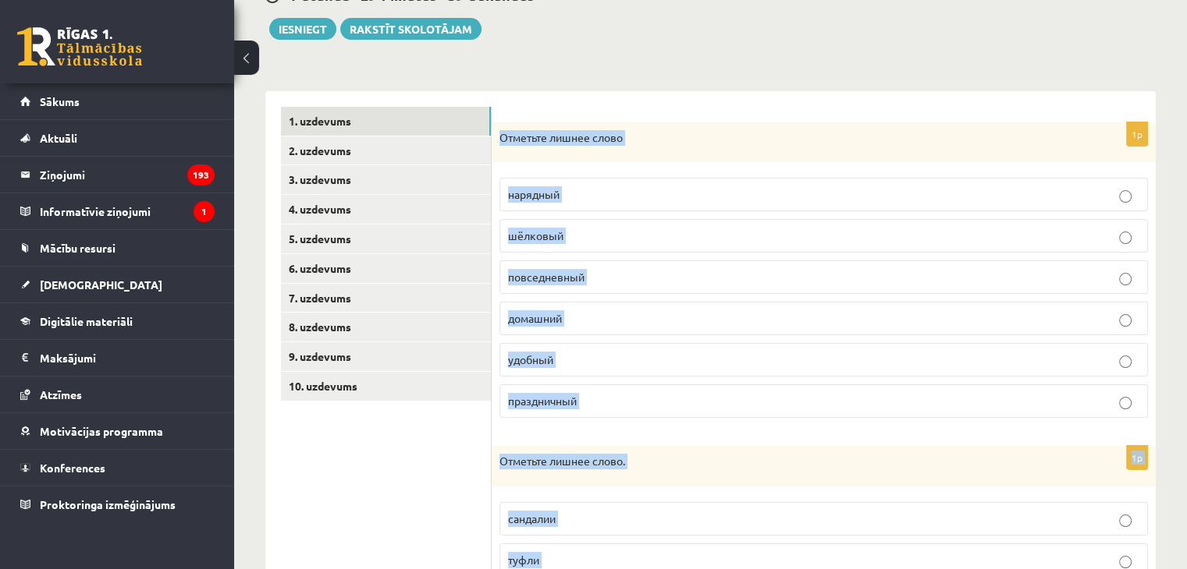
scroll to position [174, 0]
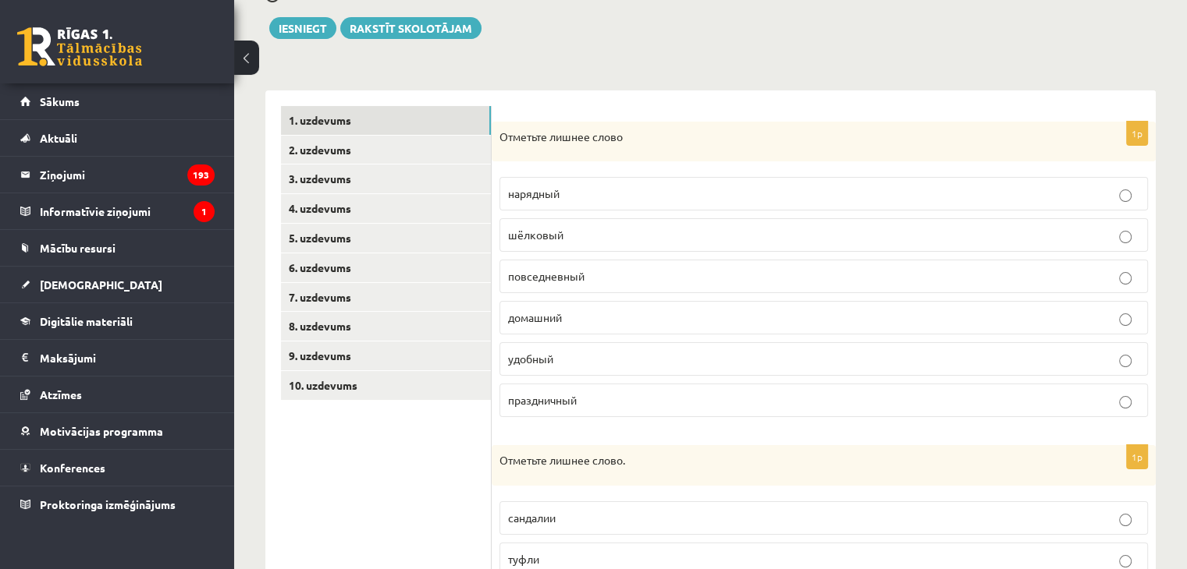
click at [400, 476] on ul "1. uzdevums 2. uzdevums 3. uzdevums 4. uzdevums 5. uzdevums 6. uzdevums 7. uzde…" at bounding box center [386, 571] width 211 height 931
click at [549, 229] on span "шёлковый" at bounding box center [535, 235] width 55 height 14
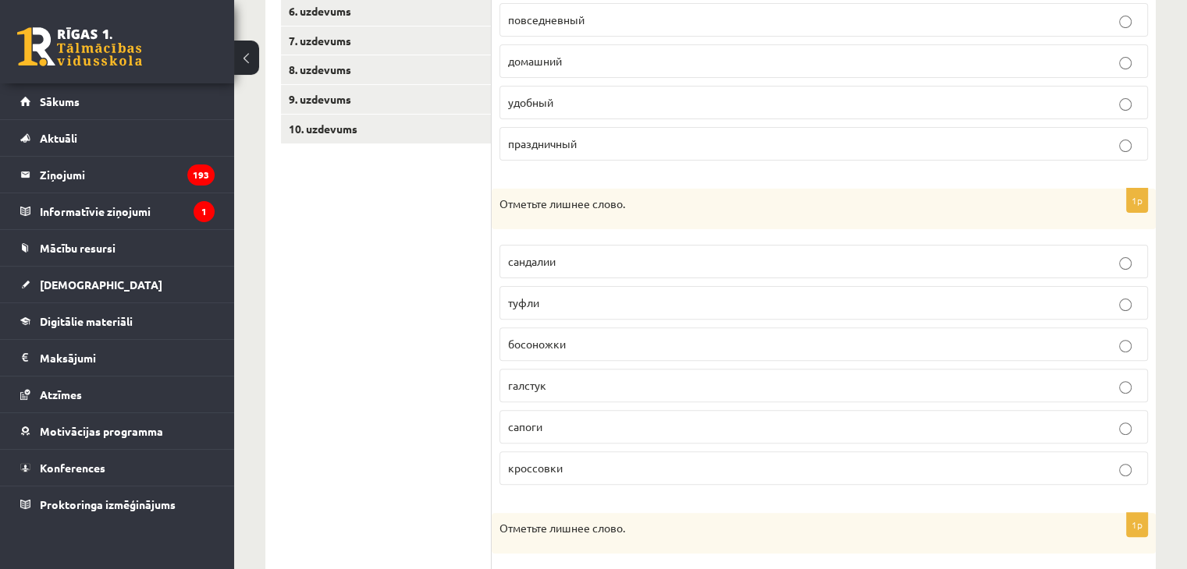
scroll to position [468, 0]
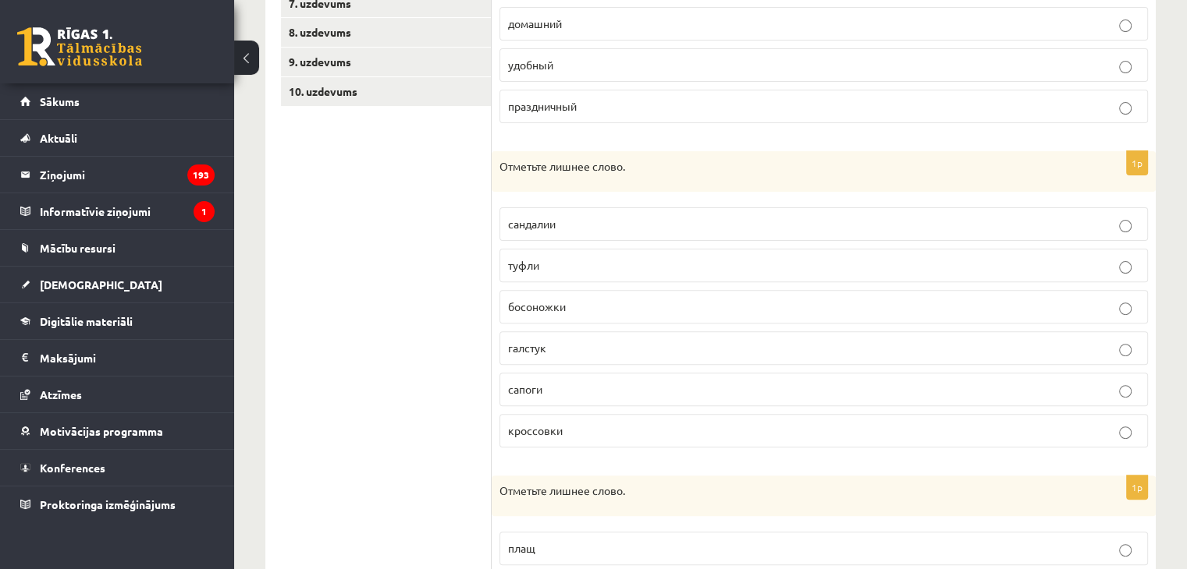
click at [548, 336] on label "галстук" at bounding box center [823, 349] width 648 height 34
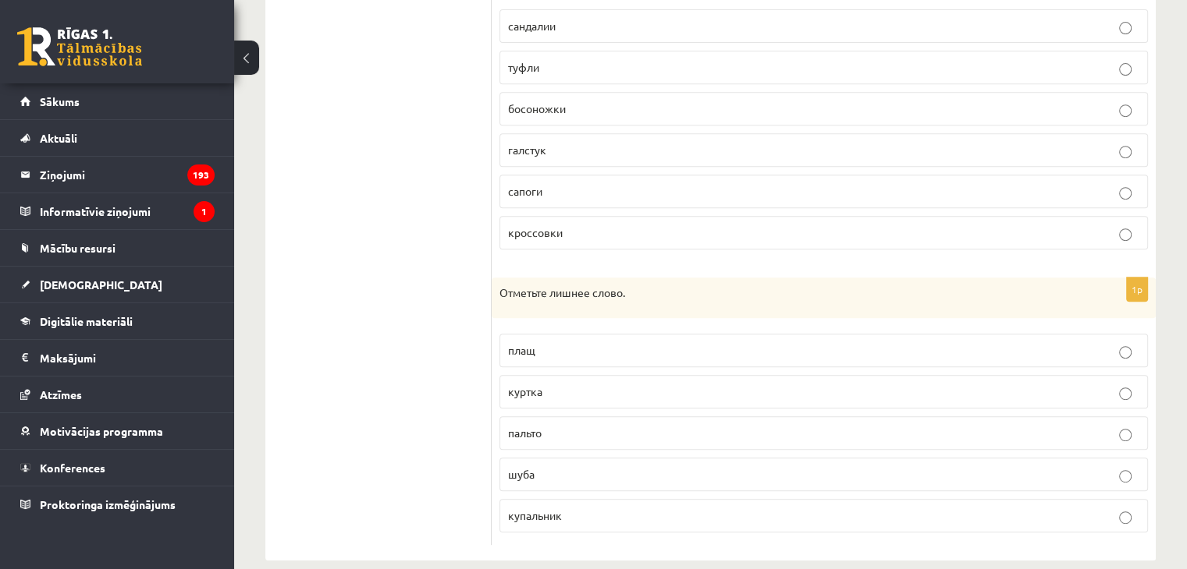
scroll to position [683, 0]
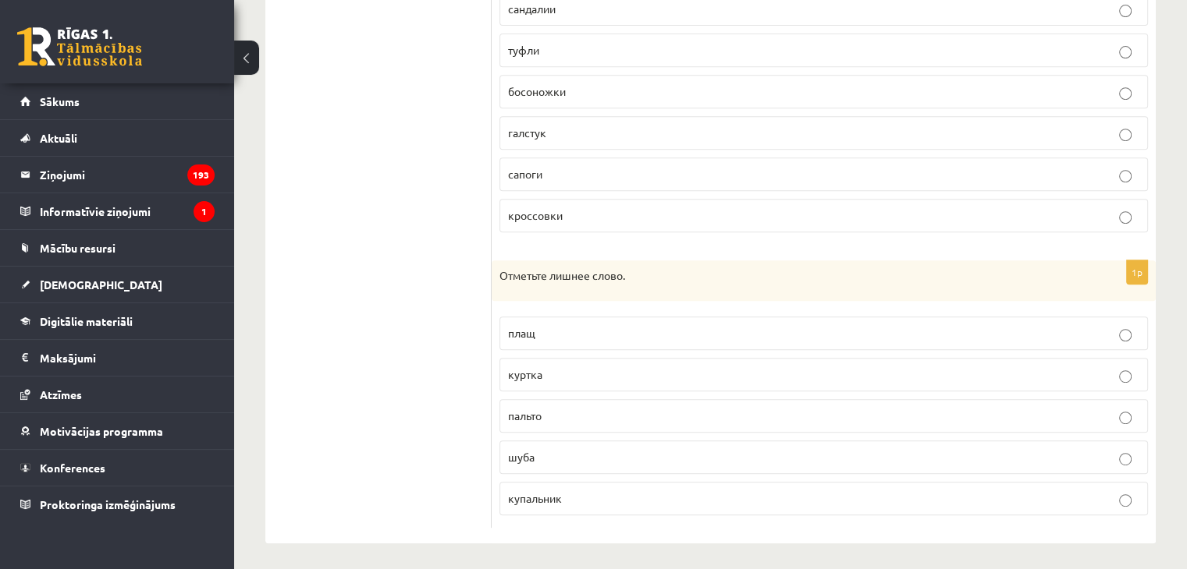
click at [527, 491] on span "купальник" at bounding box center [535, 498] width 54 height 14
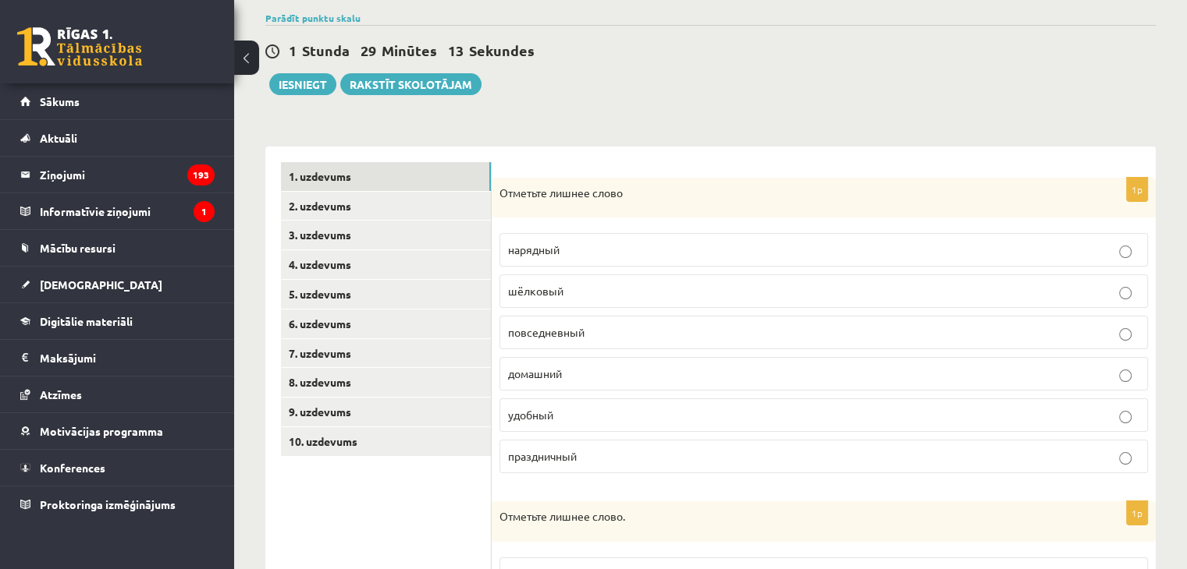
scroll to position [0, 0]
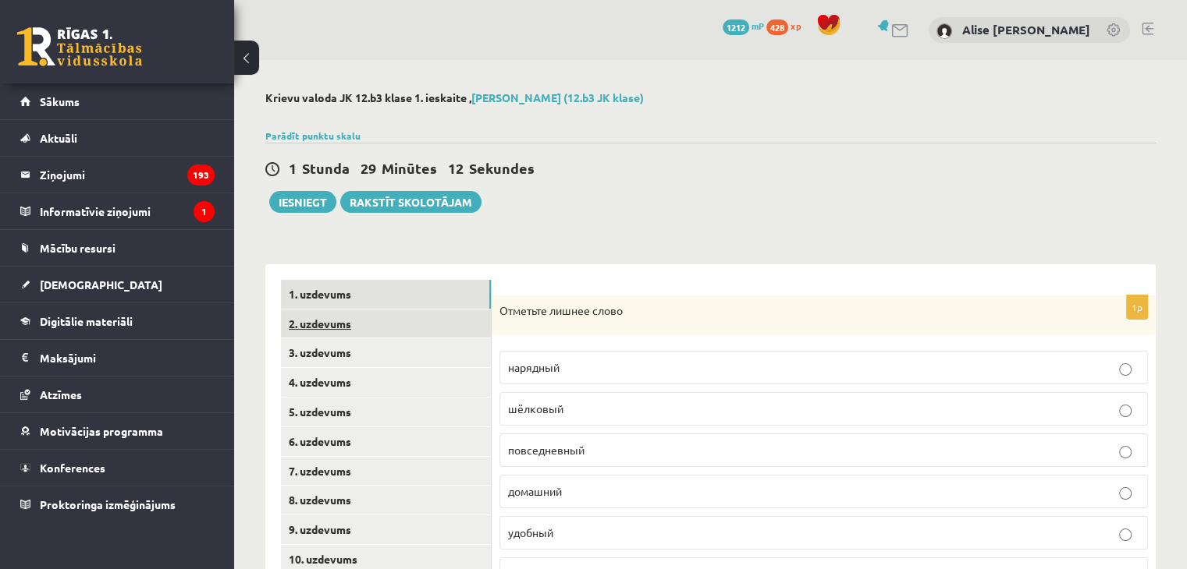
click at [403, 314] on link "2. uzdevums" at bounding box center [386, 324] width 210 height 29
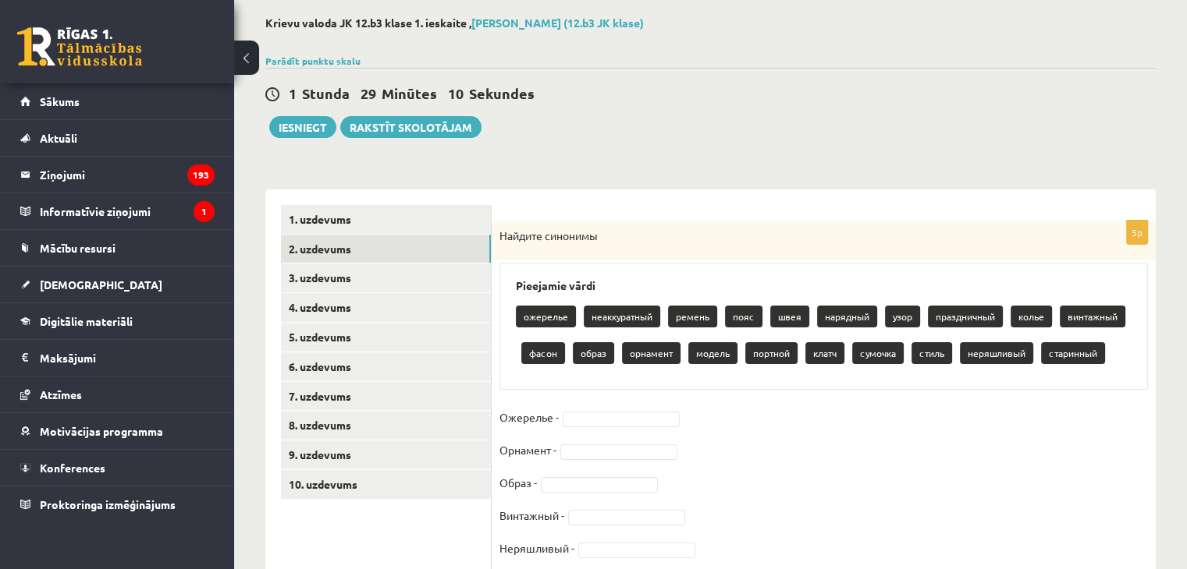
scroll to position [129, 0]
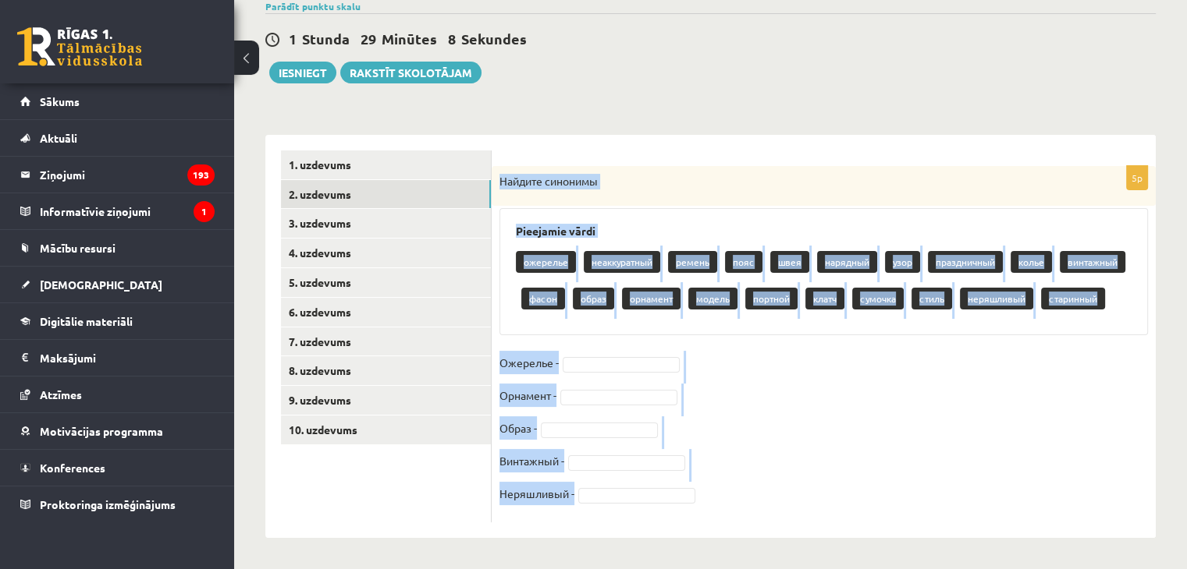
drag, startPoint x: 502, startPoint y: 174, endPoint x: 669, endPoint y: 555, distance: 416.4
click at [669, 555] on div "**********" at bounding box center [710, 250] width 953 height 639
copy div "Найдите синонимы Pieejamie vārdi ожерелье неаккуратный ремень пояс швея нарядны…"
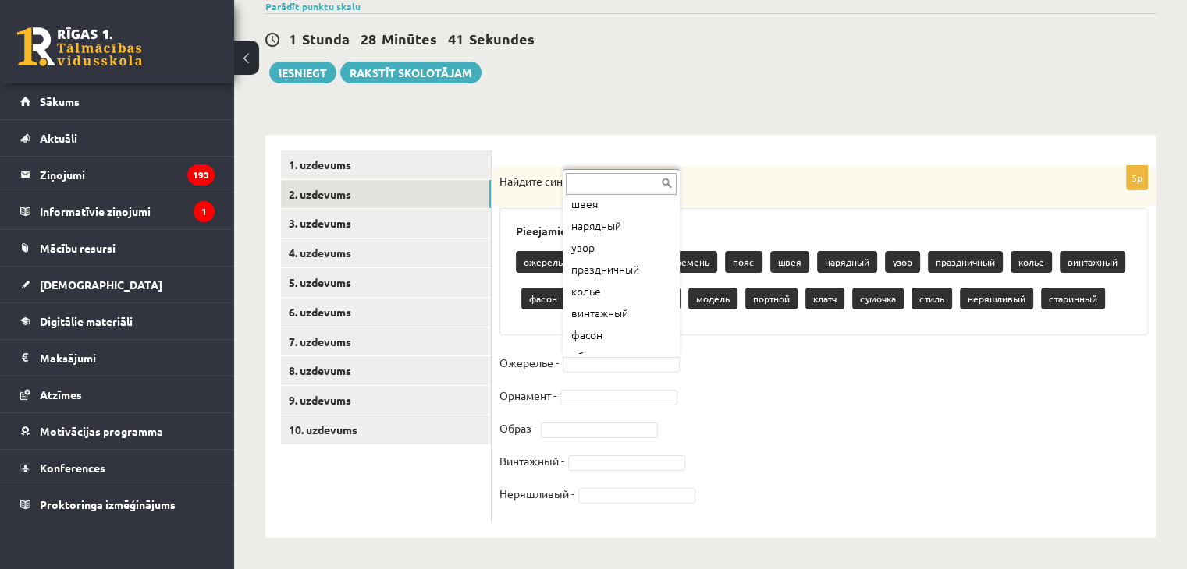
scroll to position [112, 0]
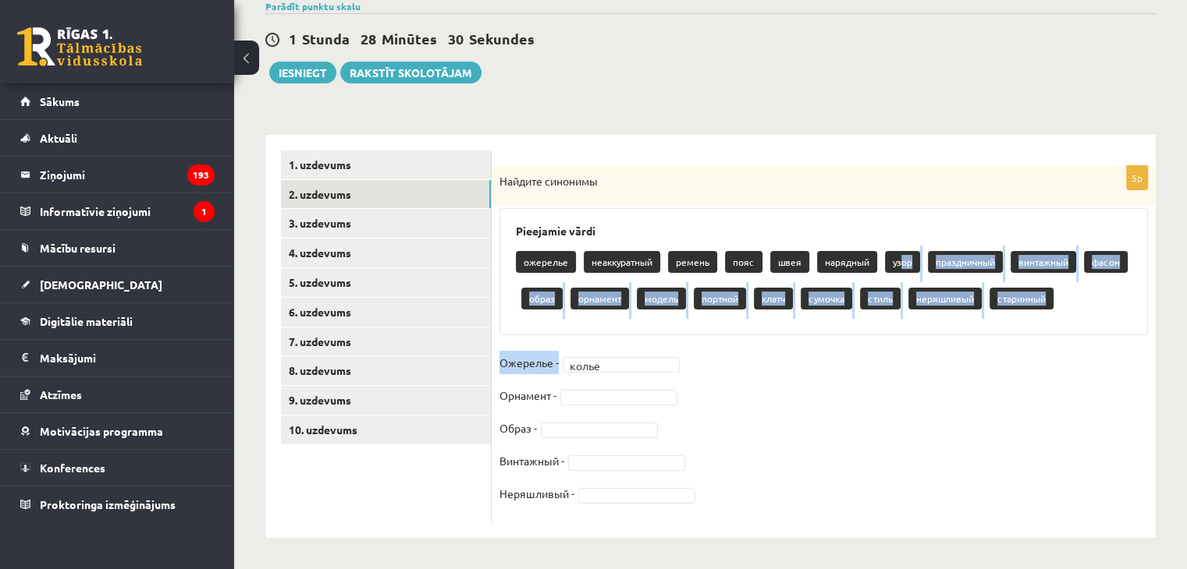
drag, startPoint x: 901, startPoint y: 261, endPoint x: 726, endPoint y: 361, distance: 201.6
click at [726, 361] on div "5p Найдите синонимы Pieejamie vārdi ожерелье неаккуратный ремень пояс швея наря…" at bounding box center [823, 344] width 664 height 357
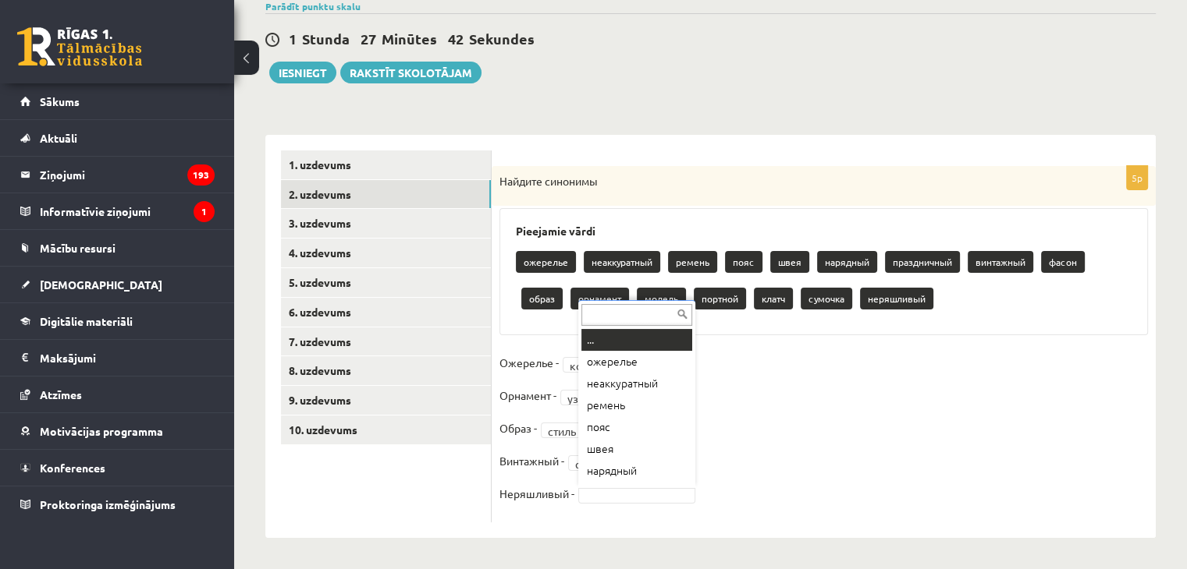
scroll to position [19, 0]
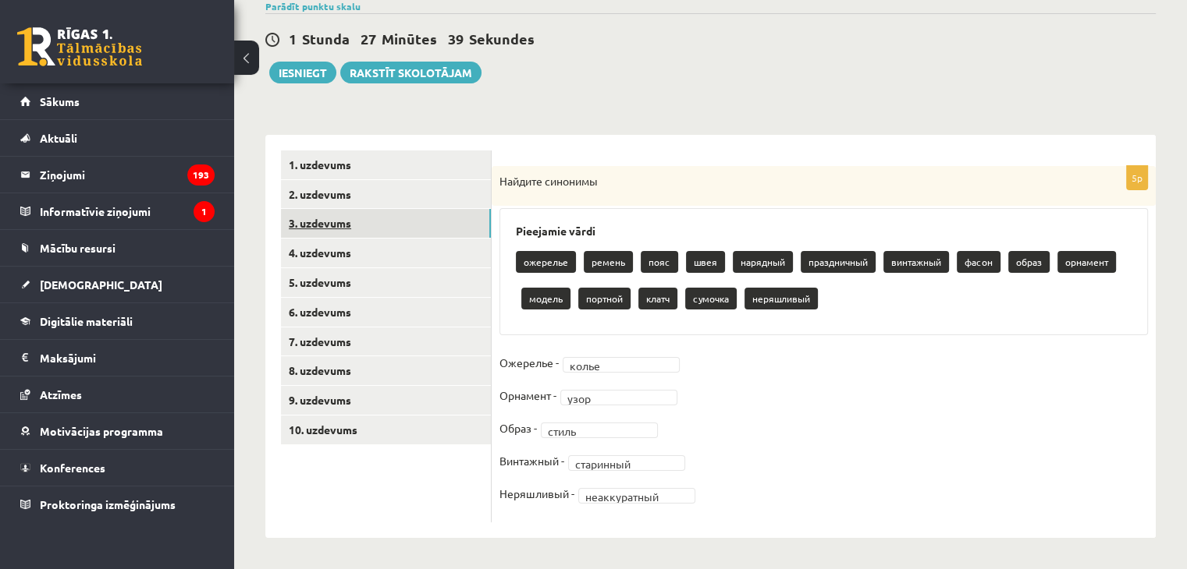
click at [414, 218] on link "3. uzdevums" at bounding box center [386, 223] width 210 height 29
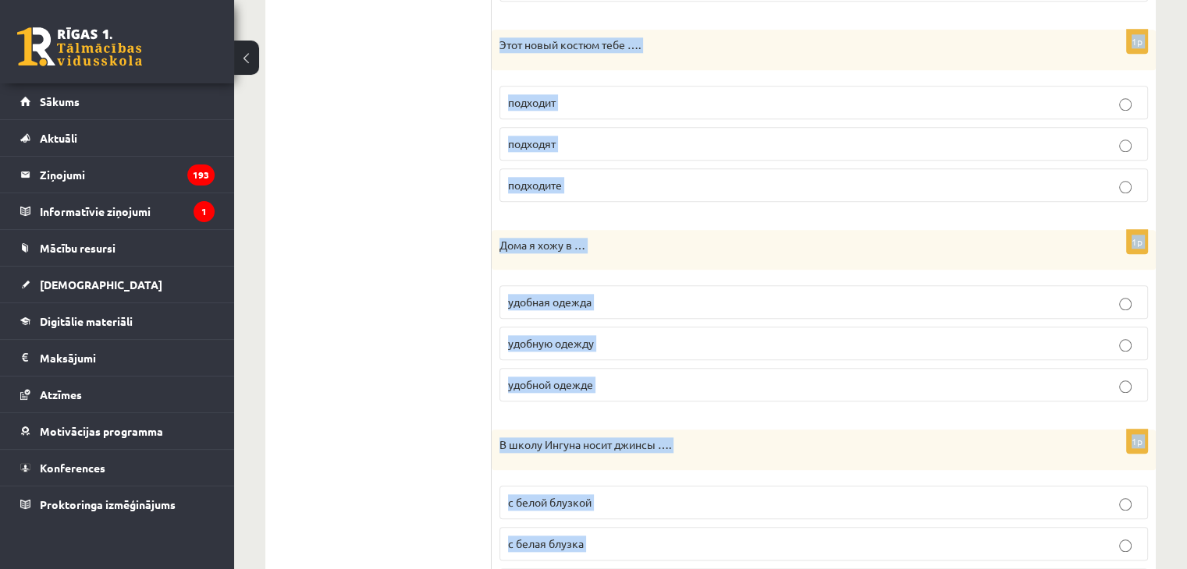
scroll to position [1750, 0]
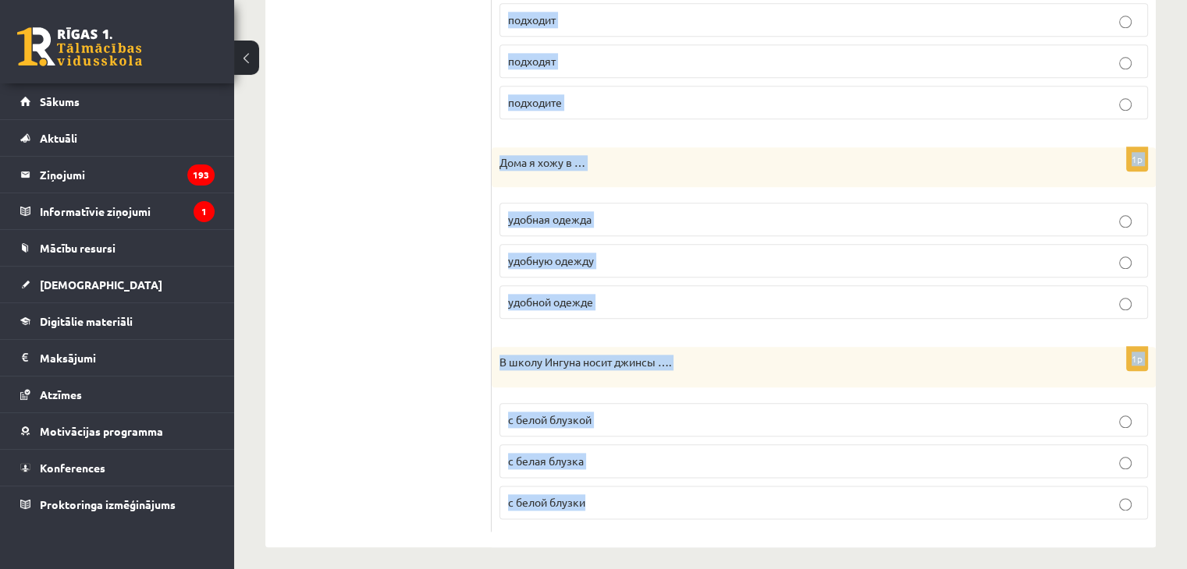
drag, startPoint x: 496, startPoint y: 179, endPoint x: 659, endPoint y: 495, distance: 356.2
copy form "Это пальто Вам …. мал велико малы 1p Брат купил в магазине рубашку .... из льна…"
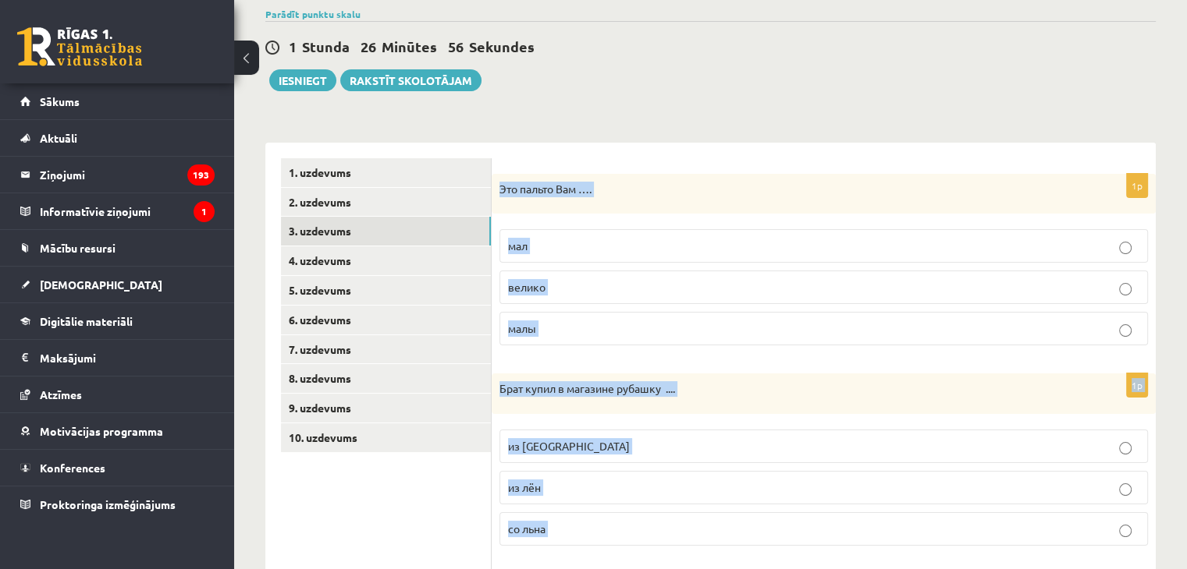
scroll to position [122, 0]
click at [564, 282] on p "велико" at bounding box center [823, 287] width 631 height 16
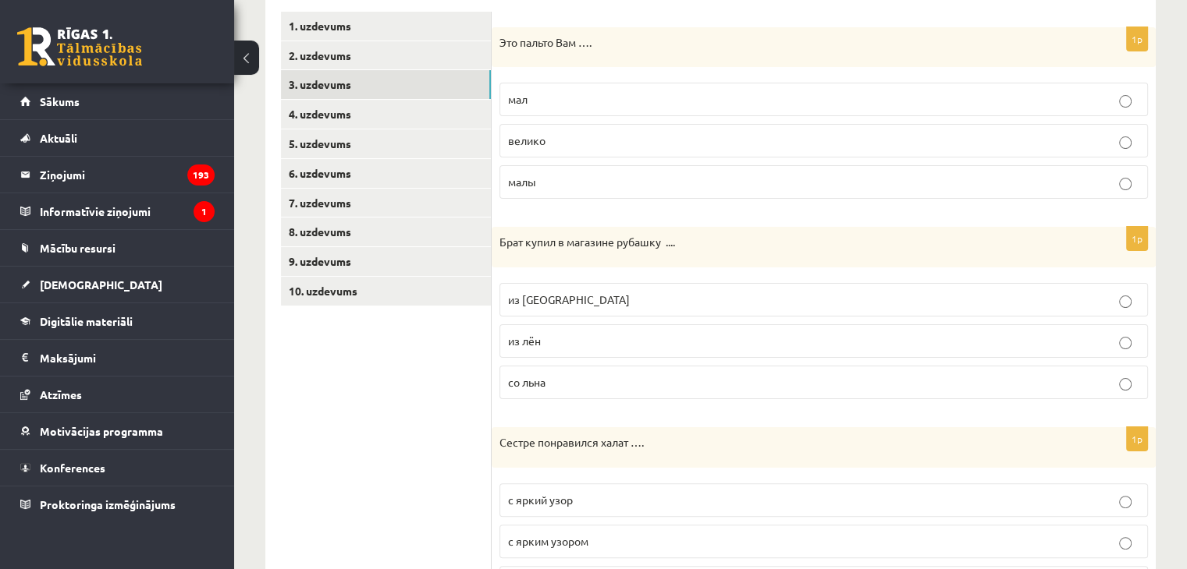
scroll to position [271, 0]
click at [544, 305] on label "из льна" at bounding box center [823, 298] width 648 height 34
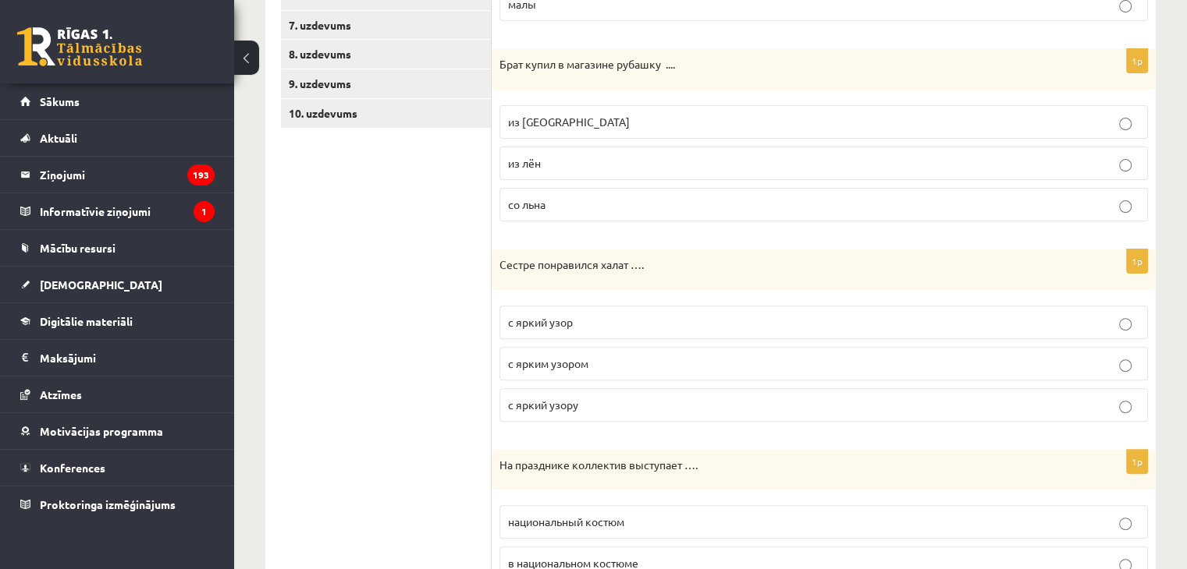
scroll to position [446, 0]
click at [593, 341] on fieldset "с яркий узор с ярким узором с яркий узору" at bounding box center [823, 362] width 648 height 129
click at [589, 373] on label "с ярким узором" at bounding box center [823, 364] width 648 height 34
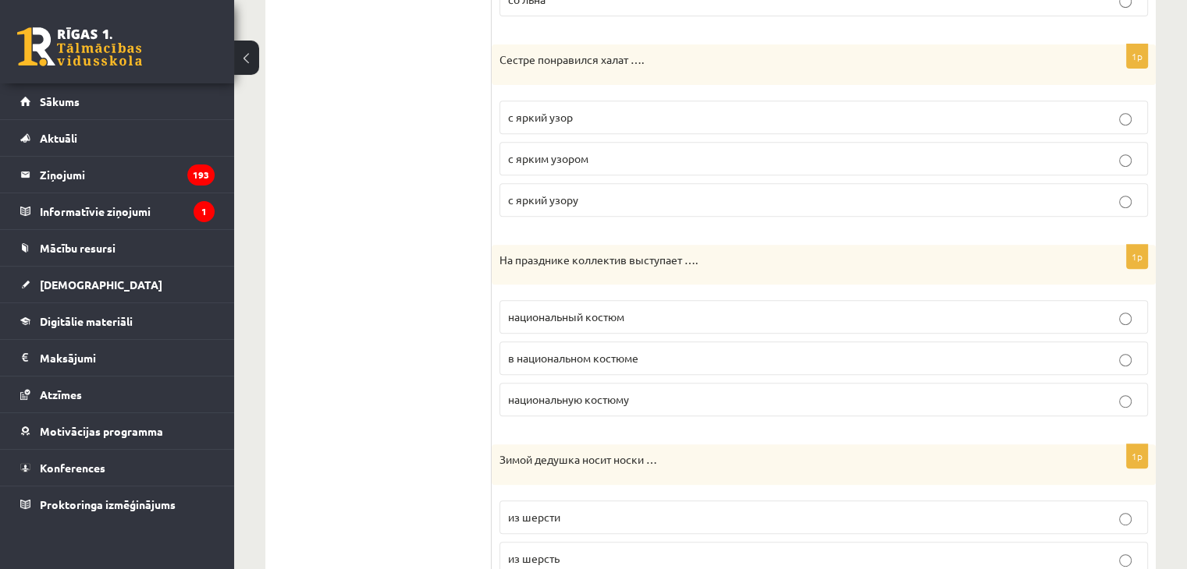
scroll to position [655, 0]
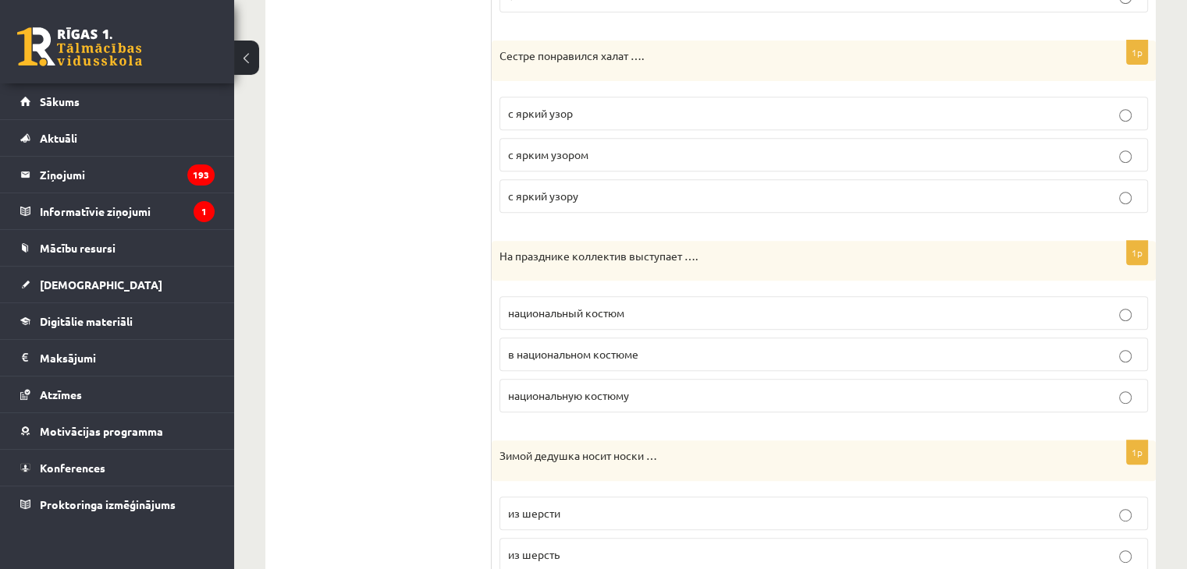
click at [566, 346] on p "в национальном костюме" at bounding box center [823, 354] width 631 height 16
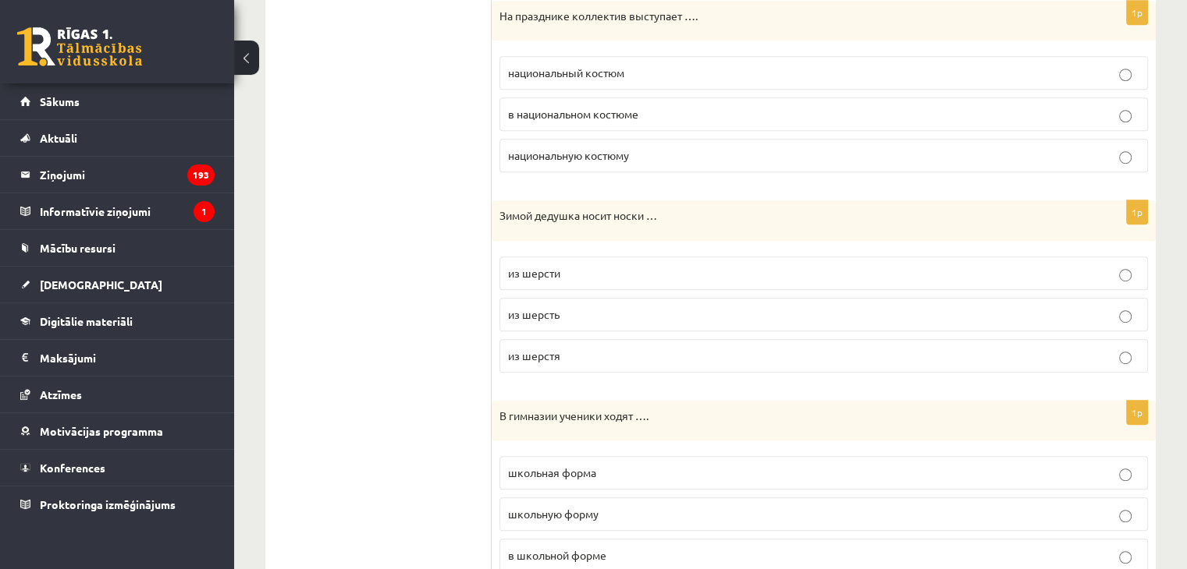
scroll to position [904, 0]
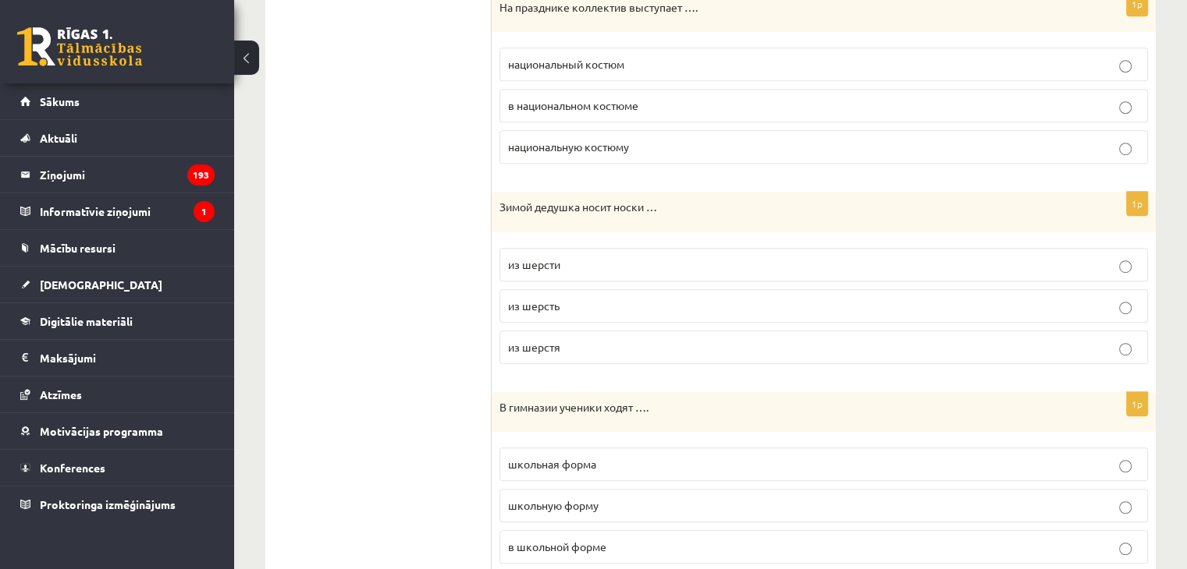
click at [566, 263] on p "из шерсти" at bounding box center [823, 265] width 631 height 16
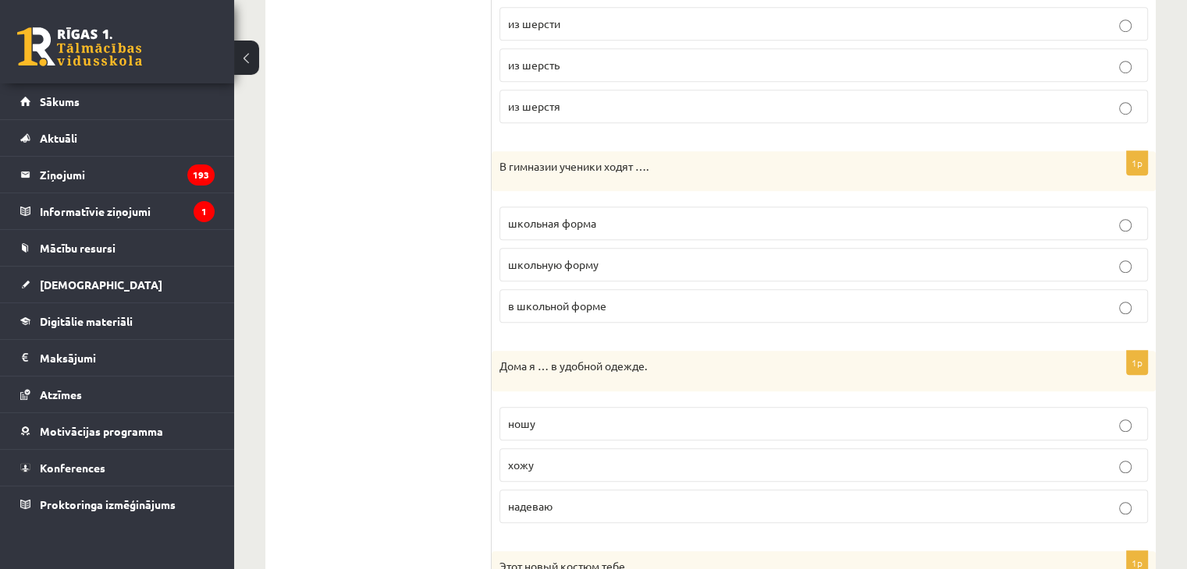
scroll to position [1144, 0]
click at [590, 305] on span "в школьной форме" at bounding box center [557, 307] width 98 height 14
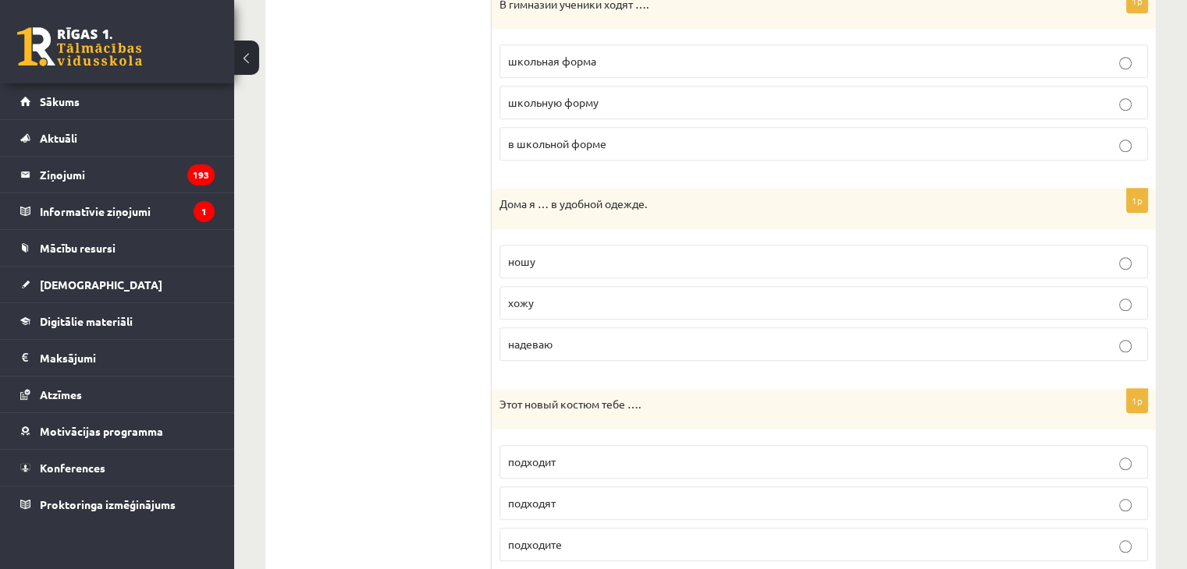
scroll to position [1307, 0]
click at [571, 254] on p "ношу" at bounding box center [823, 262] width 631 height 16
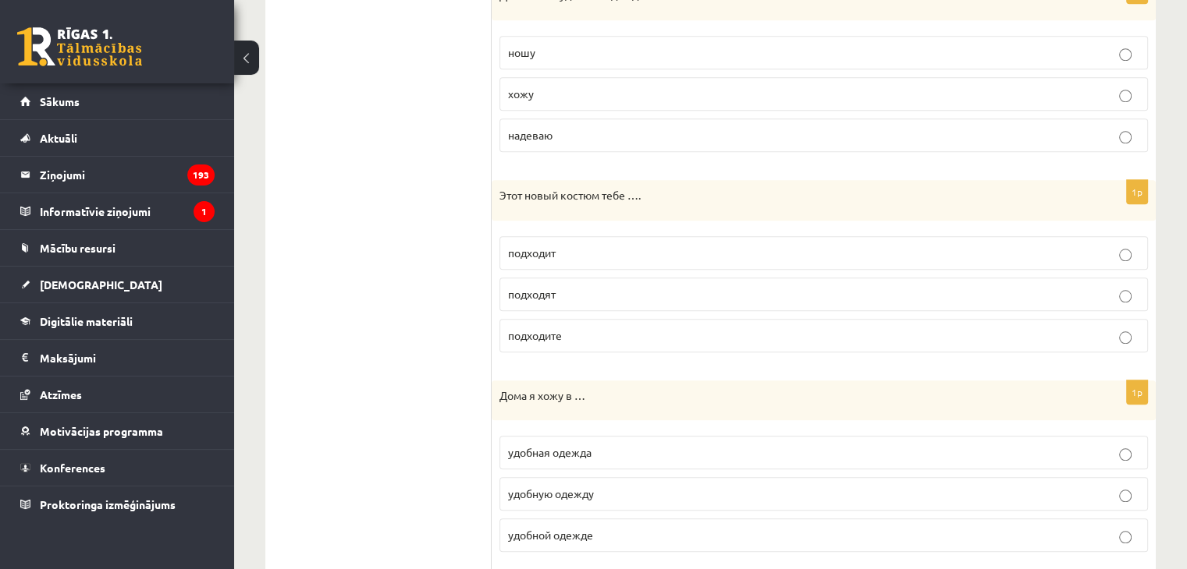
scroll to position [1520, 0]
click at [555, 244] on span "подходит" at bounding box center [532, 250] width 48 height 14
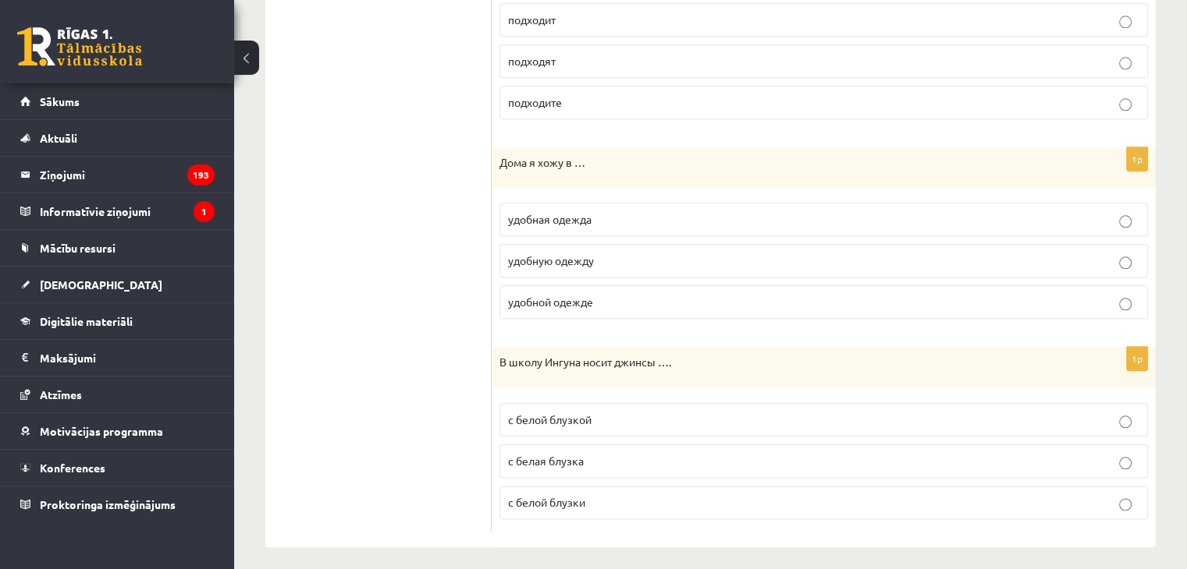
scroll to position [1749, 0]
click at [577, 254] on span "удобную одежду" at bounding box center [551, 261] width 86 height 14
click at [583, 413] on span "с белой блузкой" at bounding box center [549, 420] width 83 height 14
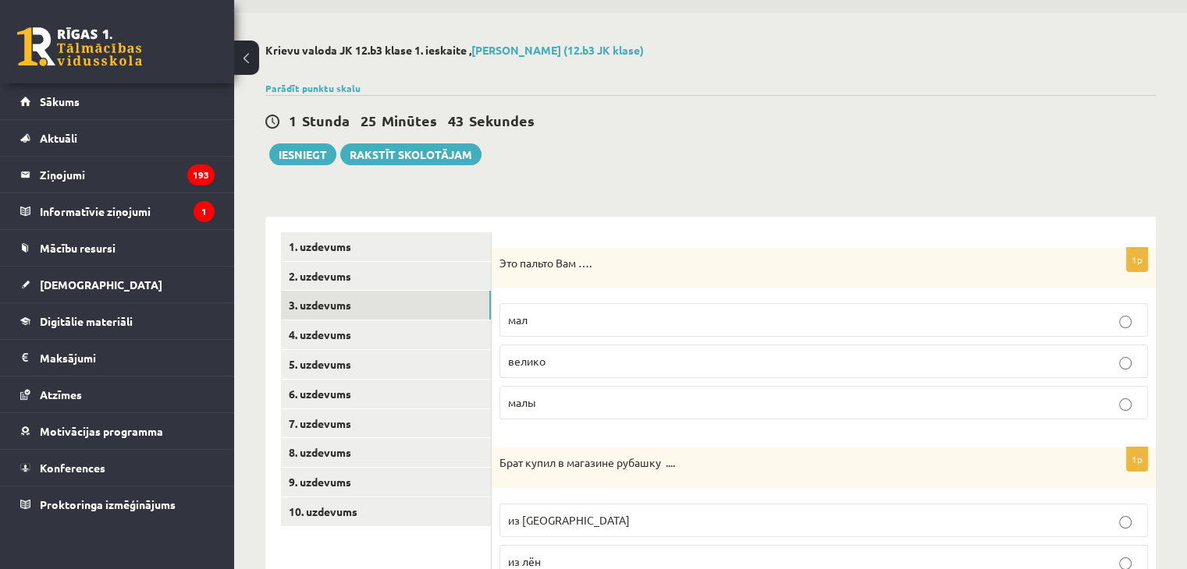
scroll to position [0, 0]
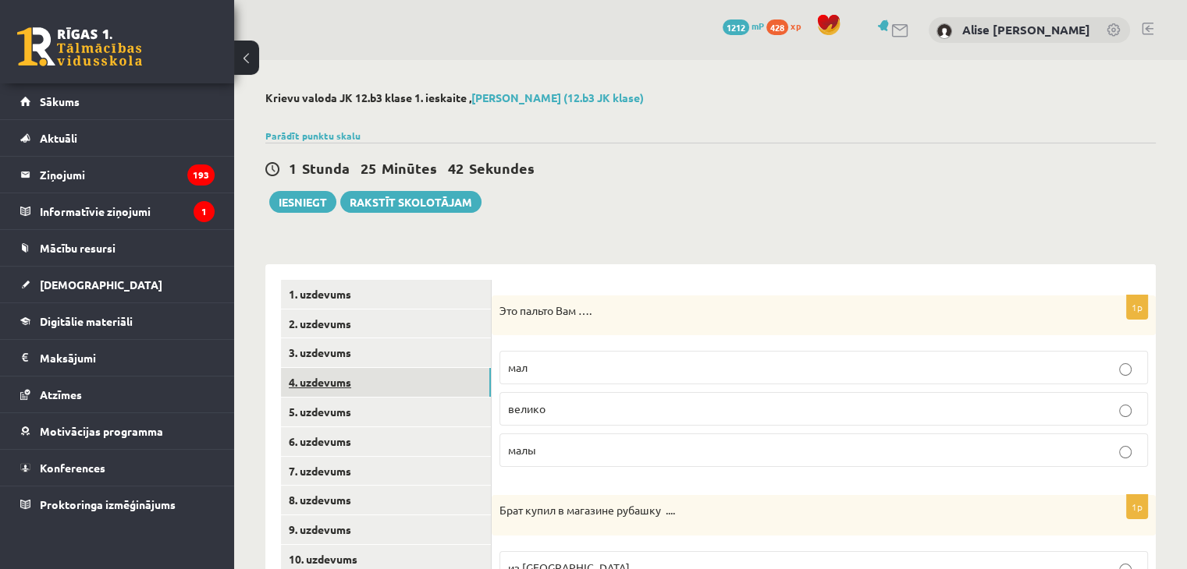
click at [436, 389] on link "4. uzdevums" at bounding box center [386, 382] width 210 height 29
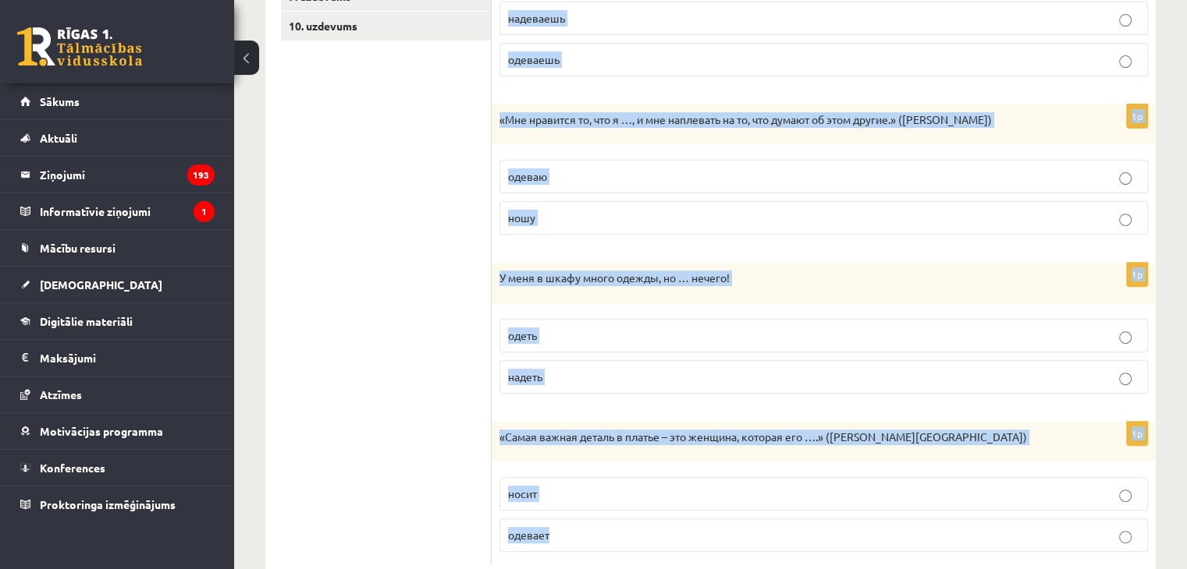
scroll to position [573, 0]
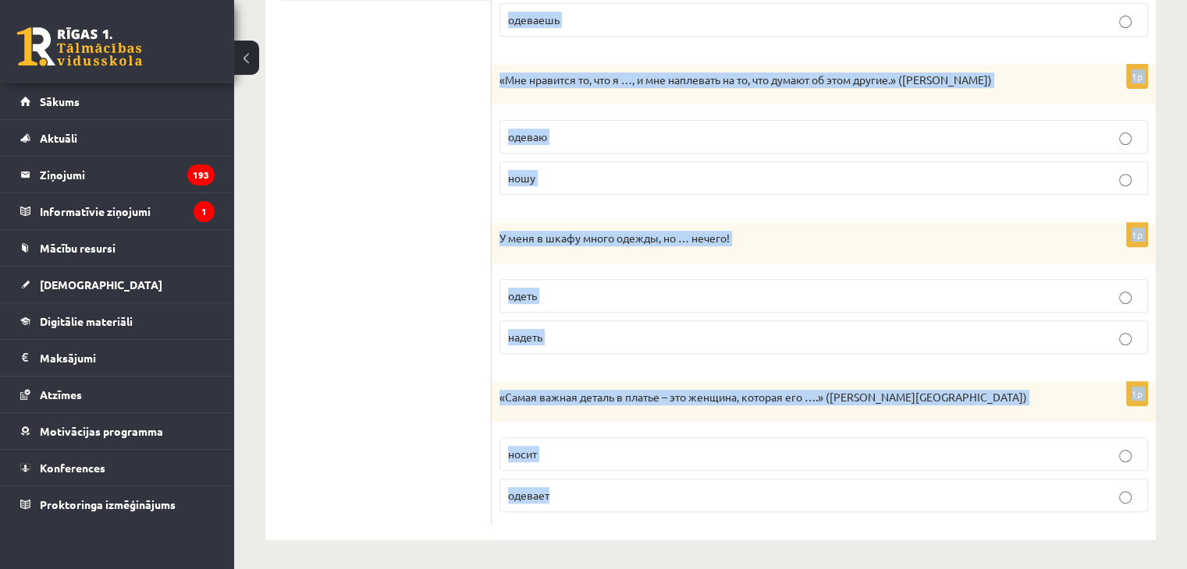
drag, startPoint x: 499, startPoint y: 285, endPoint x: 772, endPoint y: 506, distance: 351.1
click at [772, 506] on div "Выберите правильный глагол 1p На прогулку я … джинсы и кроссовки. одеваю надева…" at bounding box center [823, 116] width 664 height 850
copy form "Выберите правильный глагол 1p На прогулку я … джинсы и кроссовки. одеваю надева…"
click at [548, 460] on label "носит" at bounding box center [823, 455] width 648 height 34
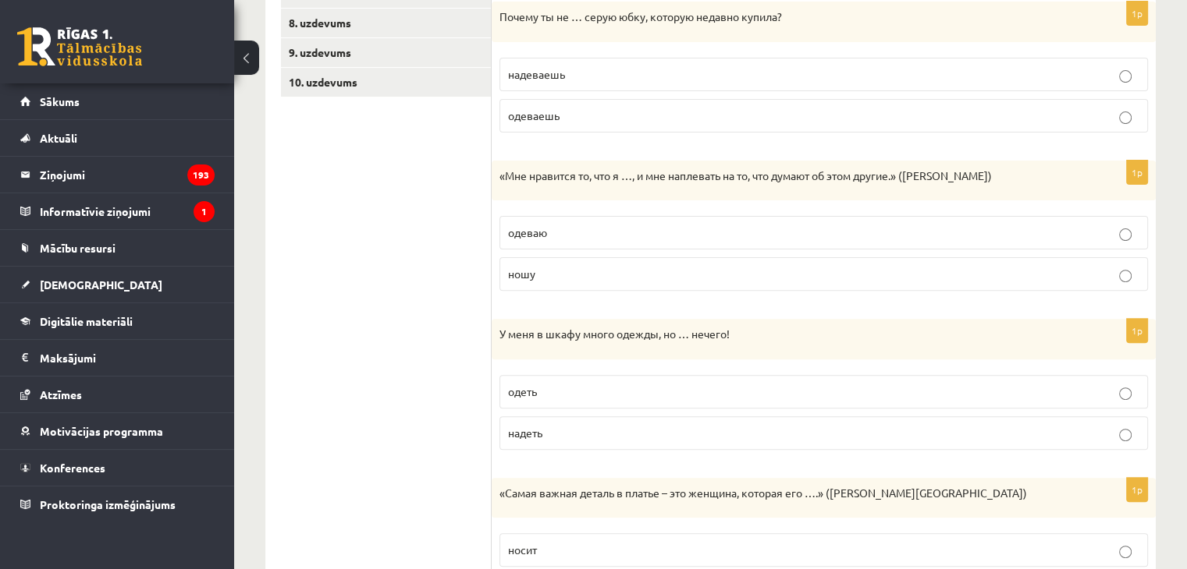
scroll to position [473, 0]
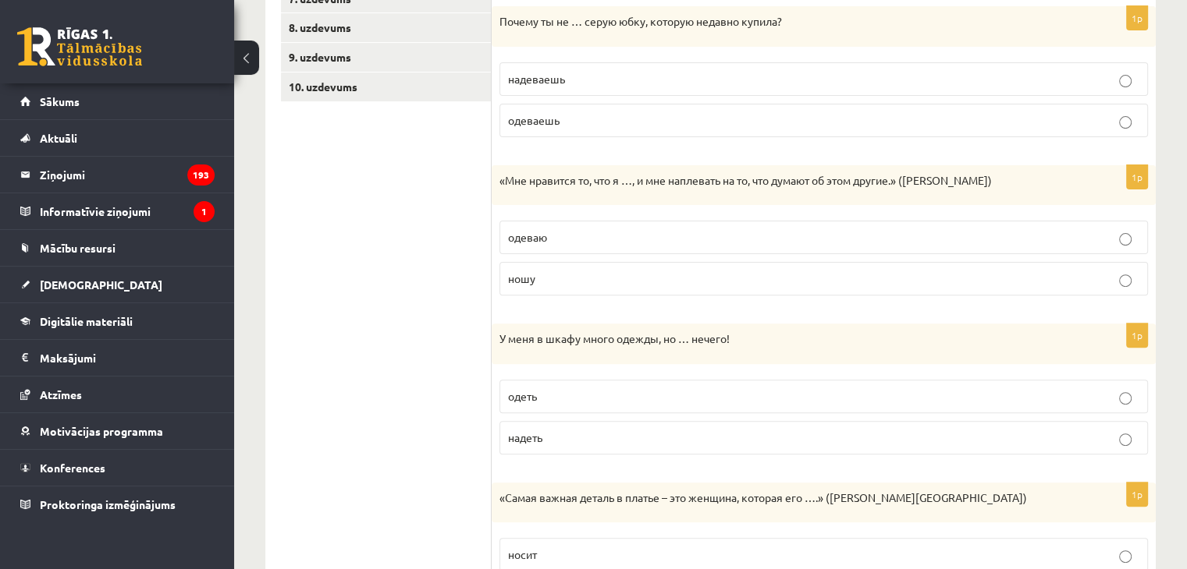
click at [552, 445] on label "надеть" at bounding box center [823, 438] width 648 height 34
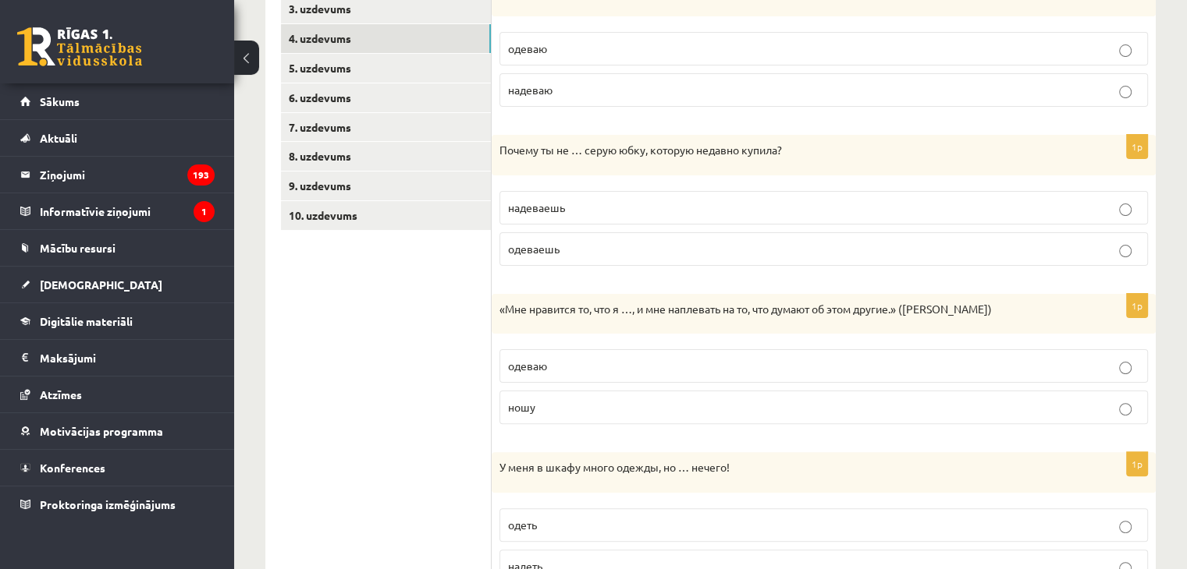
scroll to position [342, 0]
click at [552, 403] on p "ношу" at bounding box center [823, 410] width 631 height 16
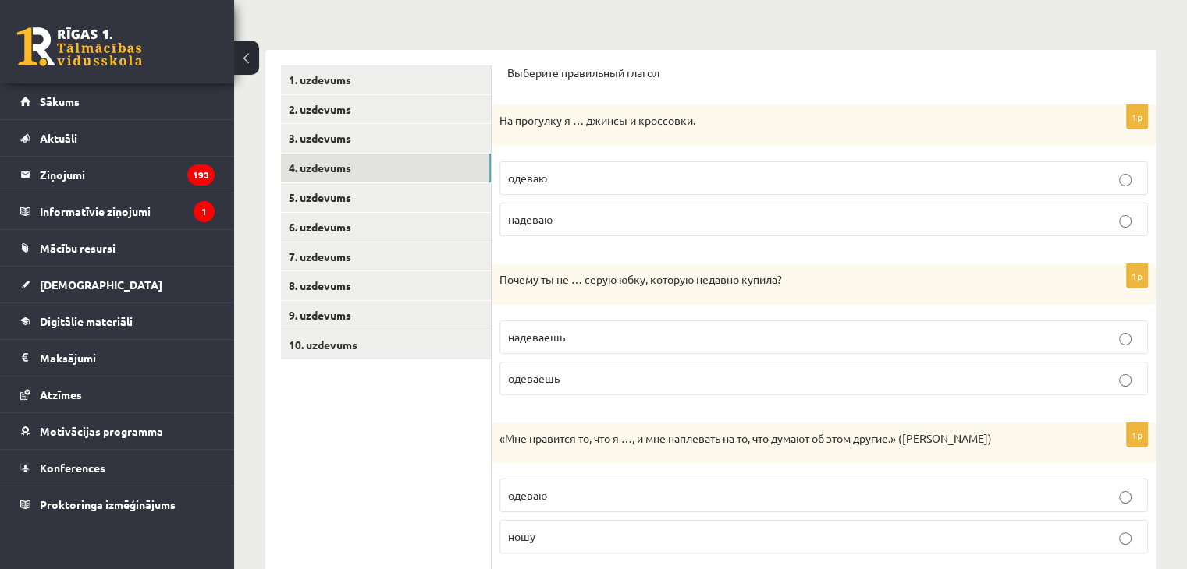
scroll to position [214, 0]
click at [545, 335] on span "надеваешь" at bounding box center [536, 338] width 57 height 14
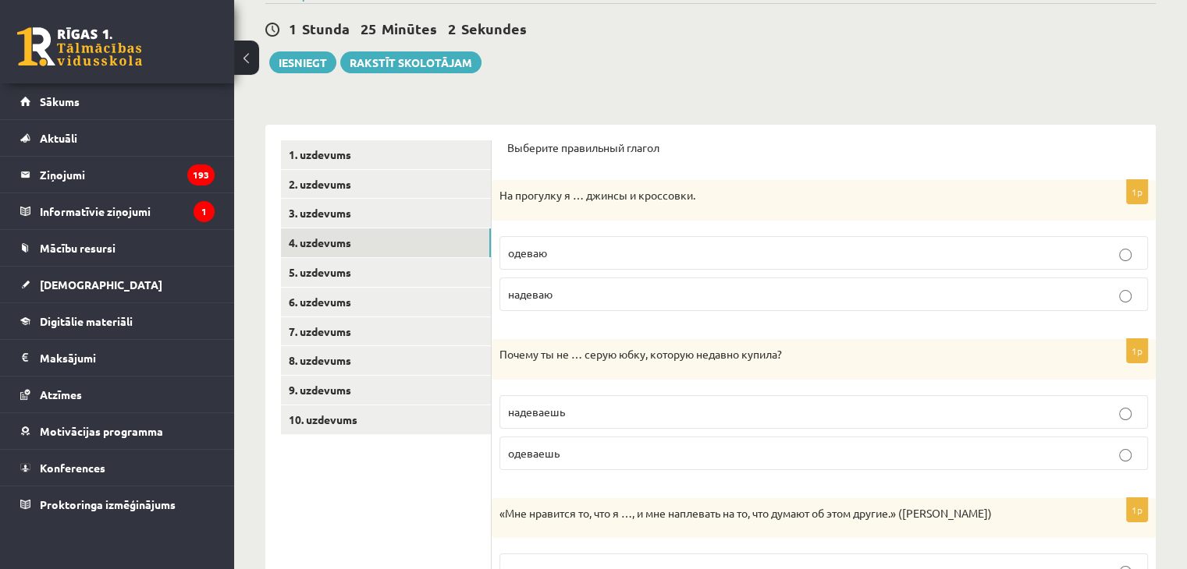
scroll to position [137, 0]
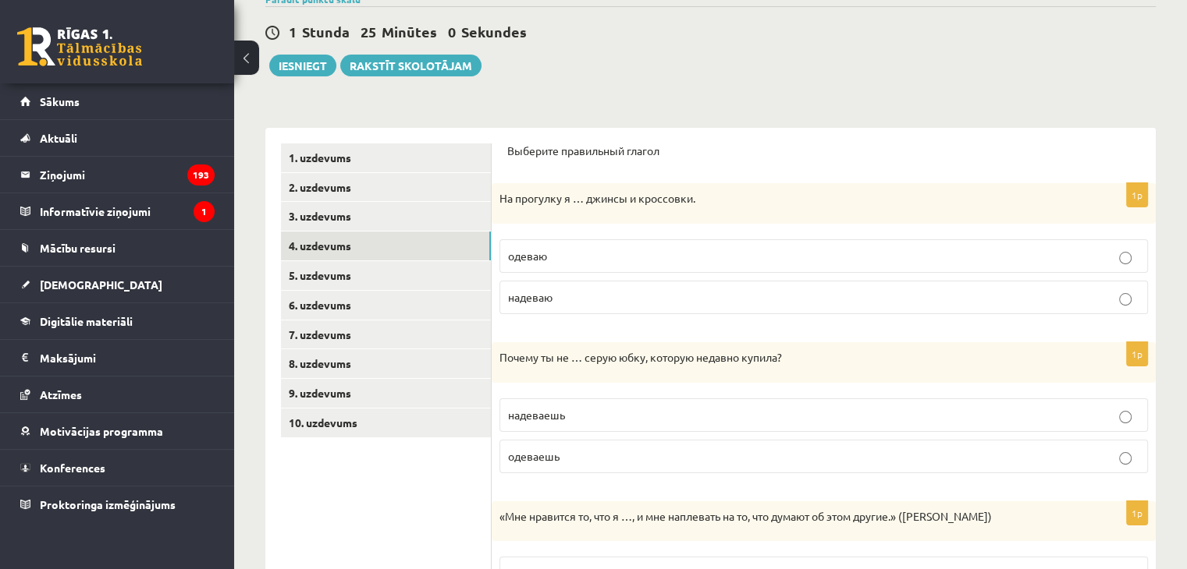
click at [538, 297] on span "надеваю" at bounding box center [530, 297] width 44 height 14
click at [461, 272] on link "5. uzdevums" at bounding box center [386, 275] width 210 height 29
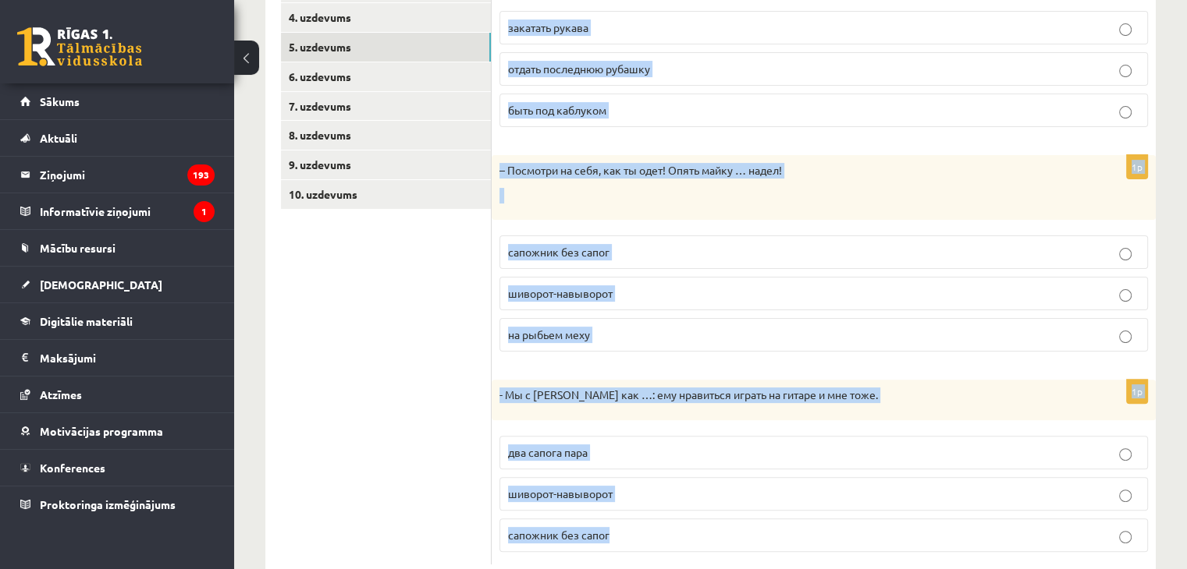
scroll to position [405, 0]
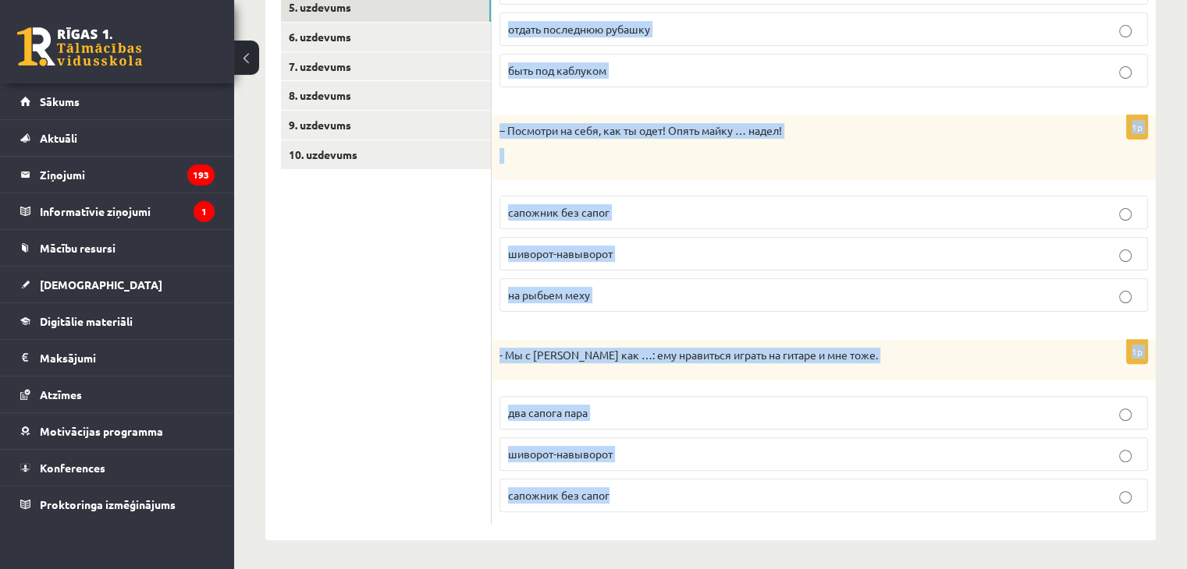
drag, startPoint x: 501, startPoint y: 149, endPoint x: 646, endPoint y: 605, distance: 478.9
copy form "Дополните диалоги. 1p – Мой брат такой добрый! Всем своим друзьям готов …. зака…"
click at [594, 405] on p "два сапога пара" at bounding box center [823, 413] width 631 height 16
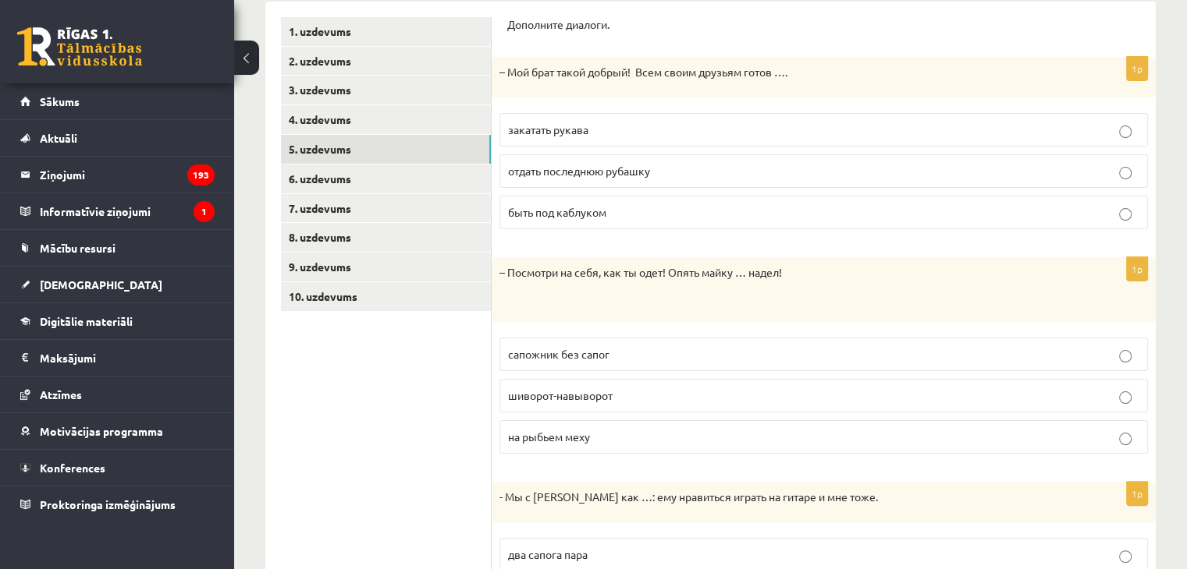
scroll to position [264, 0]
click at [588, 395] on span "шиворот-навыворот" at bounding box center [560, 395] width 105 height 14
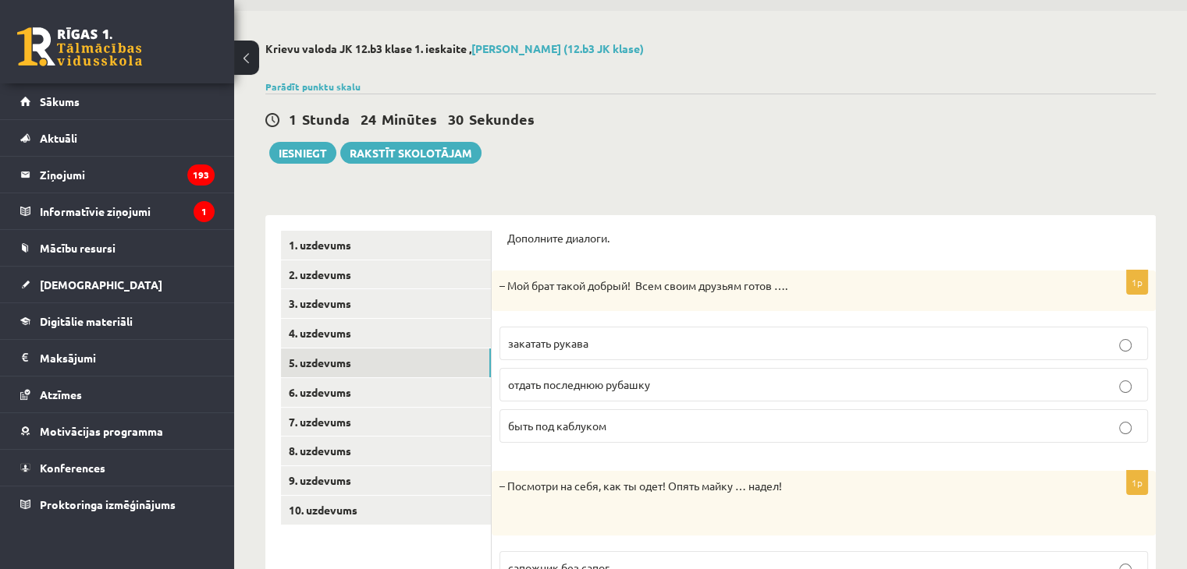
scroll to position [18, 0]
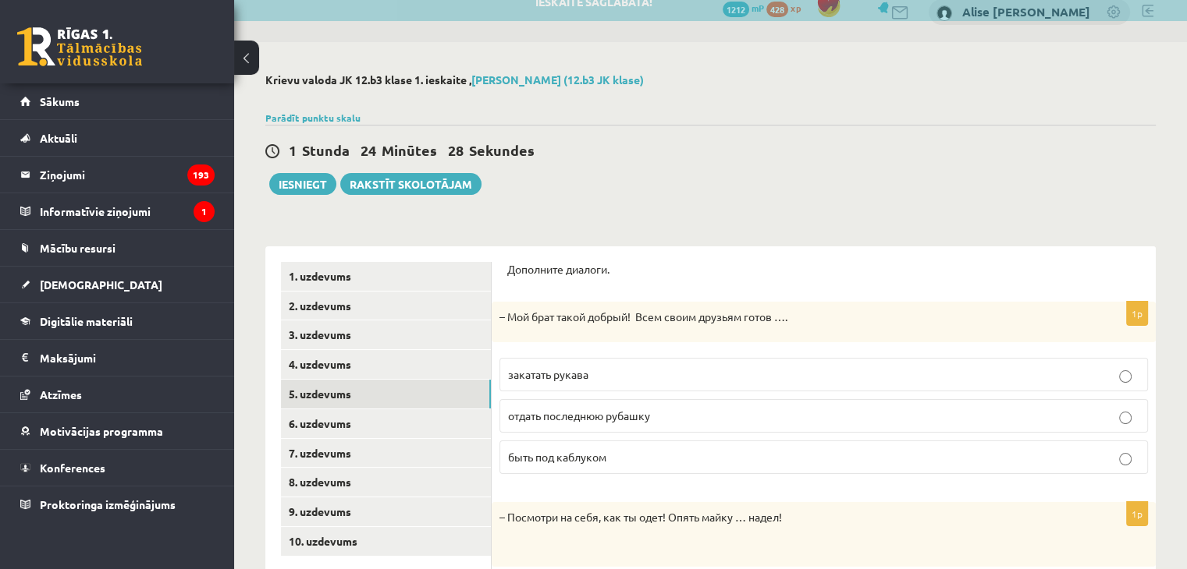
click at [628, 412] on span "отдать последнюю рубашку" at bounding box center [579, 416] width 142 height 14
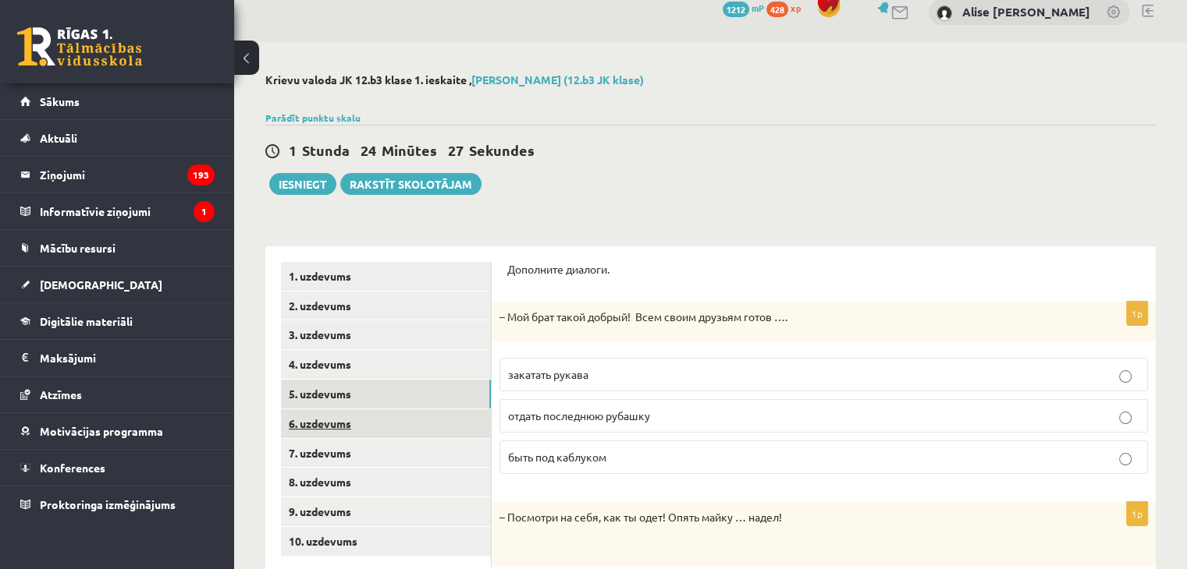
click at [446, 422] on link "6. uzdevums" at bounding box center [386, 424] width 210 height 29
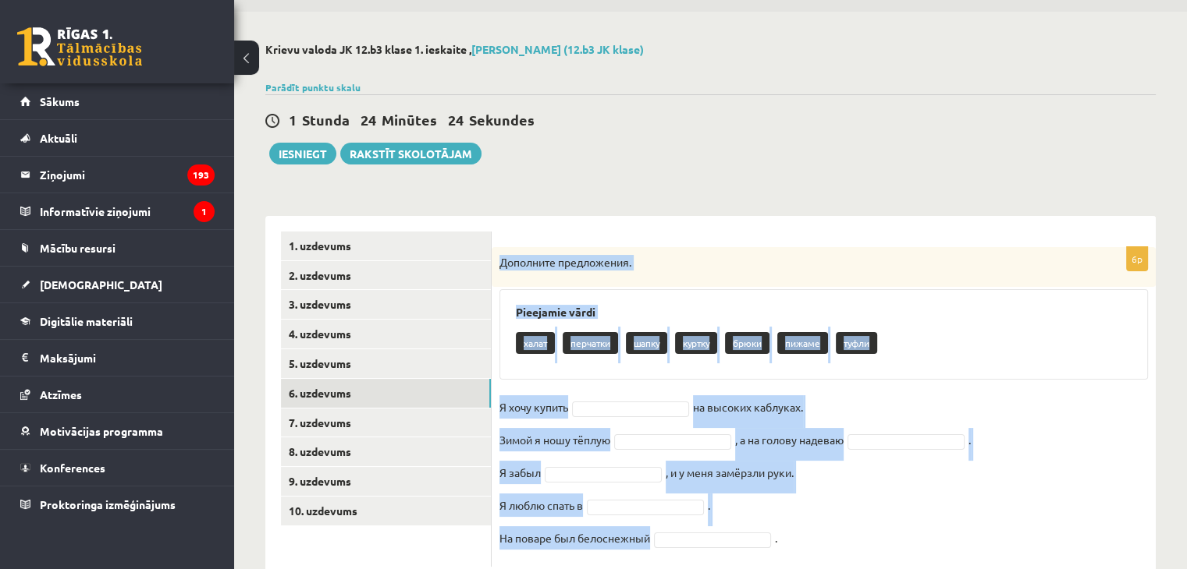
scroll to position [93, 0]
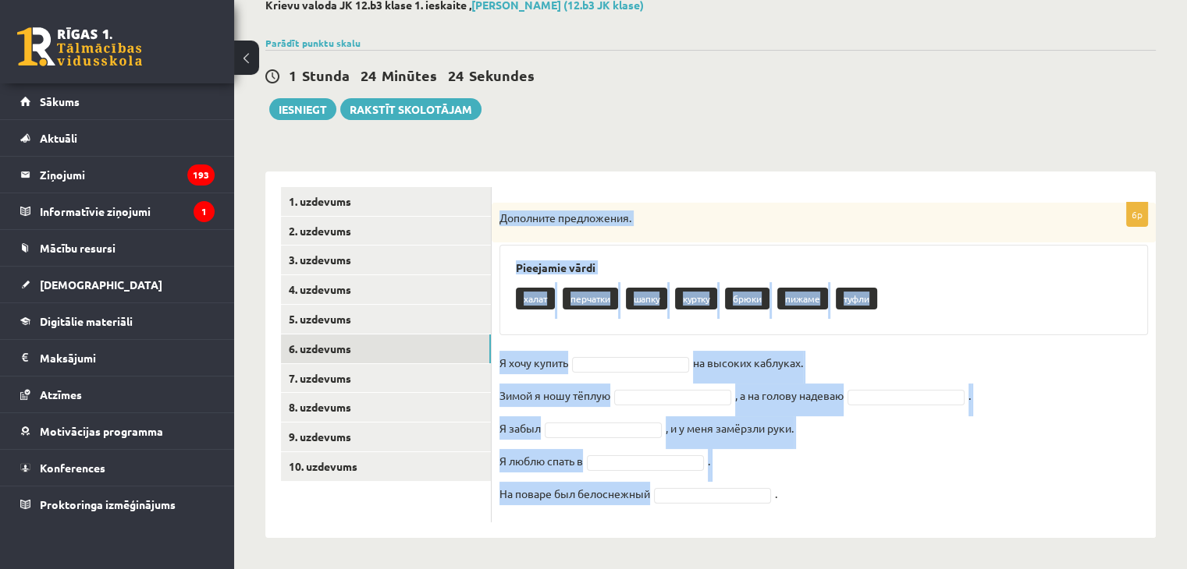
drag, startPoint x: 496, startPoint y: 289, endPoint x: 676, endPoint y: 605, distance: 364.4
click at [676, 477] on html "0 Dāvanas 1212 mP 428 xp Alise Aleksa Vītola Sākums Aktuāli Kā mācīties eSKOLĀ …" at bounding box center [593, 191] width 1187 height 569
copy div "Дополните предложения. Pieejamie vārdi халат перчатки шапку куртку брюки пижаме…"
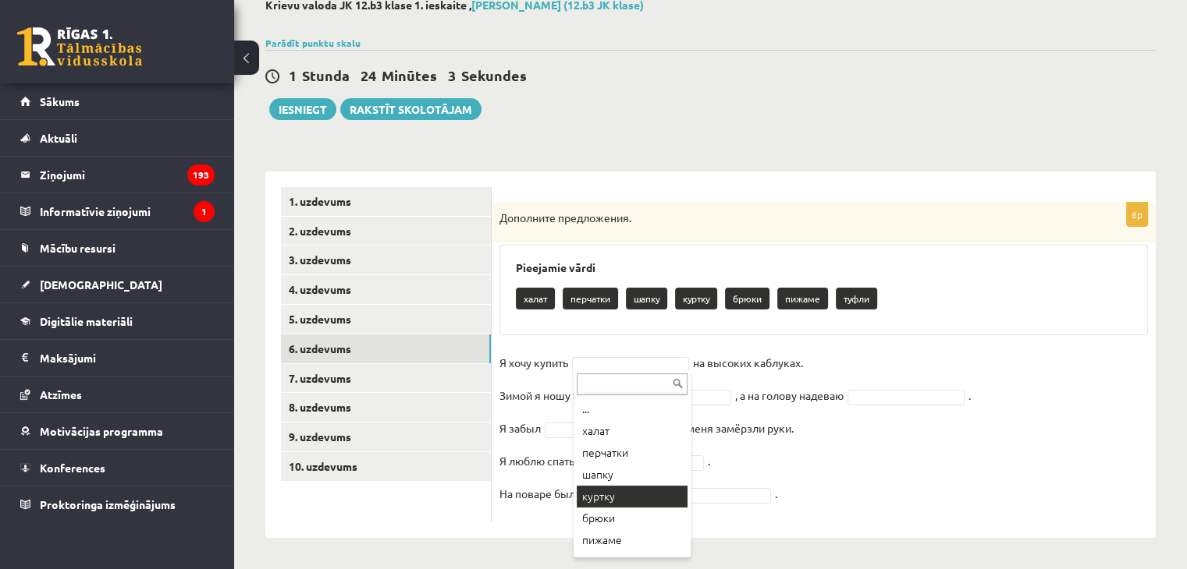
scroll to position [19, 0]
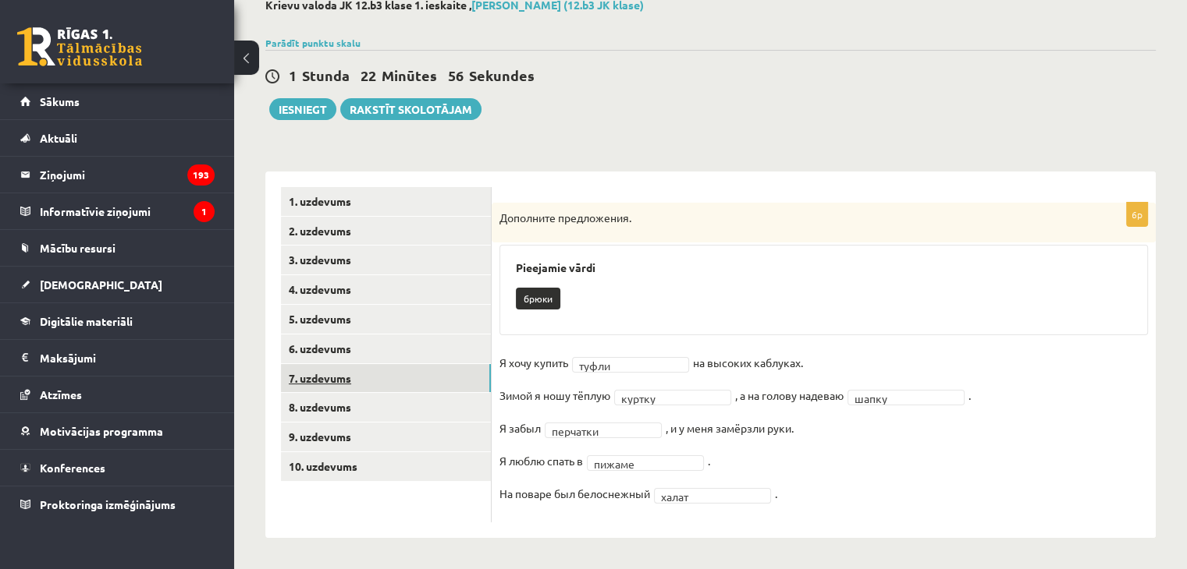
click at [383, 369] on link "7. uzdevums" at bounding box center [386, 378] width 210 height 29
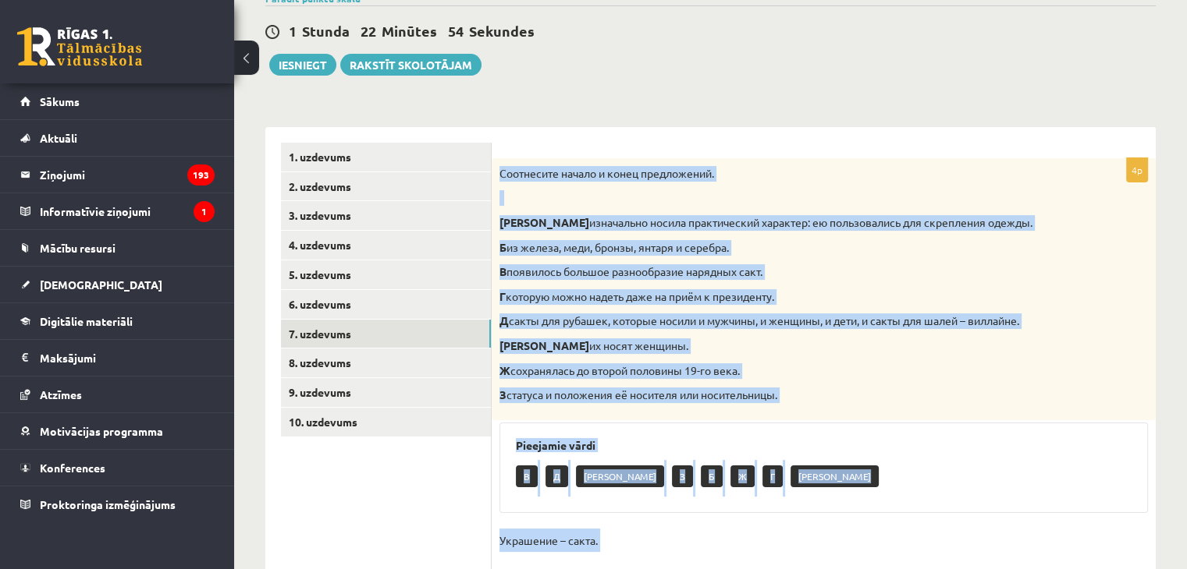
scroll to position [353, 0]
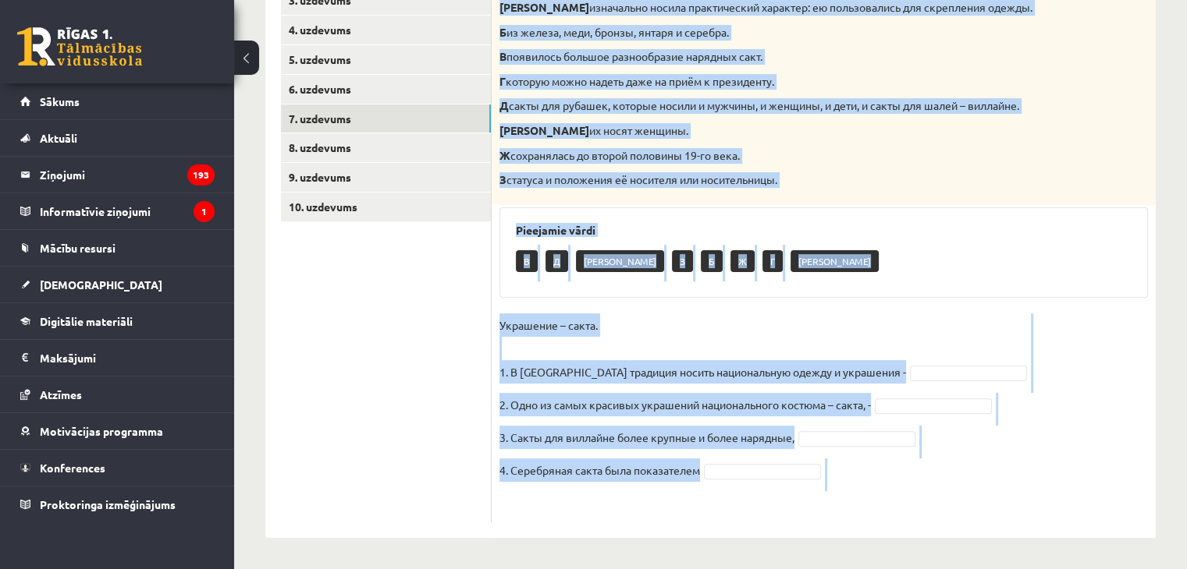
drag, startPoint x: 498, startPoint y: 218, endPoint x: 794, endPoint y: 547, distance: 441.9
click at [794, 547] on div "**********" at bounding box center [710, 138] width 953 height 862
copy div "Соотнесите начало и конец предложений. А изначально носила практический характе…"
click at [558, 347] on p "Украшение – сакта. 1. В Латвии традиция носить национальную одежду и украшения -" at bounding box center [702, 349] width 406 height 70
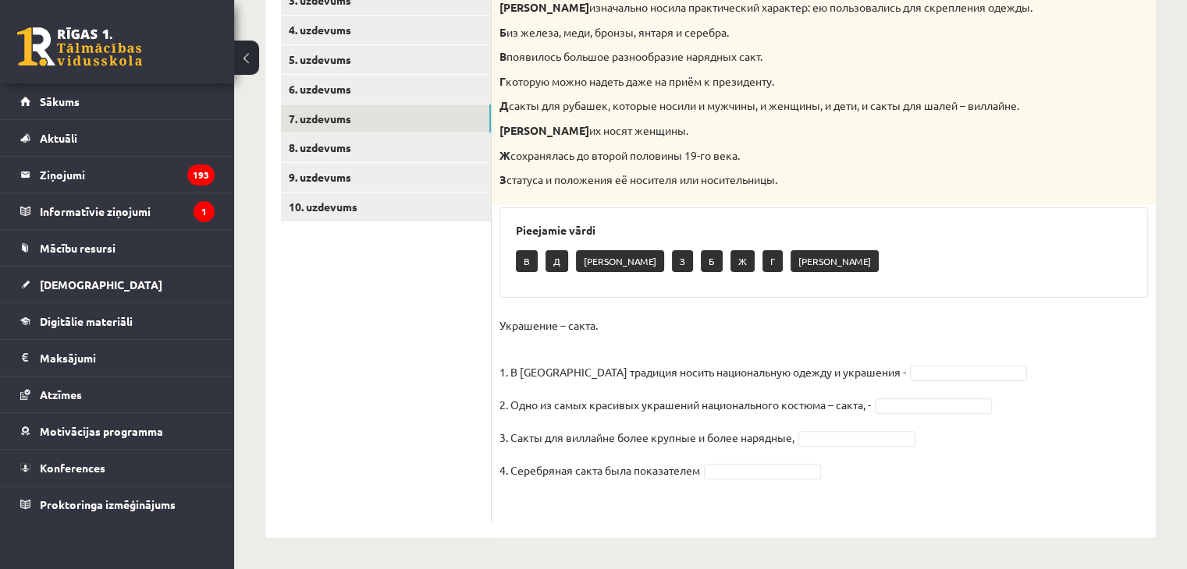
click at [619, 331] on p "Украшение – сакта. 1. В Латвии традиция носить национальную одежду и украшения -" at bounding box center [702, 349] width 406 height 70
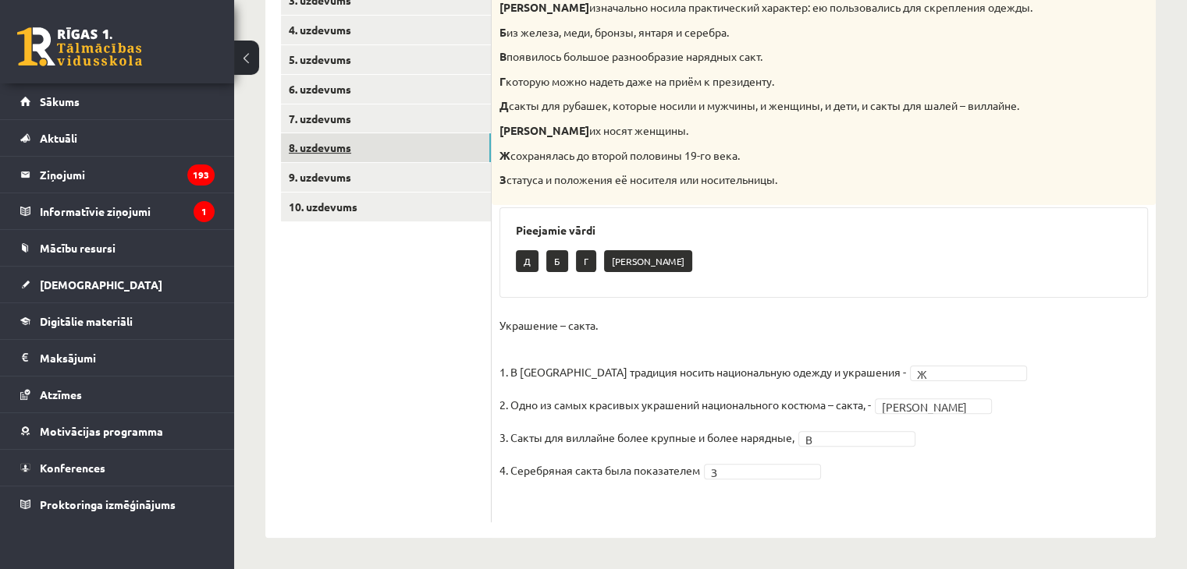
click at [431, 144] on link "8. uzdevums" at bounding box center [386, 147] width 210 height 29
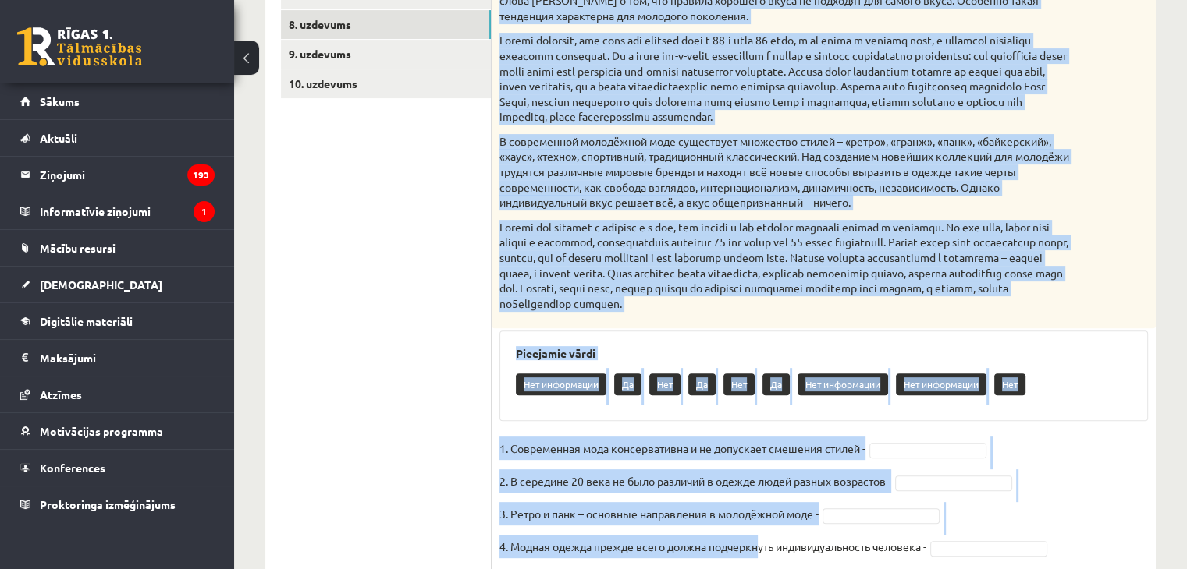
scroll to position [577, 0]
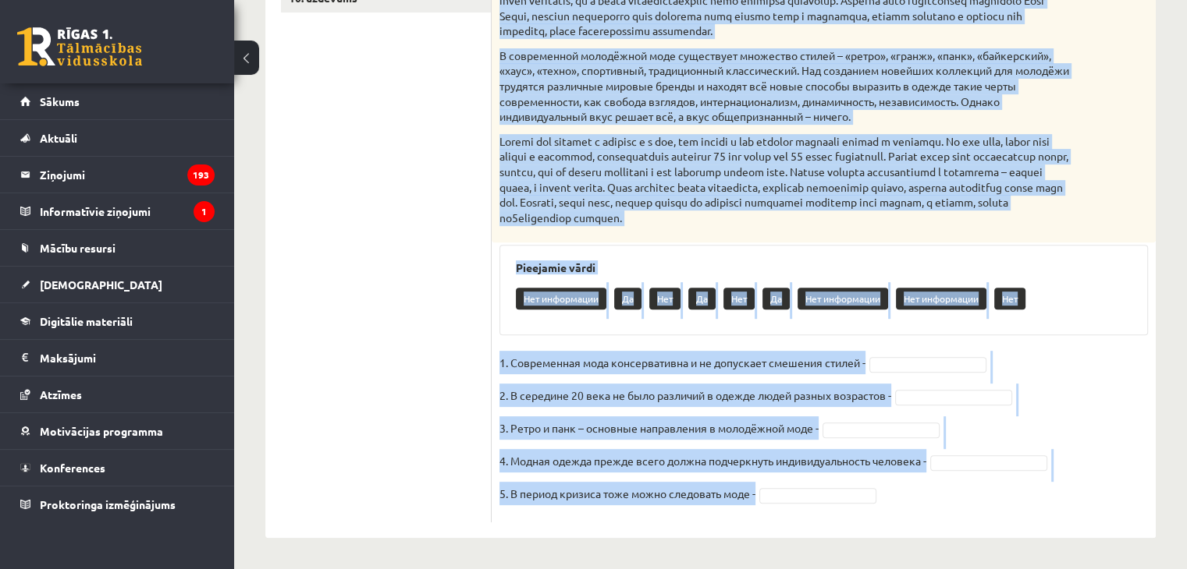
drag, startPoint x: 495, startPoint y: 172, endPoint x: 821, endPoint y: 573, distance: 517.3
copy div "Прочитайте текст и выполните задание. Главное отличие молодёжной моды состоит в…"
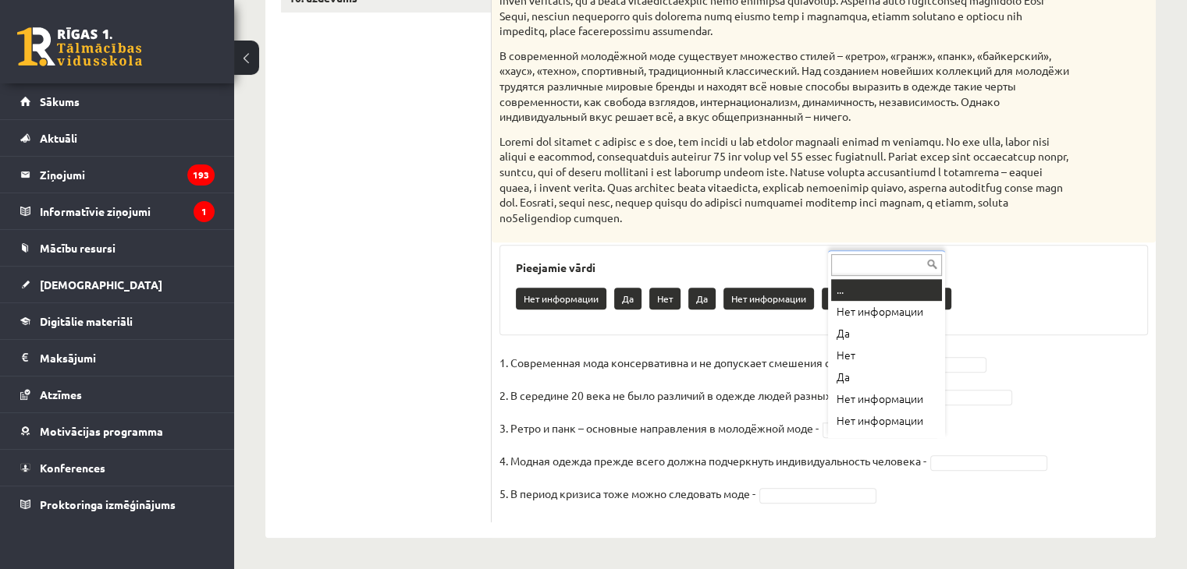
scroll to position [19, 0]
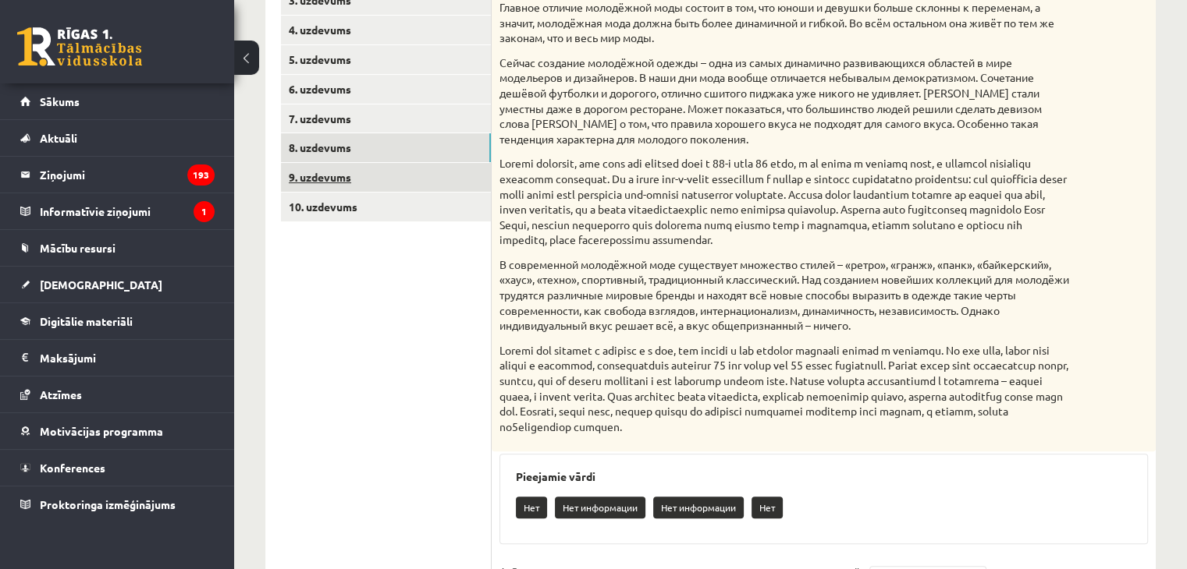
click at [368, 168] on link "9. uzdevums" at bounding box center [386, 177] width 210 height 29
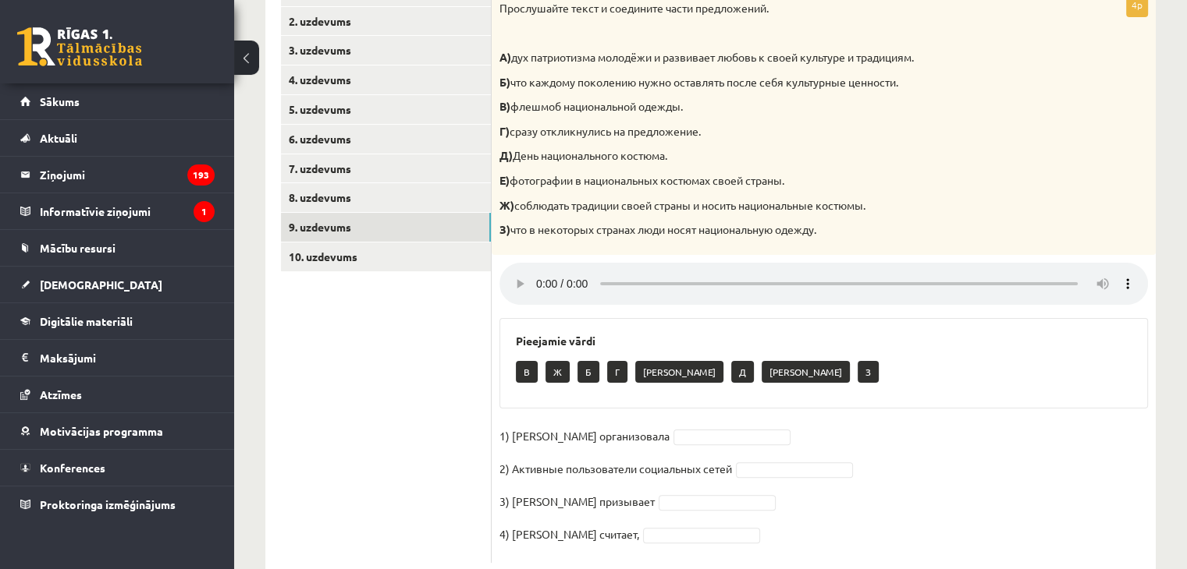
scroll to position [272, 0]
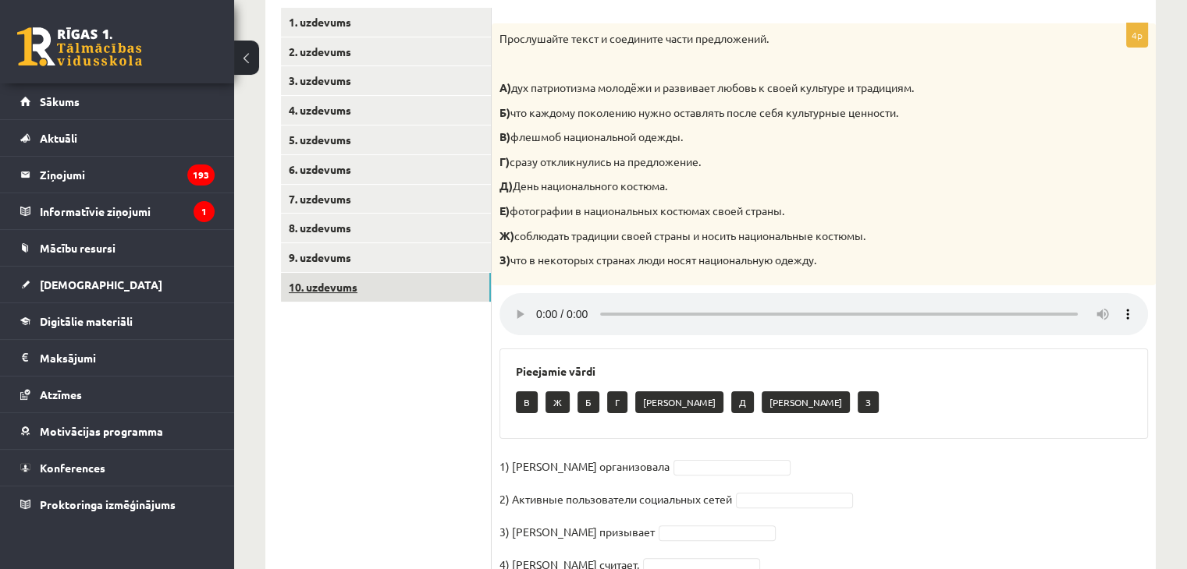
click at [423, 292] on link "10. uzdevums" at bounding box center [386, 287] width 210 height 29
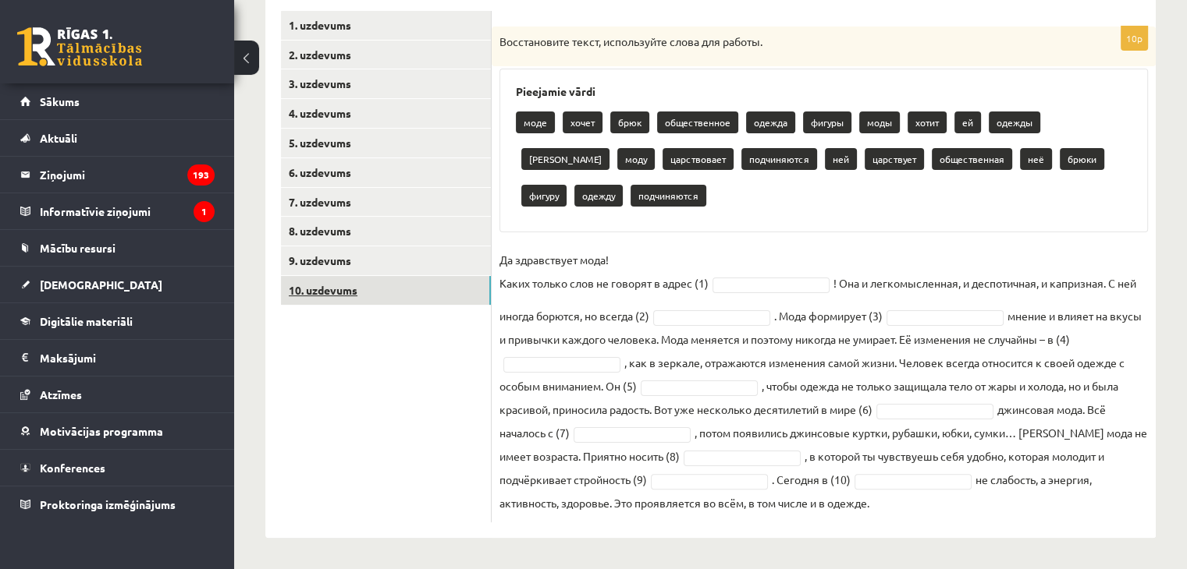
scroll to position [269, 0]
drag, startPoint x: 492, startPoint y: 35, endPoint x: 882, endPoint y: 519, distance: 621.3
click at [882, 519] on div "10p Восстановите текст, используйте слова для работы. Pieejamie vārdi моде хоче…" at bounding box center [823, 275] width 664 height 496
copy div "Восстановите текст, используйте слова для работы. Pieejamie vārdi моде хочет бр…"
click at [707, 275] on p "Да здравствует мода! Каких только слов не говорят в адрес (1)" at bounding box center [603, 271] width 209 height 47
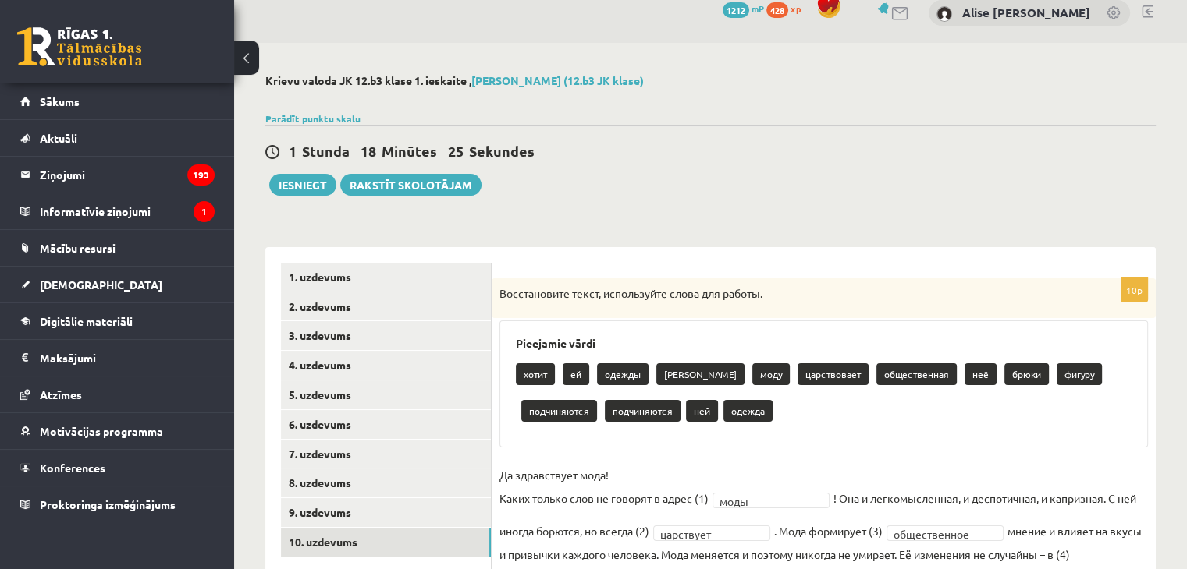
scroll to position [232, 0]
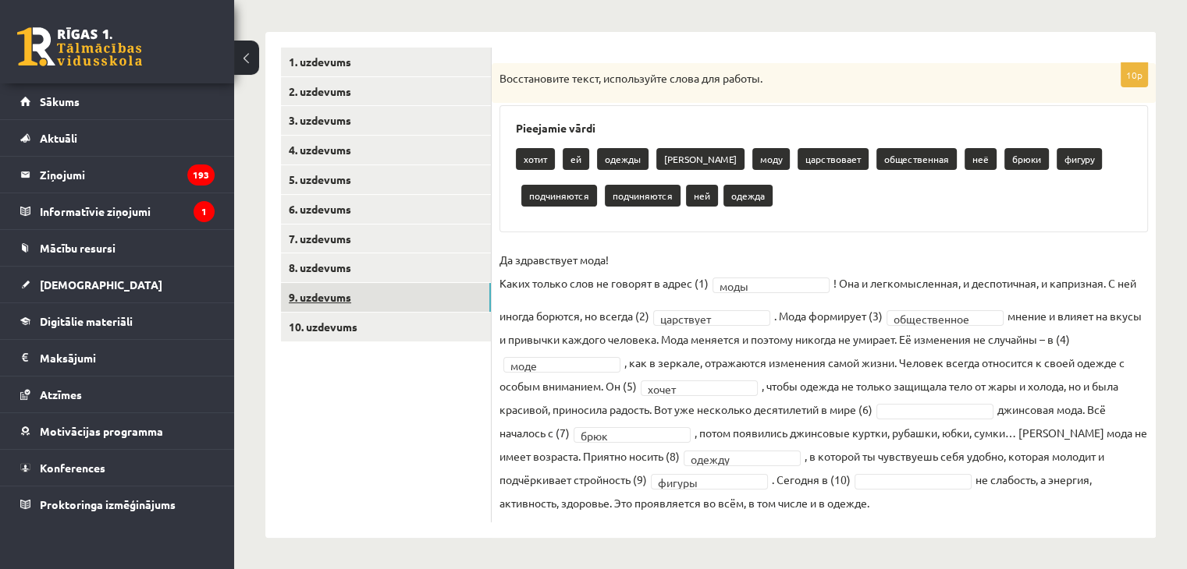
click at [362, 300] on link "9. uzdevums" at bounding box center [386, 297] width 210 height 29
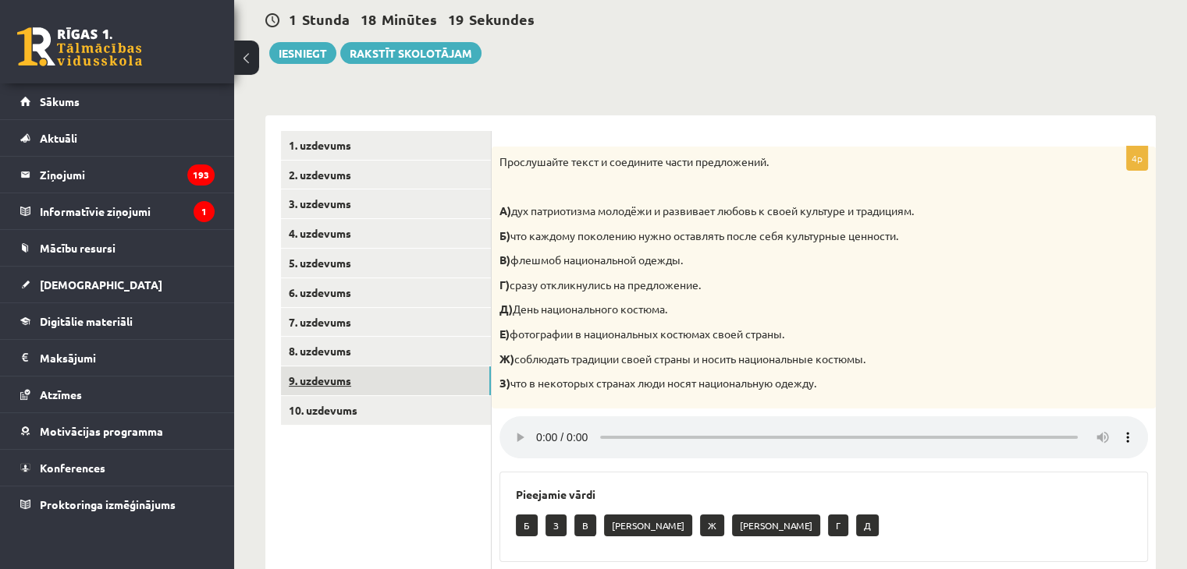
scroll to position [35, 0]
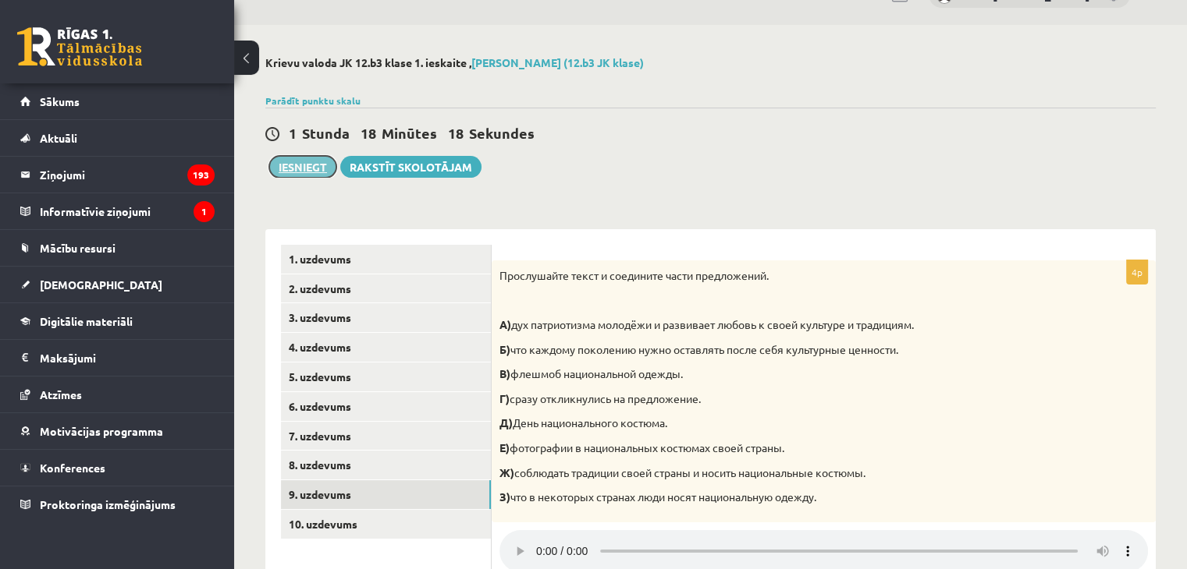
click at [293, 165] on button "Iesniegt" at bounding box center [302, 167] width 67 height 22
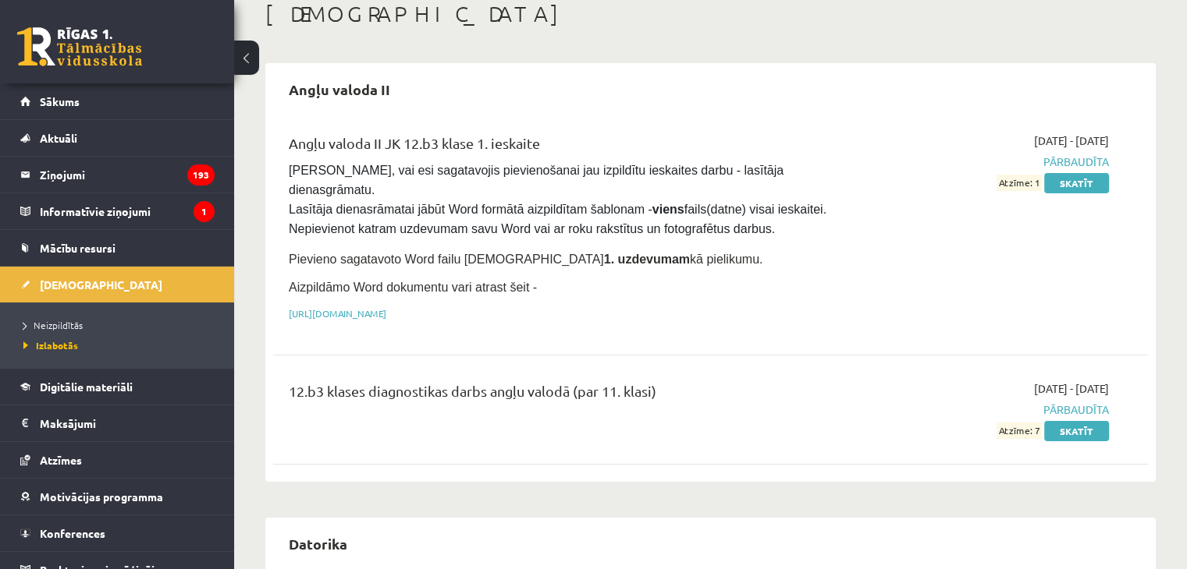
scroll to position [89, 0]
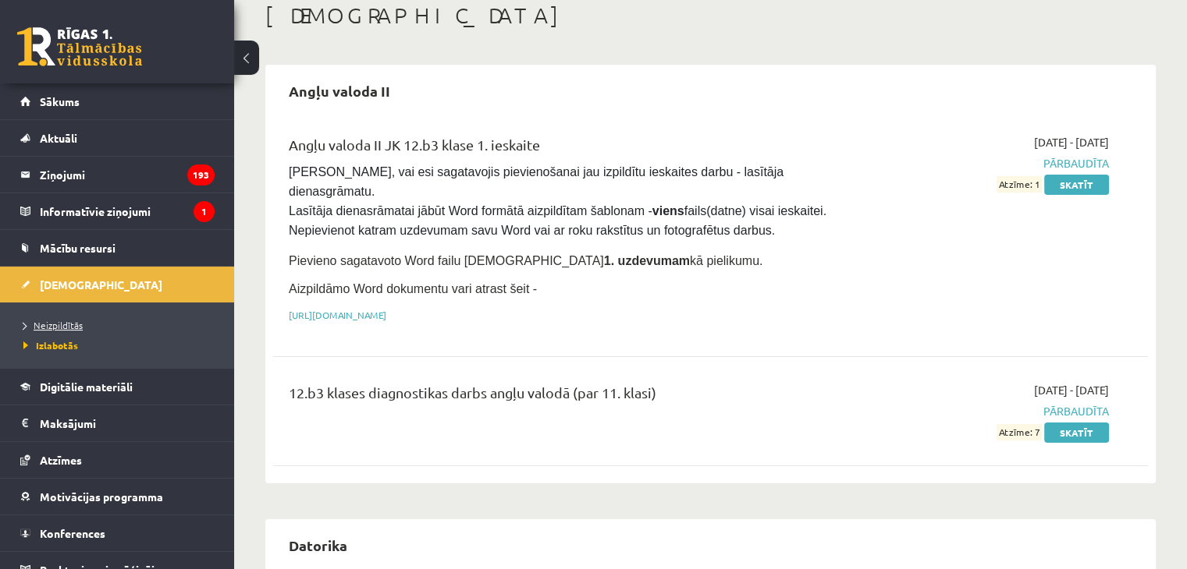
click at [56, 318] on link "Neizpildītās" at bounding box center [120, 325] width 195 height 14
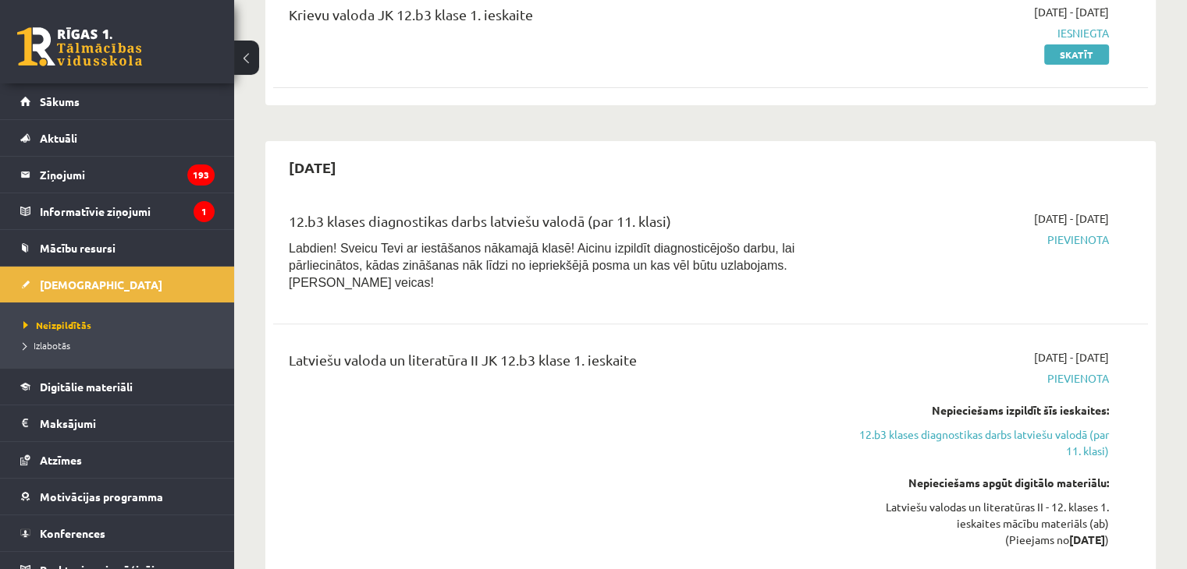
scroll to position [602, 0]
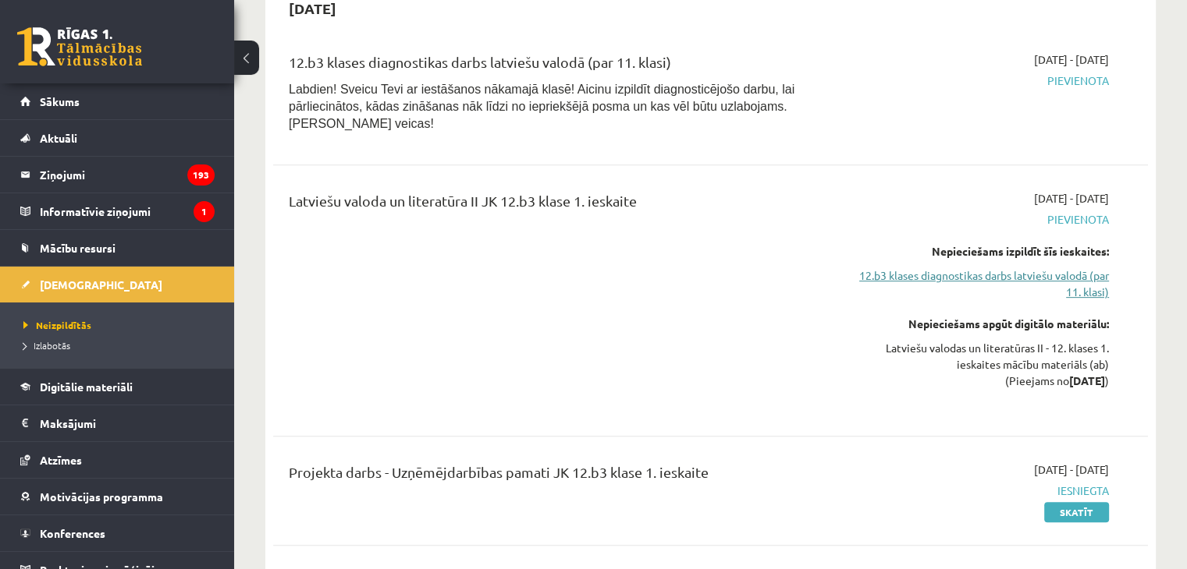
click at [904, 268] on link "12.b3 klases diagnostikas darbs latviešu valodā (par 11. klasi)" at bounding box center [979, 284] width 257 height 33
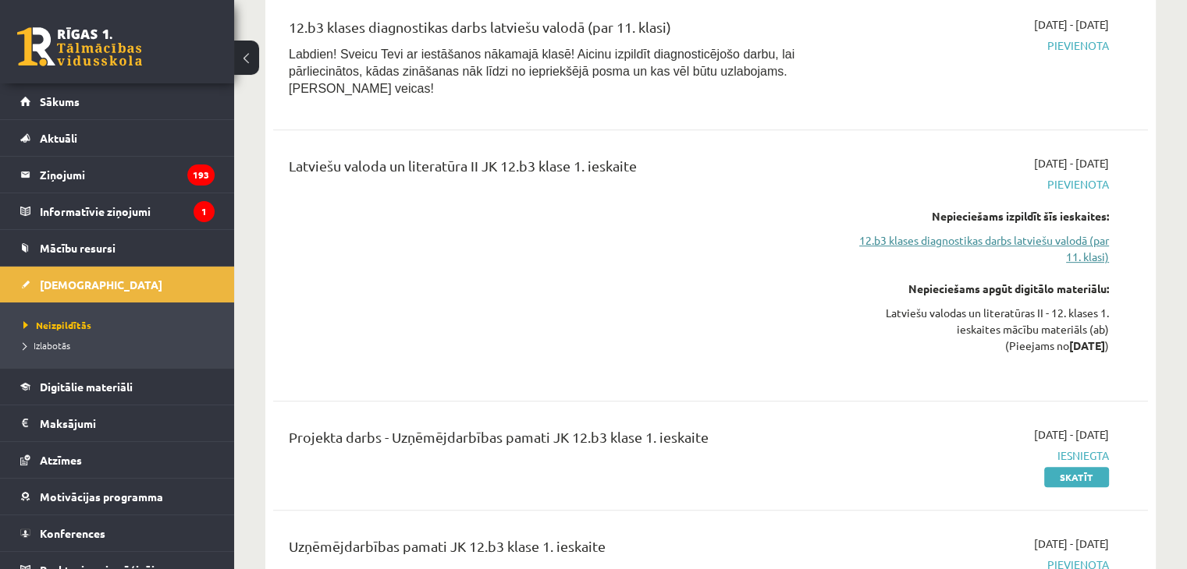
click at [932, 232] on link "12.b3 klases diagnostikas darbs latviešu valodā (par 11. klasi)" at bounding box center [979, 248] width 257 height 33
click at [935, 232] on link "12.b3 klases diagnostikas darbs latviešu valodā (par 11. klasi)" at bounding box center [979, 248] width 257 height 33
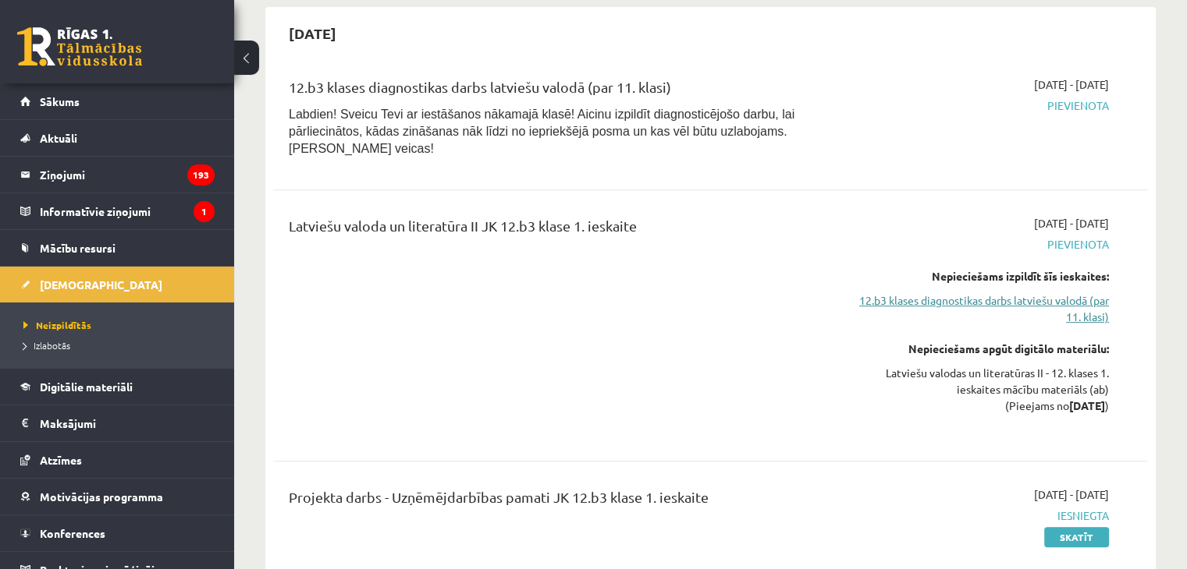
click at [996, 293] on link "12.b3 klases diagnostikas darbs latviešu valodā (par 11. klasi)" at bounding box center [979, 309] width 257 height 33
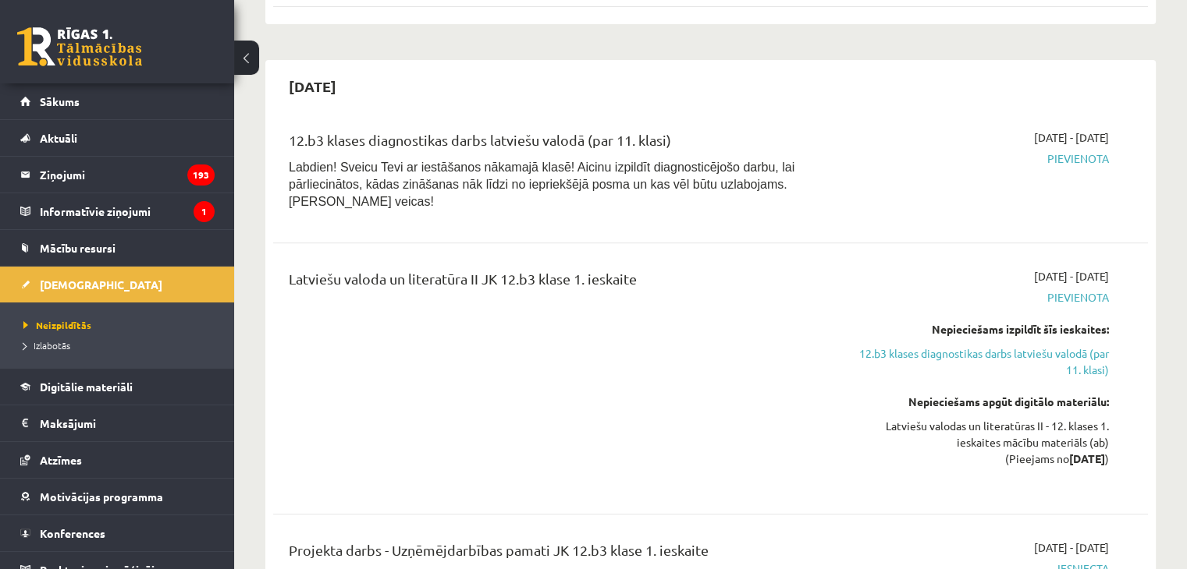
scroll to position [520, 0]
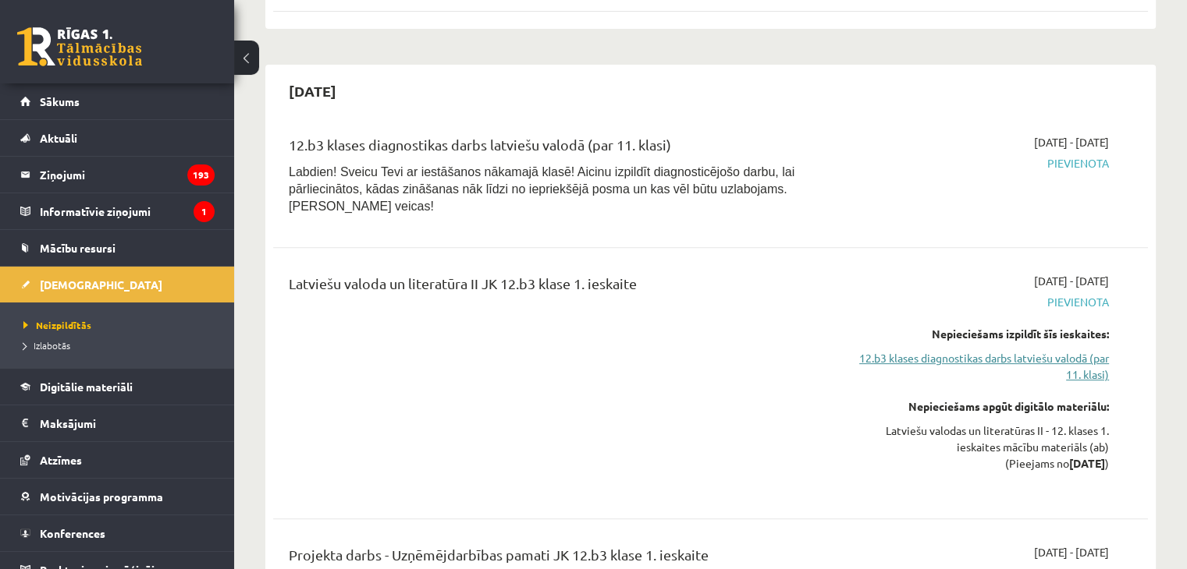
click at [1003, 350] on link "12.b3 klases diagnostikas darbs latviešu valodā (par 11. klasi)" at bounding box center [979, 366] width 257 height 33
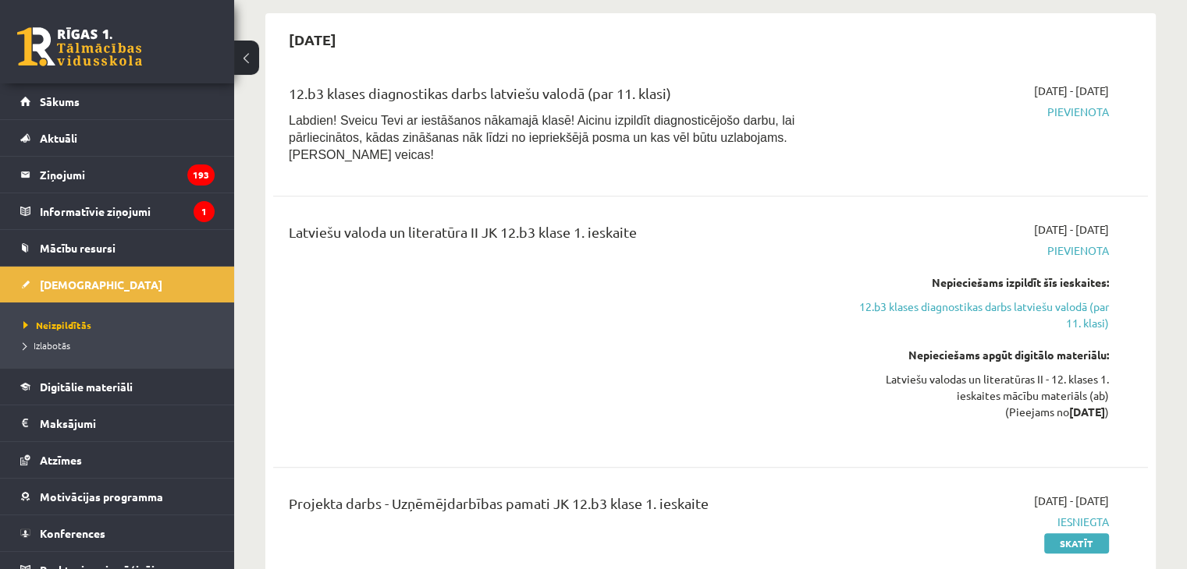
scroll to position [571, 0]
click at [983, 299] on link "12.b3 klases diagnostikas darbs latviešu valodā (par 11. klasi)" at bounding box center [979, 315] width 257 height 33
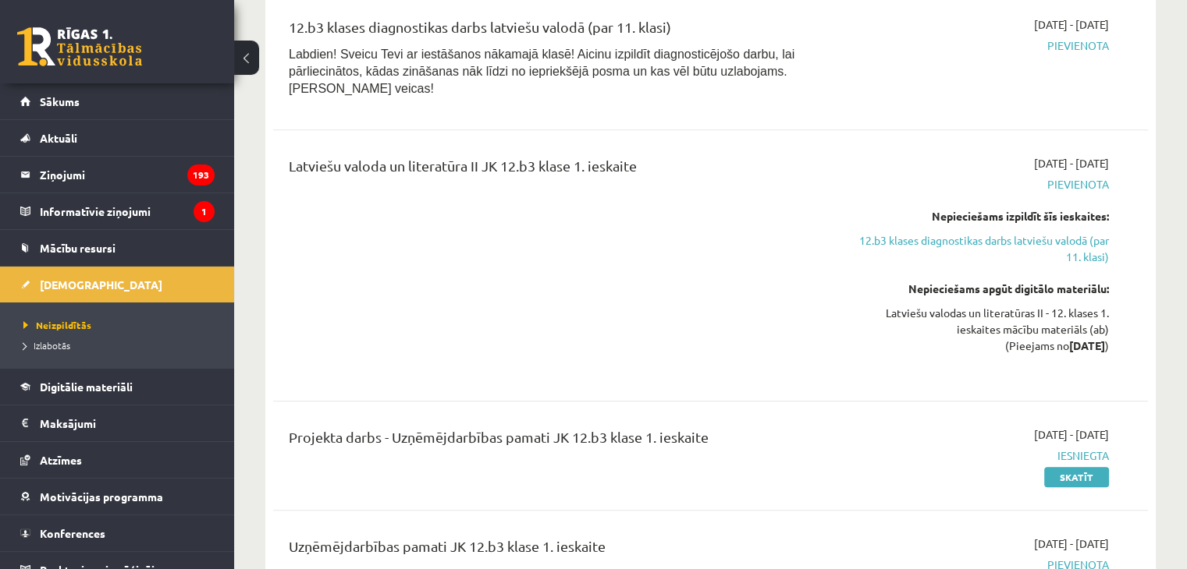
click at [981, 305] on div "Latviešu valodas un literatūras II - 12. klases 1. ieskaites mācību materiāls (…" at bounding box center [979, 329] width 257 height 49
click at [965, 232] on link "12.b3 klases diagnostikas darbs latviešu valodā (par 11. klasi)" at bounding box center [979, 248] width 257 height 33
click at [871, 232] on link "12.b3 klases diagnostikas darbs latviešu valodā (par 11. klasi)" at bounding box center [979, 248] width 257 height 33
click at [894, 98] on div "12.b3 klases diagnostikas darbs latviešu valodā (par 11. klasi) Labdien! Sveicu…" at bounding box center [710, 61] width 875 height 120
click at [955, 232] on link "12.b3 klases diagnostikas darbs latviešu valodā (par 11. klasi)" at bounding box center [979, 248] width 257 height 33
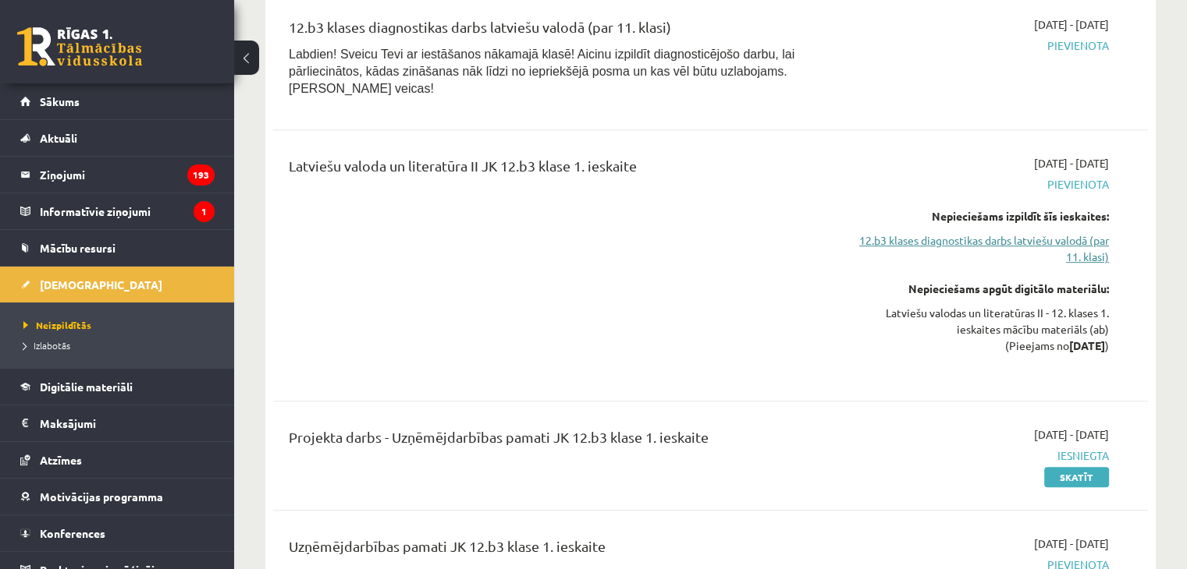
click at [944, 232] on link "12.b3 klases diagnostikas darbs latviešu valodā (par 11. klasi)" at bounding box center [979, 248] width 257 height 33
click at [899, 232] on link "12.b3 klases diagnostikas darbs latviešu valodā (par 11. klasi)" at bounding box center [979, 248] width 257 height 33
click at [867, 55] on div "2025-10-16 - 2025-10-31 Pievienota" at bounding box center [979, 60] width 281 height 89
click at [1012, 232] on link "12.b3 klases diagnostikas darbs latviešu valodā (par 11. klasi)" at bounding box center [979, 248] width 257 height 33
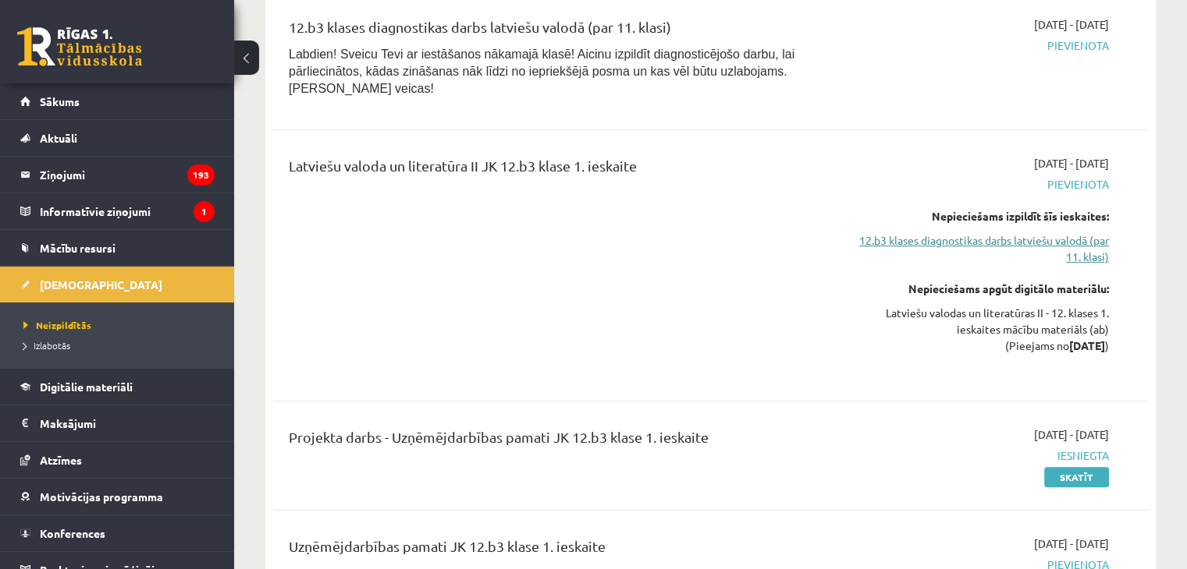
click at [1012, 232] on link "12.b3 klases diagnostikas darbs latviešu valodā (par 11. klasi)" at bounding box center [979, 248] width 257 height 33
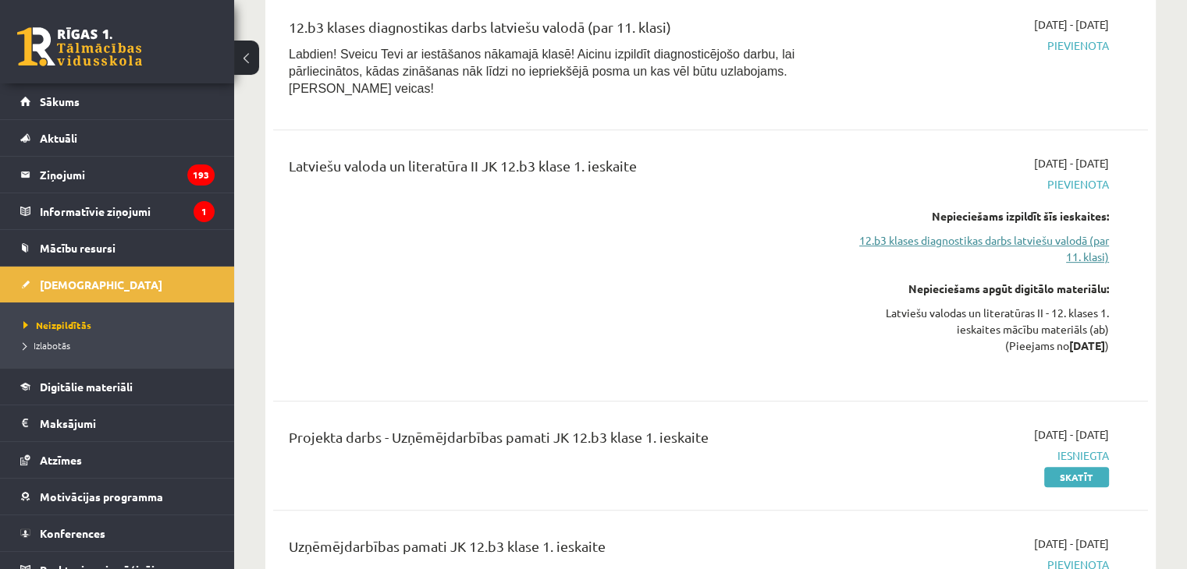
click at [1012, 232] on link "12.b3 klases diagnostikas darbs latviešu valodā (par 11. klasi)" at bounding box center [979, 248] width 257 height 33
click at [1052, 239] on link "12.b3 klases diagnostikas darbs latviešu valodā (par 11. klasi)" at bounding box center [979, 248] width 257 height 33
click at [1047, 232] on link "12.b3 klases diagnostikas darbs latviešu valodā (par 11. klasi)" at bounding box center [979, 248] width 257 height 33
click at [1052, 176] on span "Pievienota" at bounding box center [979, 184] width 257 height 16
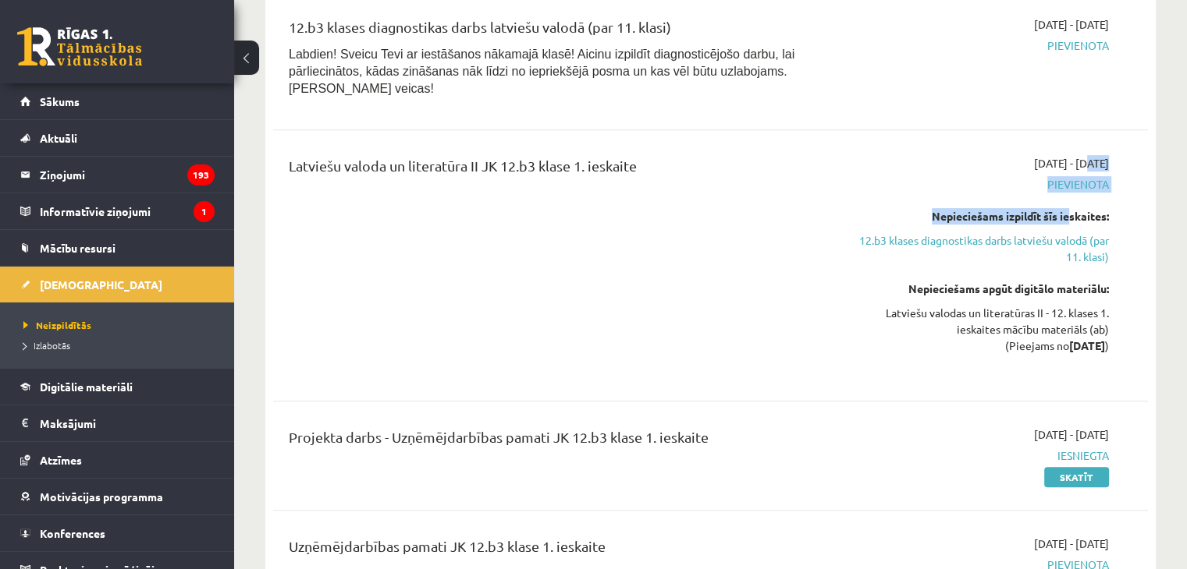
drag, startPoint x: 1042, startPoint y: 141, endPoint x: 1064, endPoint y: 179, distance: 43.4
click at [1064, 179] on div "2025-10-16 - 2025-10-31 Pievienota Nepieciešams izpildīt šīs ieskaites: 12.b3 k…" at bounding box center [979, 265] width 281 height 221
click at [870, 261] on div "2025-10-16 - 2025-10-31 Pievienota Nepieciešams izpildīt šīs ieskaites: 12.b3 k…" at bounding box center [979, 265] width 281 height 221
click at [874, 232] on link "12.b3 klases diagnostikas darbs latviešu valodā (par 11. klasi)" at bounding box center [979, 248] width 257 height 33
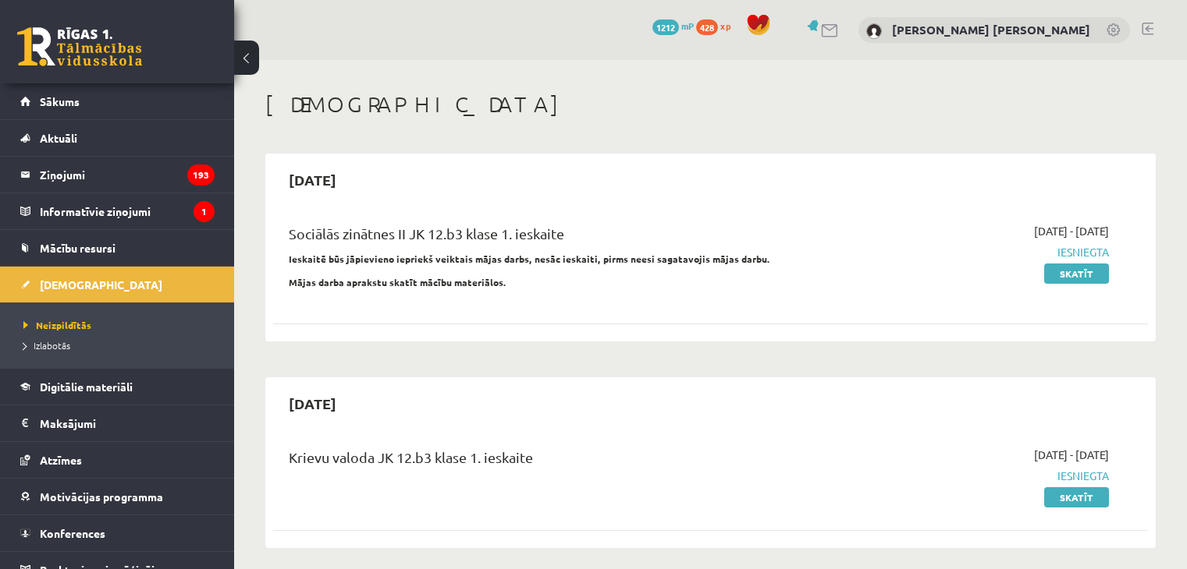
scroll to position [637, 0]
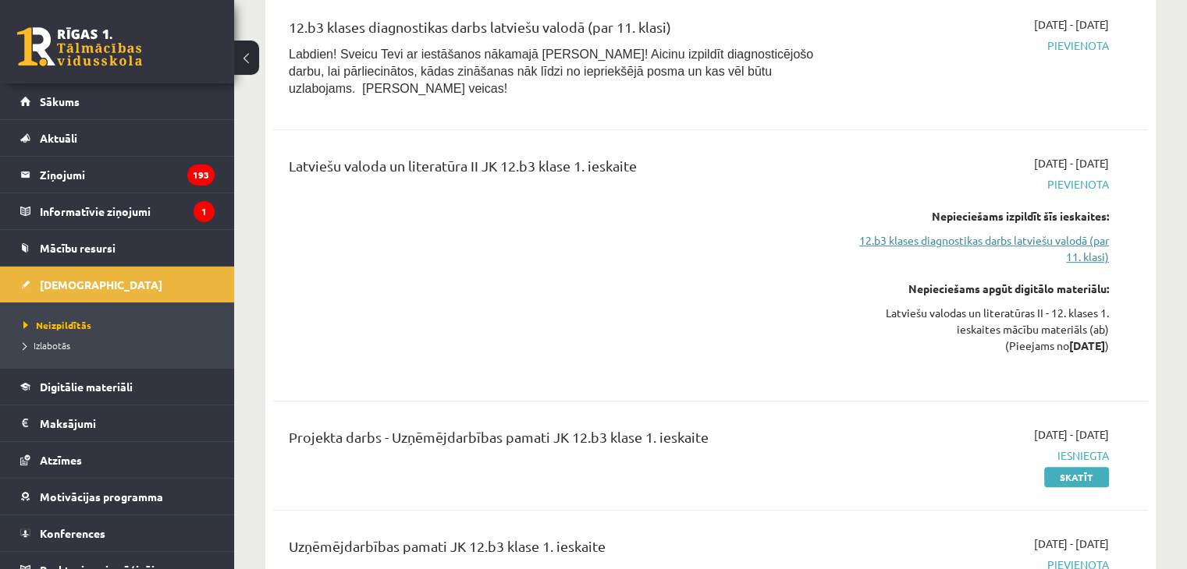
click at [883, 232] on link "12.b3 klases diagnostikas darbs latviešu valodā (par 11. klasi)" at bounding box center [979, 248] width 257 height 33
click at [883, 235] on link "12.b3 klases diagnostikas darbs latviešu valodā (par 11. klasi)" at bounding box center [979, 248] width 257 height 33
click at [882, 235] on link "12.b3 klases diagnostikas darbs latviešu valodā (par 11. klasi)" at bounding box center [979, 248] width 257 height 33
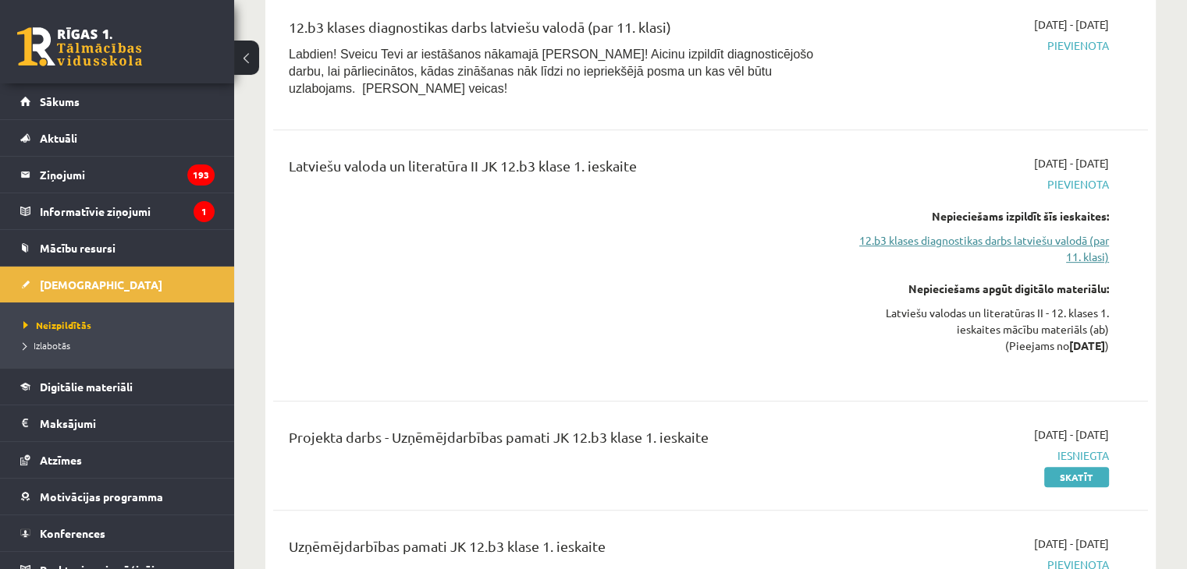
click at [882, 235] on link "12.b3 klases diagnostikas darbs latviešu valodā (par 11. klasi)" at bounding box center [979, 248] width 257 height 33
click at [616, 260] on div "Latviešu valoda un literatūra II JK 12.b3 klase 1. ieskaite" at bounding box center [558, 265] width 562 height 221
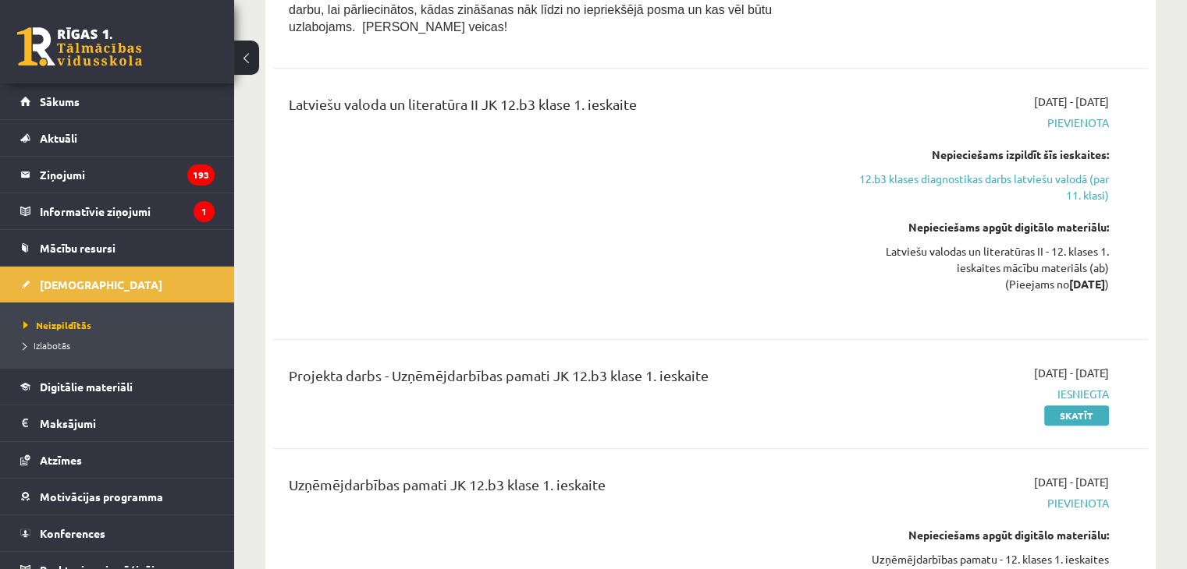
scroll to position [700, 0]
click at [705, 364] on div "Projekta darbs - Uzņēmējdarbības pamati JK 12.b3 klase 1. ieskaite" at bounding box center [558, 378] width 539 height 29
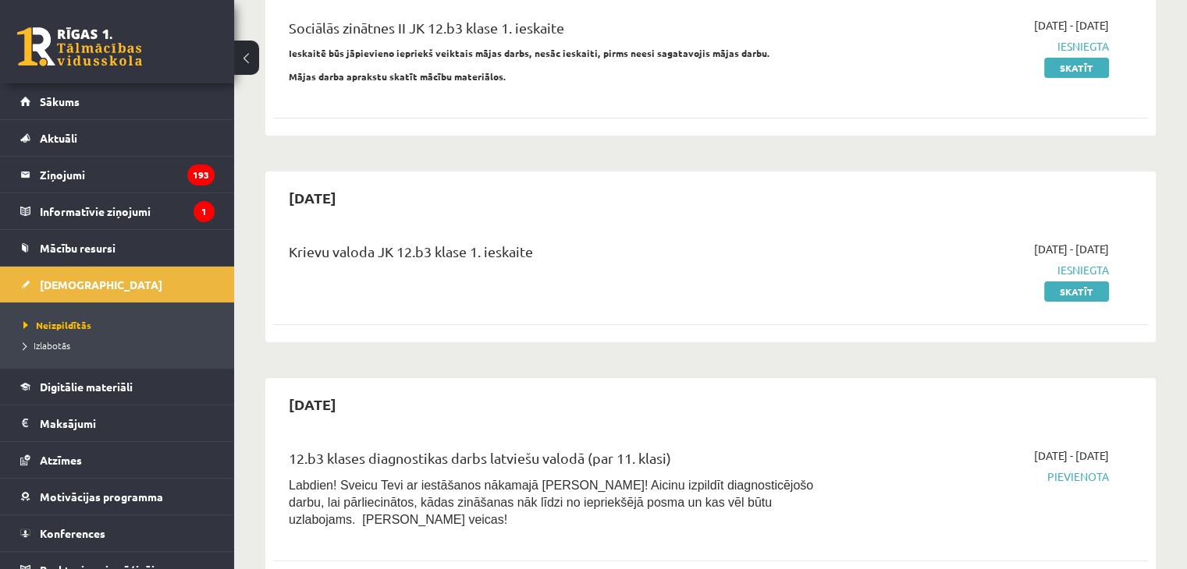
scroll to position [208, 0]
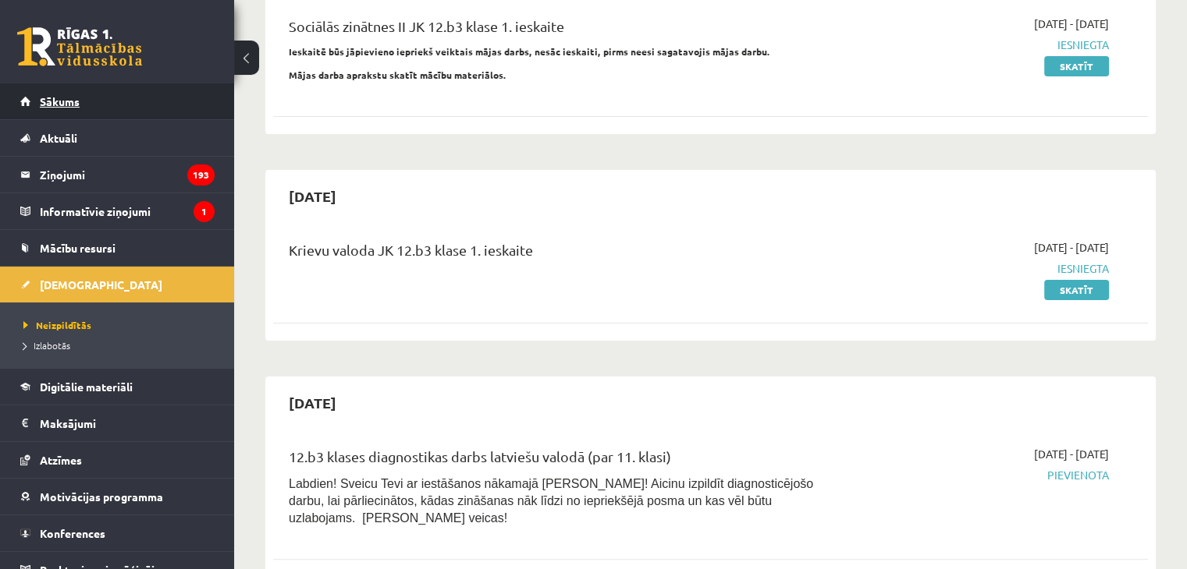
click at [69, 106] on span "Sākums" at bounding box center [60, 101] width 40 height 14
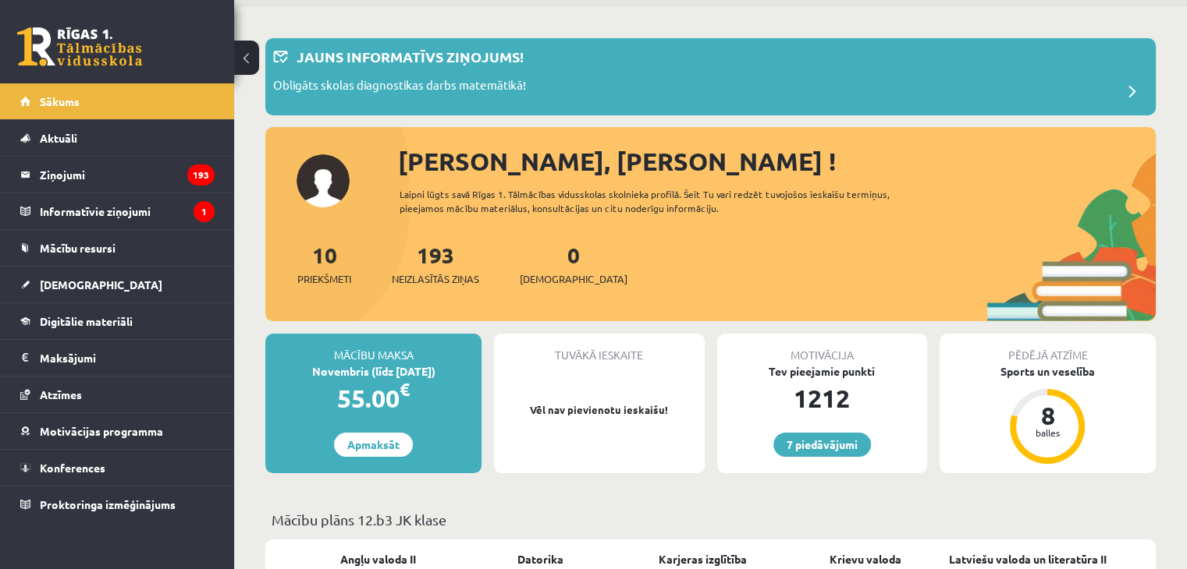
scroll to position [50, 0]
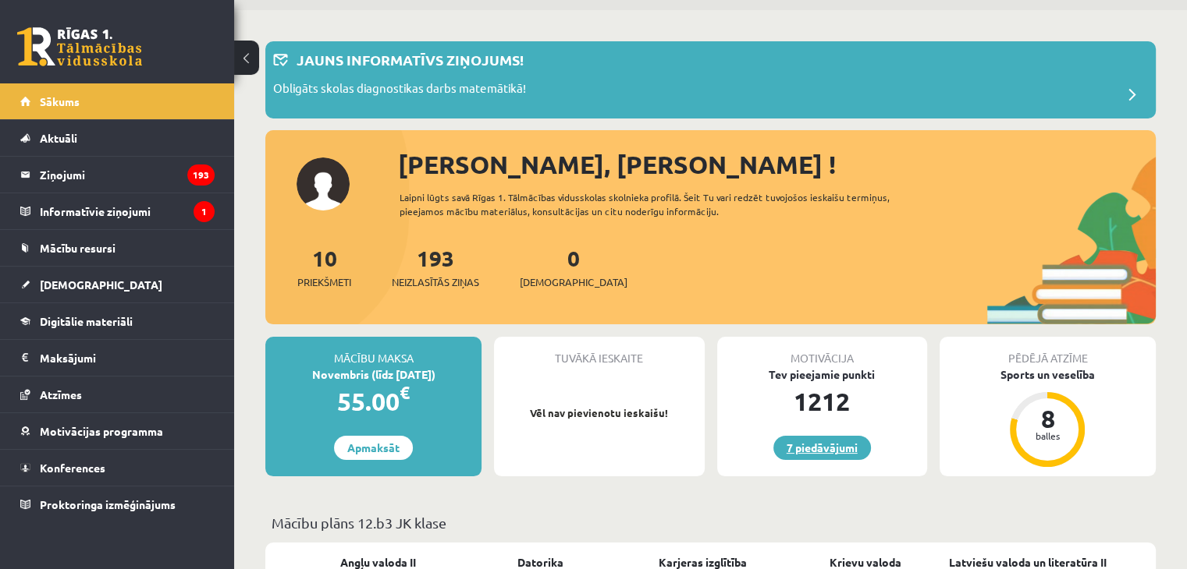
click at [802, 455] on link "7 piedāvājumi" at bounding box center [822, 448] width 98 height 24
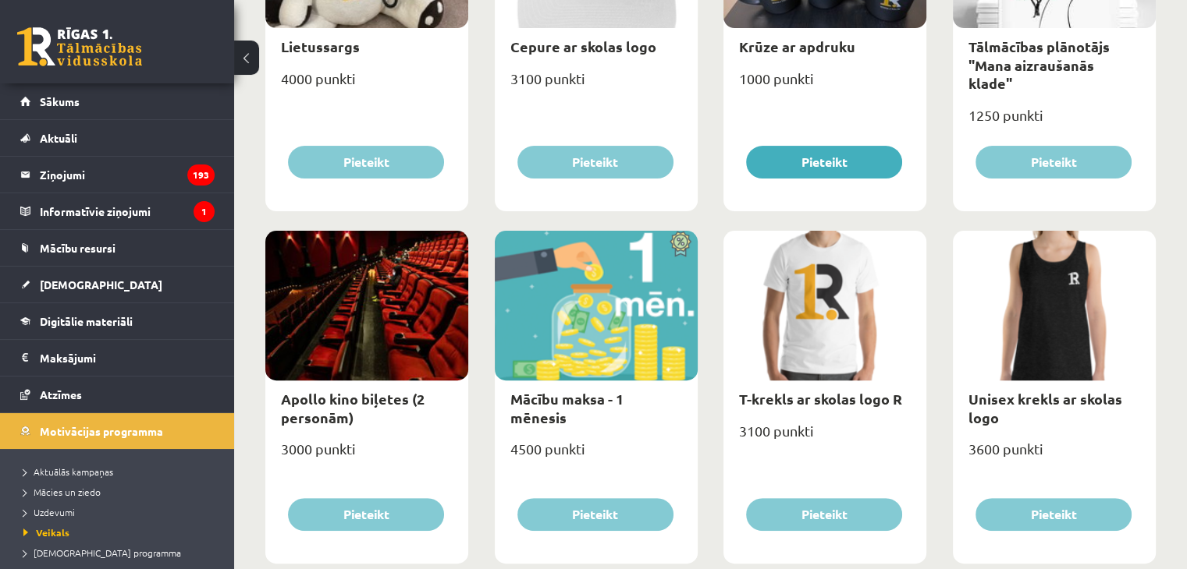
scroll to position [381, 0]
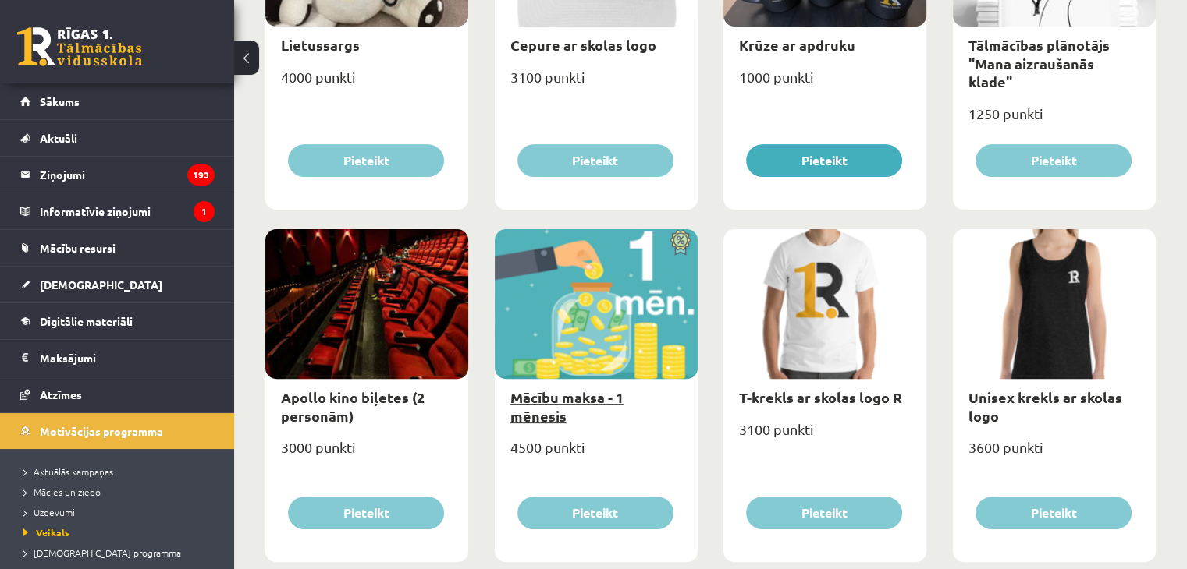
click at [623, 401] on link "Mācību maksa - 1 mēnesis" at bounding box center [566, 406] width 113 height 36
type input "*"
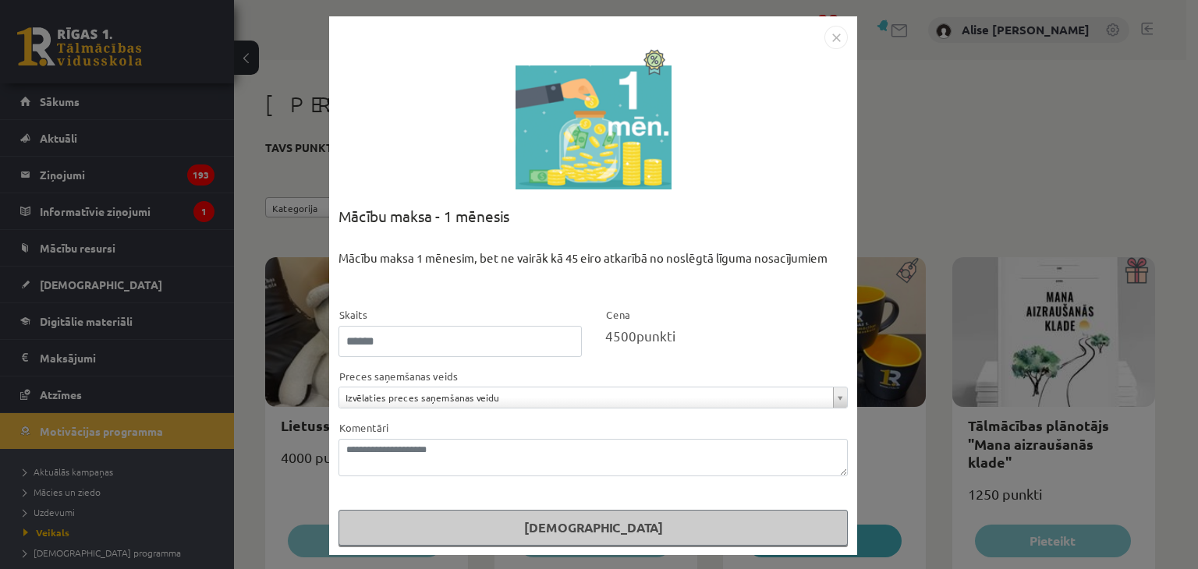
click at [828, 30] on img "Close" at bounding box center [836, 37] width 23 height 23
